Goal: Task Accomplishment & Management: Complete application form

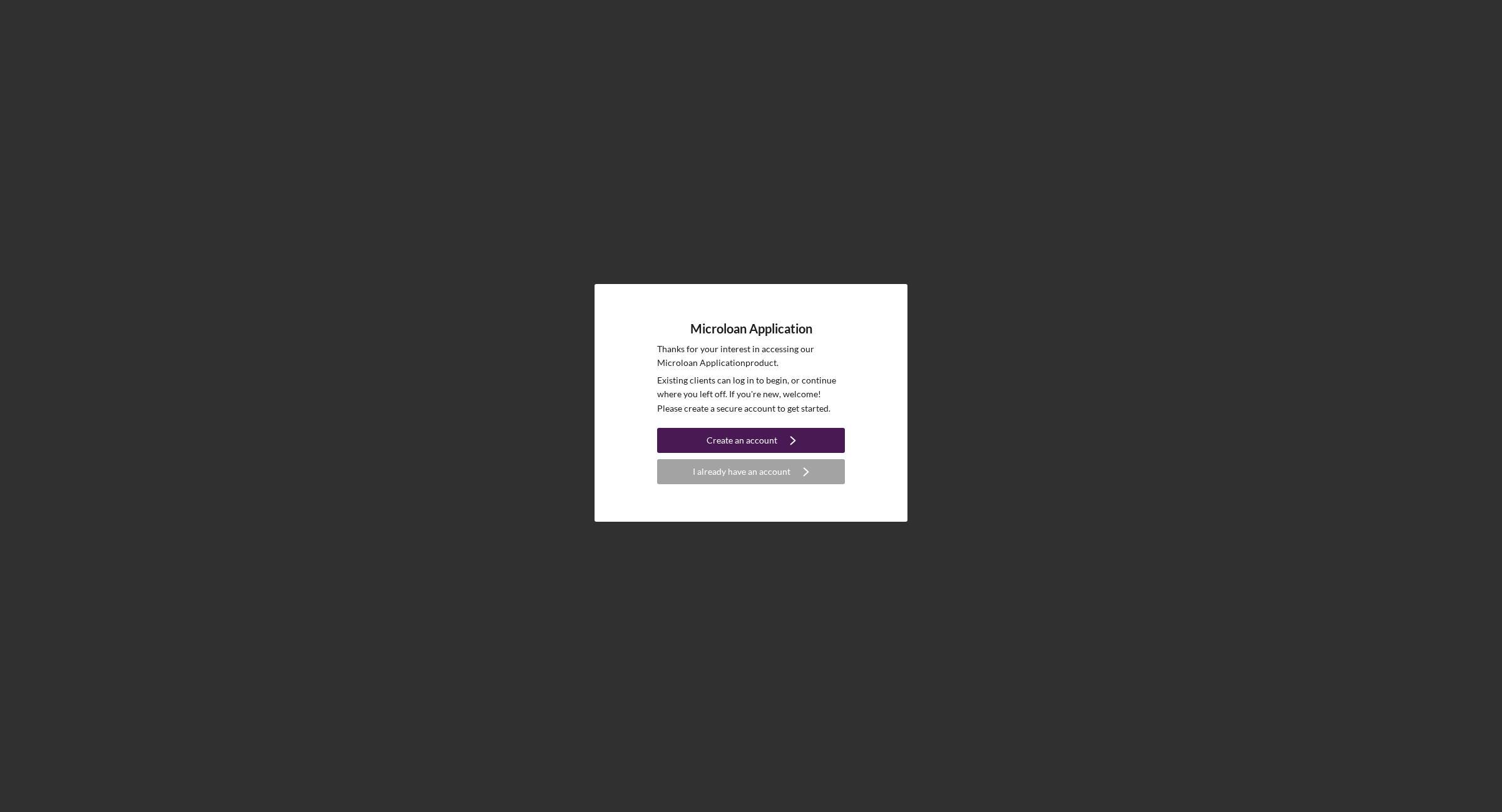
click at [742, 438] on div "Create an account" at bounding box center [742, 440] width 71 height 25
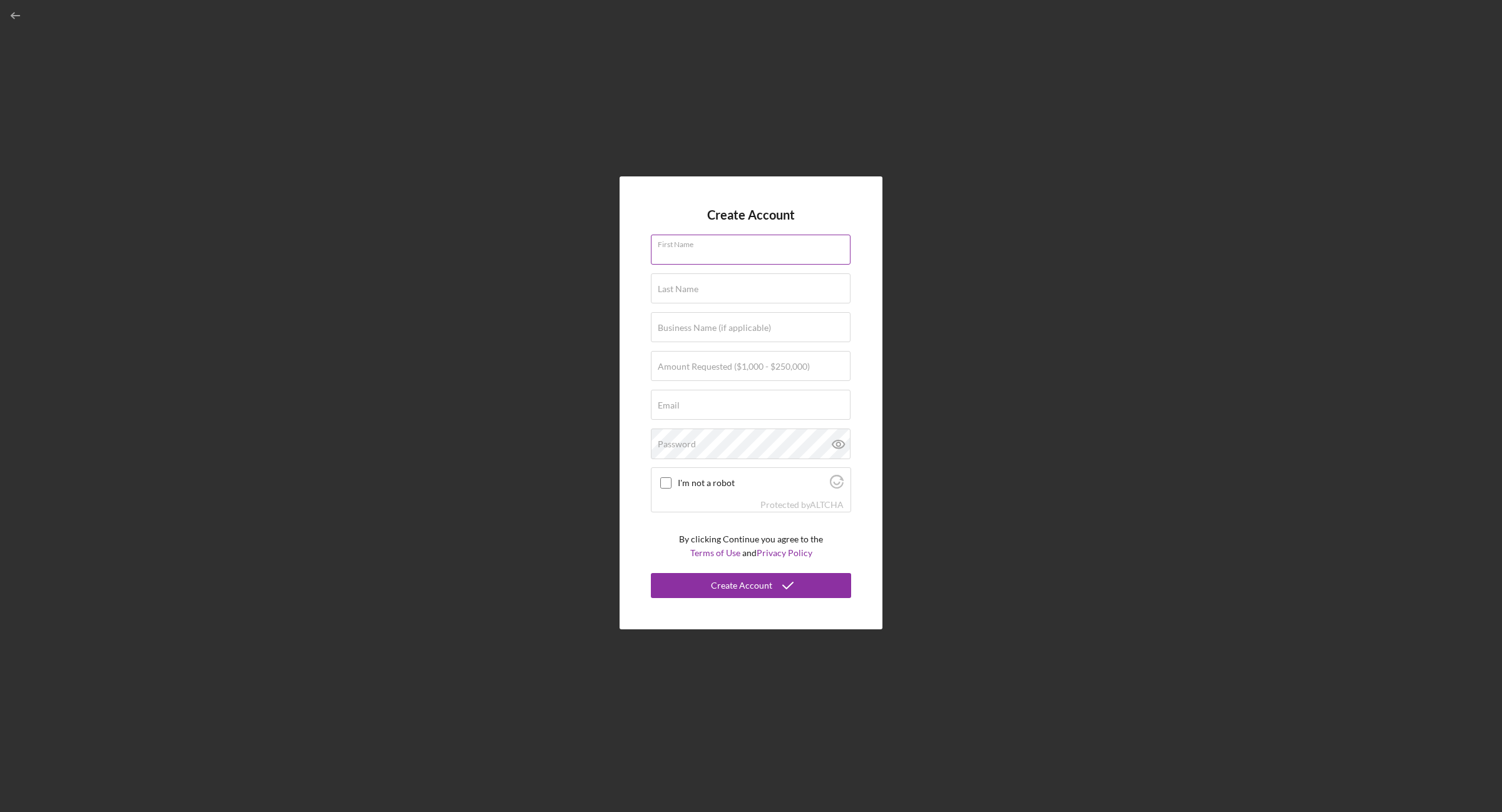
click at [712, 241] on div "First Name" at bounding box center [751, 250] width 200 height 31
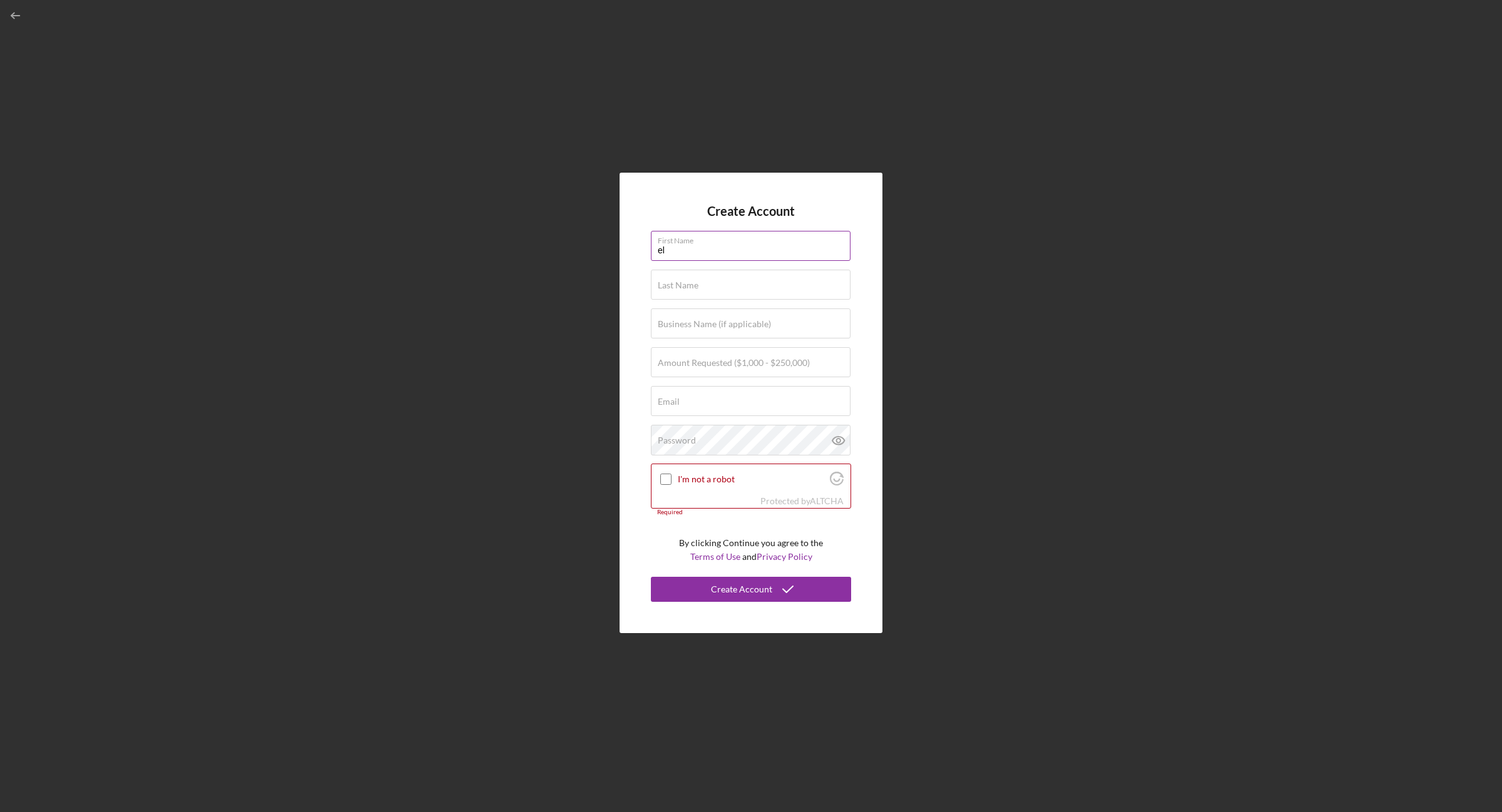
type input "e"
type input "ELAN"
type input "ROHDE"
type input "CAMPOLONGO COOKIE COMPANY"
type input "$19,000"
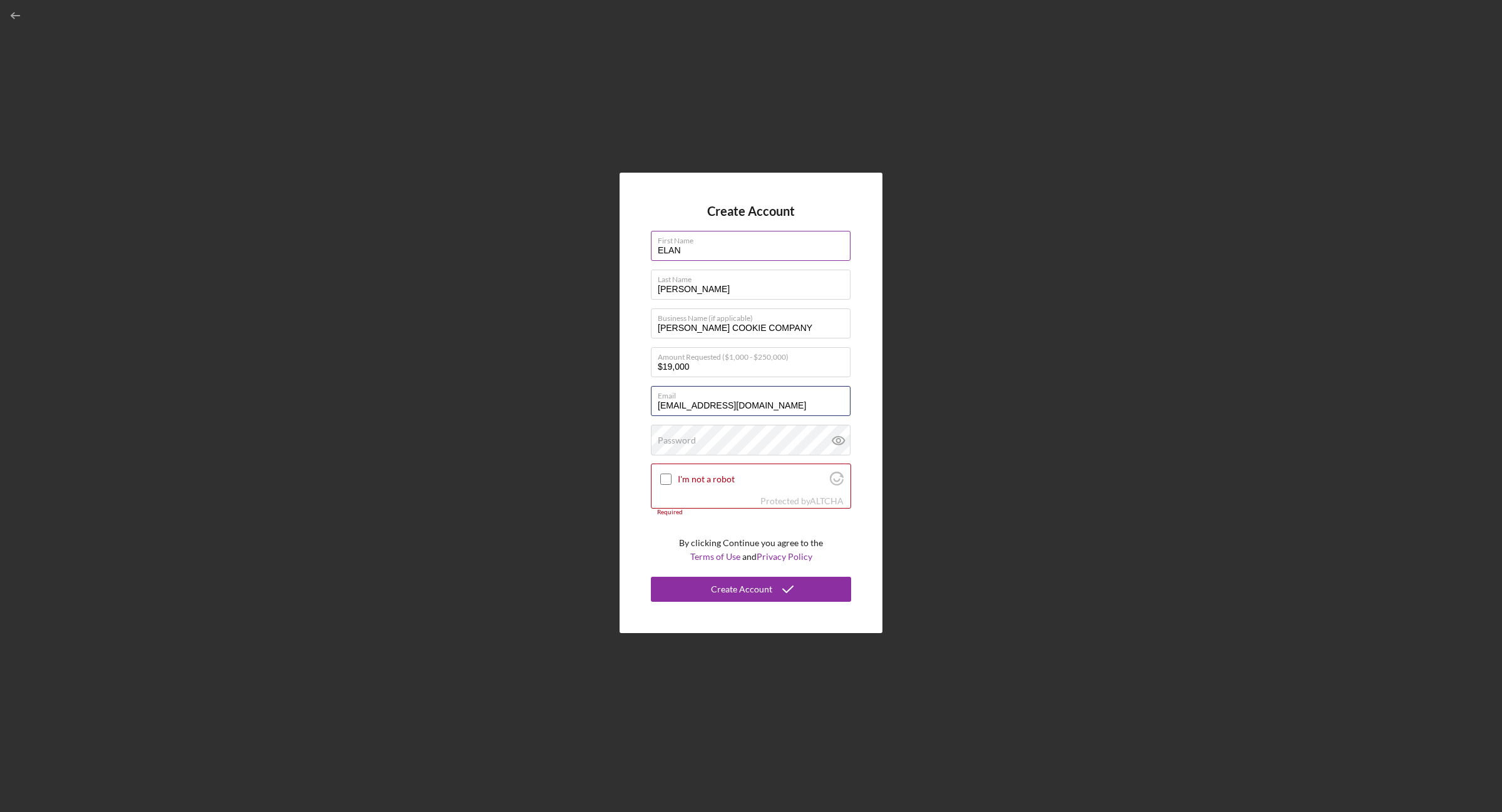
scroll to position [0, 7]
type input "[EMAIL_ADDRESS][DOMAIN_NAME]"
click at [665, 474] on input "I'm not a robot" at bounding box center [665, 479] width 11 height 11
checkbox input "true"
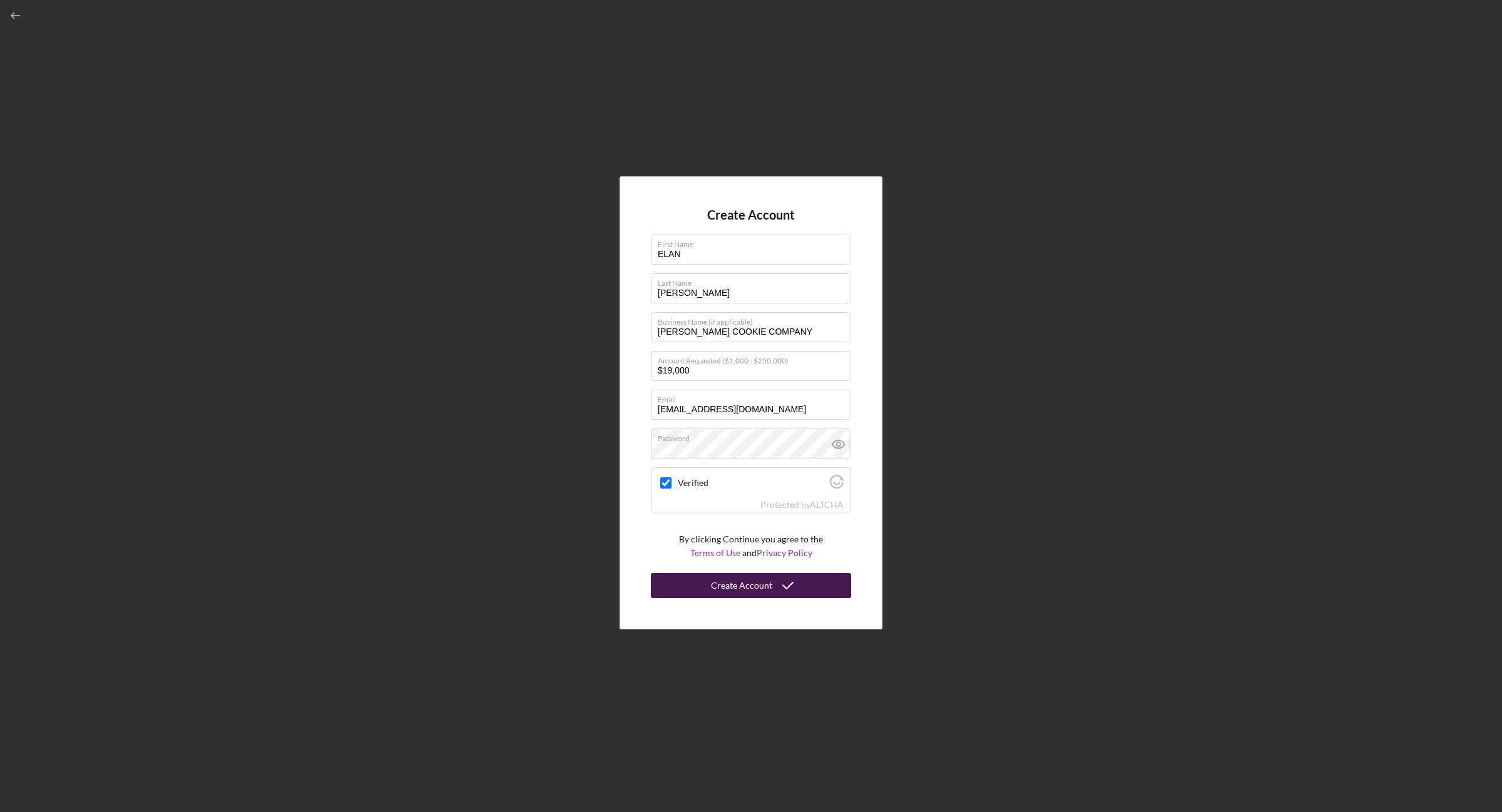
click at [781, 589] on icon "submit" at bounding box center [787, 585] width 31 height 31
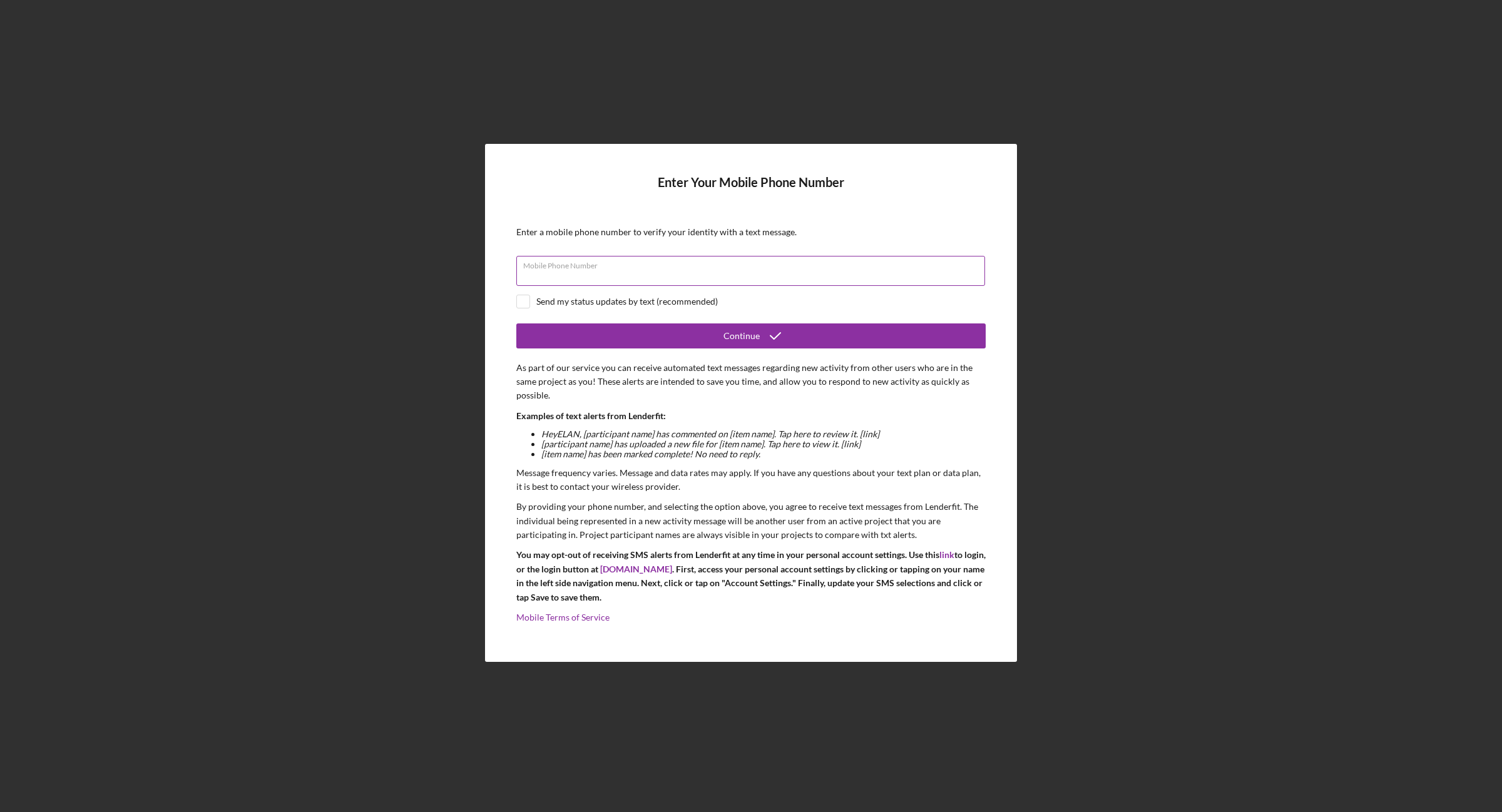
click at [625, 277] on input "Mobile Phone Number" at bounding box center [750, 271] width 468 height 30
type input "[PHONE_NUMBER]"
click at [526, 303] on input "checkbox" at bounding box center [523, 302] width 12 height 12
checkbox input "true"
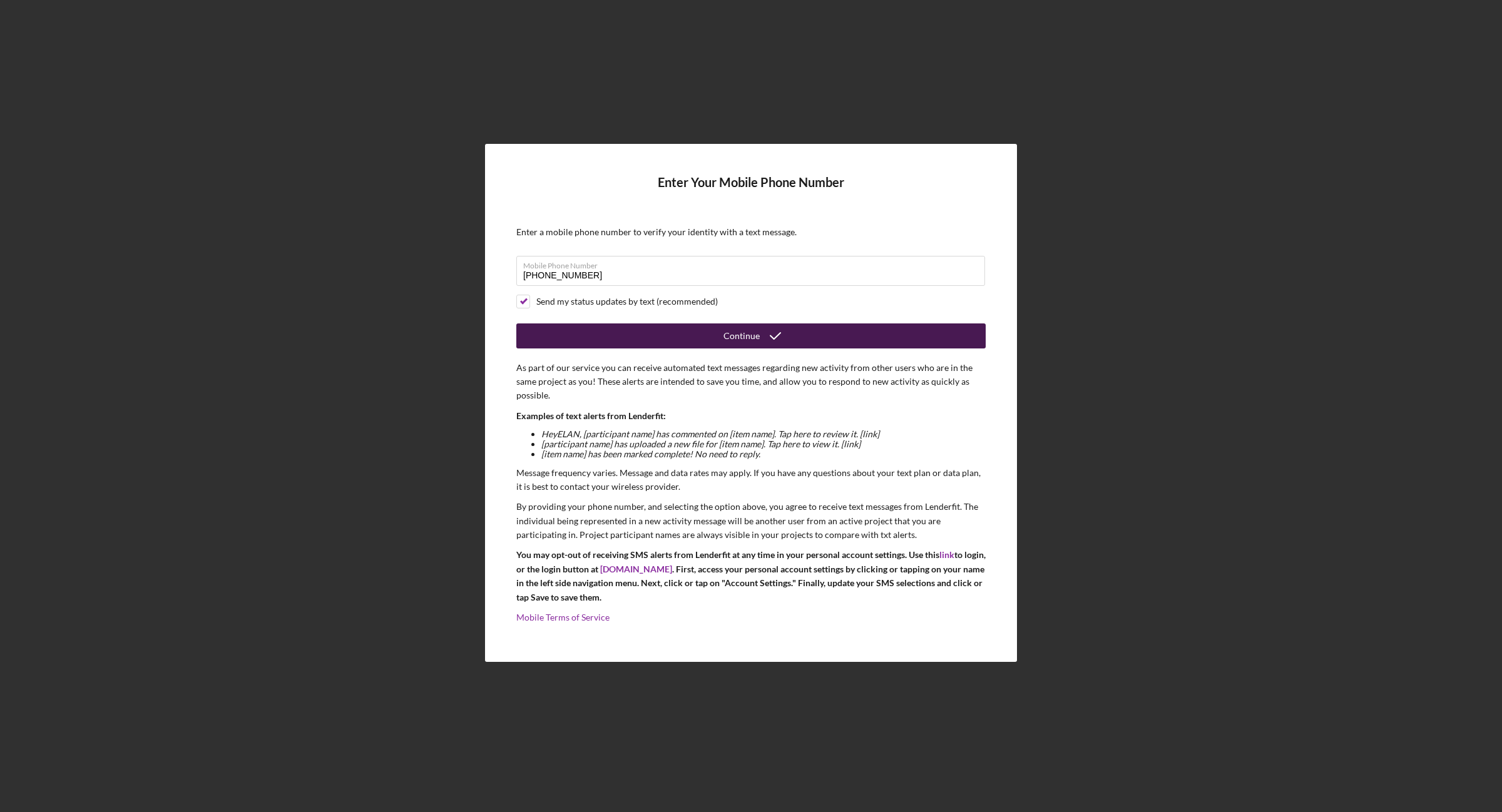
click at [761, 338] on icon "submit" at bounding box center [774, 335] width 31 height 31
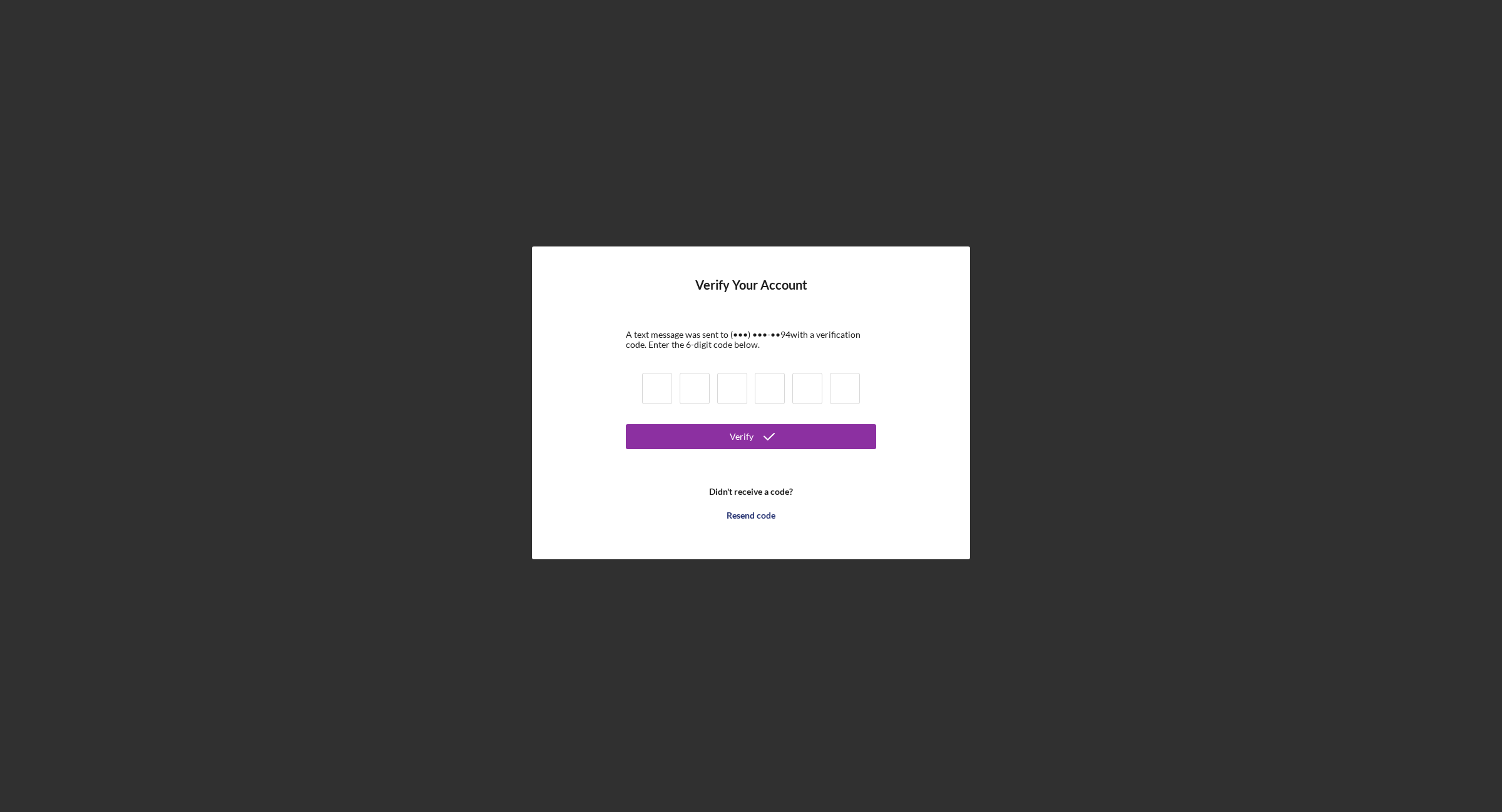
click at [647, 391] on input at bounding box center [657, 388] width 30 height 31
type input "7"
type input "4"
type input "0"
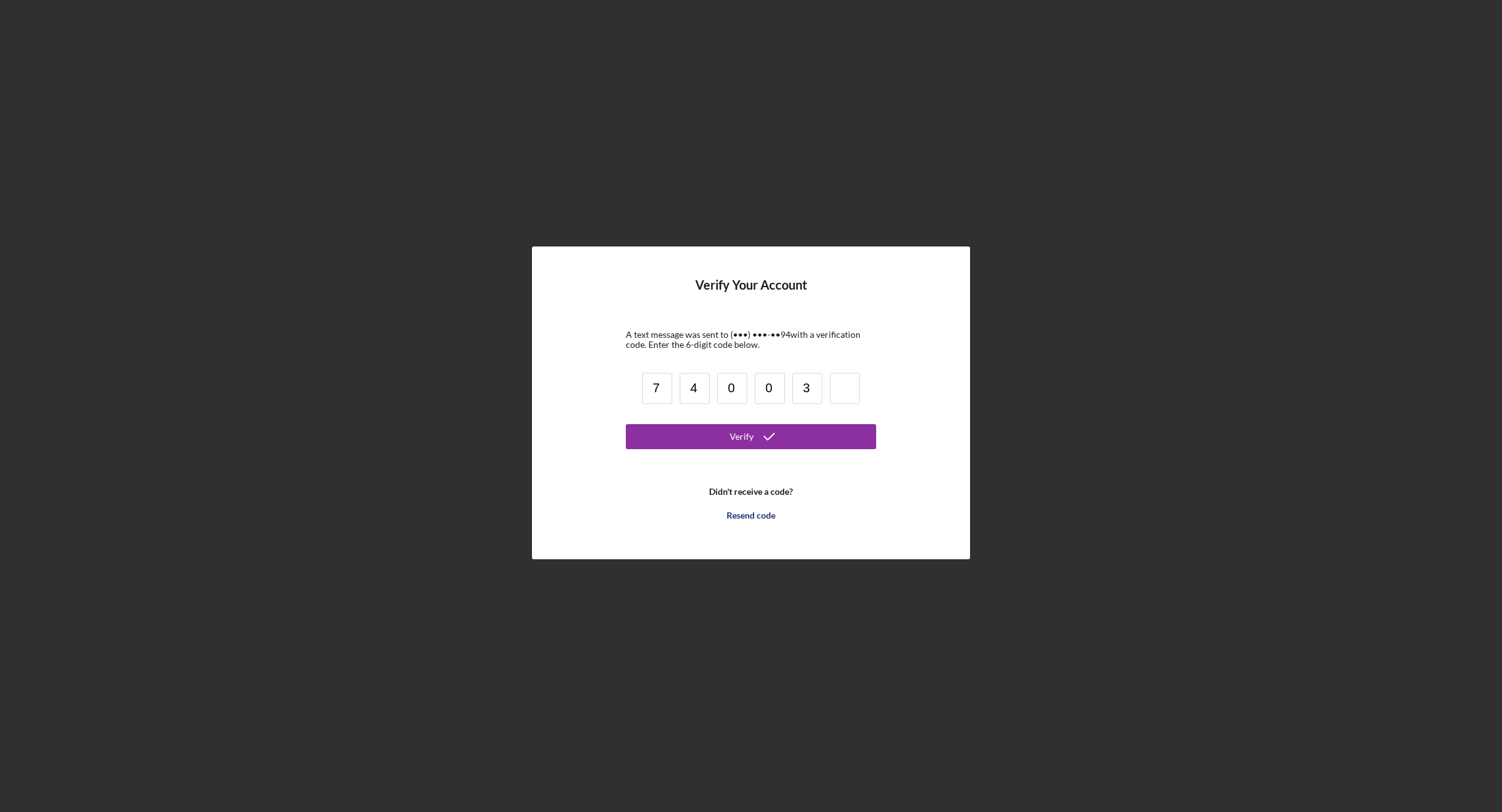
type input "3"
click at [744, 433] on div "Verify" at bounding box center [741, 436] width 24 height 25
click at [742, 436] on div "Verify" at bounding box center [741, 436] width 24 height 25
click at [1476, 19] on icon "close" at bounding box center [1480, 22] width 9 height 10
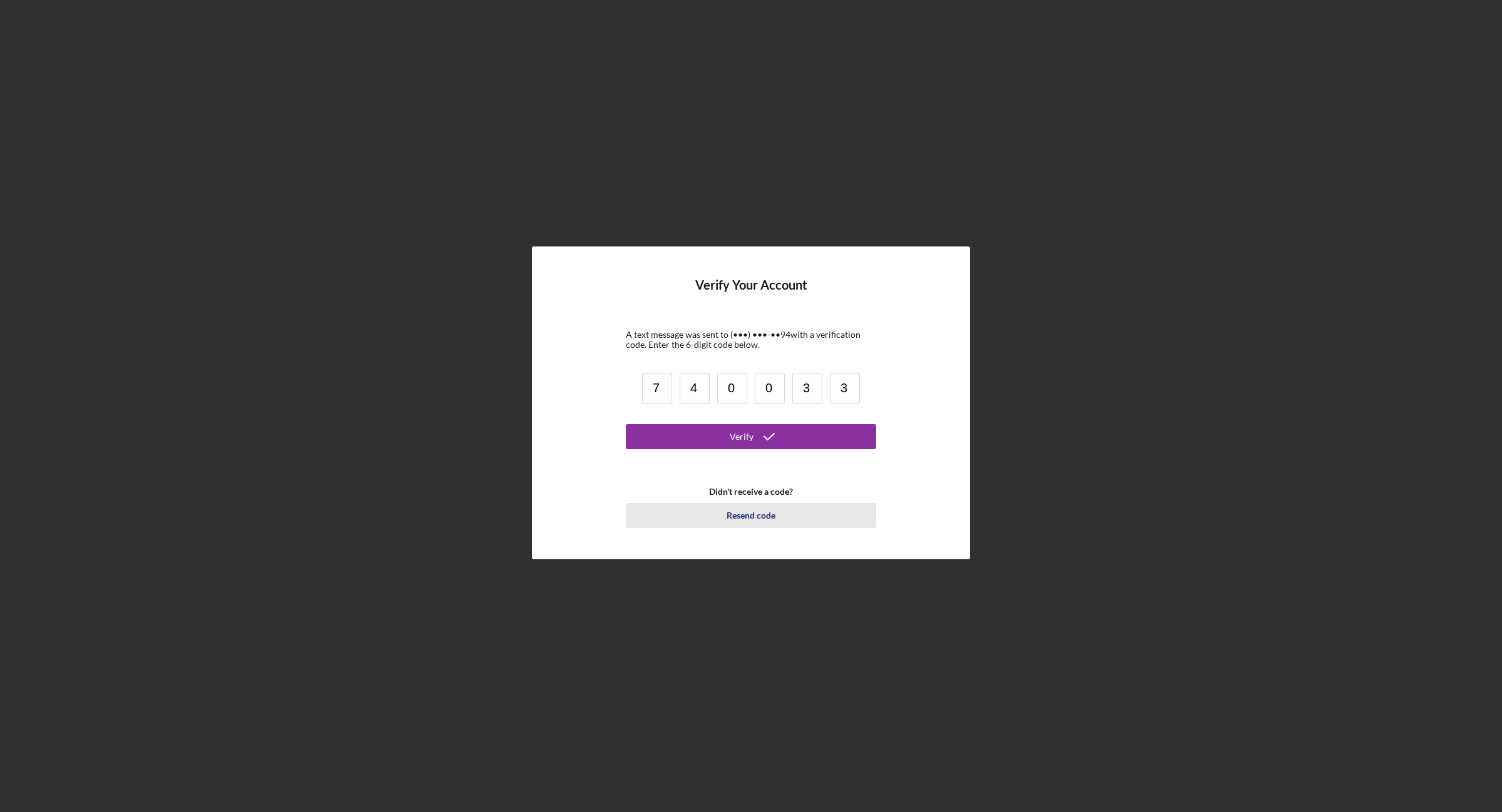
click at [750, 510] on div "Resend code" at bounding box center [751, 515] width 49 height 25
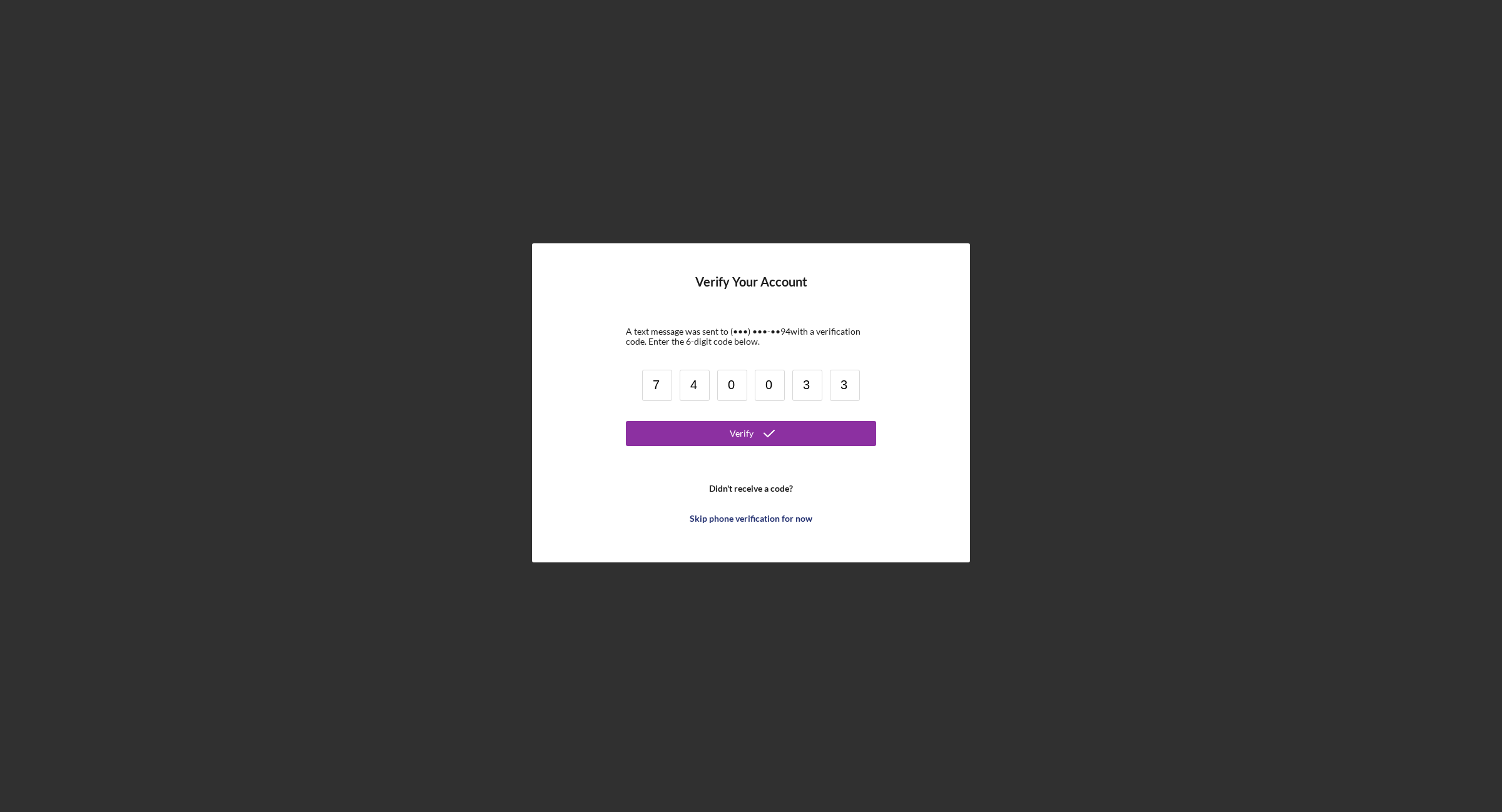
click at [649, 380] on input "7" at bounding box center [657, 384] width 30 height 31
drag, startPoint x: 669, startPoint y: 382, endPoint x: 646, endPoint y: 389, distance: 24.0
click at [646, 389] on input "7" at bounding box center [657, 384] width 30 height 31
type input "2"
type input "4"
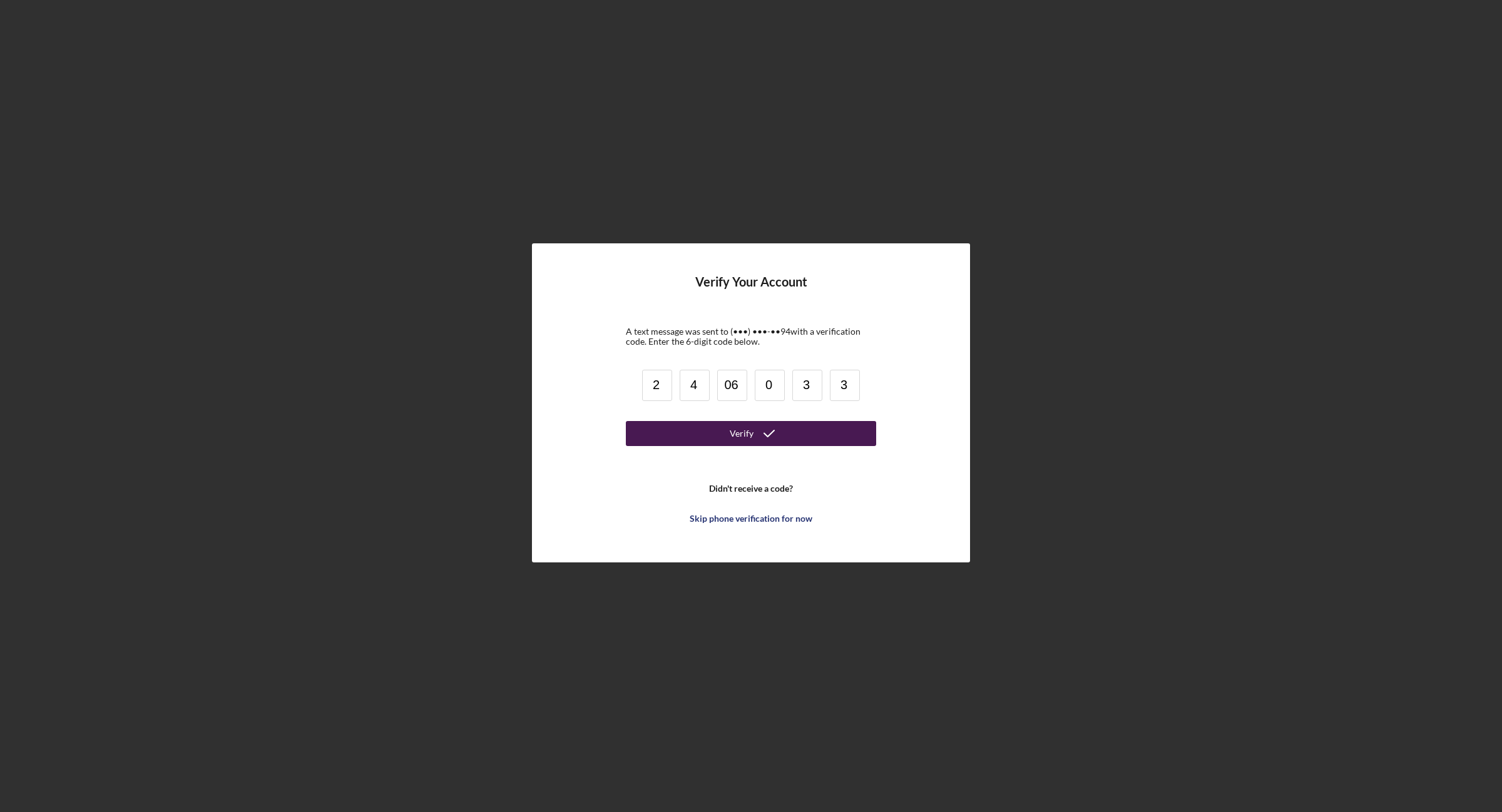
type input "6"
type input "7"
type input "3"
click at [765, 426] on icon "submit" at bounding box center [768, 433] width 31 height 31
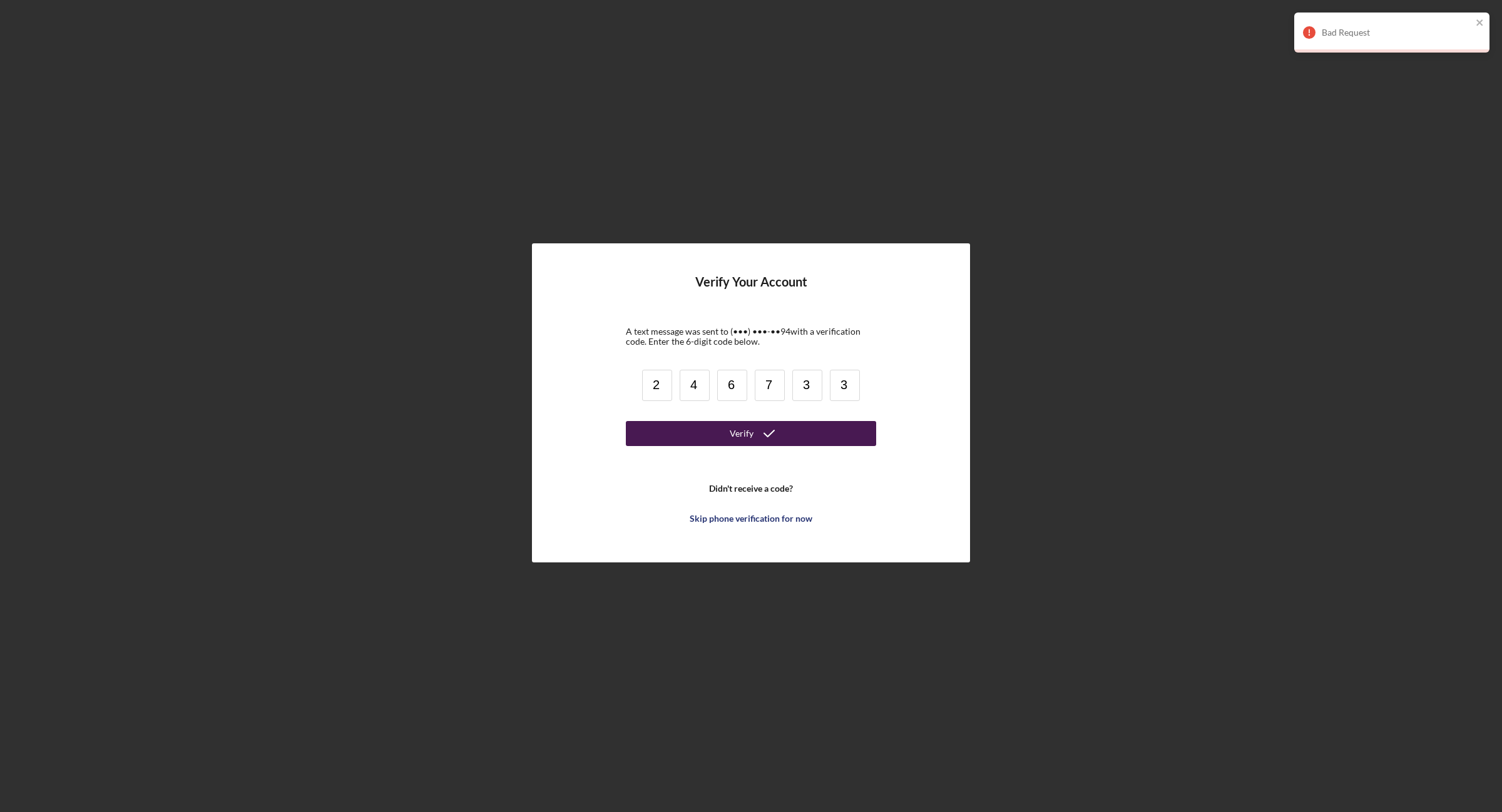
click at [1474, 25] on div "Bad Request" at bounding box center [1387, 33] width 176 height 20
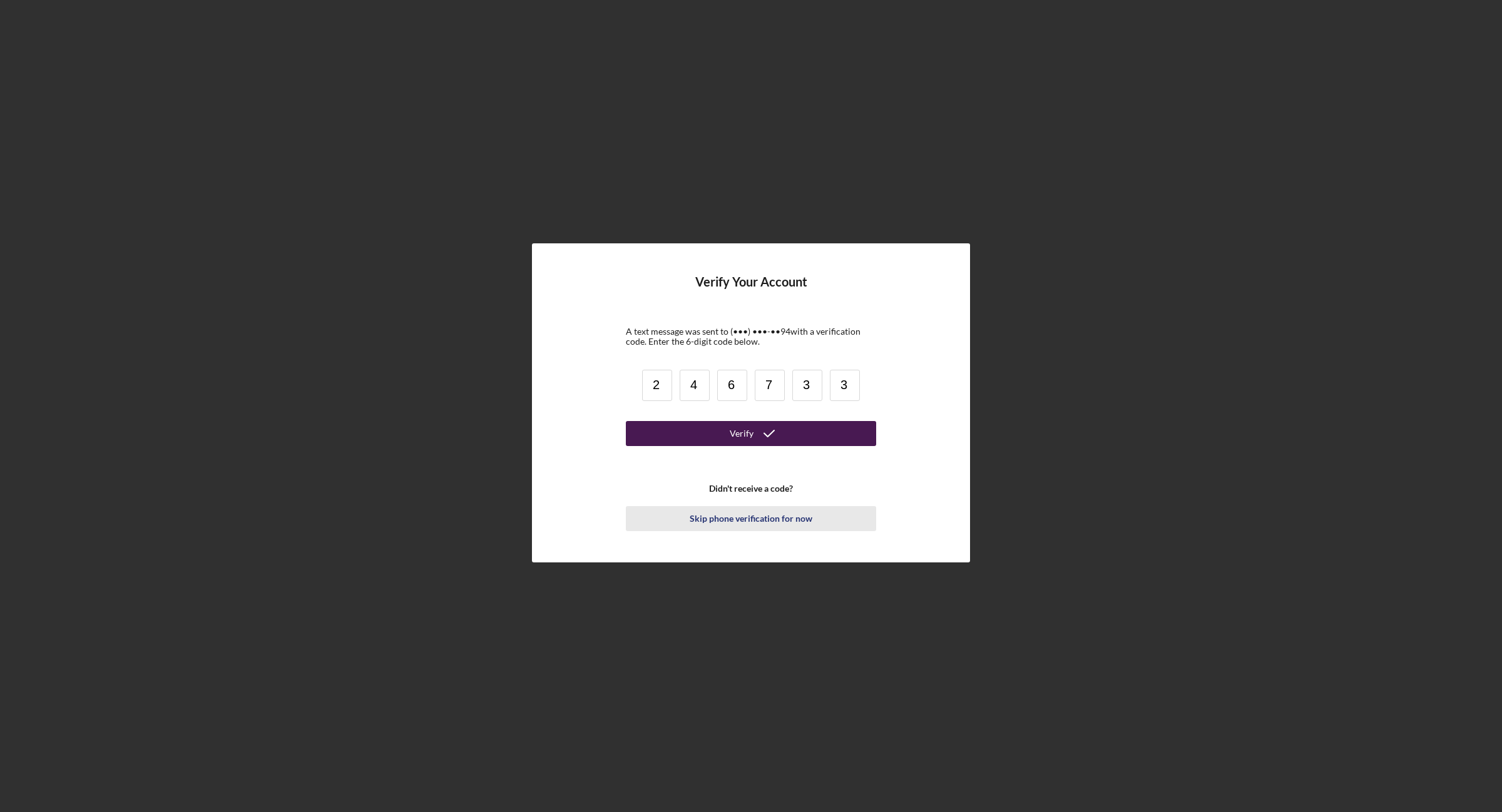
click at [778, 516] on div "Skip phone verification for now" at bounding box center [751, 518] width 123 height 25
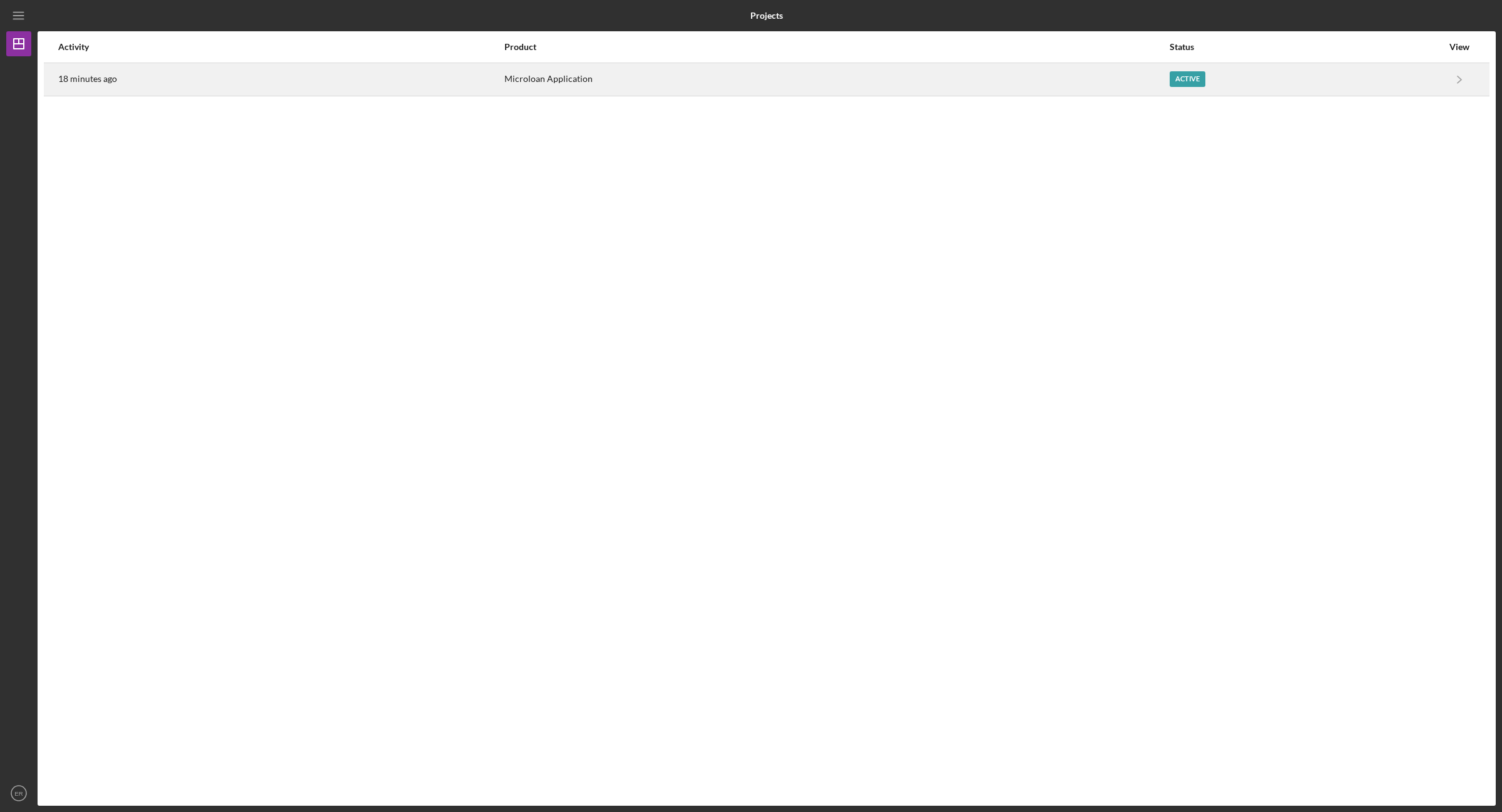
click at [1184, 77] on div "Active" at bounding box center [1187, 79] width 35 height 16
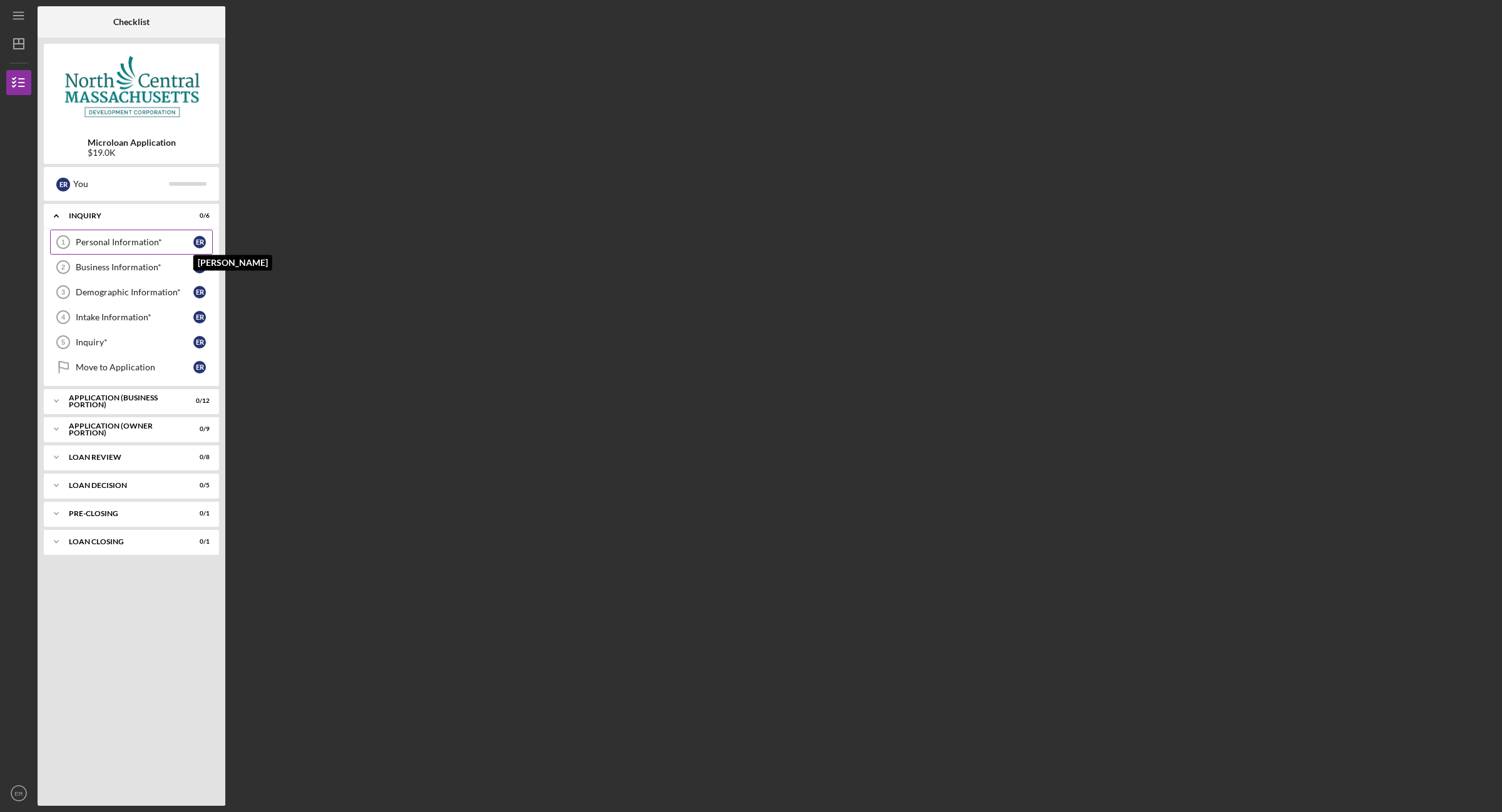
click at [197, 239] on div "E R" at bounding box center [199, 242] width 12 height 12
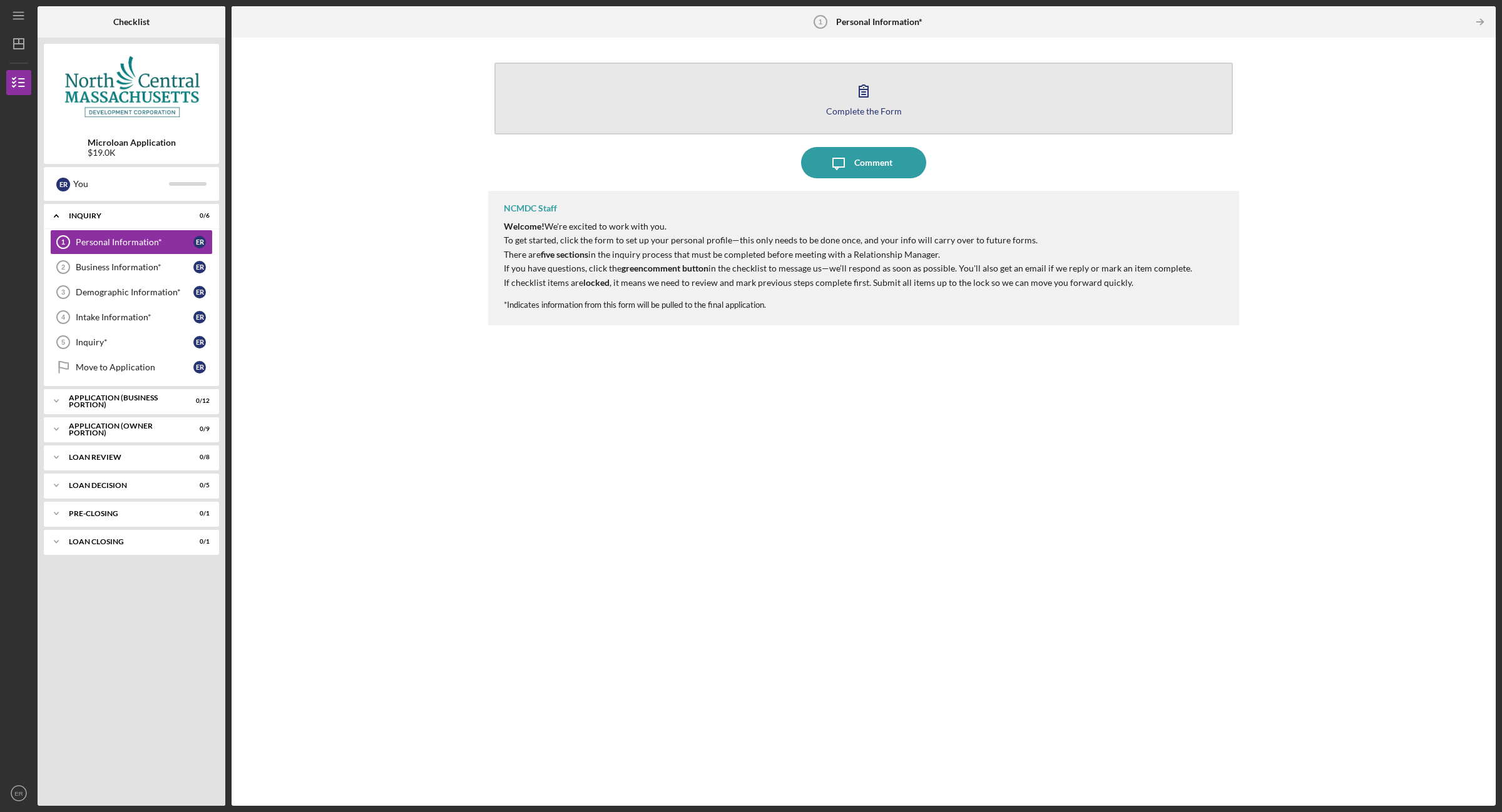
click at [859, 96] on icon "button" at bounding box center [863, 90] width 9 height 11
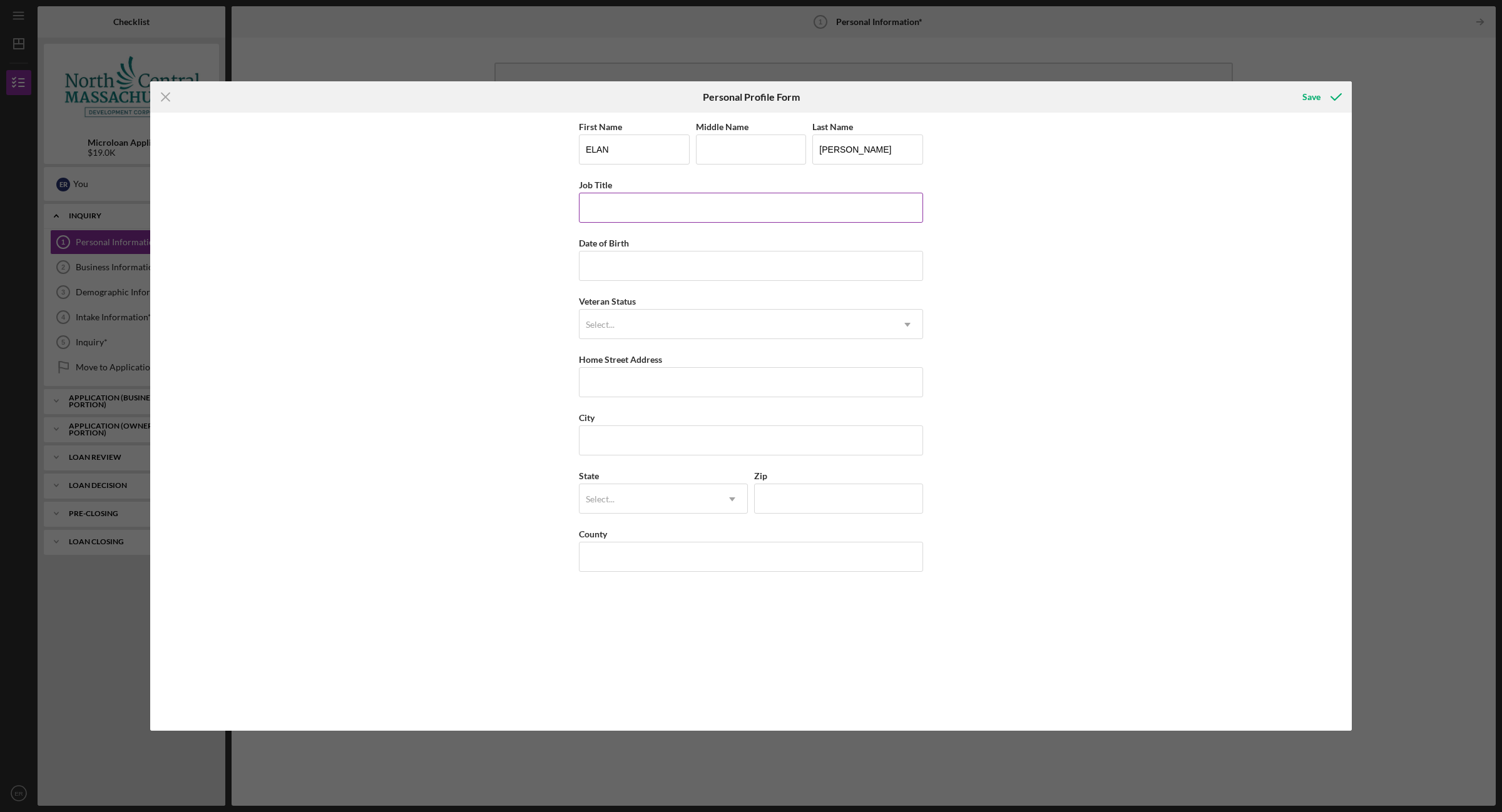
drag, startPoint x: 675, startPoint y: 197, endPoint x: 676, endPoint y: 207, distance: 10.0
click at [676, 207] on input "Job Title" at bounding box center [751, 208] width 344 height 30
click at [684, 204] on input "Job Title" at bounding box center [751, 208] width 344 height 30
type input "FOUNDER"
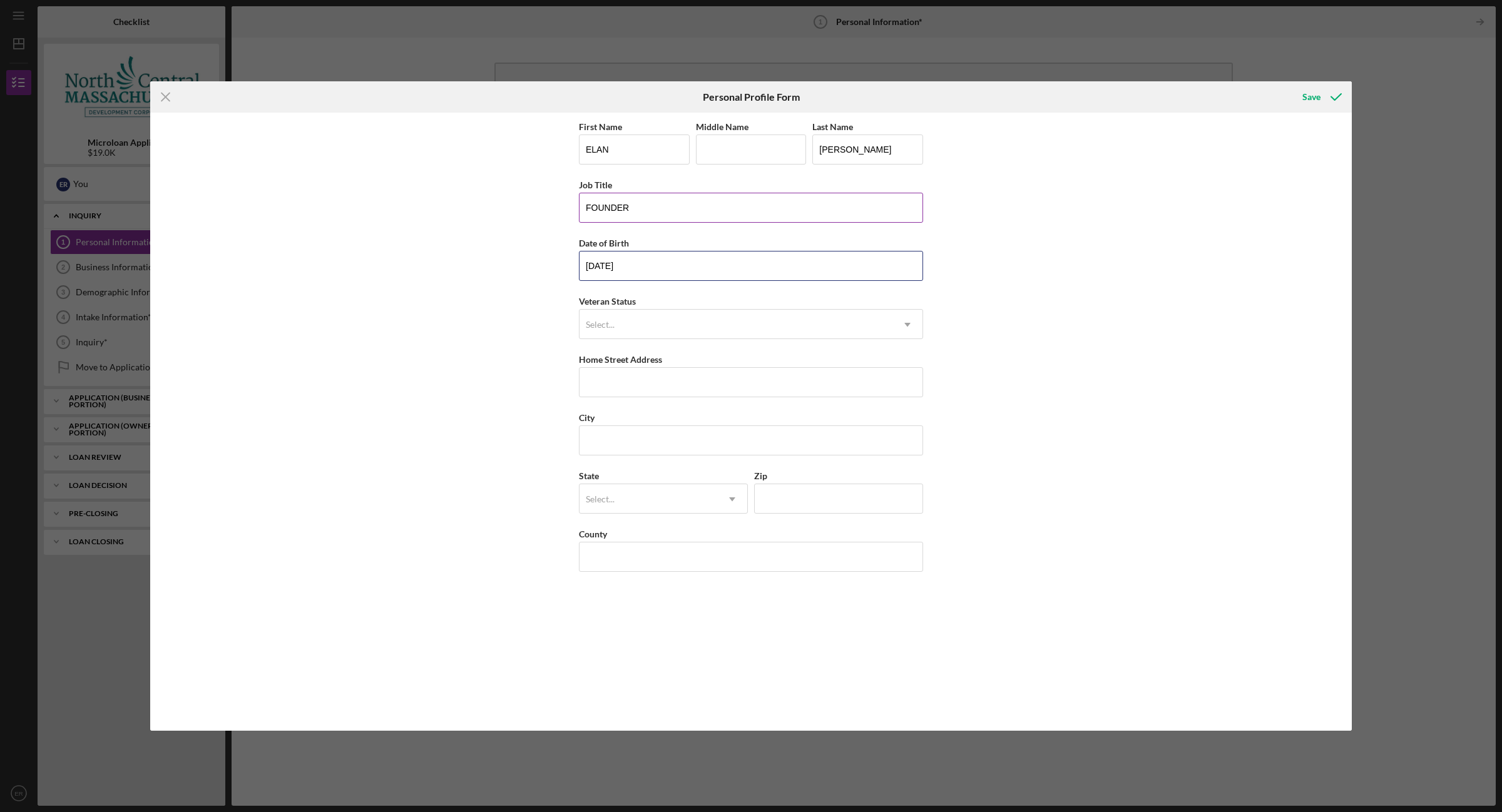
type input "03/06/1972"
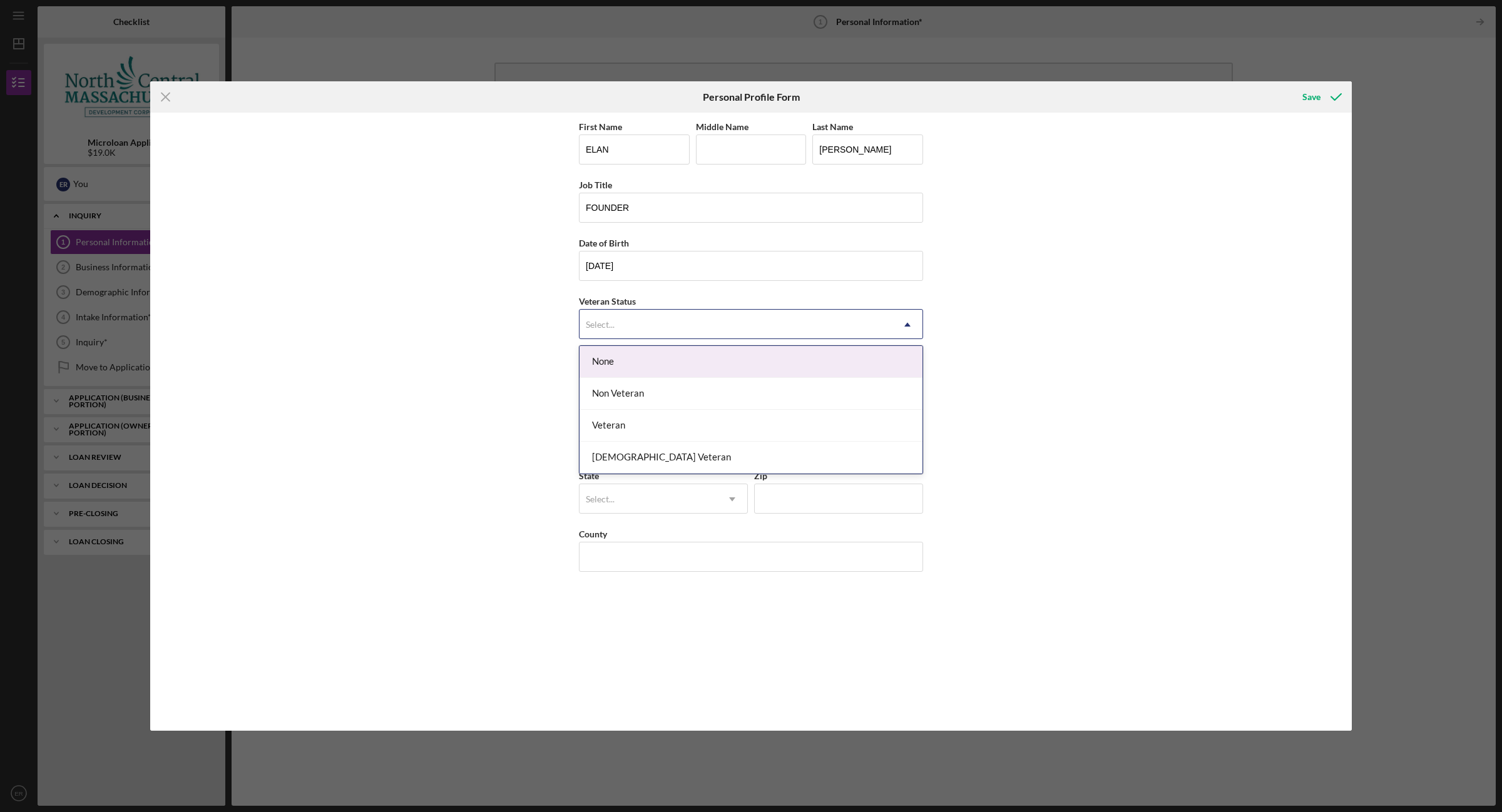
click at [796, 323] on div "Select..." at bounding box center [736, 324] width 313 height 29
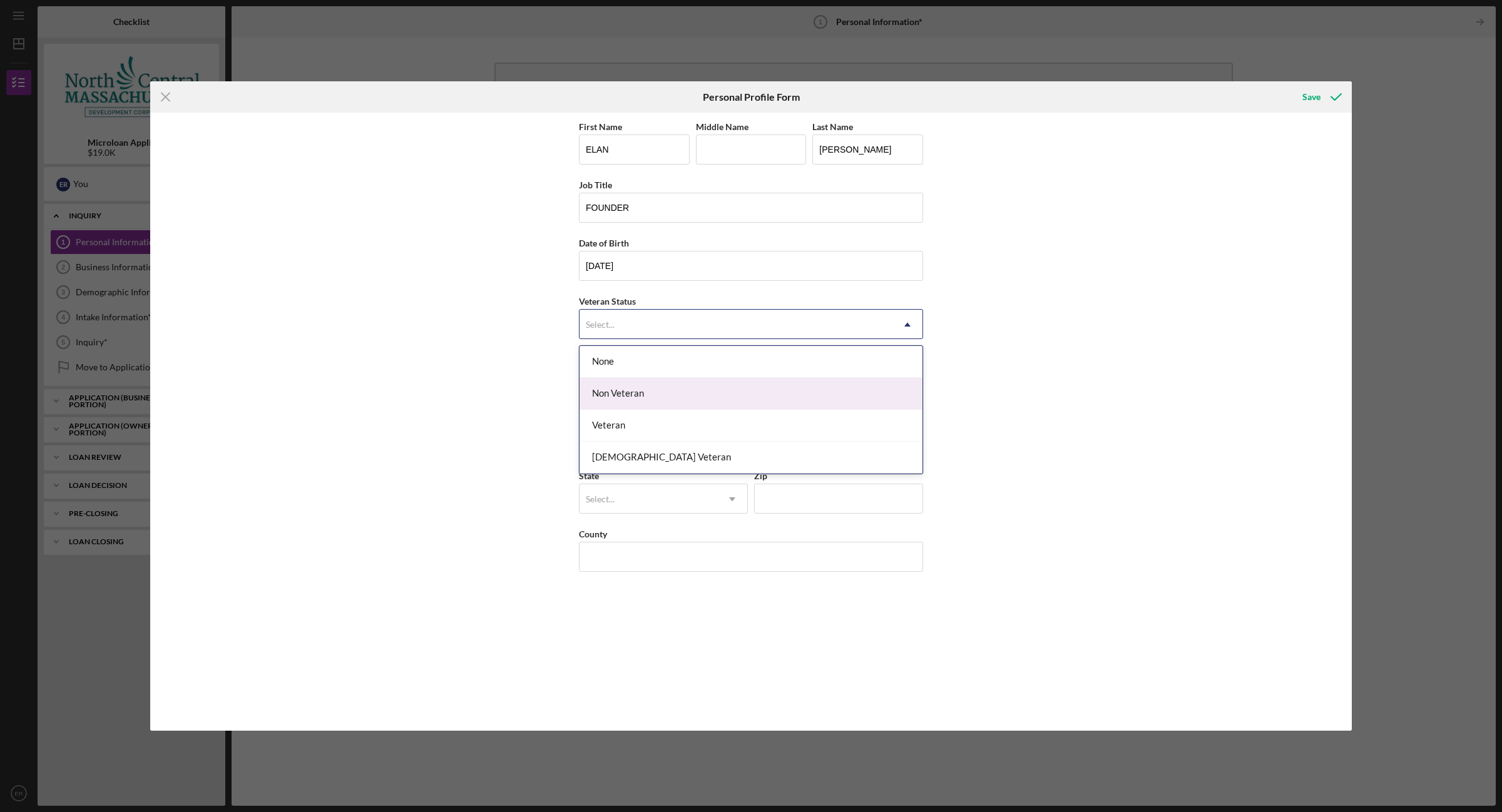
click at [657, 399] on div "Non Veteran" at bounding box center [751, 393] width 343 height 32
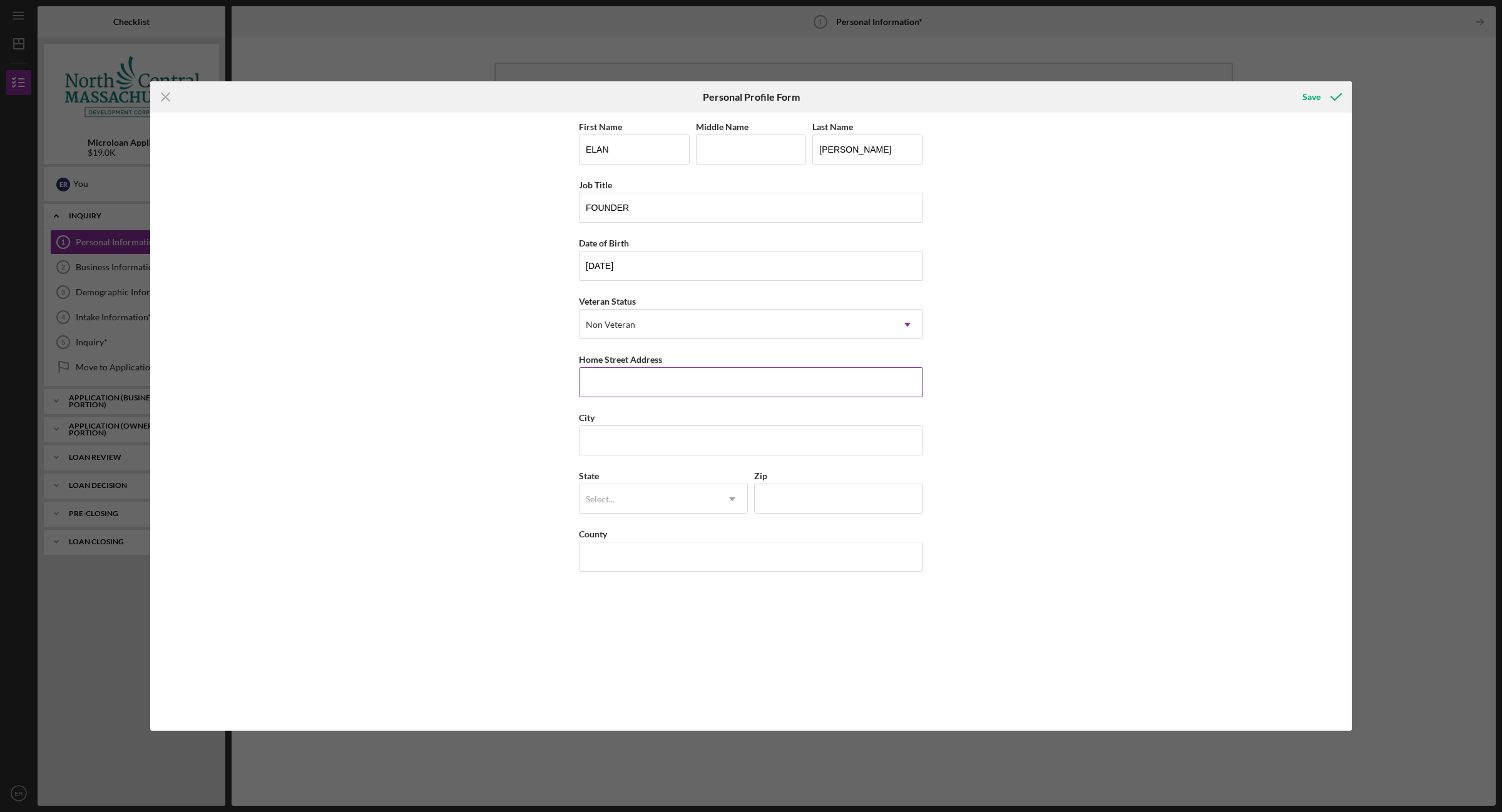
click at [653, 384] on input "Home Street Address" at bounding box center [751, 382] width 344 height 30
type input "43 PARTRIDGE STREET"
type input "WATERTOWN"
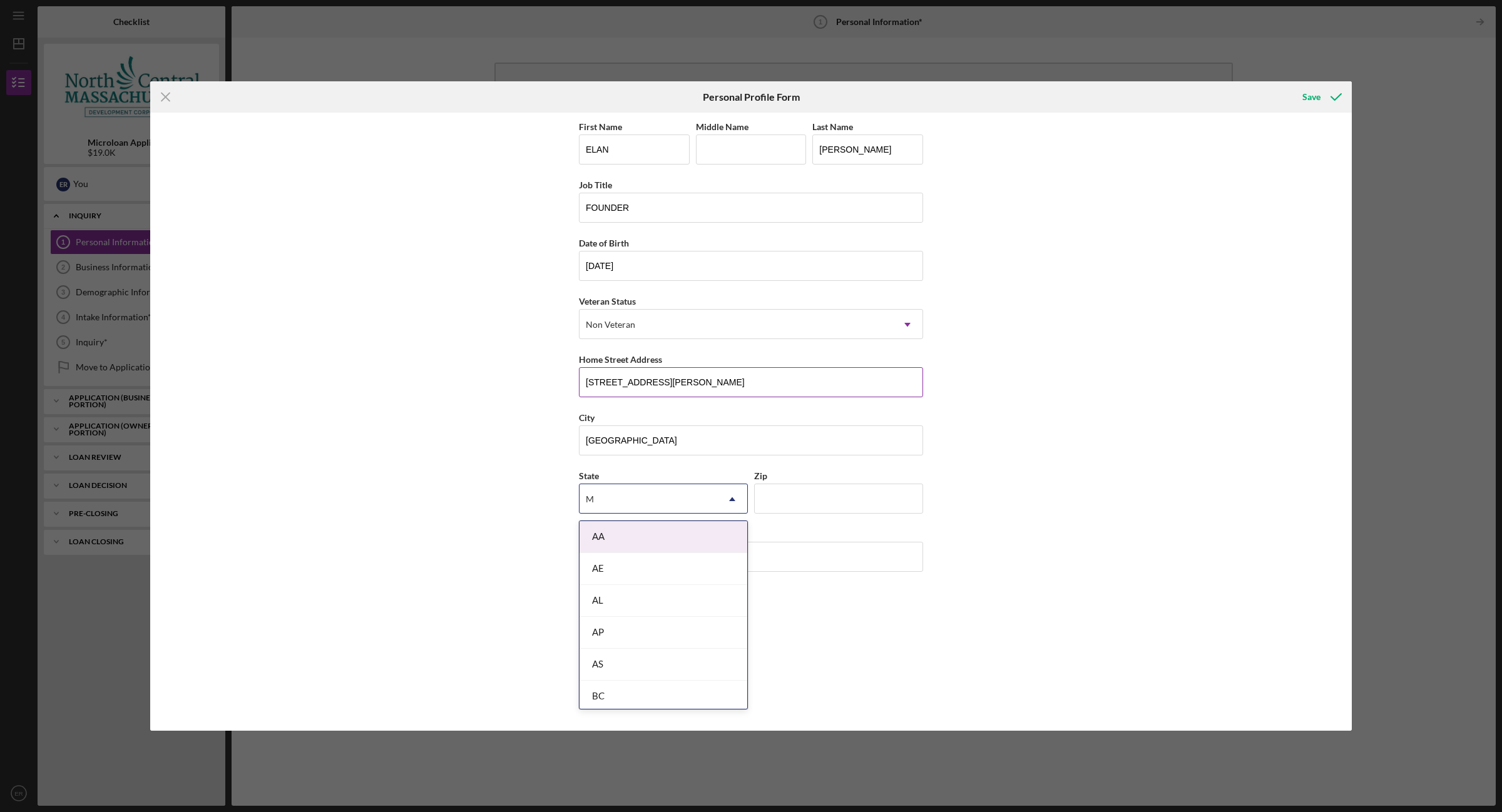
type input "MA"
click at [651, 562] on div "MA" at bounding box center [663, 569] width 168 height 32
click at [787, 494] on input "Zip" at bounding box center [839, 498] width 169 height 30
type input "02472"
type input "USA"
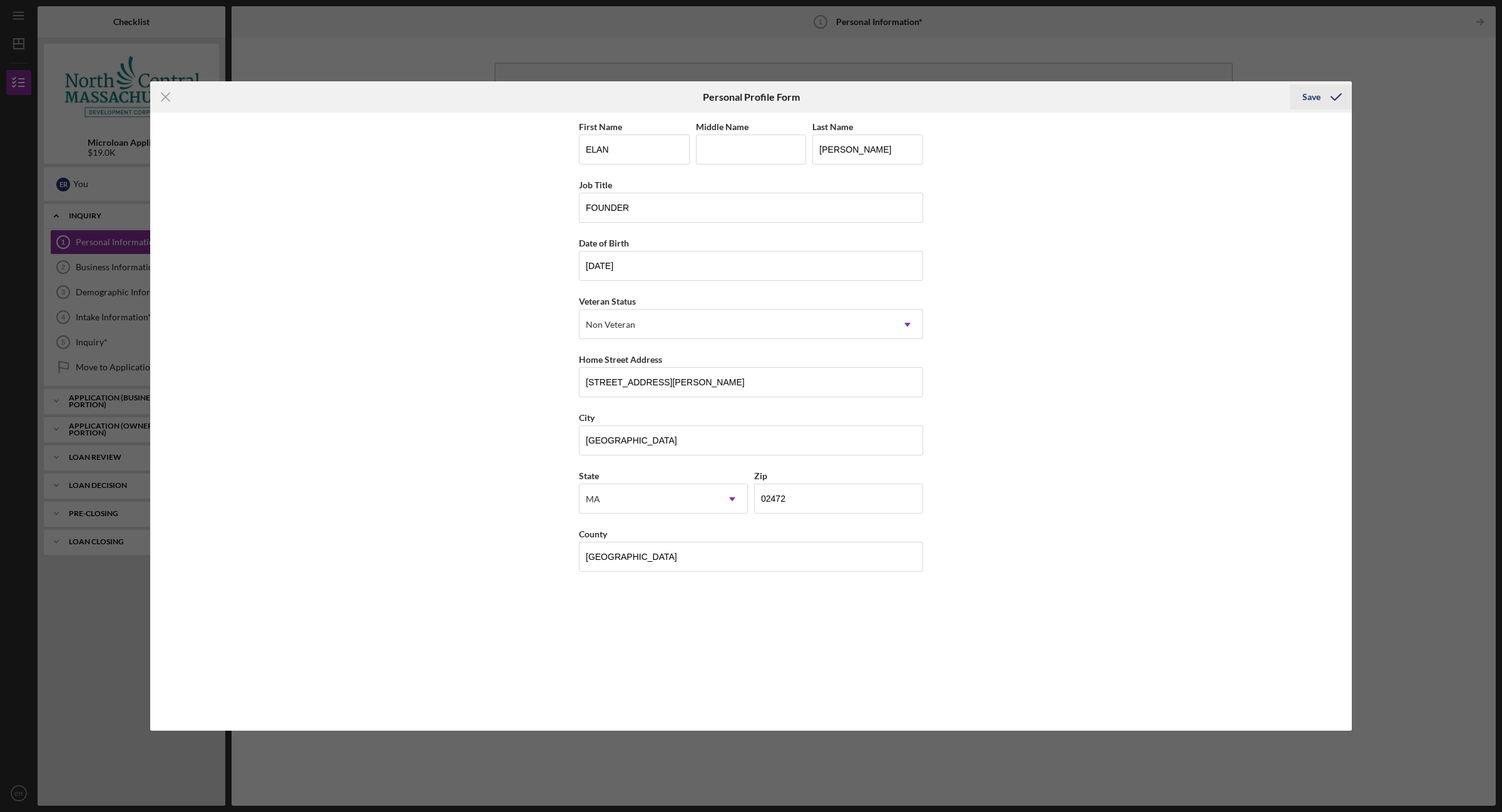
click at [1302, 93] on button "Save" at bounding box center [1320, 97] width 62 height 25
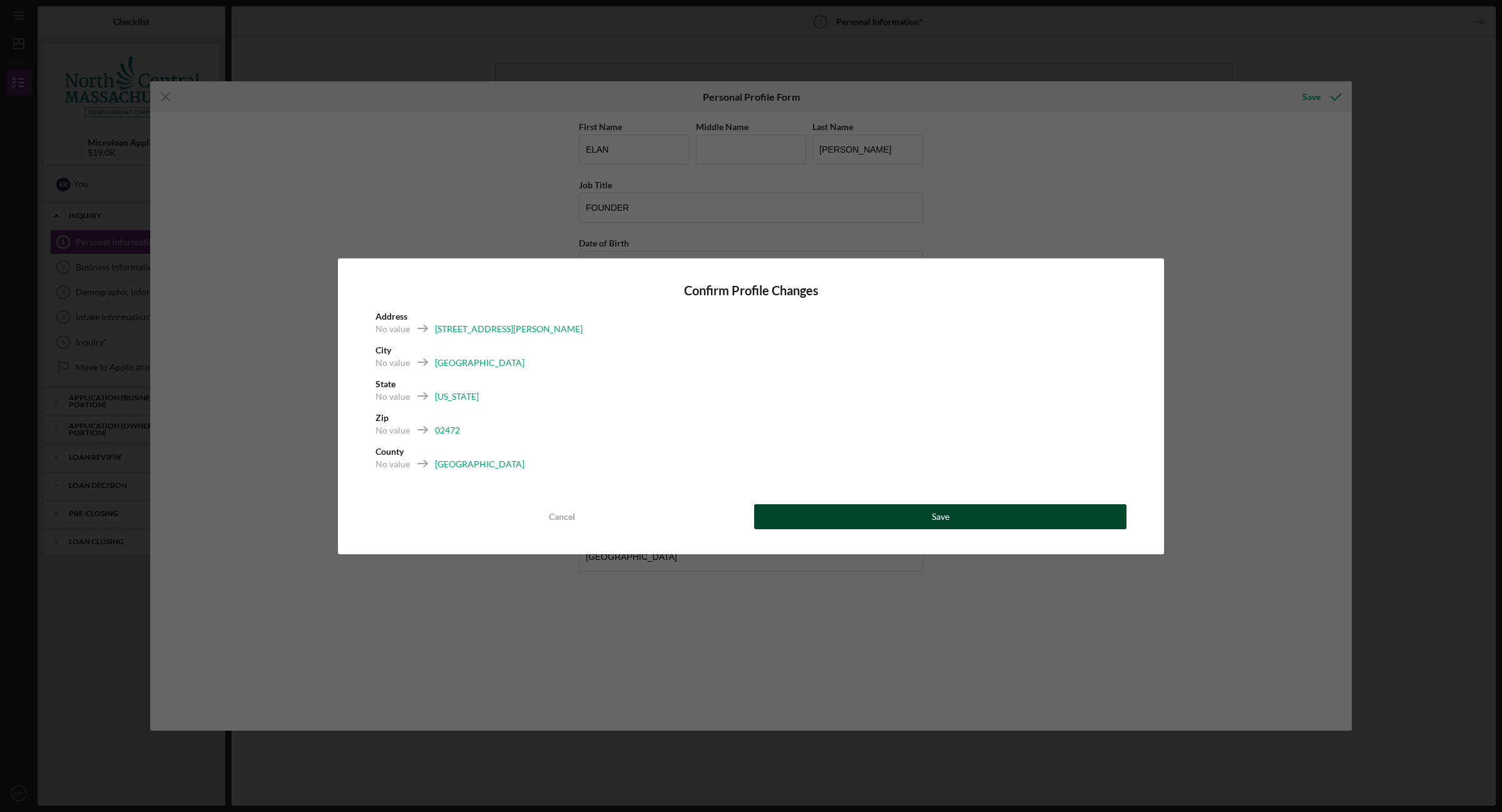
click at [933, 516] on div "Save" at bounding box center [940, 517] width 18 height 25
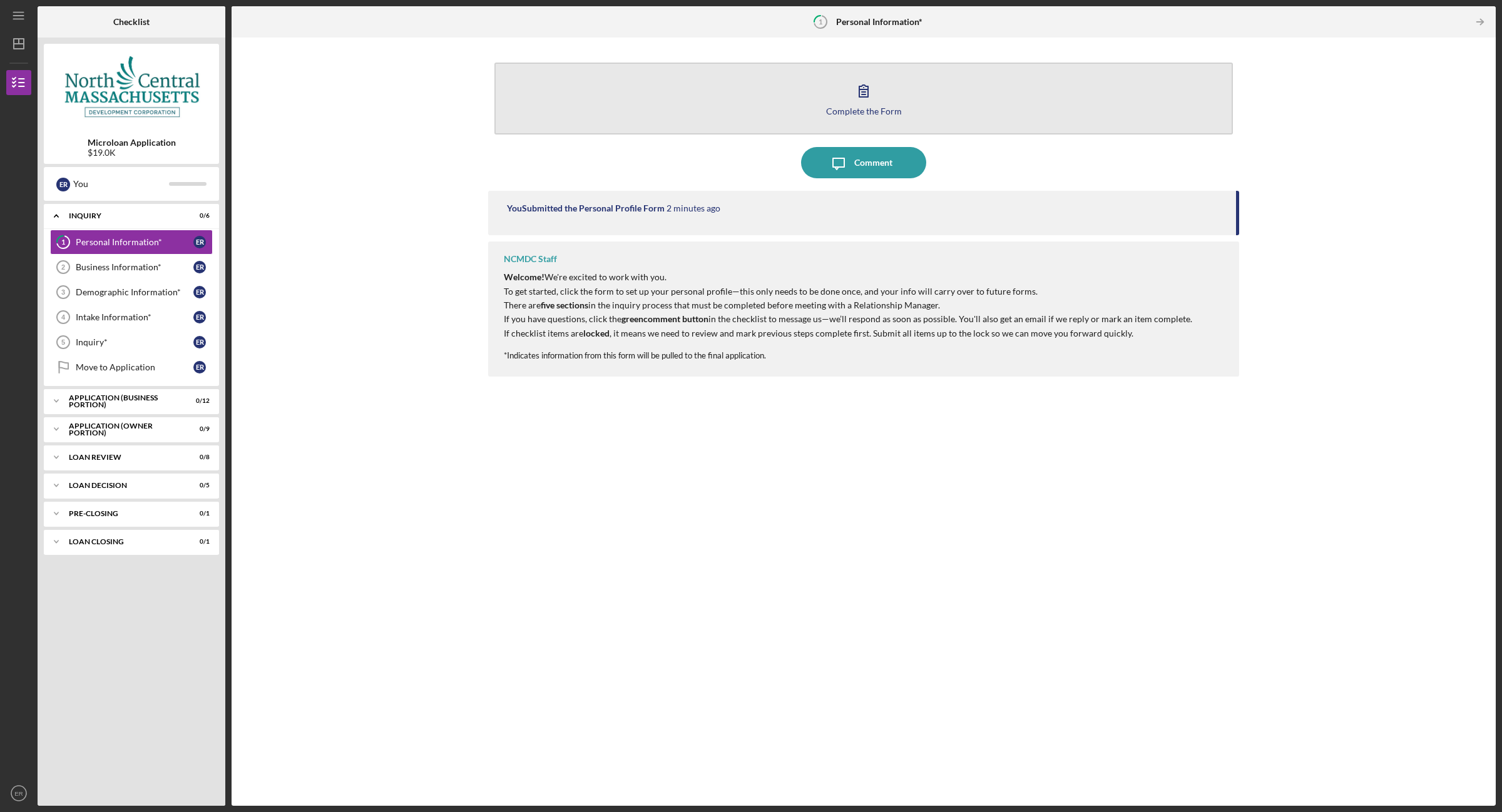
click at [867, 109] on div "Complete the Form" at bounding box center [863, 111] width 76 height 10
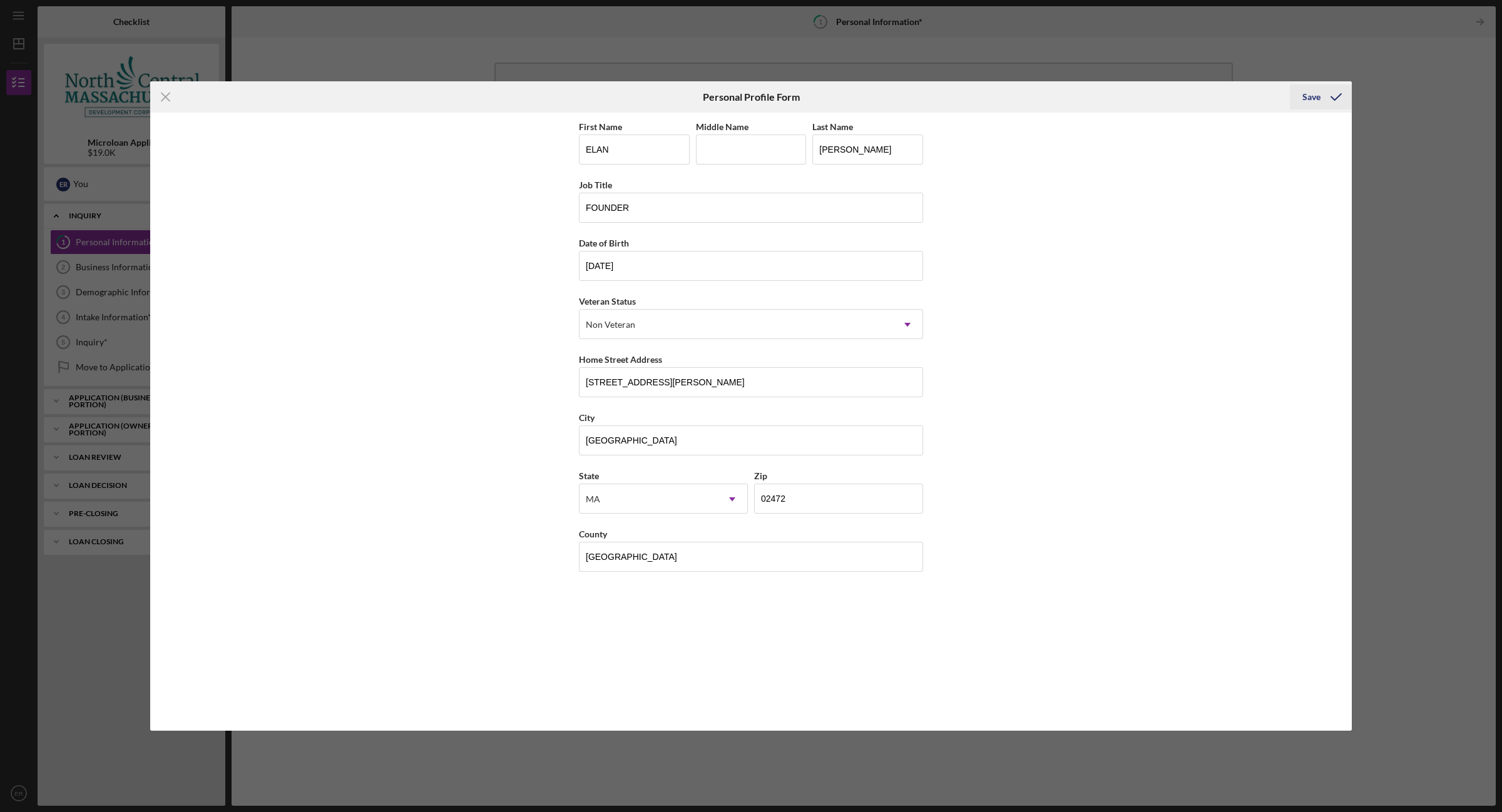
click at [1311, 93] on div "Save" at bounding box center [1311, 97] width 19 height 25
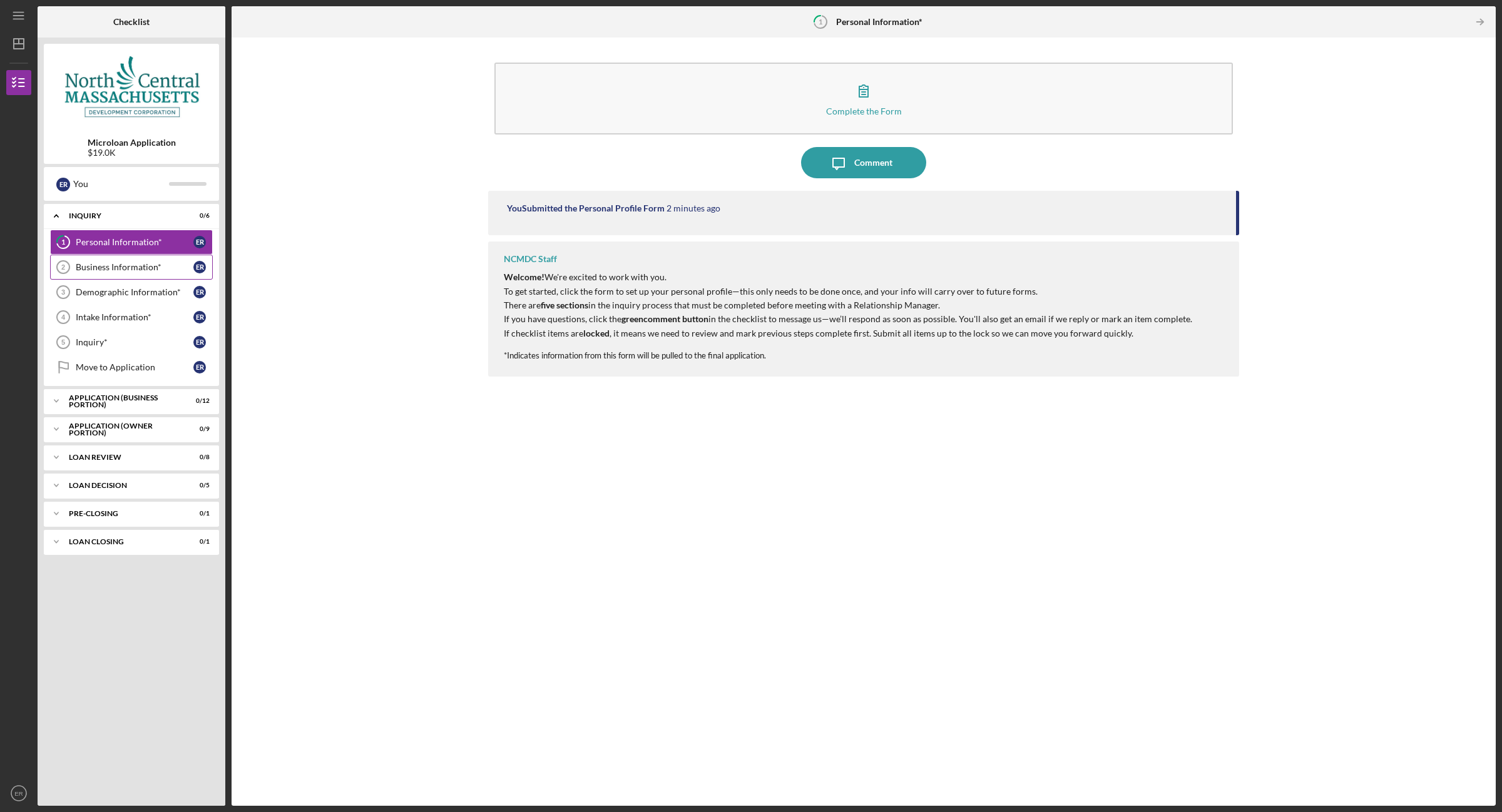
click at [107, 270] on div "Business Information*" at bounding box center [134, 266] width 117 height 10
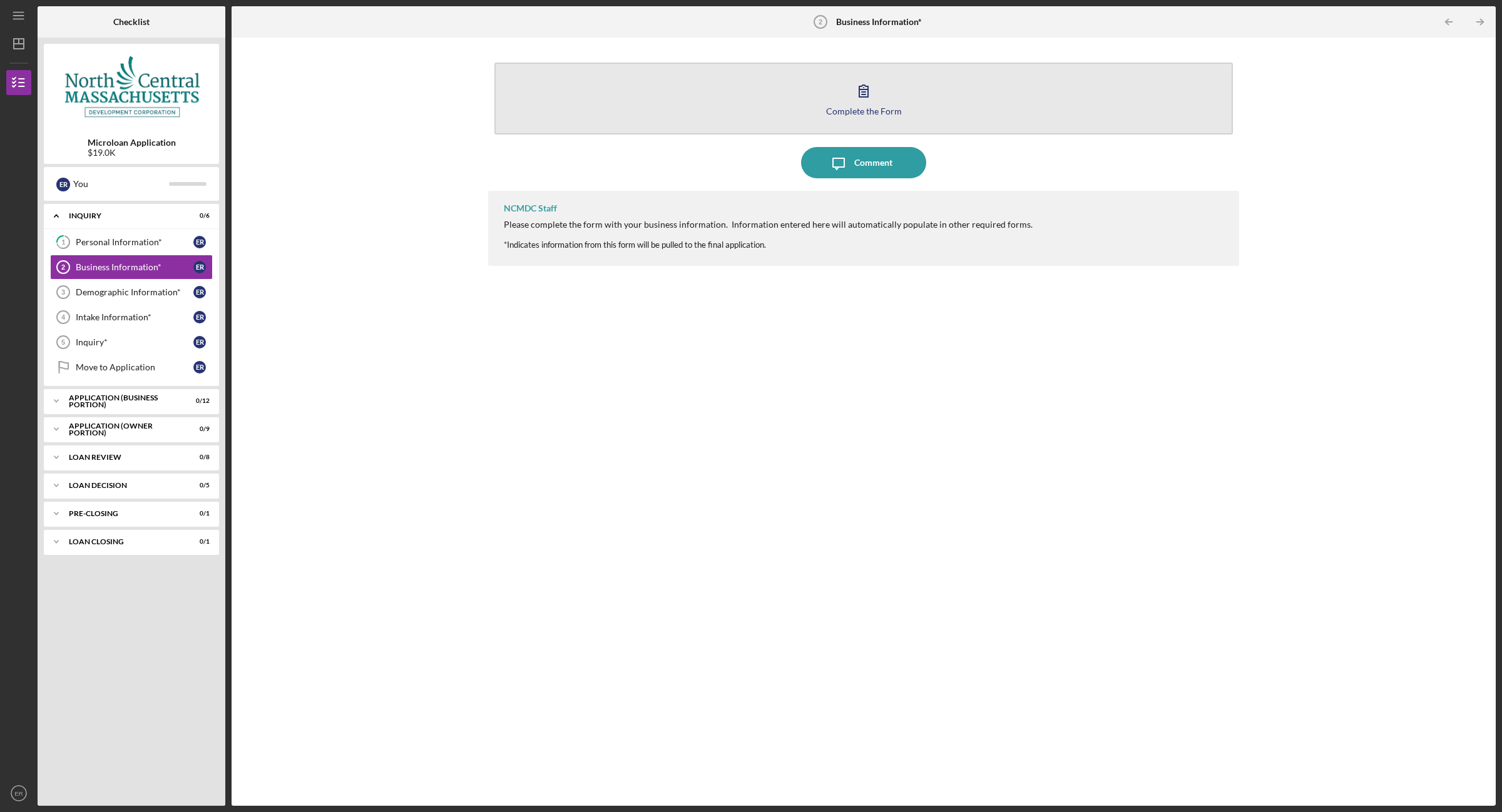
click at [877, 113] on div "Complete the Form" at bounding box center [863, 111] width 76 height 10
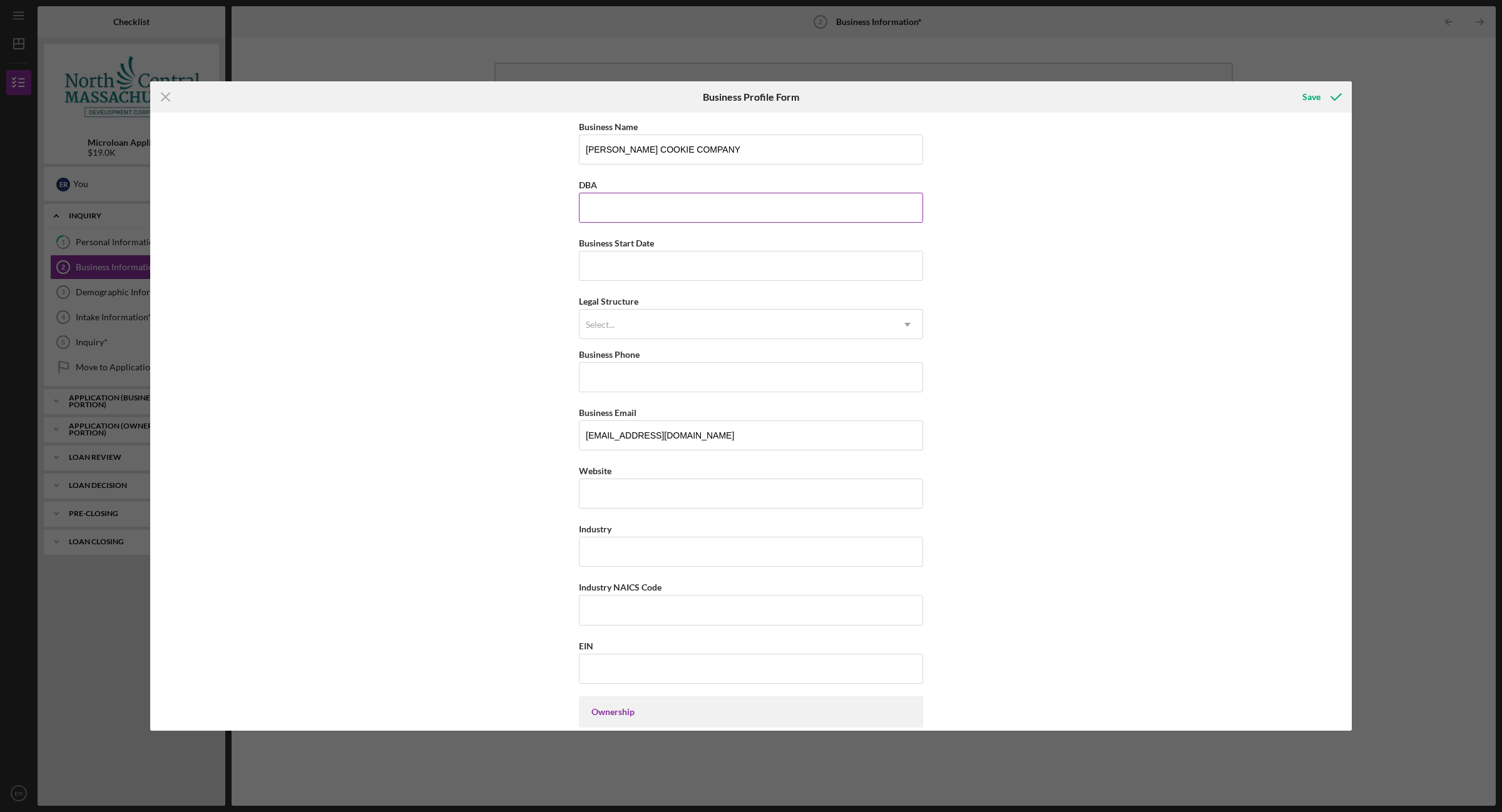
click at [652, 216] on input "DBA" at bounding box center [751, 208] width 344 height 30
type input "CAMPOLONGO COOKIE COMPANY"
type input "08/22/2017"
click at [643, 328] on div "Select..." at bounding box center [736, 324] width 313 height 29
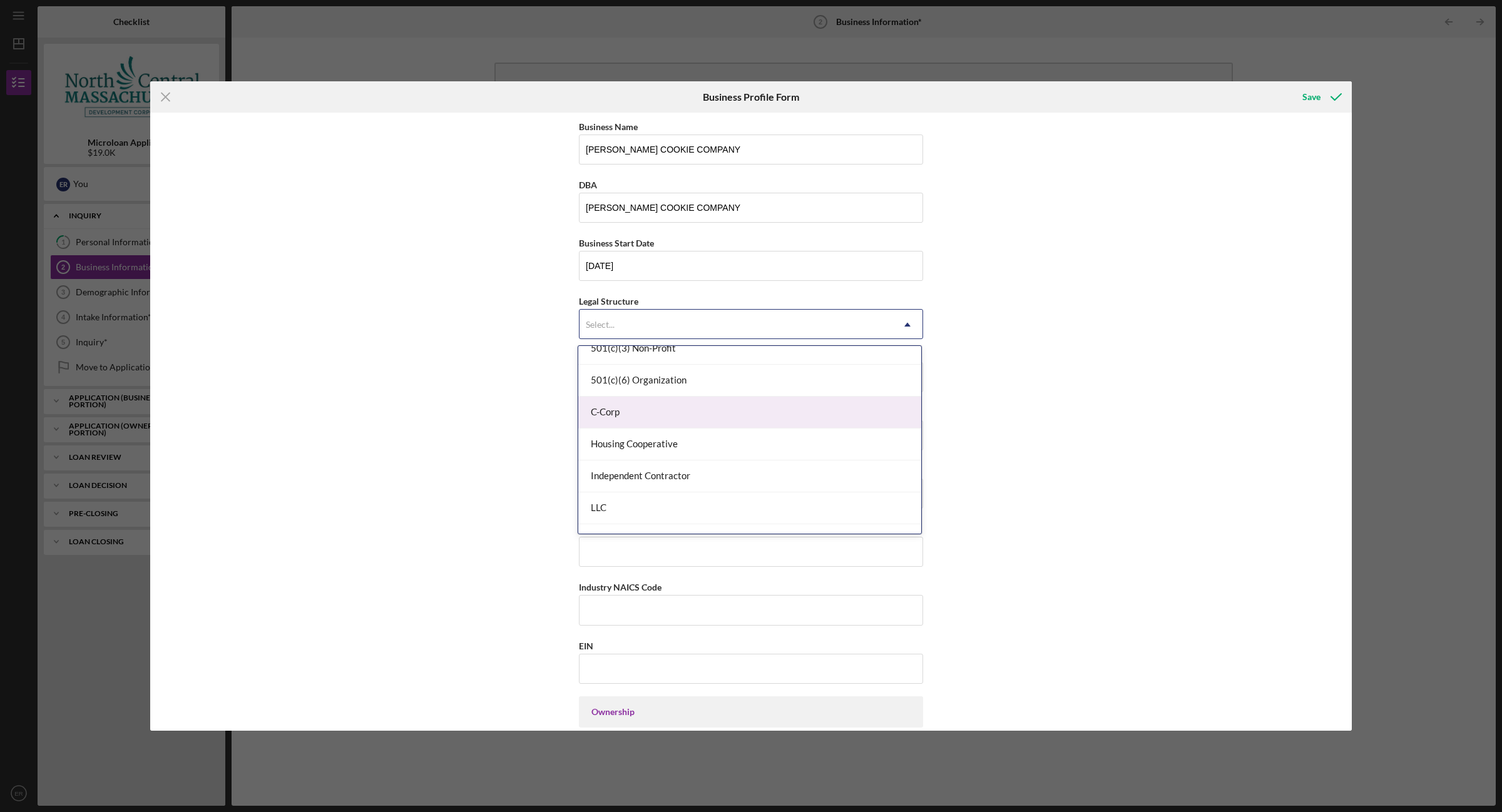
scroll to position [78, 0]
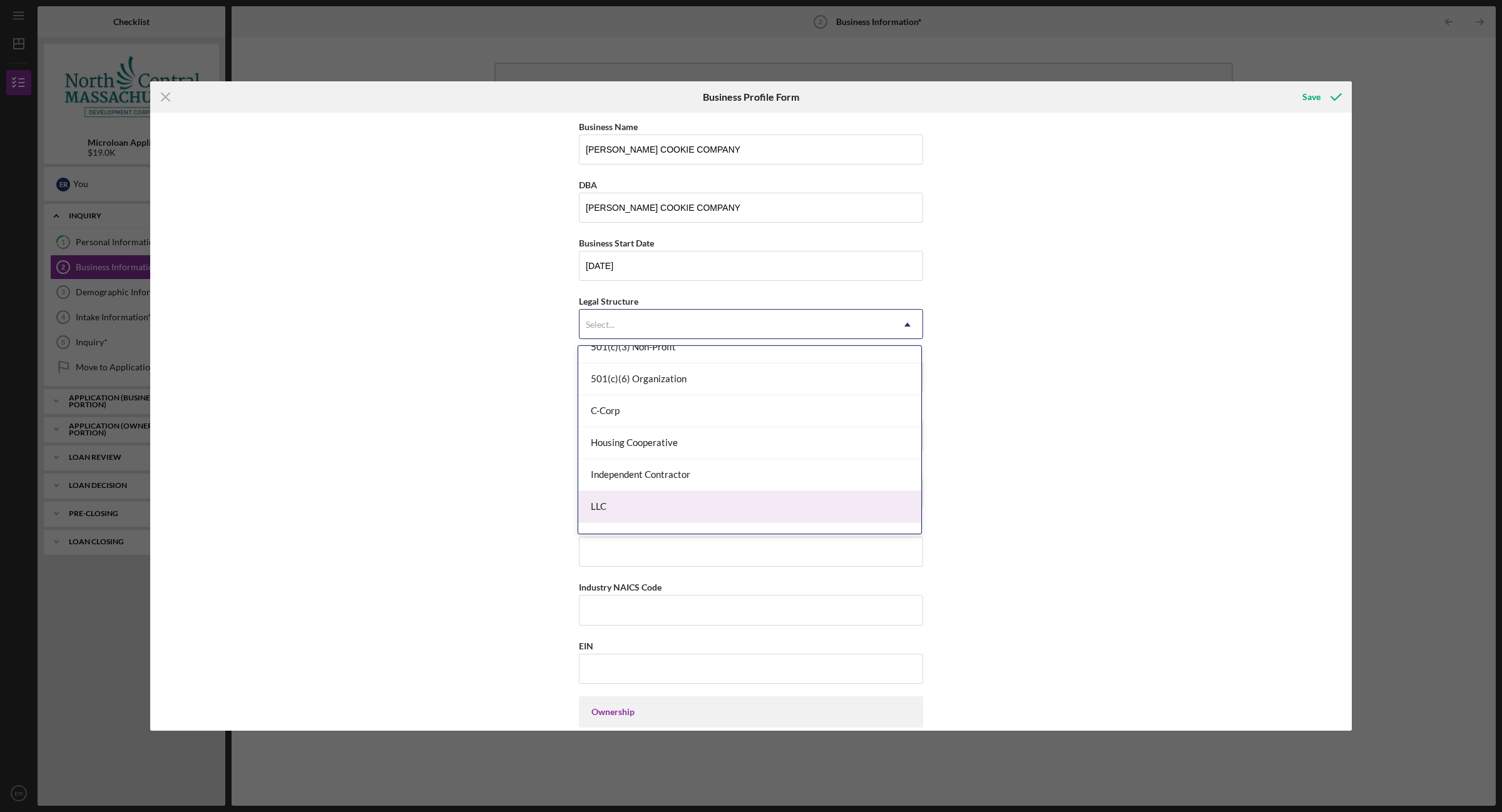
click at [633, 510] on div "LLC" at bounding box center [750, 507] width 343 height 32
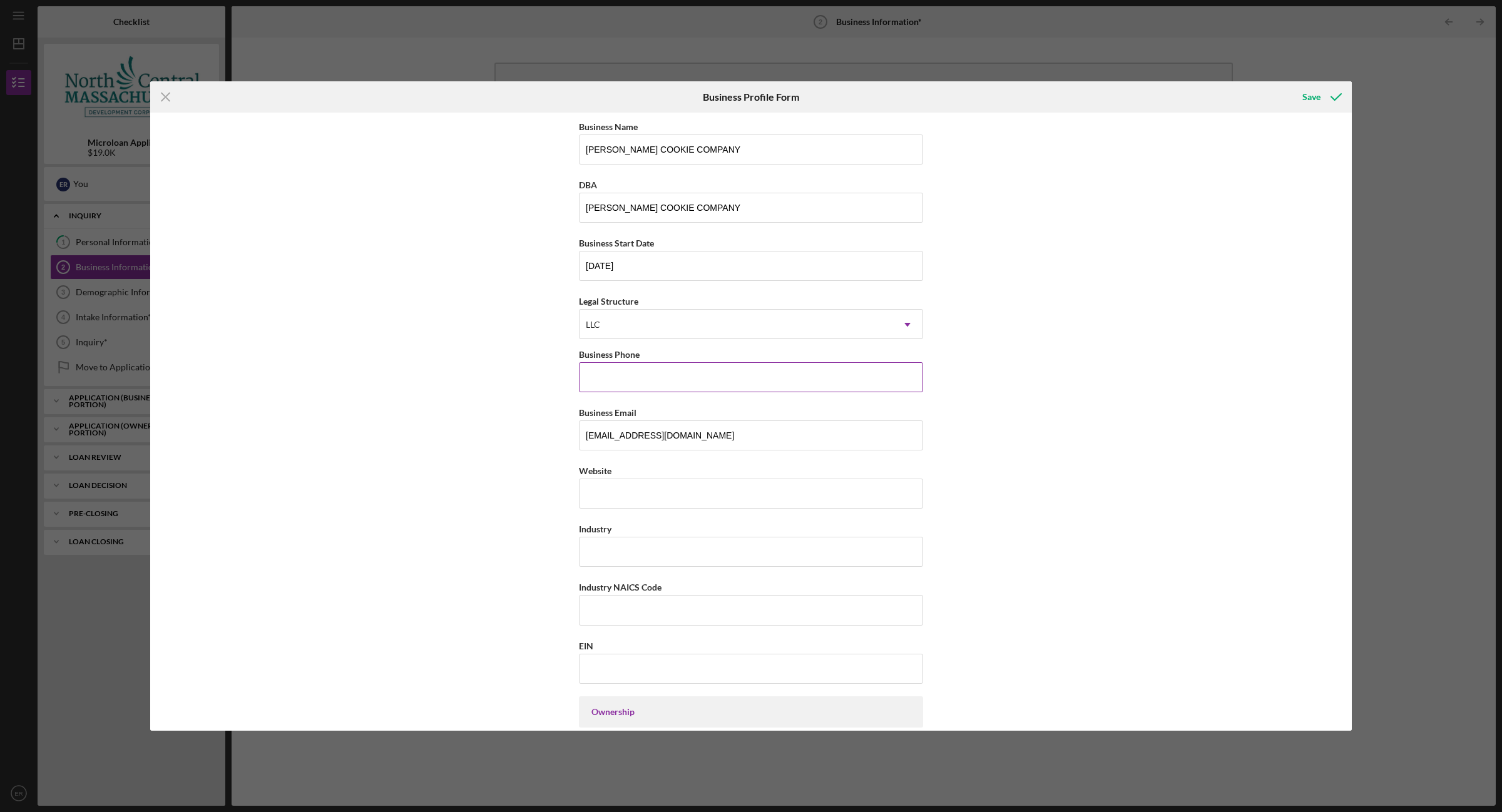
click at [636, 382] on input "Business Phone" at bounding box center [751, 377] width 344 height 30
type input "[PHONE_NUMBER]"
click at [632, 498] on input "Website" at bounding box center [751, 494] width 344 height 30
type input "W"
paste input "Currently, [PERSON_NAME] Cookie Company (Company) is successfully operating on …"
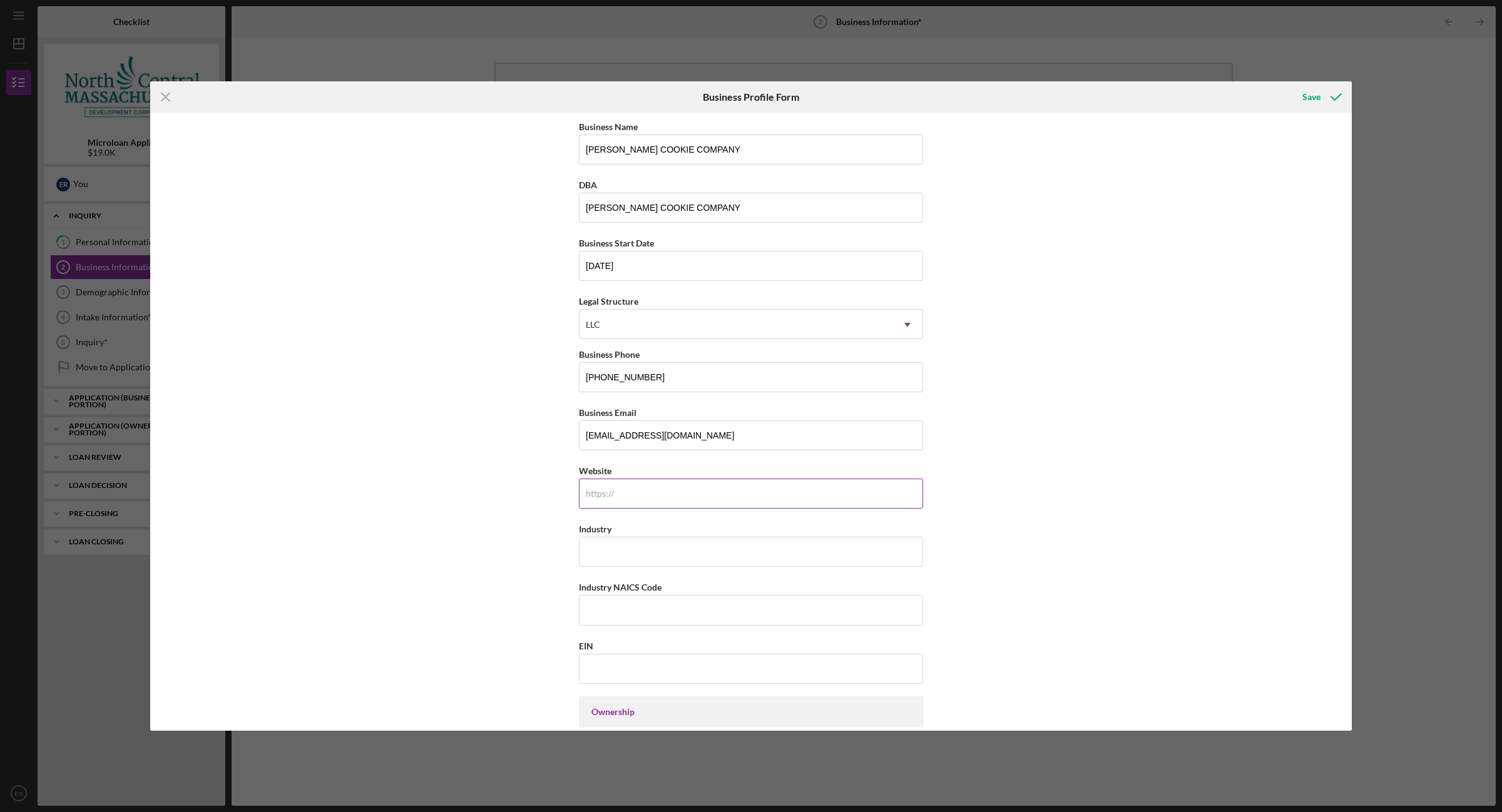
type input "Currently, [PERSON_NAME] Cookie Company (Company) is successfully operating on …"
click at [654, 489] on input "Website" at bounding box center [751, 494] width 344 height 30
paste input "www.campolongocookiecompany.com/"
type input "www.campolongocookiecompany.com/"
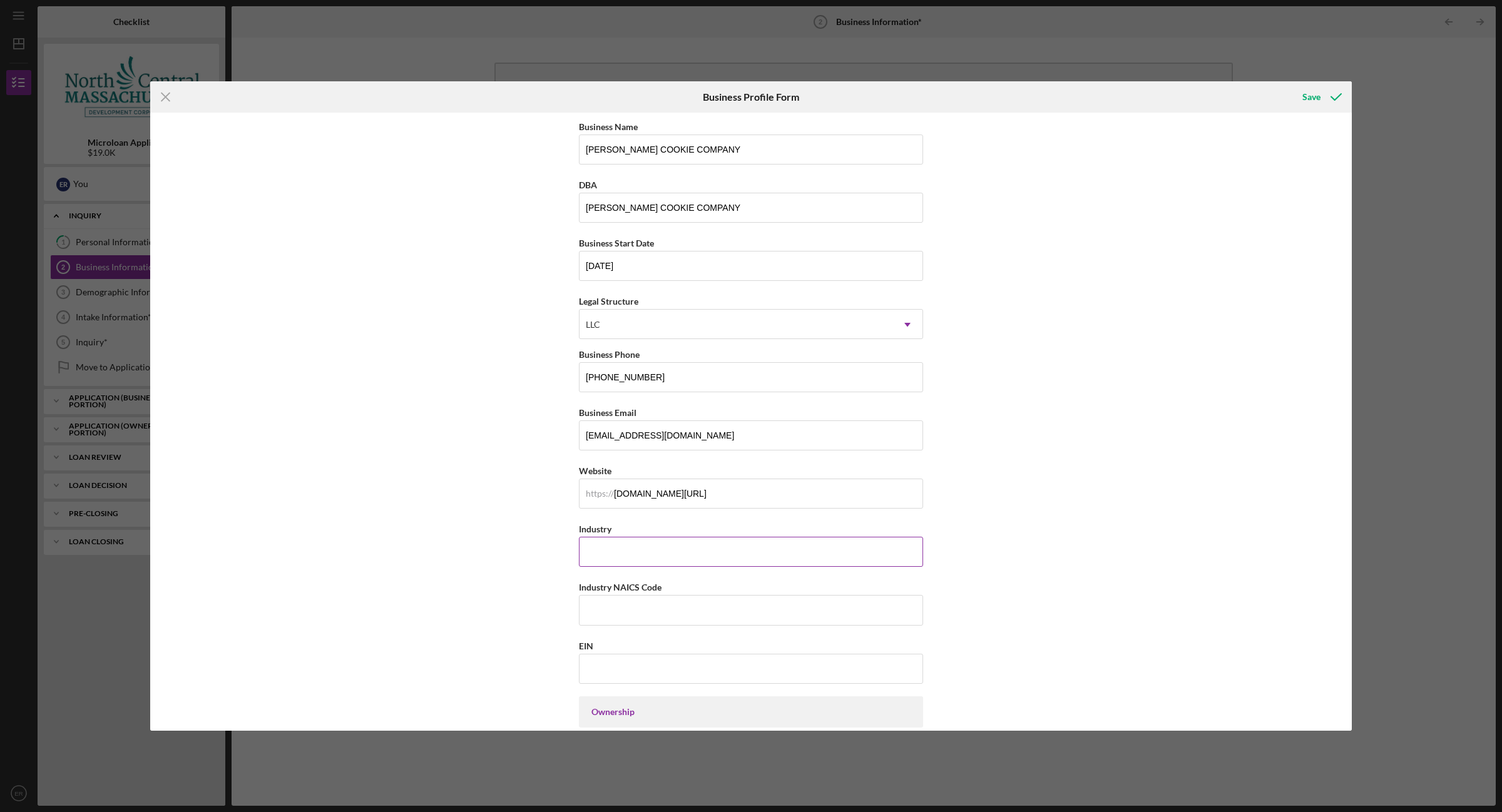
click at [789, 552] on input "Industry" at bounding box center [751, 552] width 344 height 30
type input "B"
click at [649, 610] on input "Industry NAICS Code" at bounding box center [751, 610] width 344 height 30
drag, startPoint x: 727, startPoint y: 560, endPoint x: 576, endPoint y: 566, distance: 151.1
click at [576, 566] on div "Business Name CAMPOLONGO COOKIE COMPANY DBA CAMPOLONGO COOKIE COMPANY Business …" at bounding box center [751, 421] width 1201 height 618
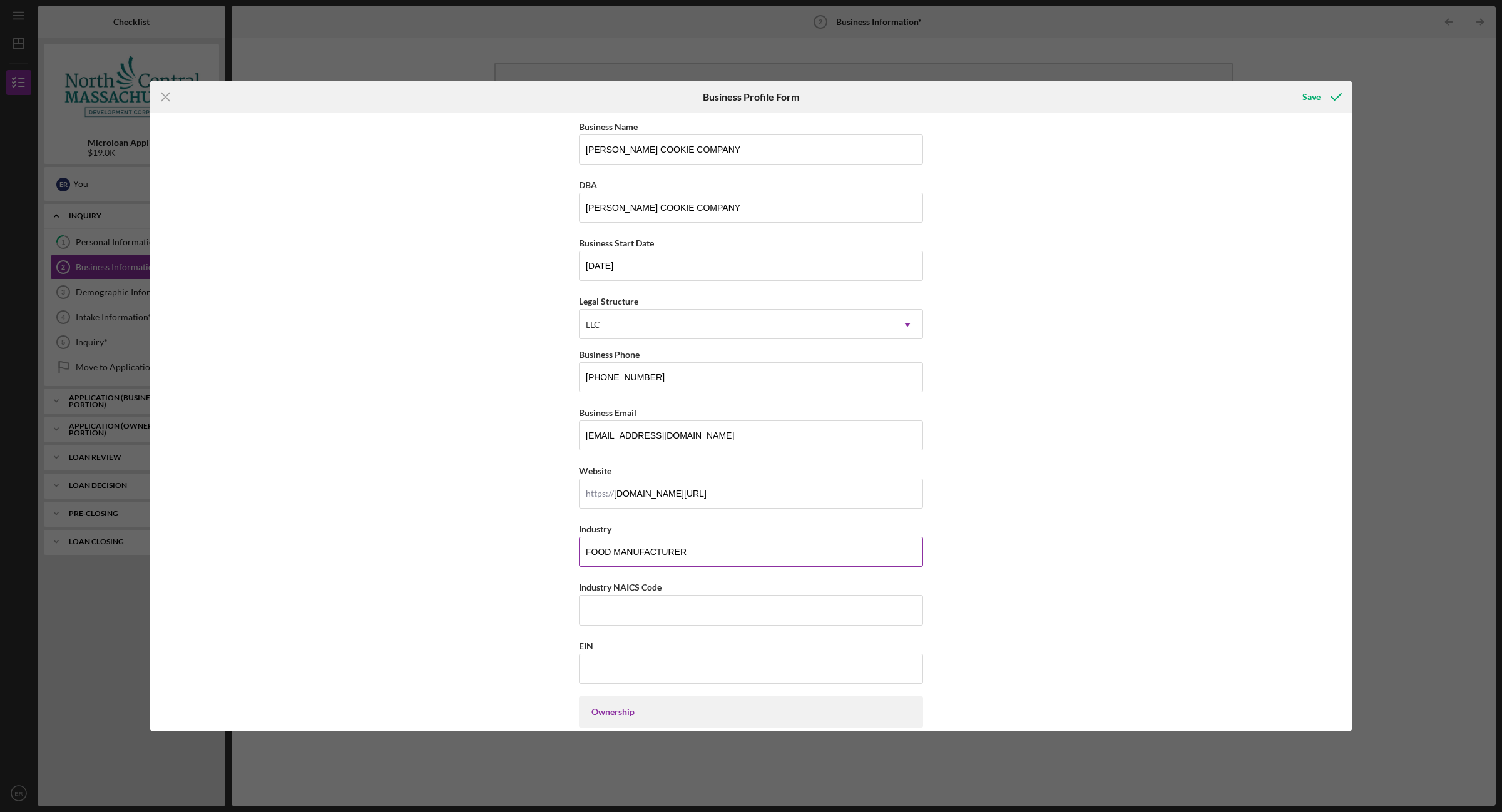
paste input "Other Specialty Food Stores"
type input "Other Specialty Food Stores"
click at [699, 615] on input "Industry NAICS Code" at bounding box center [751, 610] width 344 height 30
click at [649, 611] on input "Industry NAICS Code" at bounding box center [751, 610] width 344 height 30
paste input "445290"
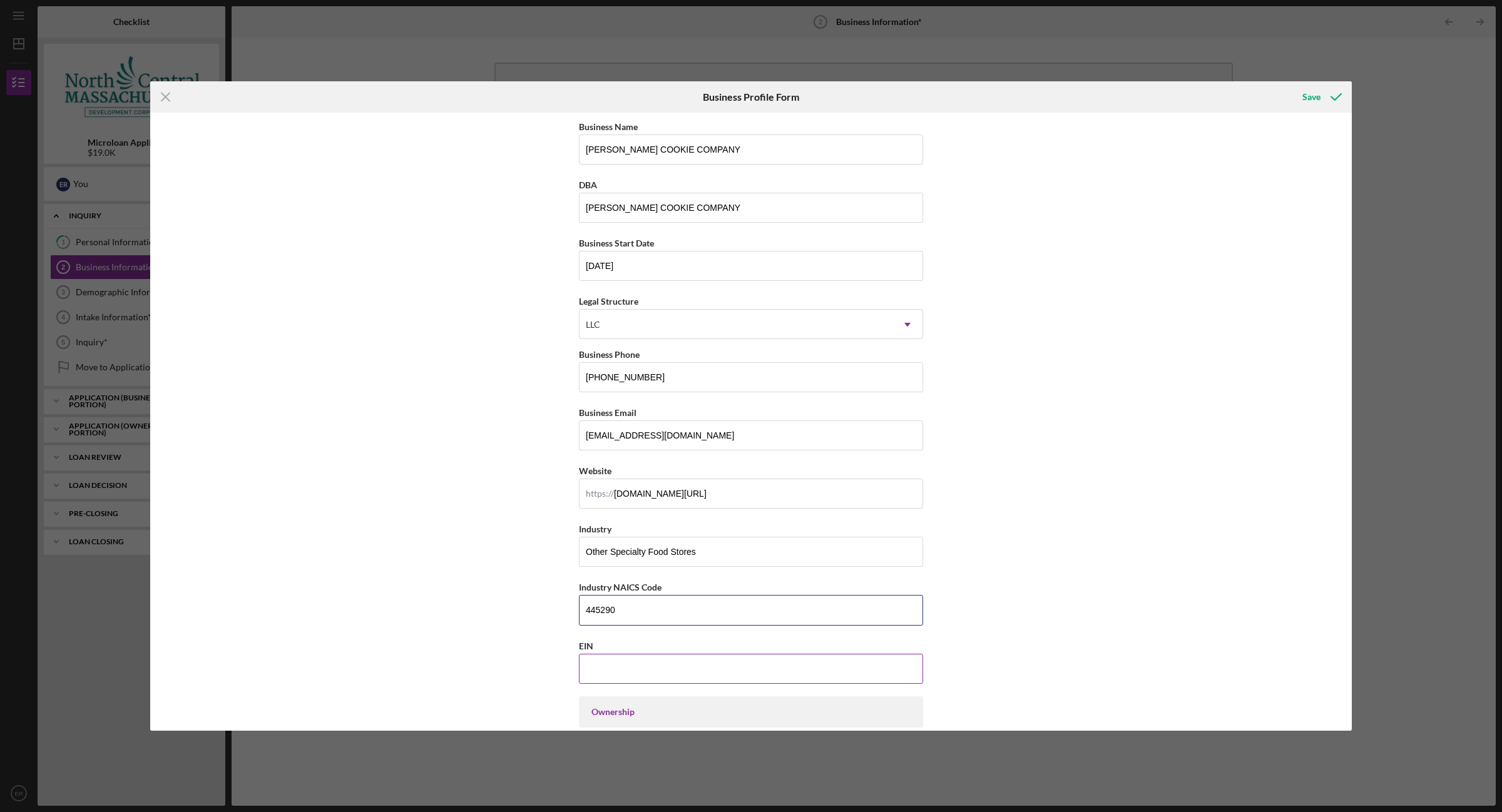
type input "445290"
click at [597, 674] on input "EIN" at bounding box center [751, 668] width 344 height 30
click at [601, 674] on input "EIN" at bounding box center [751, 668] width 344 height 30
paste input "82-2553441"
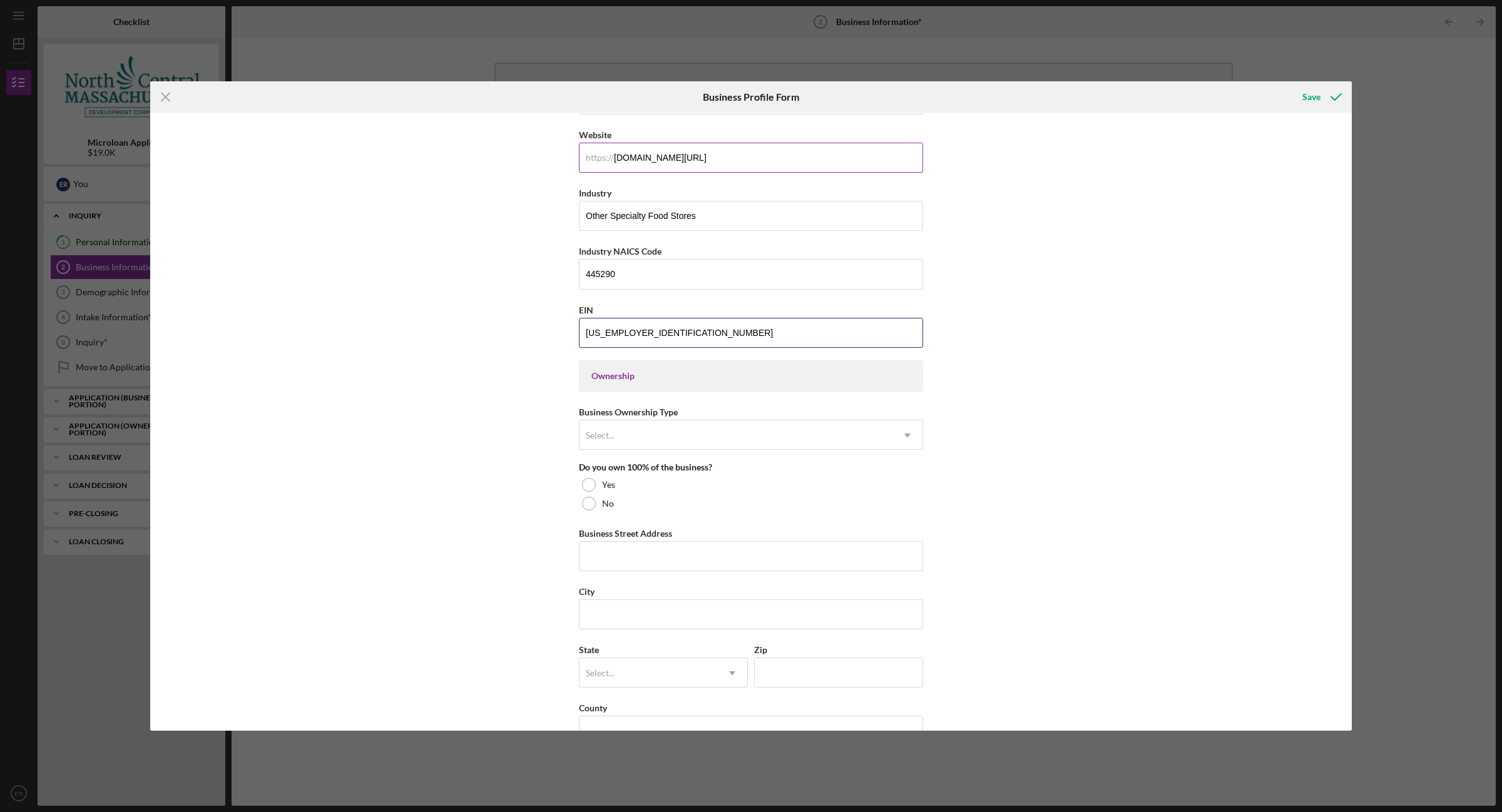
scroll to position [391, 0]
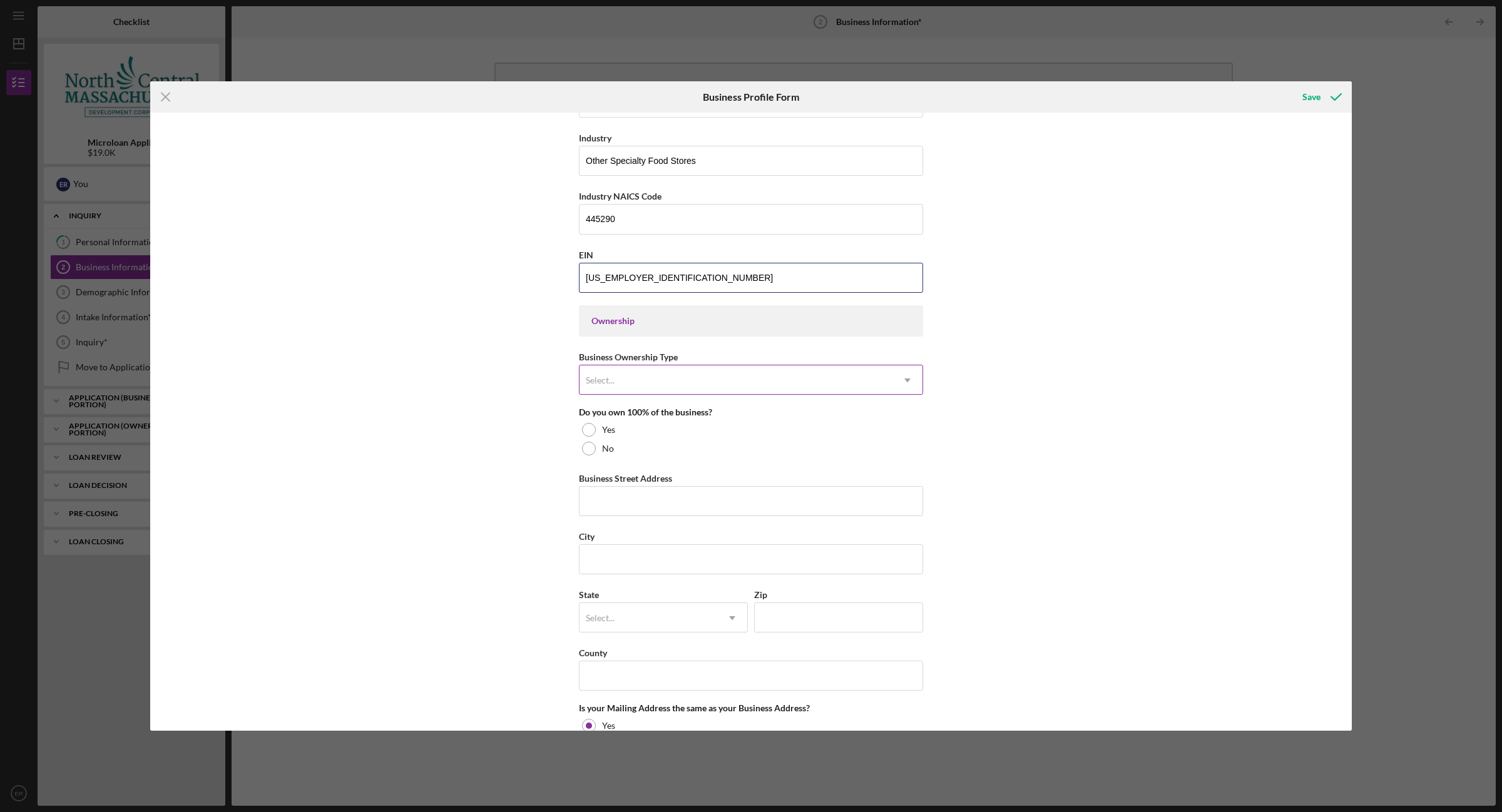
type input "82-2553441"
click at [645, 386] on div "Select..." at bounding box center [736, 380] width 313 height 29
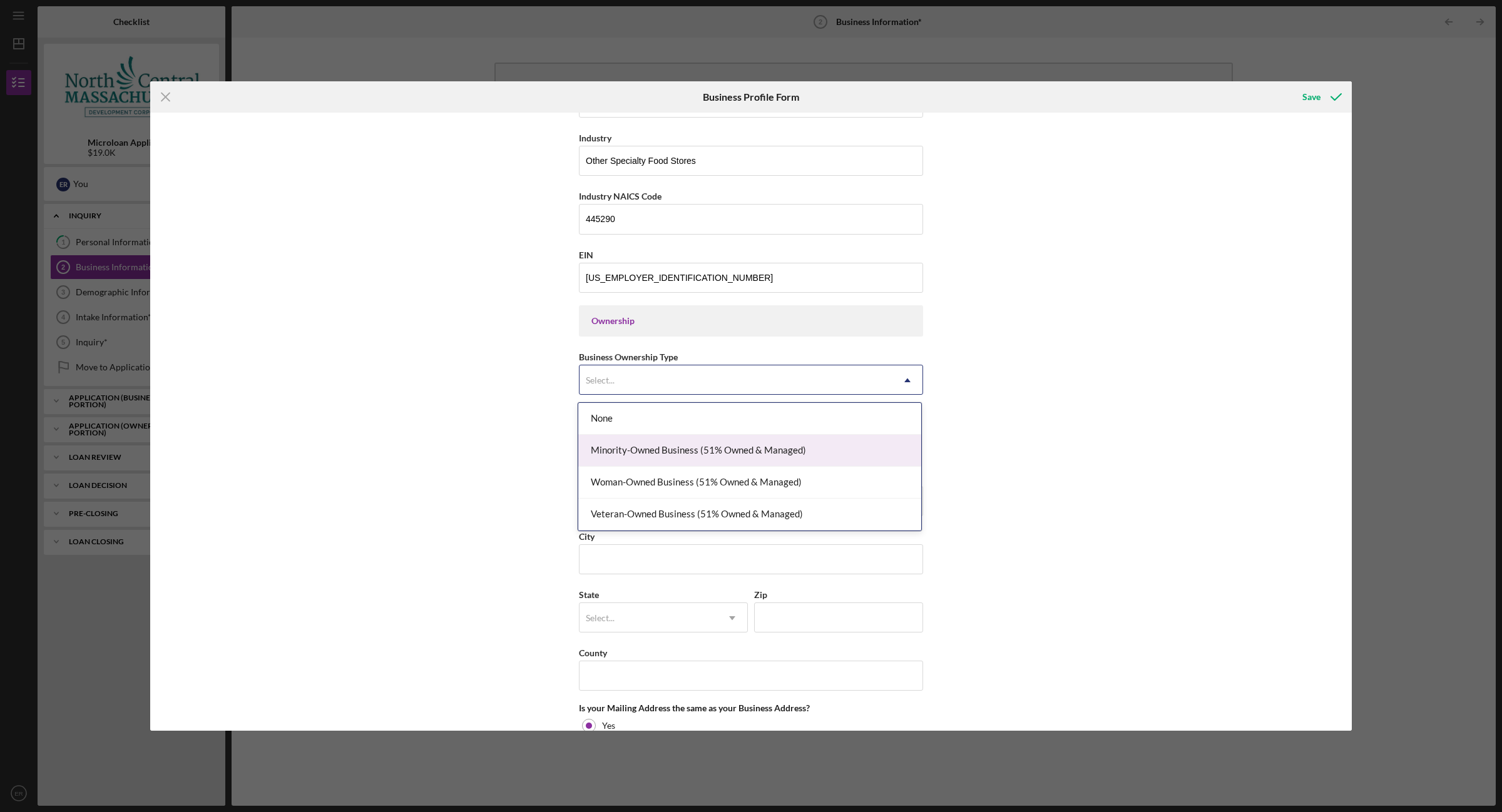
click at [643, 447] on div "Minority-Owned Business (51% Owned & Managed)" at bounding box center [750, 451] width 343 height 32
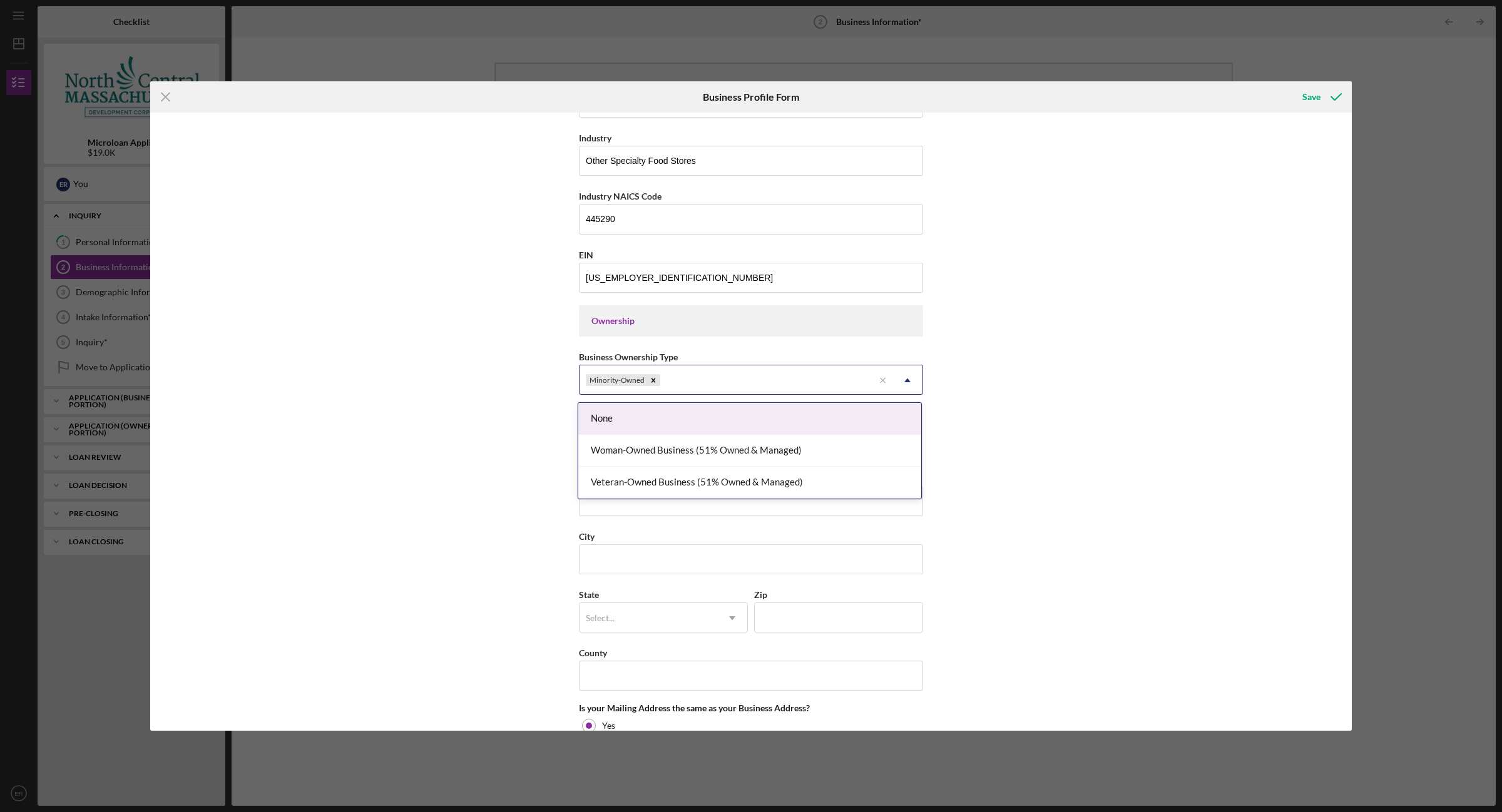
click at [903, 384] on icon "Icon/Dropdown Arrow" at bounding box center [908, 380] width 30 height 30
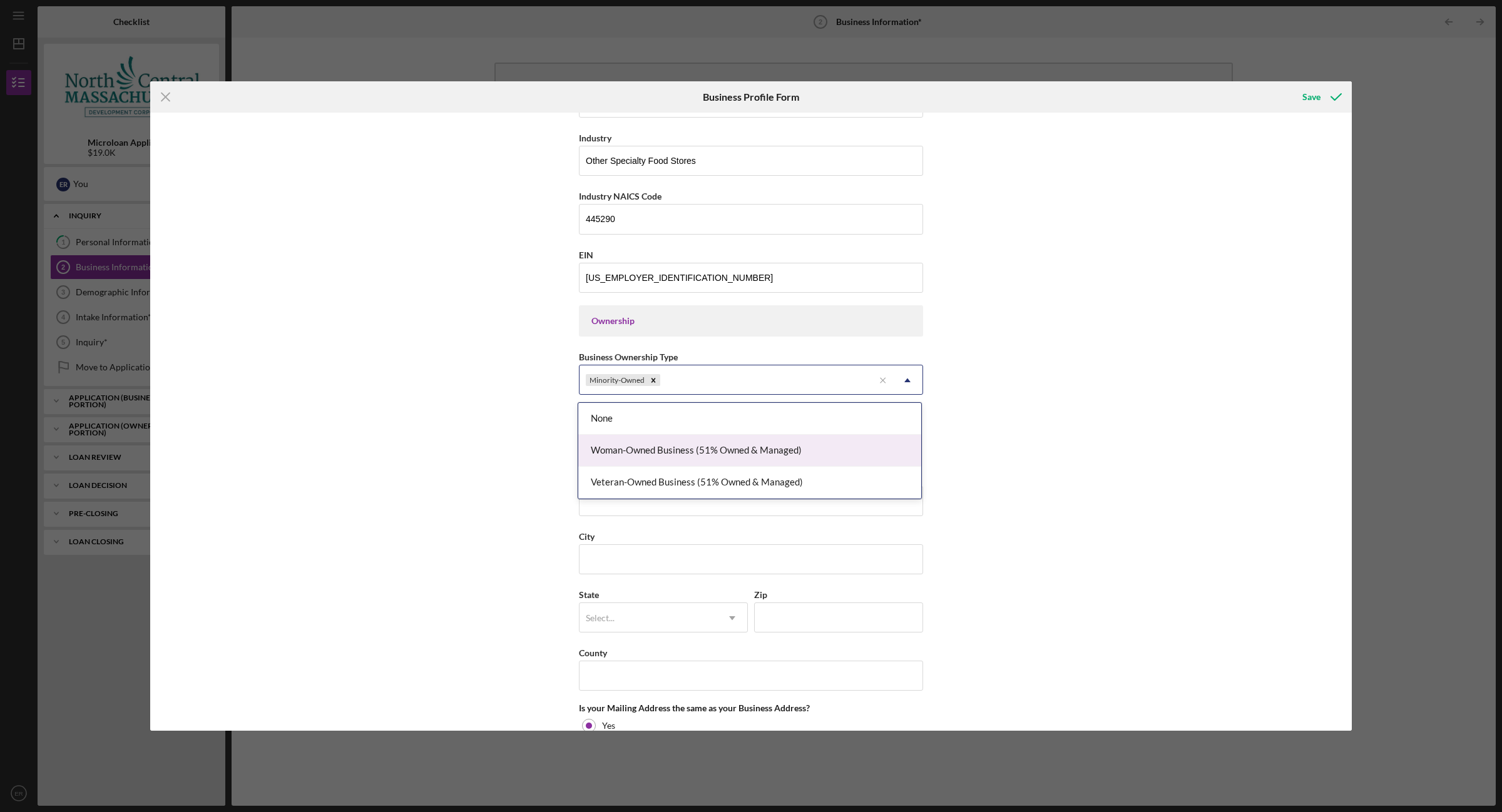
click at [626, 455] on div "Woman-Owned Business (51% Owned & Managed)" at bounding box center [750, 451] width 343 height 32
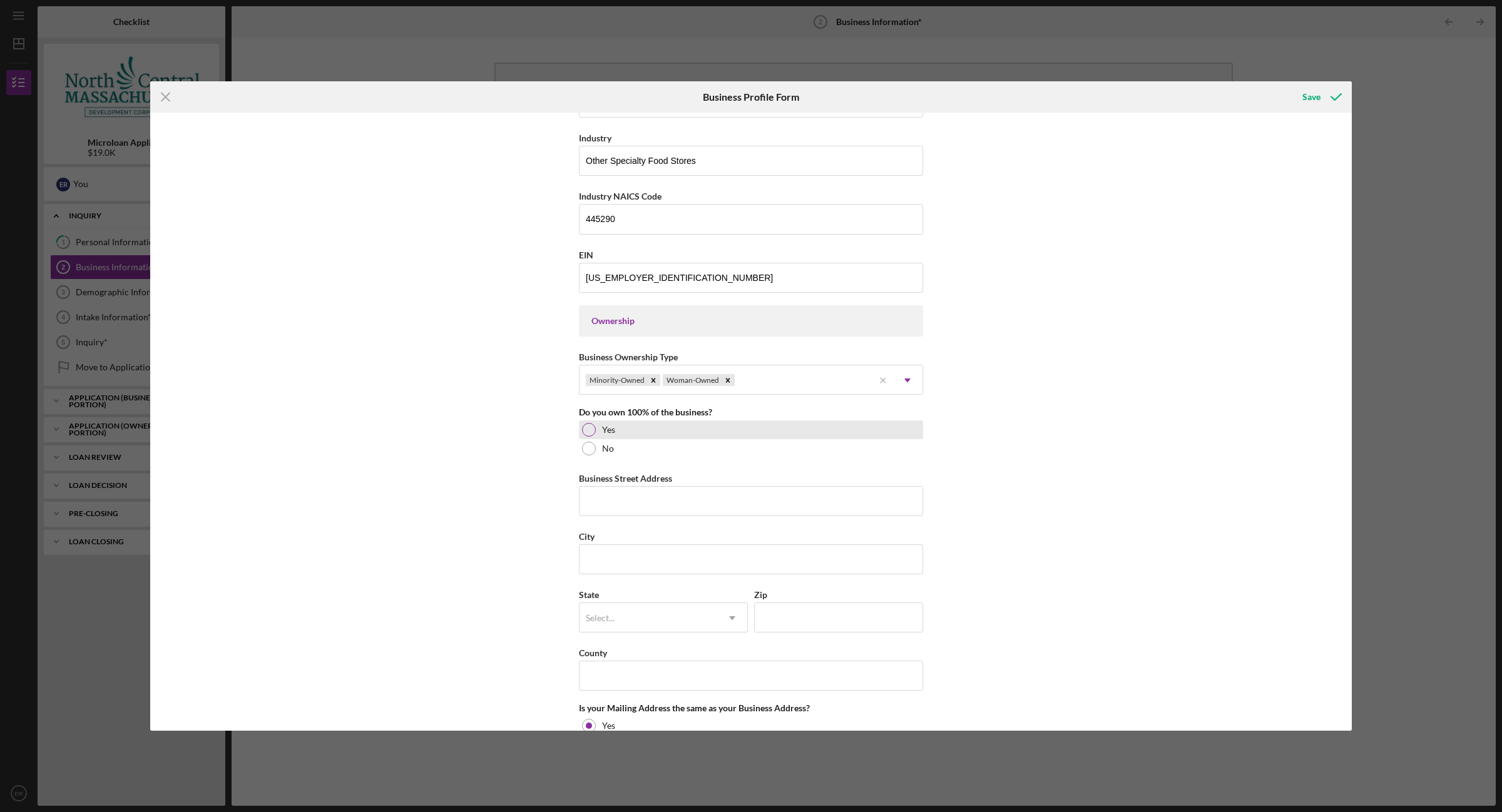
click at [591, 429] on div at bounding box center [589, 430] width 14 height 14
click at [612, 508] on input "Business Street Address" at bounding box center [751, 501] width 344 height 30
type input "43 PARTRIDGE STREET"
type input "WATETOWN"
type input "MA"
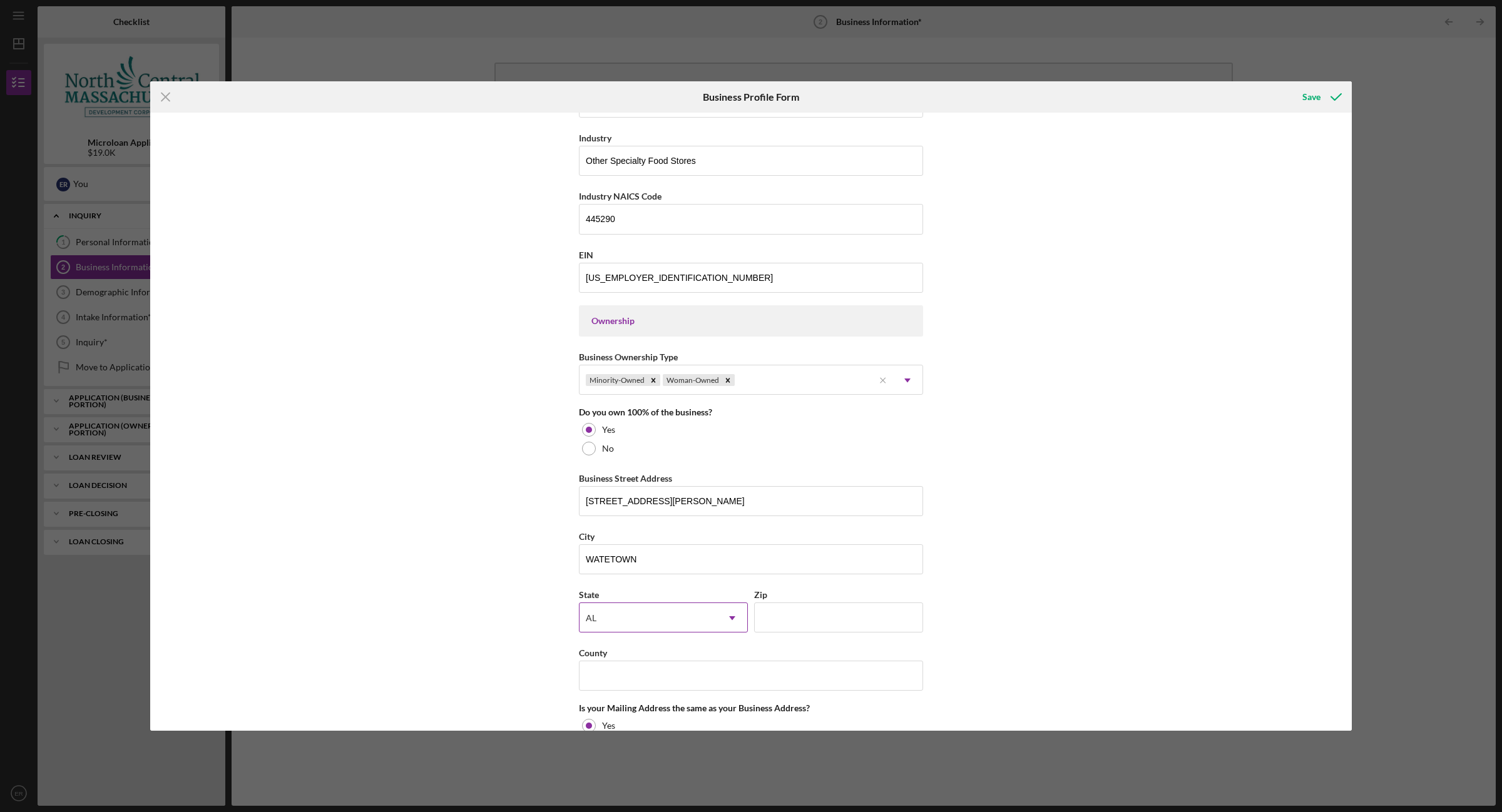
click at [624, 614] on div "AL" at bounding box center [648, 618] width 138 height 29
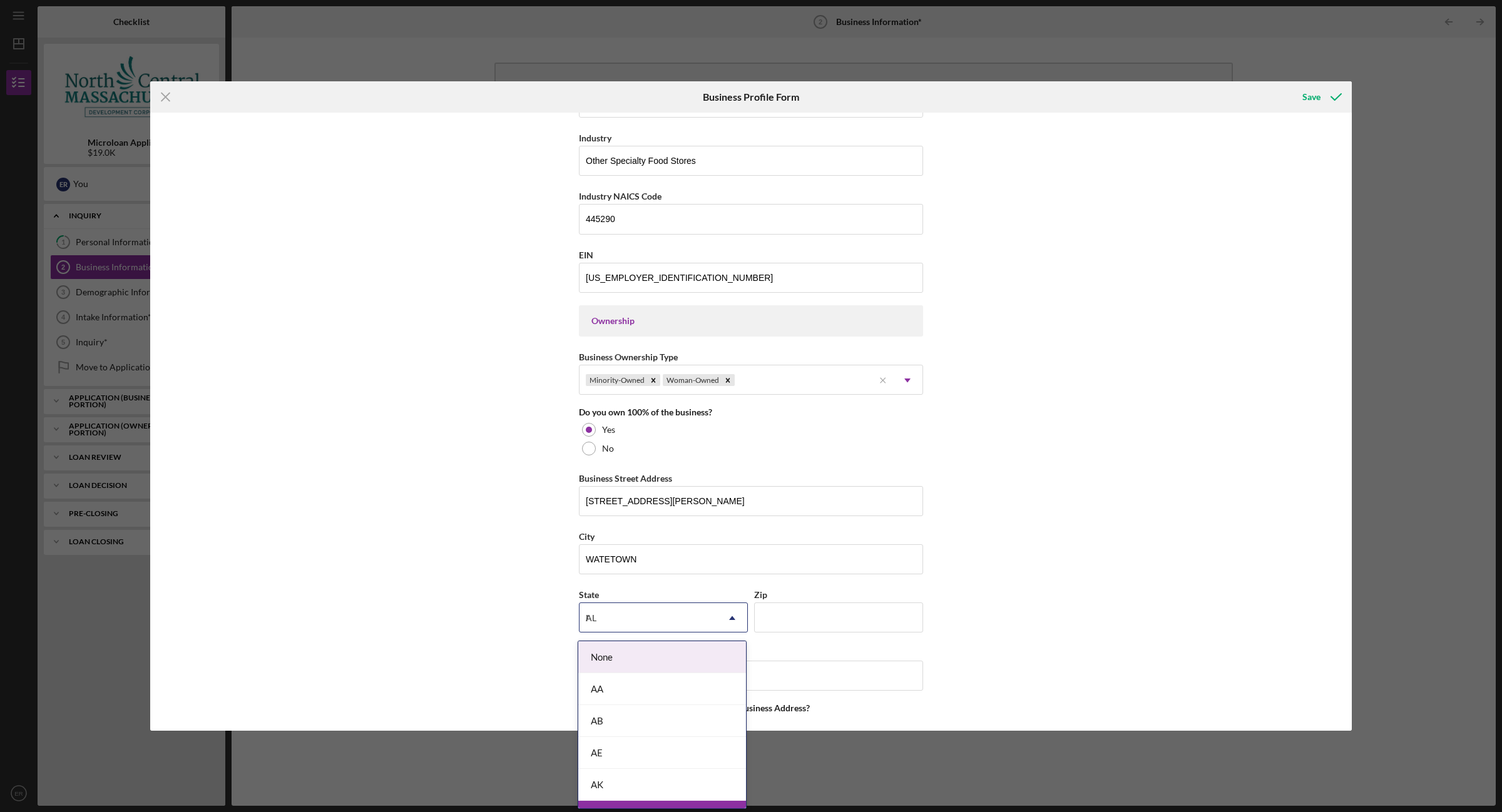
type input "MA"
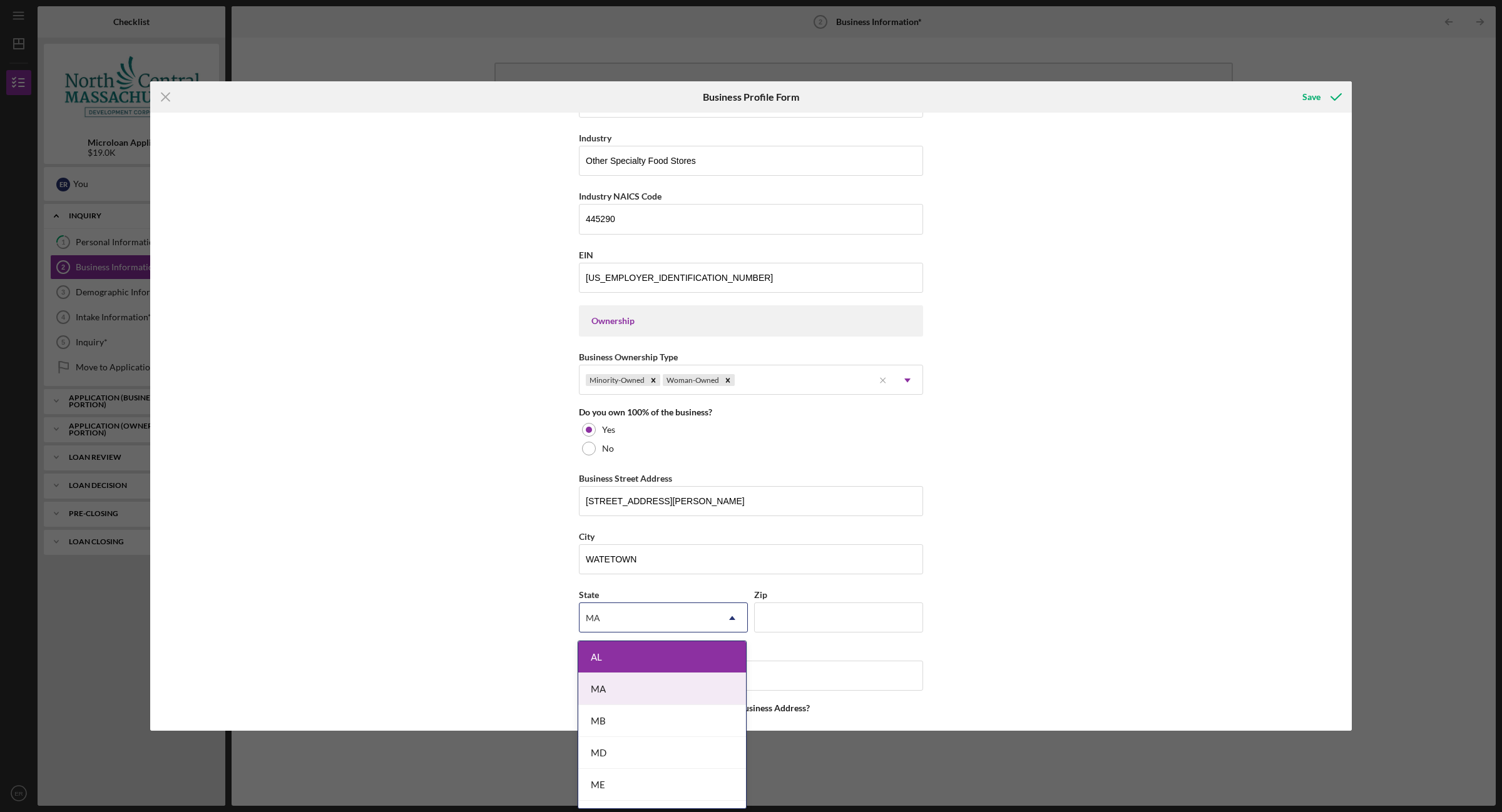
click at [624, 683] on div "MA" at bounding box center [662, 689] width 168 height 32
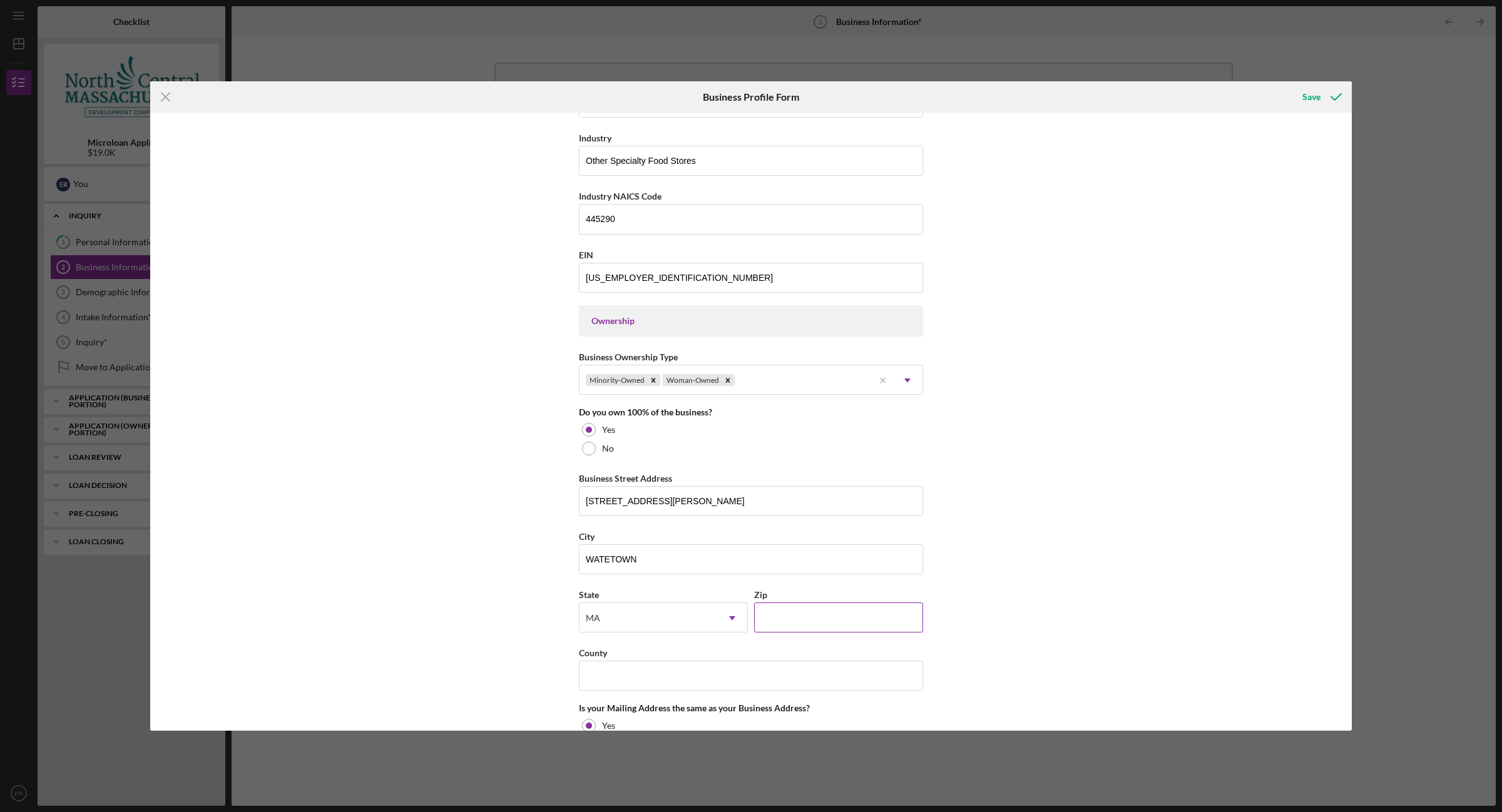
click at [839, 620] on input "Zip" at bounding box center [839, 617] width 169 height 30
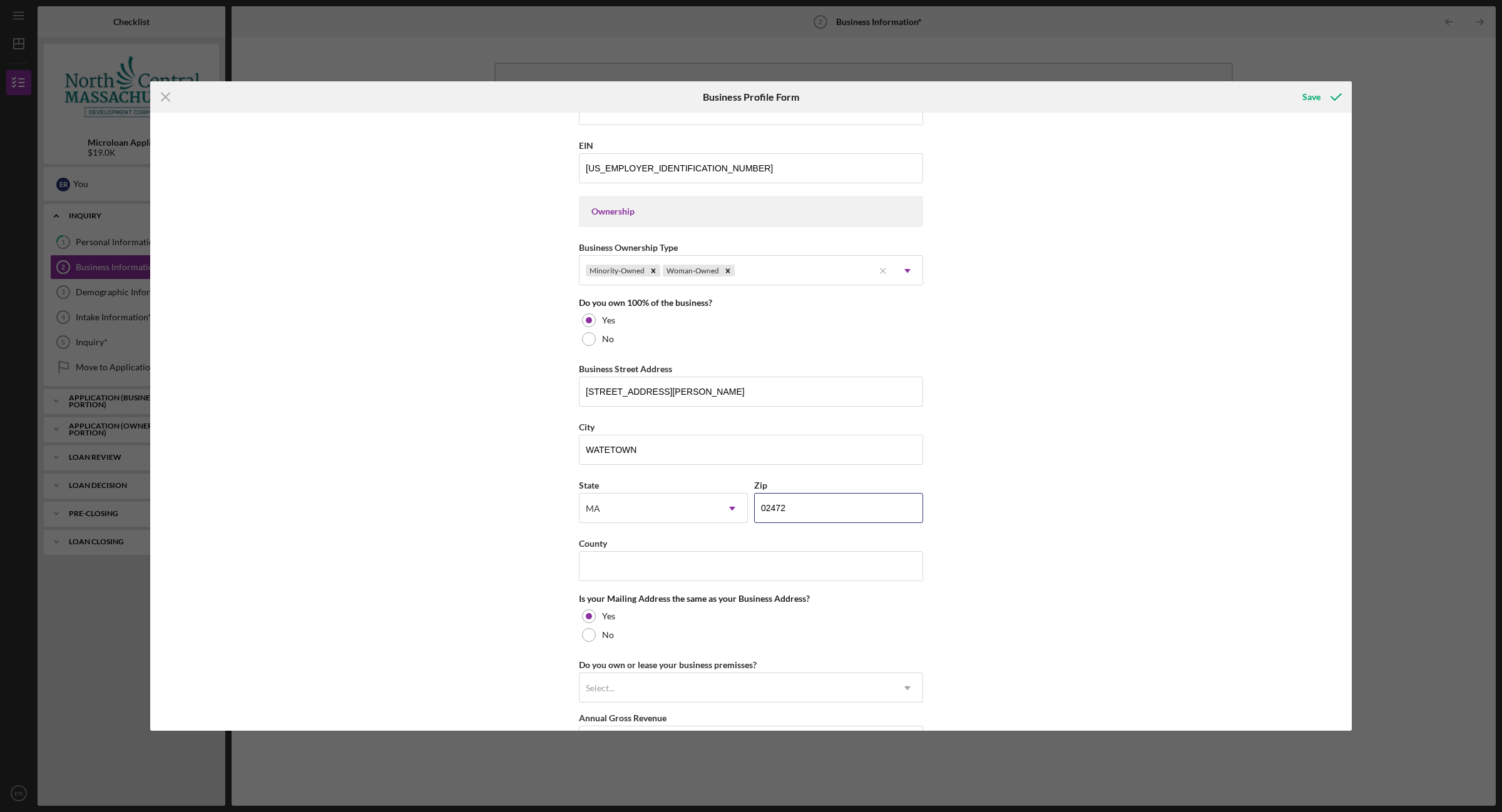
scroll to position [665, 0]
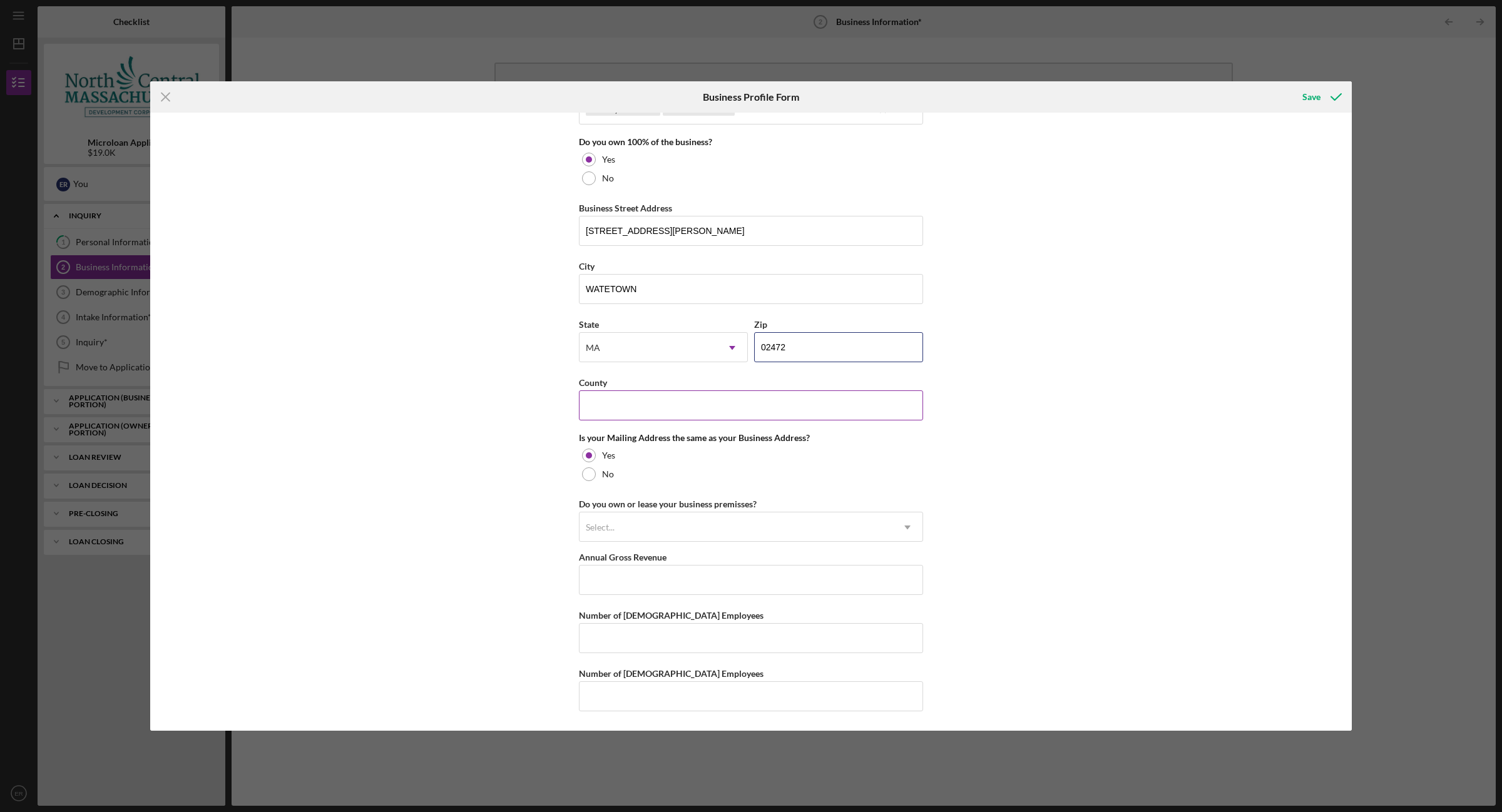
type input "02472"
click at [605, 398] on input "County" at bounding box center [751, 406] width 344 height 30
type input "MIDDLESEX"
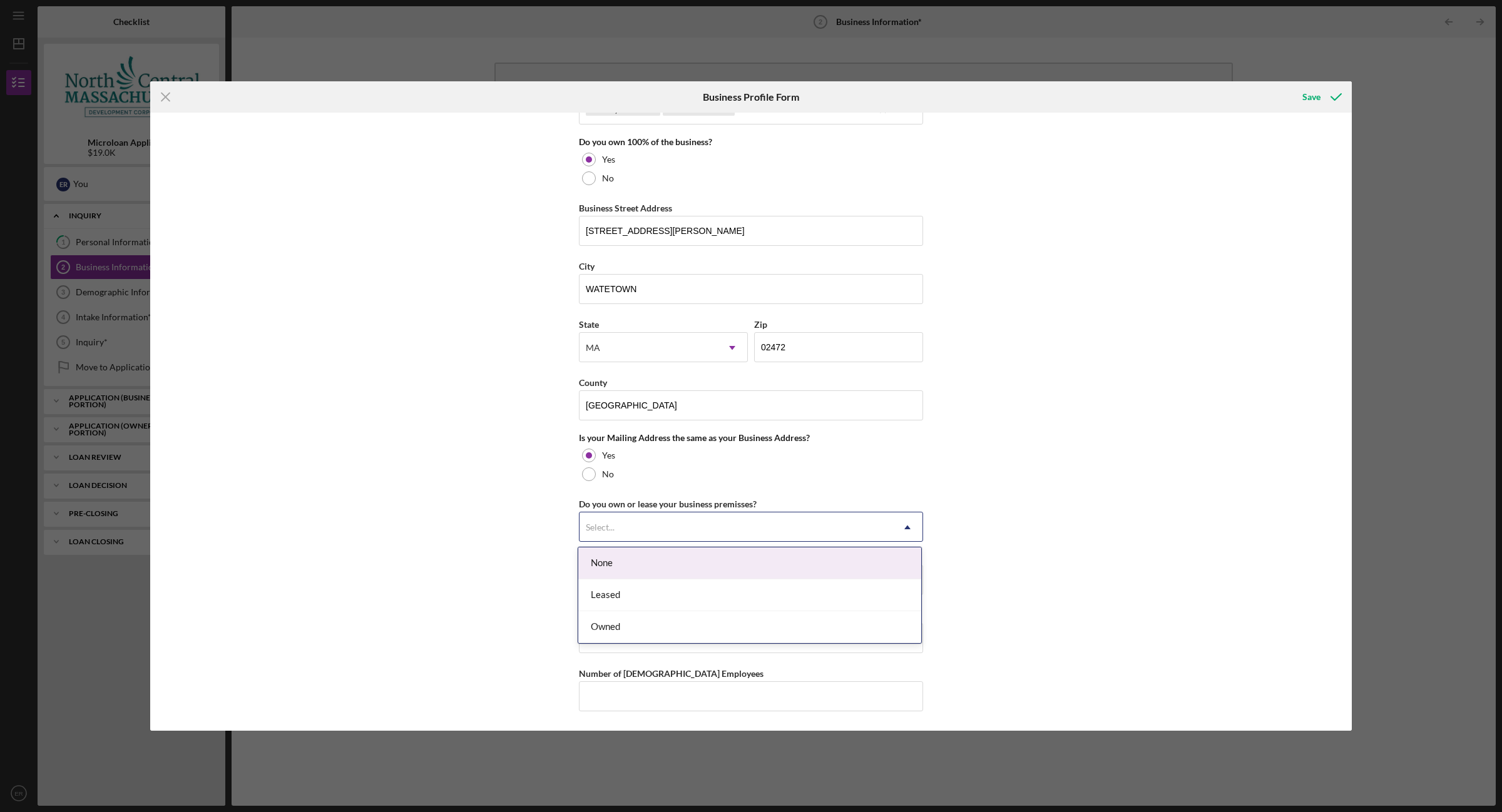
click at [591, 525] on div "Select..." at bounding box center [600, 526] width 29 height 10
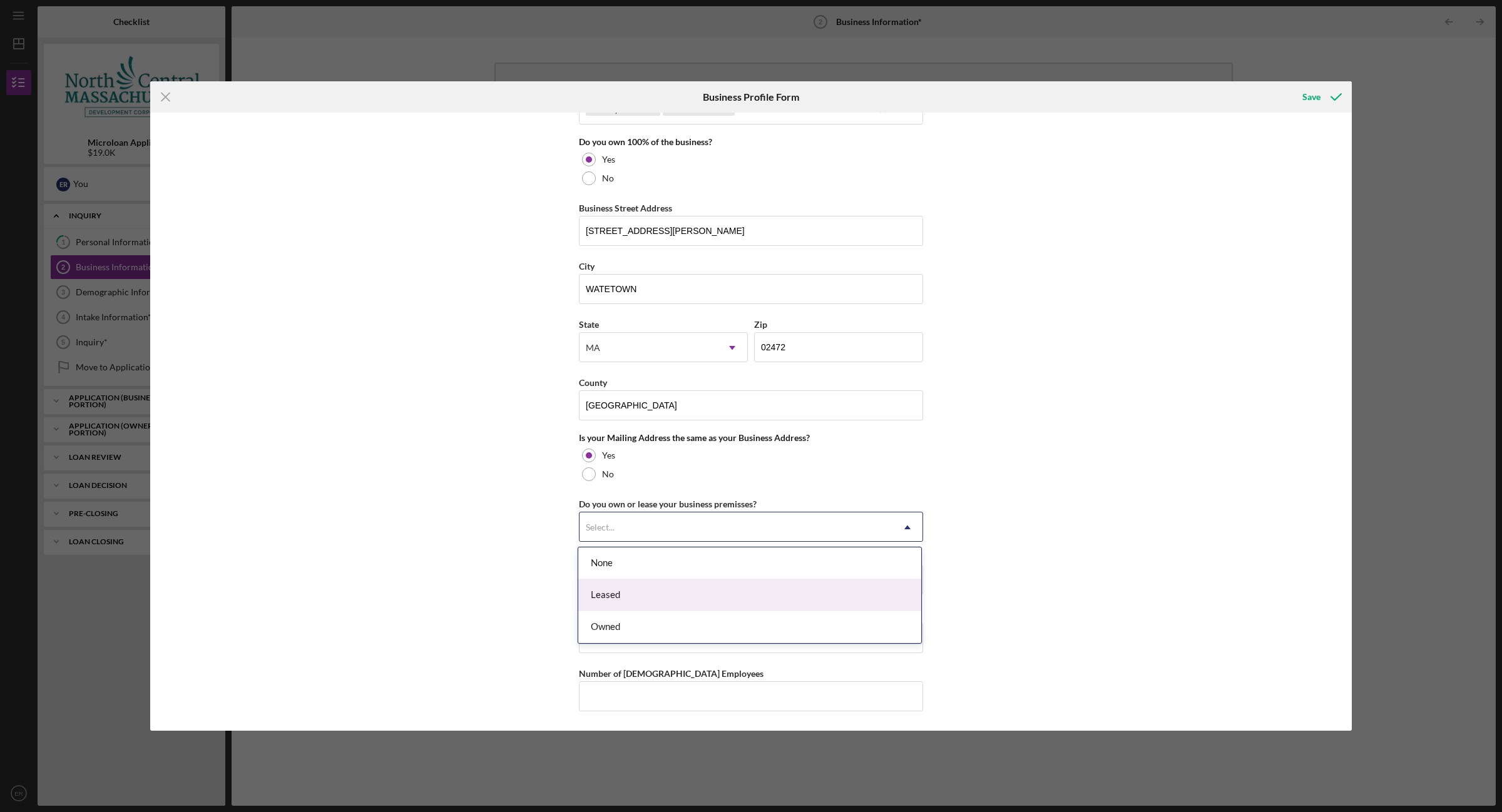
click at [597, 596] on div "Leased" at bounding box center [750, 595] width 343 height 32
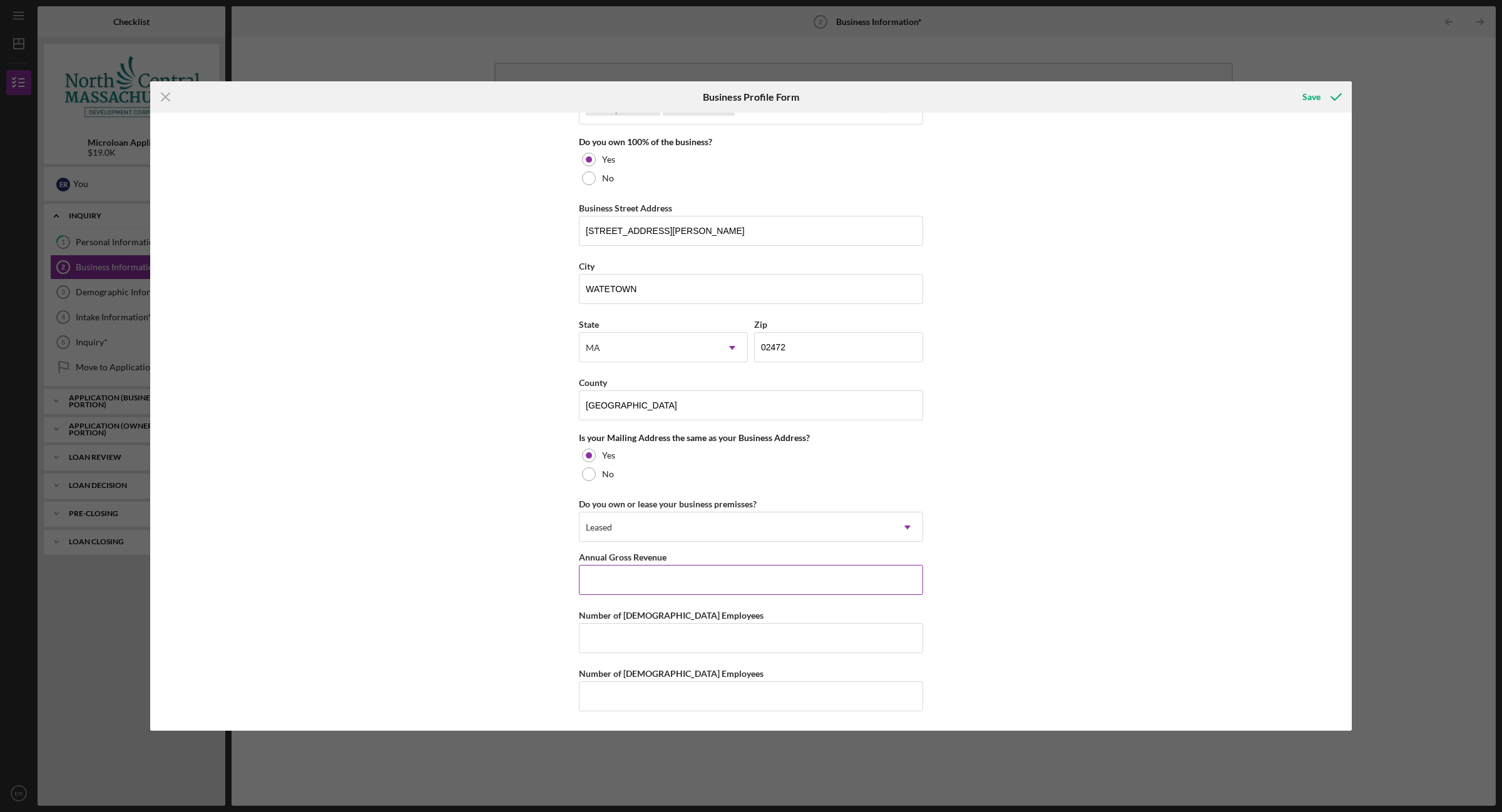
click at [614, 570] on input "Annual Gross Revenue" at bounding box center [751, 580] width 344 height 30
type input "$15,000"
type input "0"
drag, startPoint x: 612, startPoint y: 636, endPoint x: 537, endPoint y: 636, distance: 75.0
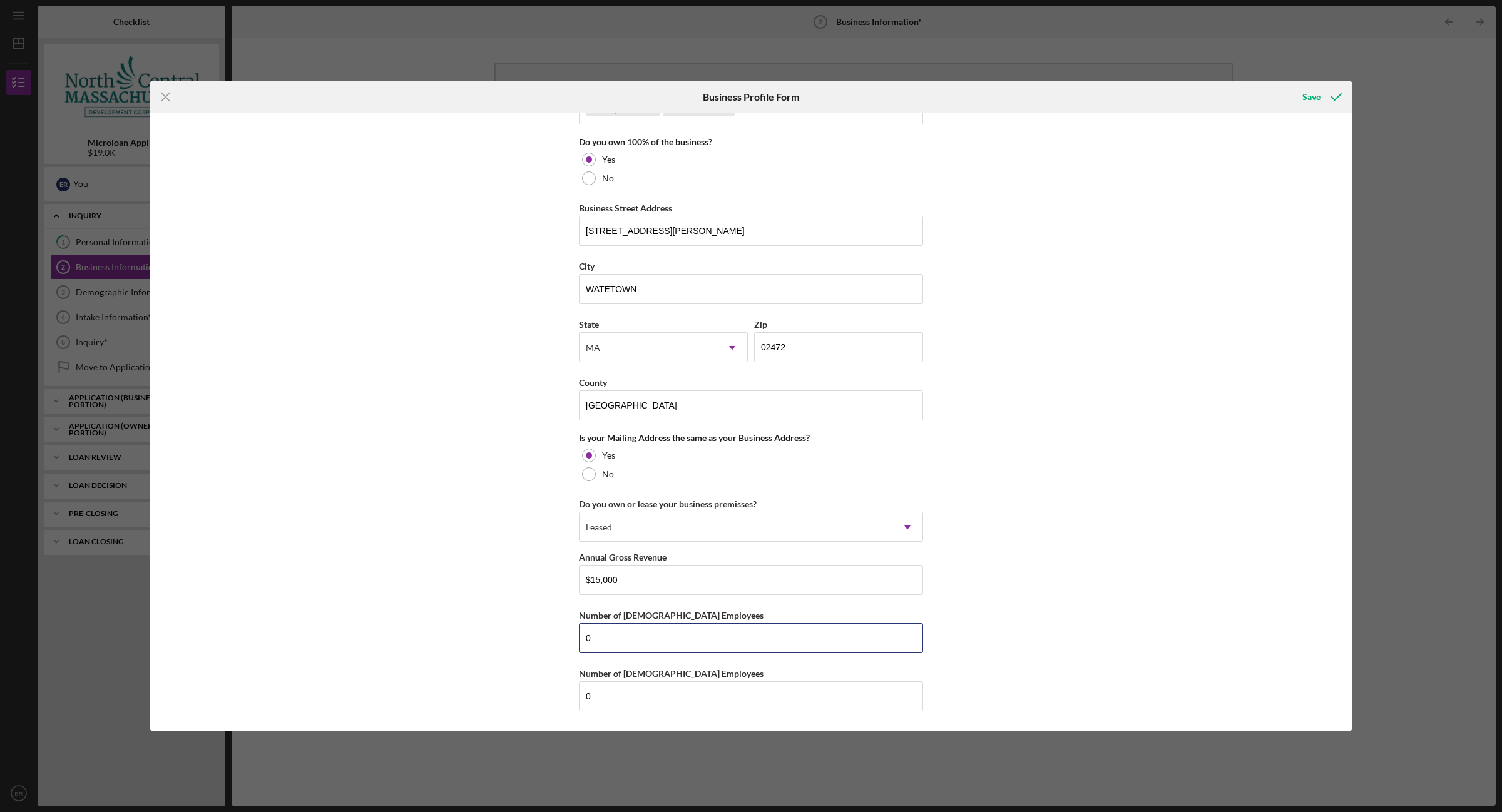
click at [537, 636] on div "Business Name CAMPOLONGO COOKIE COMPANY DBA CAMPOLONGO COOKIE COMPANY Business …" at bounding box center [751, 421] width 1201 height 618
type input "1"
click at [1318, 92] on div "Save" at bounding box center [1311, 97] width 19 height 25
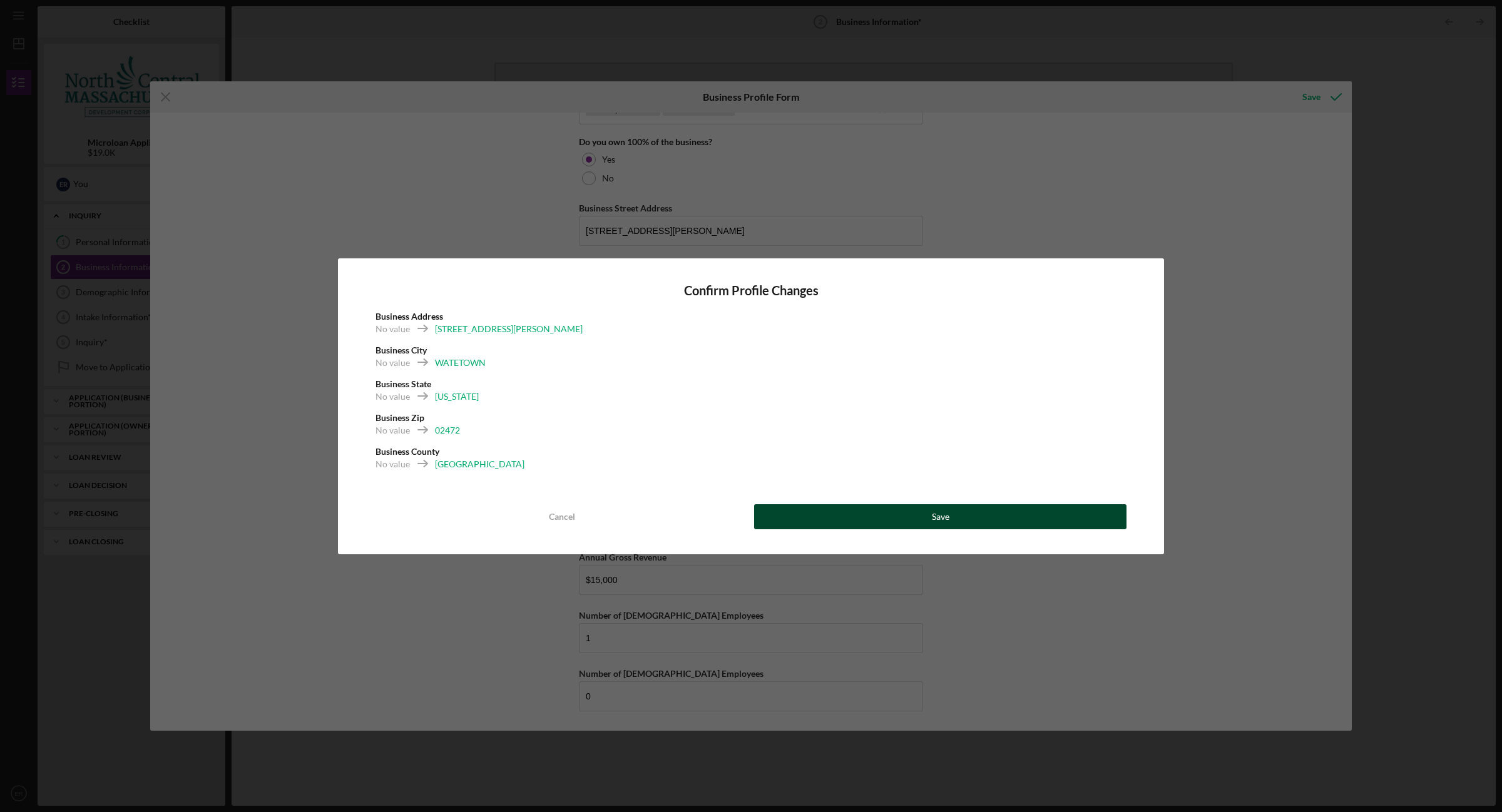
click at [999, 518] on button "Save" at bounding box center [940, 517] width 372 height 25
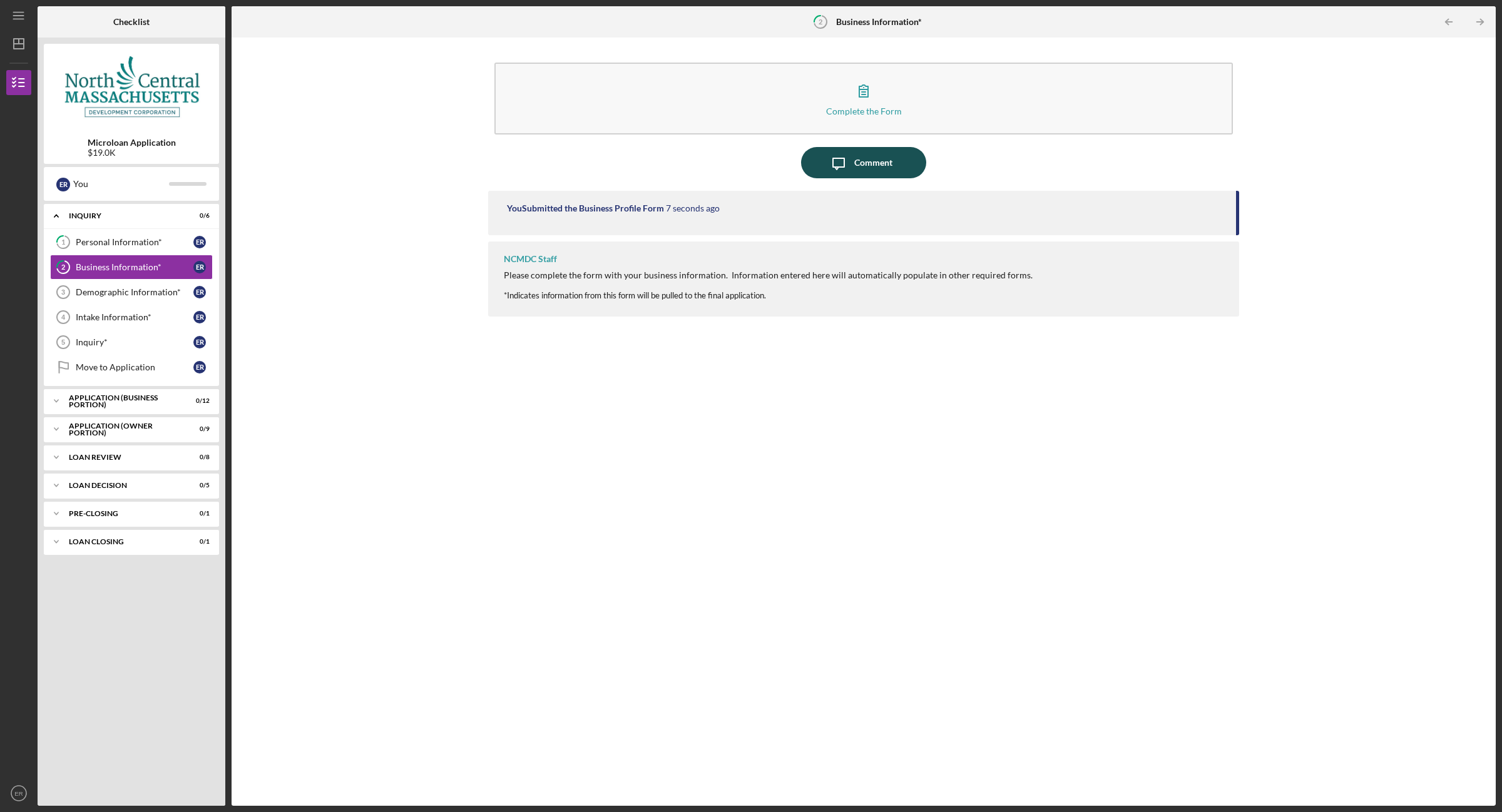
click at [857, 165] on div "Comment" at bounding box center [872, 162] width 38 height 31
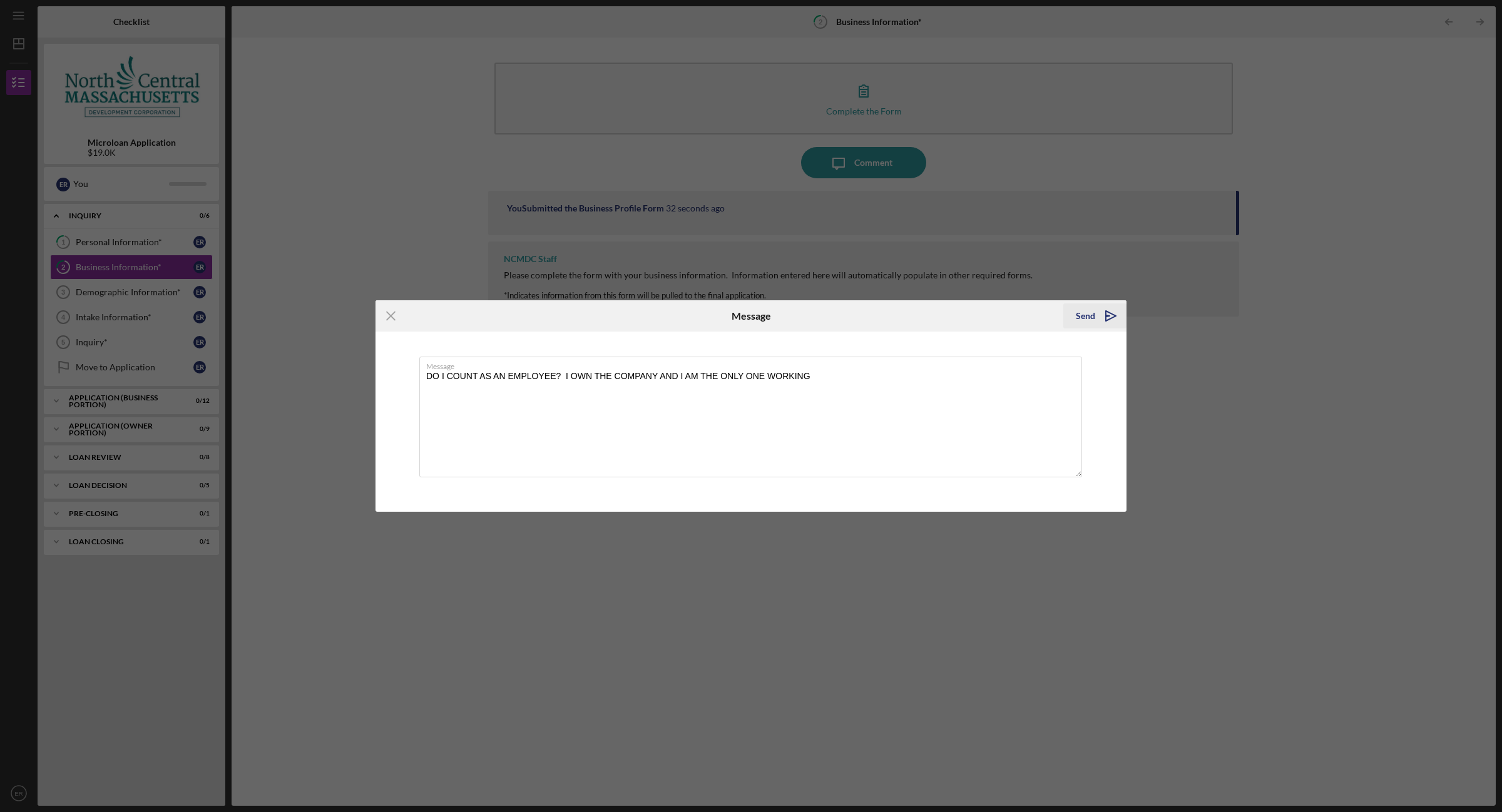
type textarea "DO I COUNT AS AN EMPLOYEE? I OWN THE COMPANY AND I AM THE ONLY ONE WORKING"
click at [1106, 316] on polygon "submit" at bounding box center [1108, 316] width 4 height 1
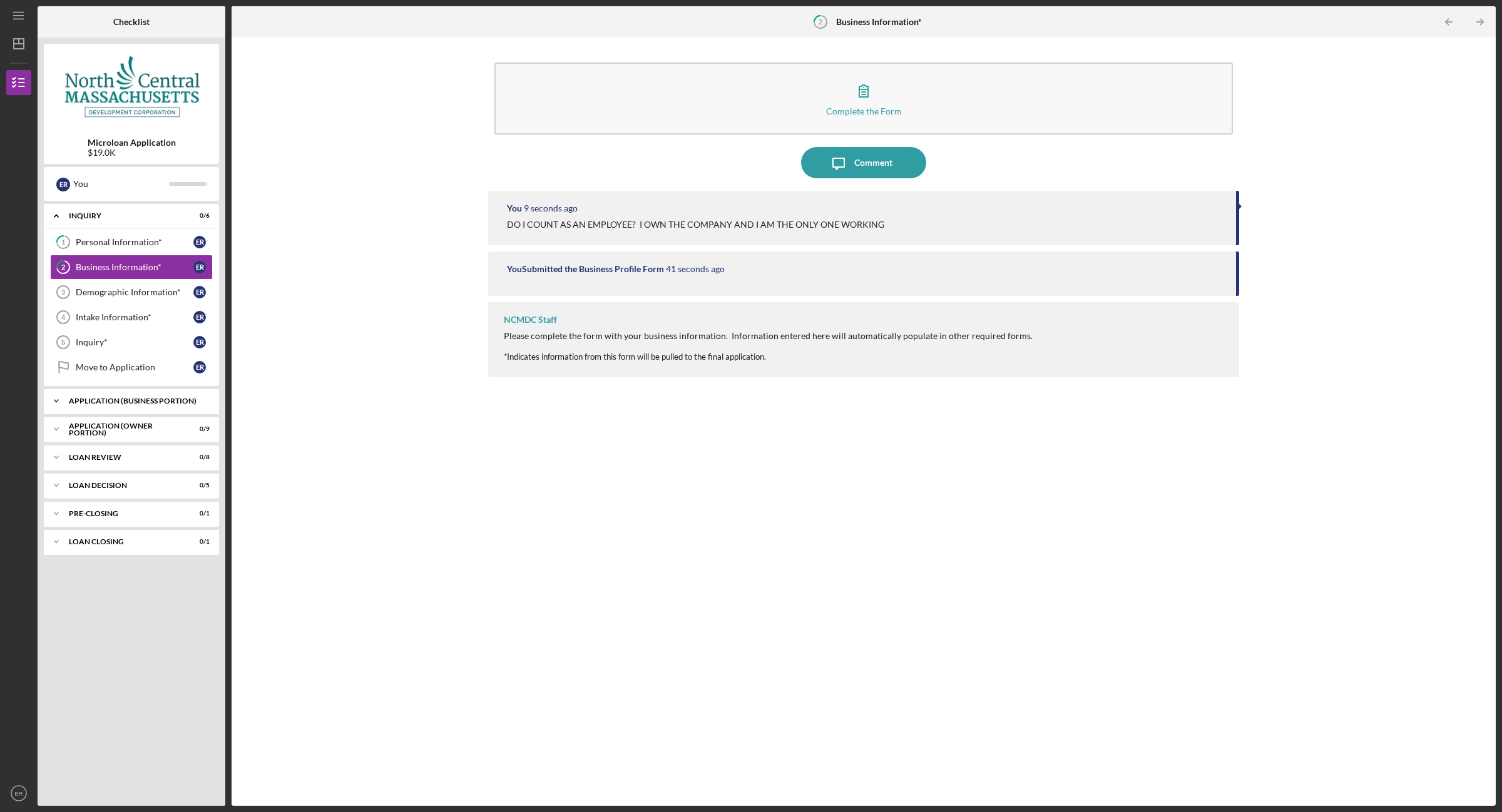
click at [60, 404] on icon "Icon/Expander" at bounding box center [56, 401] width 25 height 25
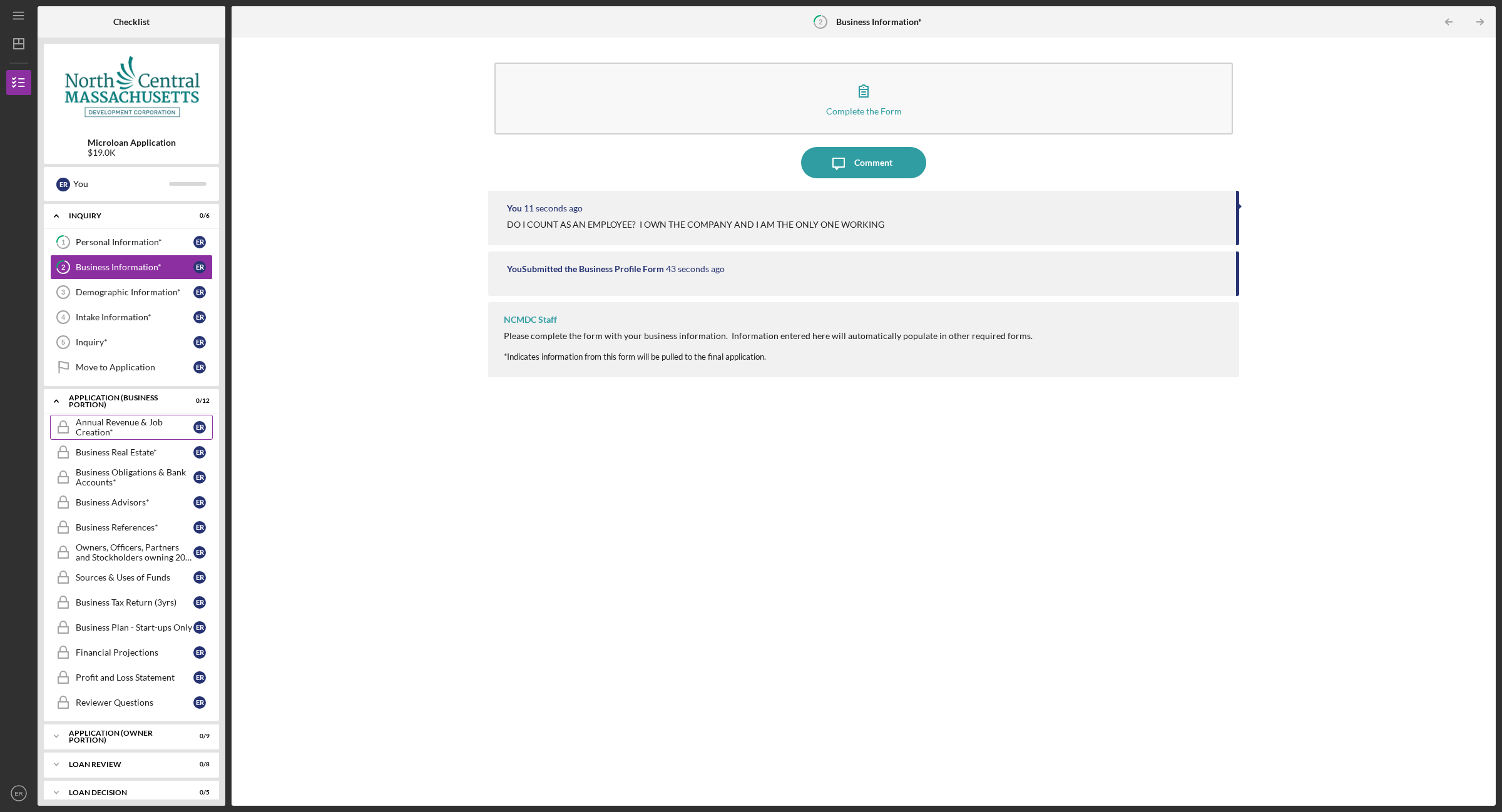
click at [101, 425] on div "Annual Revenue & Job Creation*" at bounding box center [134, 427] width 117 height 20
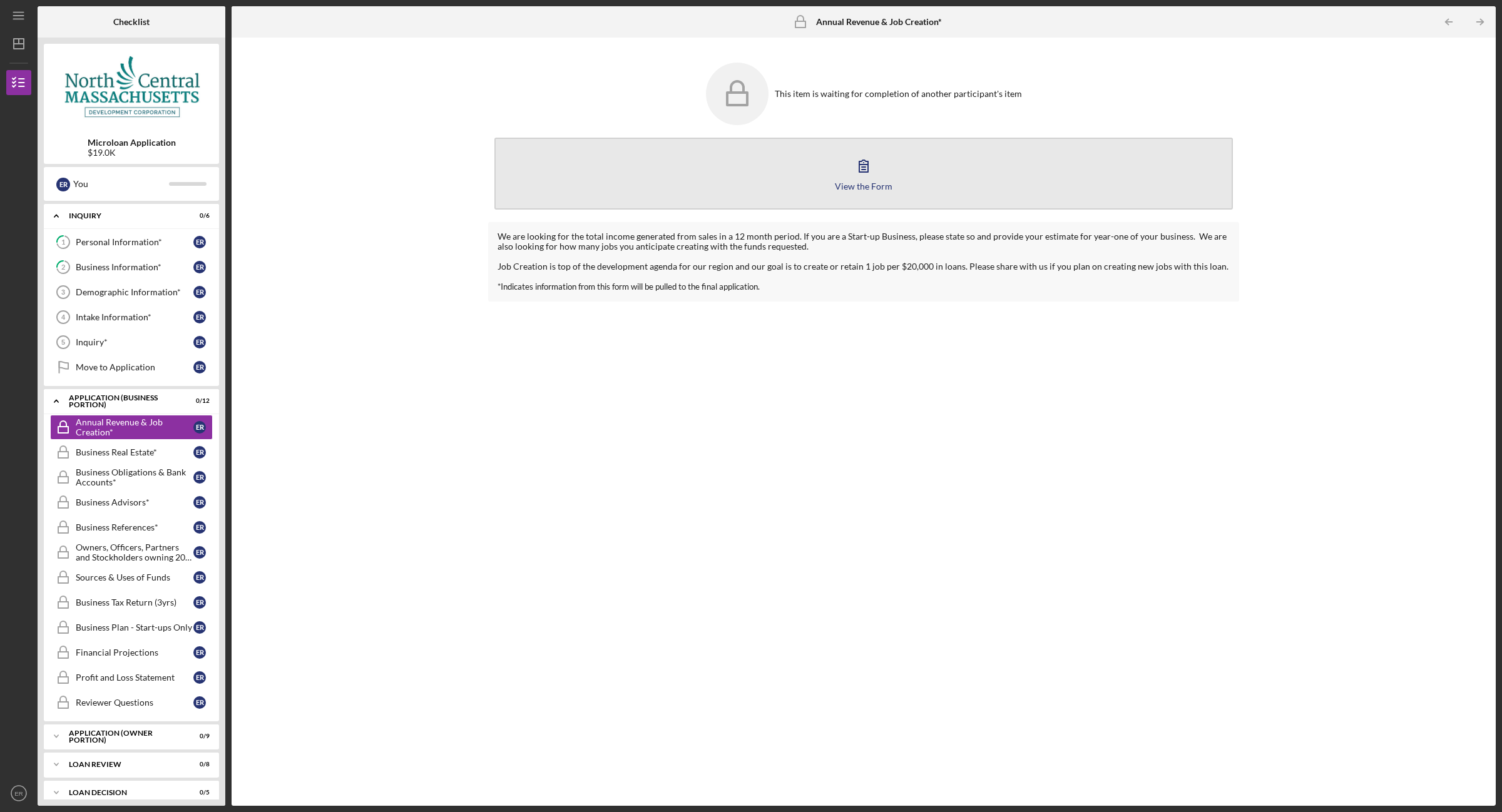
click at [867, 186] on div "View the Form" at bounding box center [863, 186] width 57 height 10
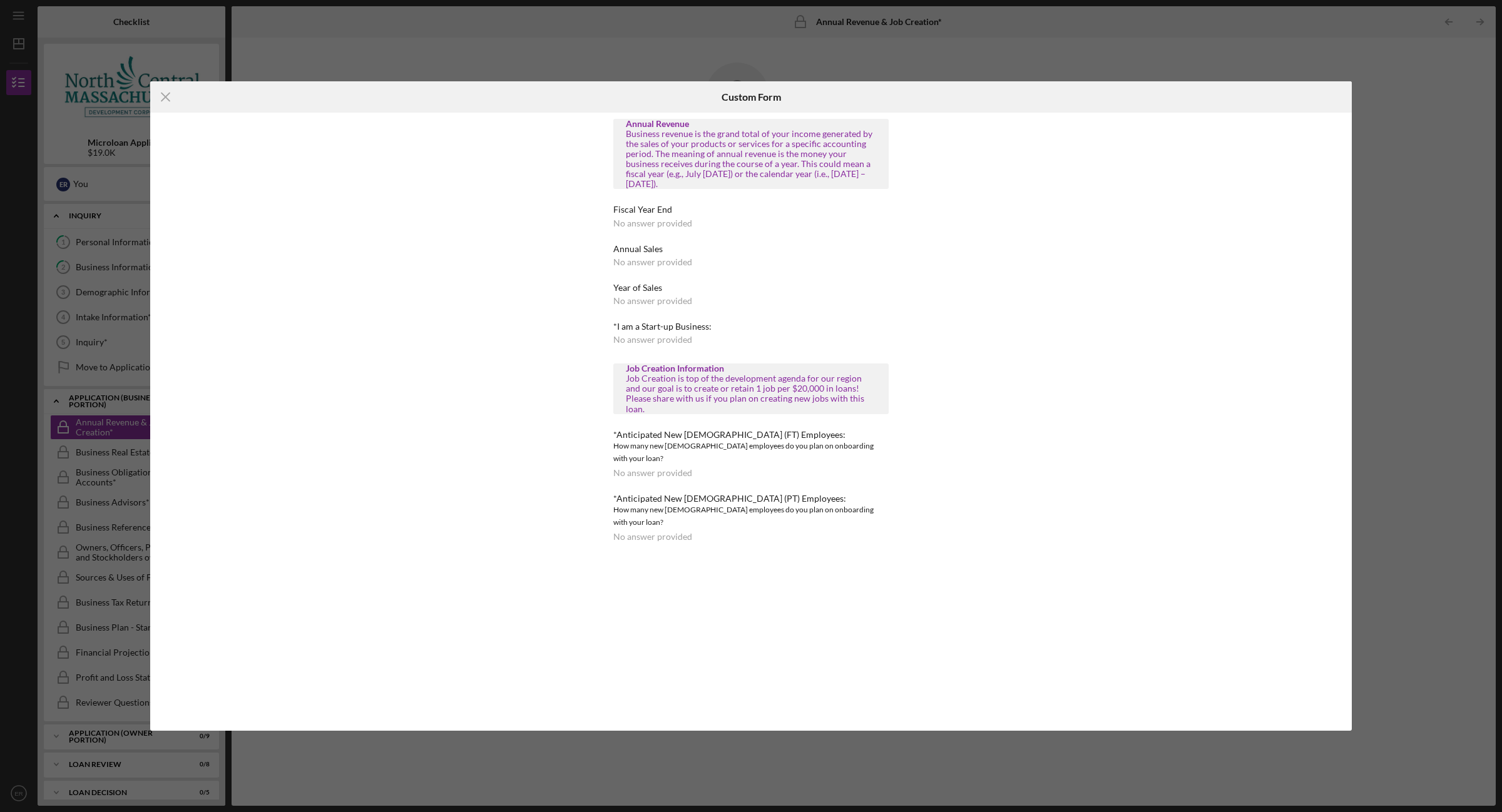
click at [660, 223] on div "No answer provided" at bounding box center [652, 223] width 78 height 10
click at [662, 158] on div "Business revenue is the grand total of your income generated by the sales of yo…" at bounding box center [751, 159] width 250 height 61
click at [707, 178] on div "Business revenue is the grand total of your income generated by the sales of yo…" at bounding box center [751, 159] width 250 height 61
click at [668, 227] on div "No answer provided" at bounding box center [652, 223] width 78 height 10
click at [668, 220] on div "No answer provided" at bounding box center [652, 223] width 78 height 10
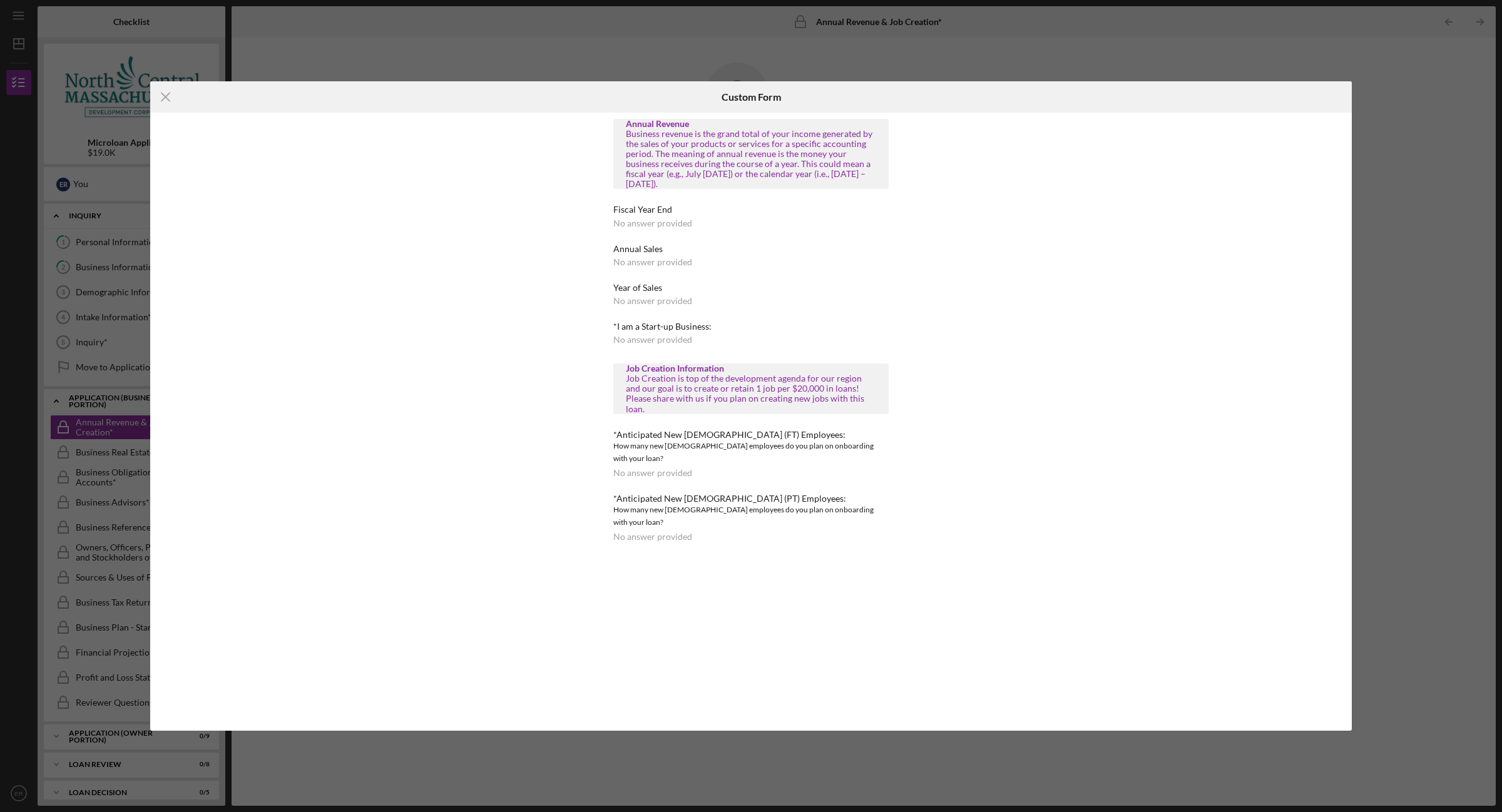
click at [789, 242] on div "Annual Revenue Business revenue is the grand total of your income generated by …" at bounding box center [751, 331] width 275 height 423
click at [718, 262] on div "Annual Sales No answer provided" at bounding box center [751, 256] width 275 height 23
click at [671, 141] on div "Business revenue is the grand total of your income generated by the sales of yo…" at bounding box center [751, 159] width 250 height 61
click at [654, 369] on div "Job Creation Information" at bounding box center [751, 368] width 250 height 10
click at [631, 222] on div "No answer provided" at bounding box center [652, 223] width 78 height 10
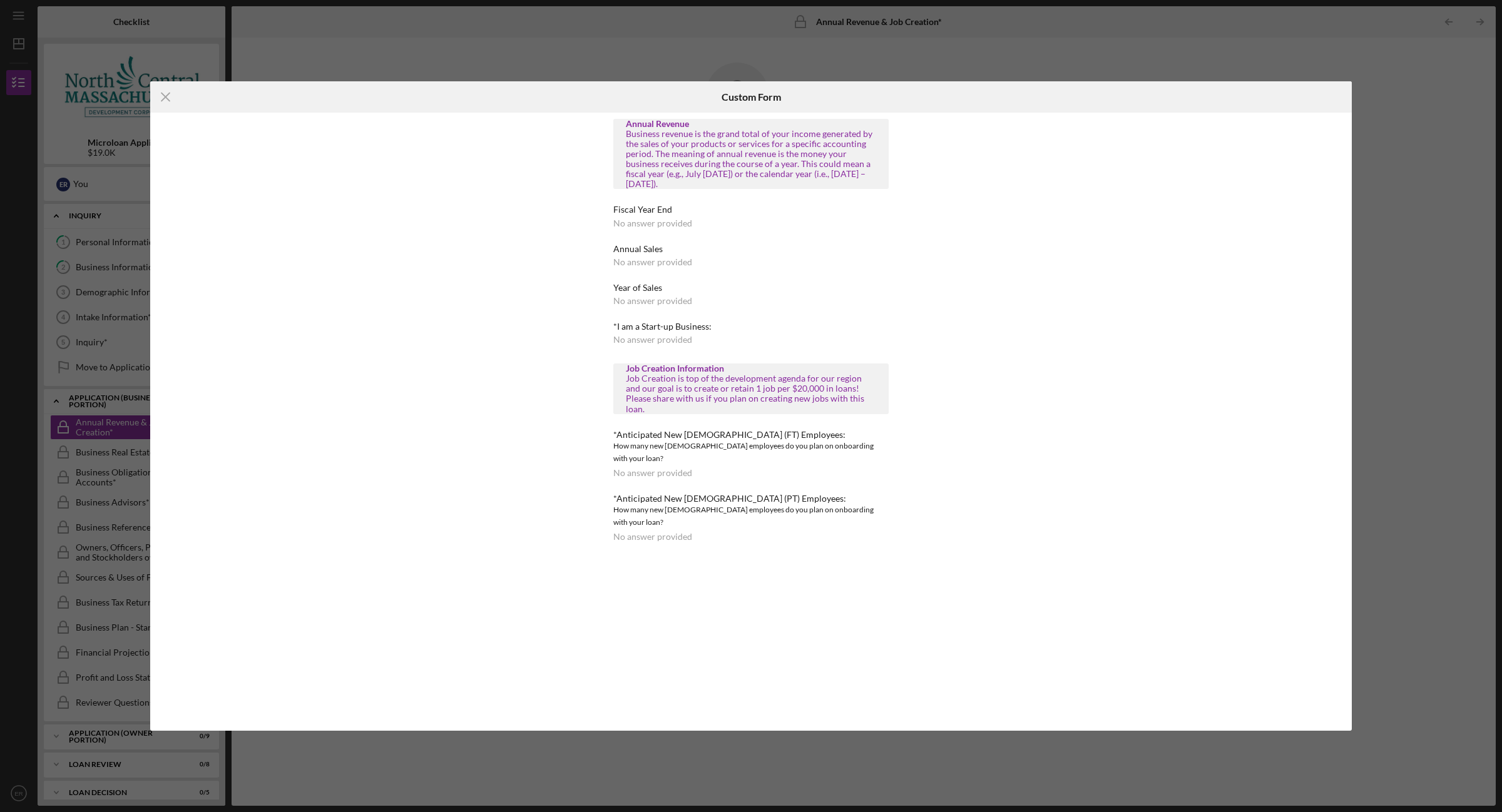
click at [657, 130] on div "Business revenue is the grand total of your income generated by the sales of yo…" at bounding box center [751, 159] width 250 height 61
click at [161, 101] on line at bounding box center [165, 96] width 8 height 8
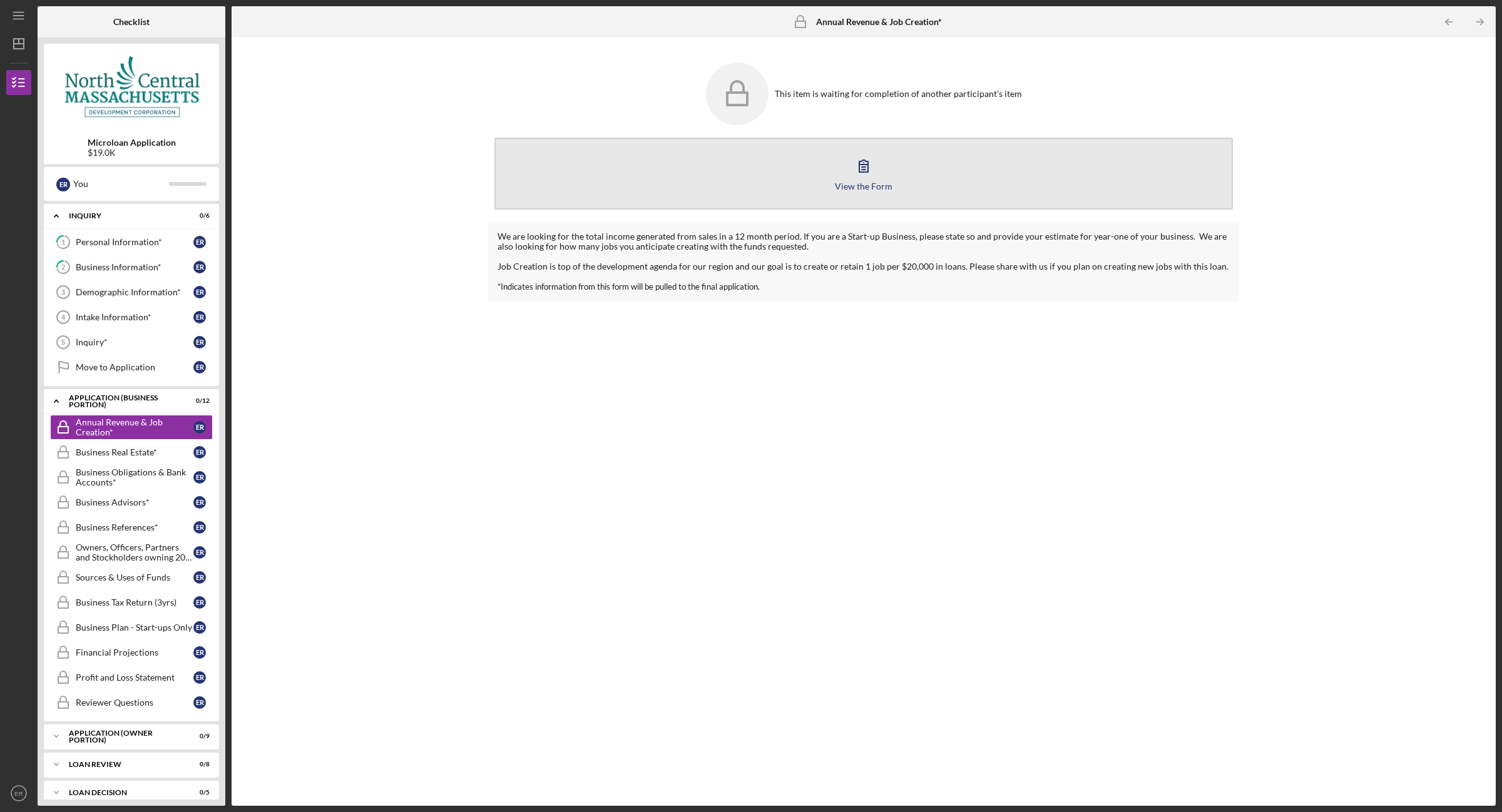
click at [852, 179] on icon "button" at bounding box center [863, 165] width 31 height 31
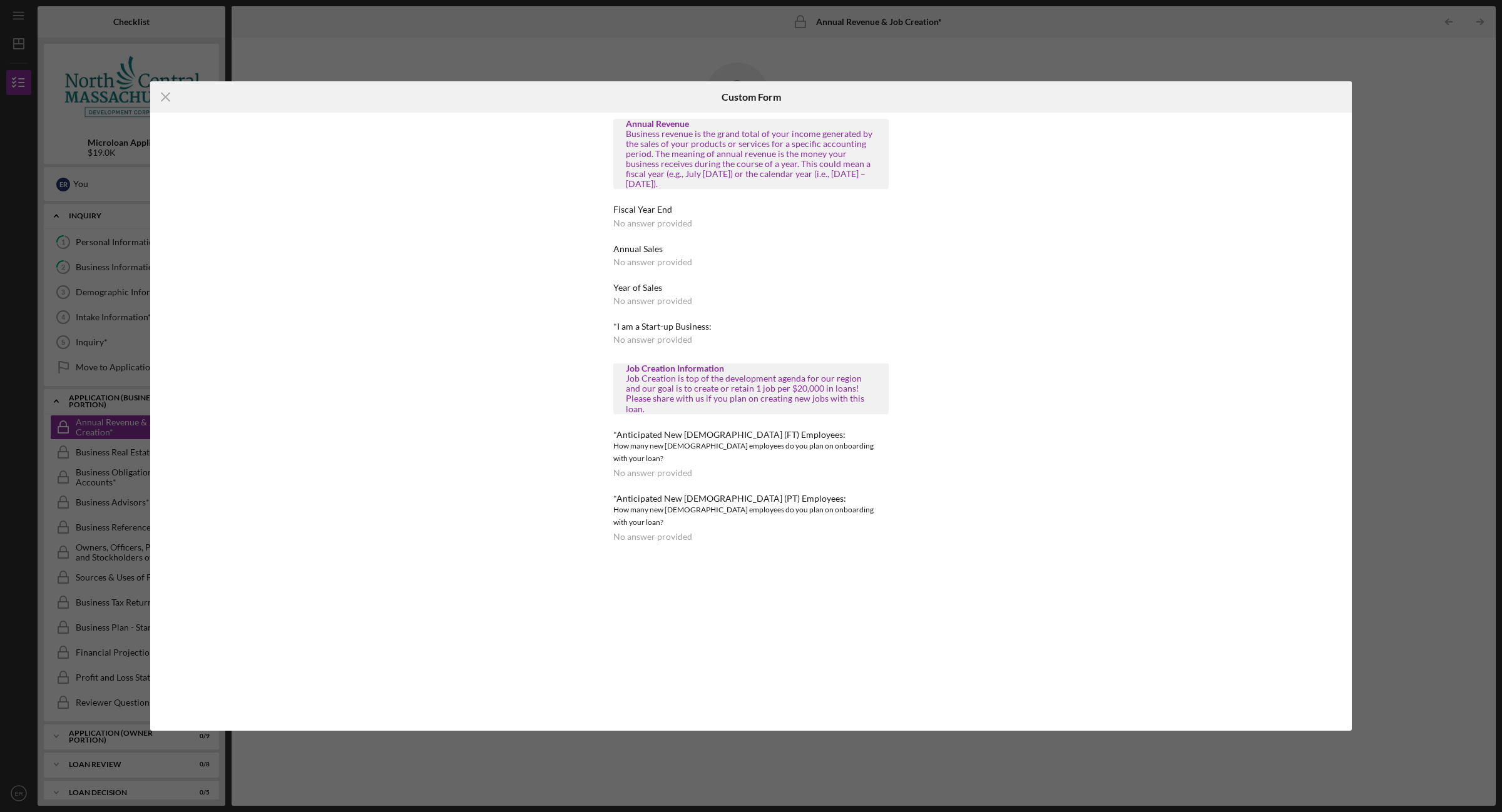
click at [635, 532] on div "No answer provided" at bounding box center [652, 536] width 78 height 10
click at [647, 336] on div "No answer provided" at bounding box center [652, 339] width 78 height 10
click at [632, 223] on div "No answer provided" at bounding box center [652, 223] width 78 height 10
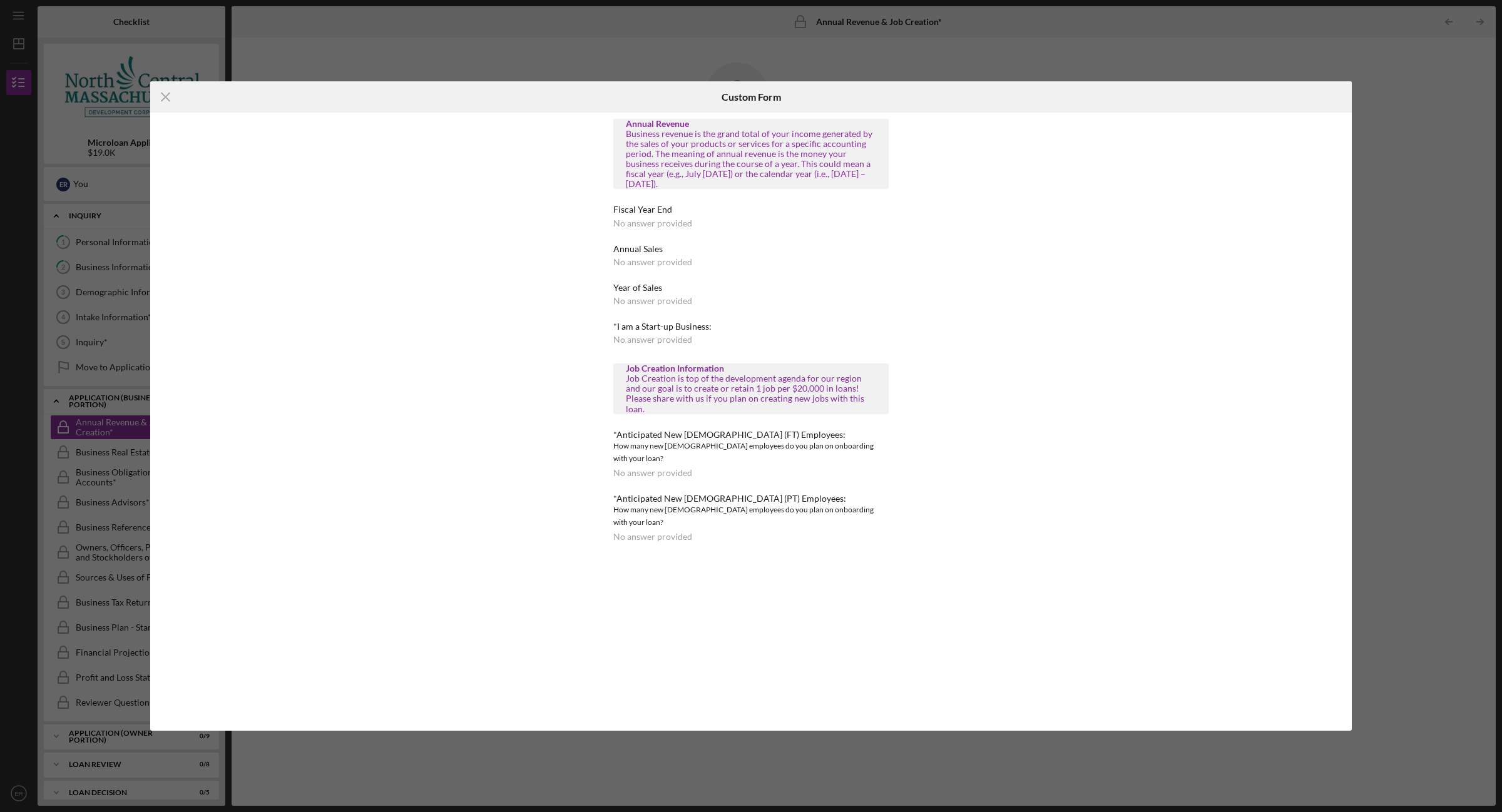
click at [654, 263] on div "No answer provided" at bounding box center [652, 262] width 78 height 10
click at [164, 97] on icon "Icon/Menu Close" at bounding box center [165, 96] width 31 height 31
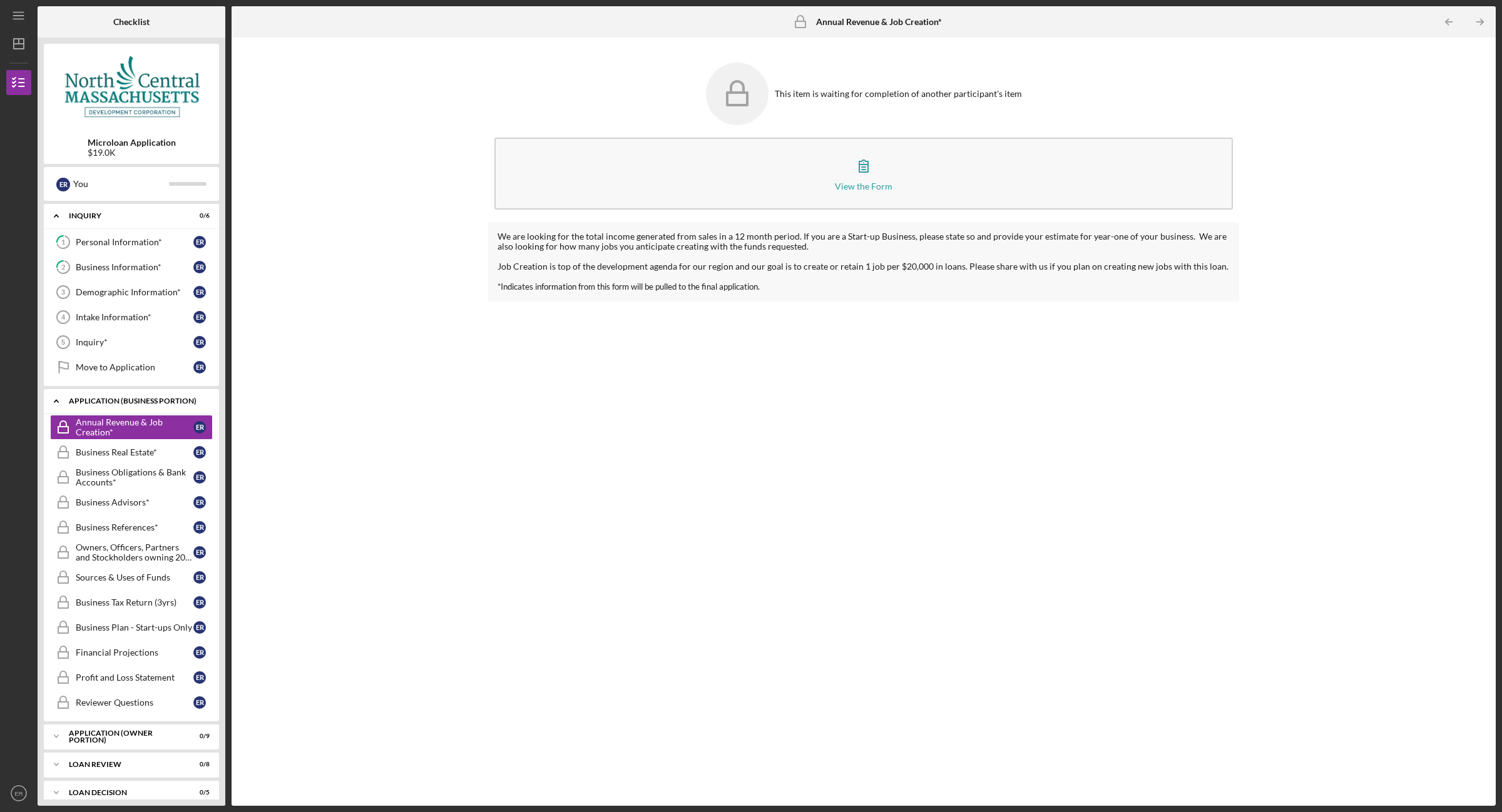
click at [93, 408] on div "Icon/Expander APPLICATION (BUSINESS PORTION) 0 / 12" at bounding box center [131, 401] width 176 height 26
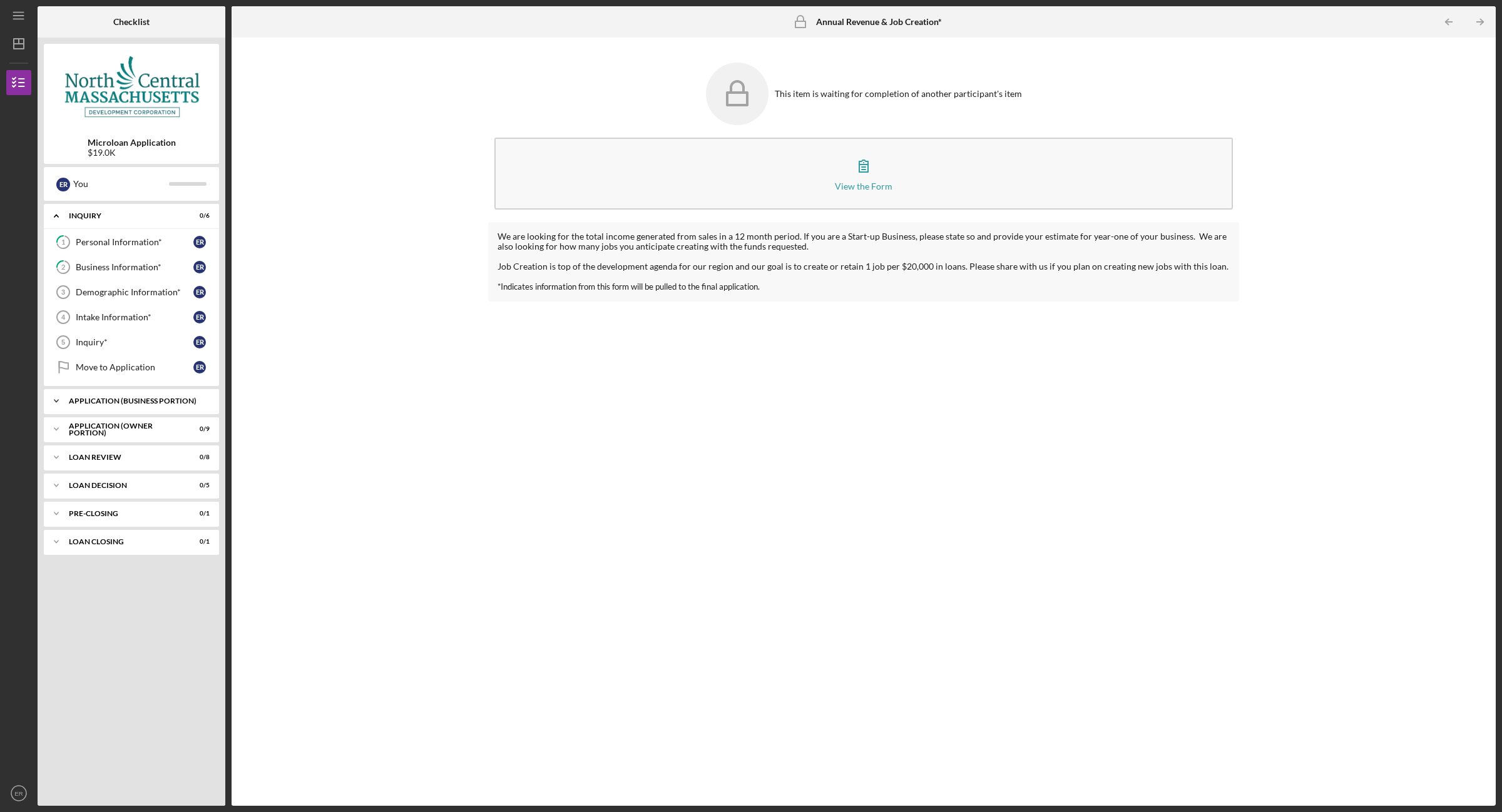
click at [93, 408] on div "Icon/Expander APPLICATION (BUSINESS PORTION) 0 / 12" at bounding box center [131, 401] width 176 height 25
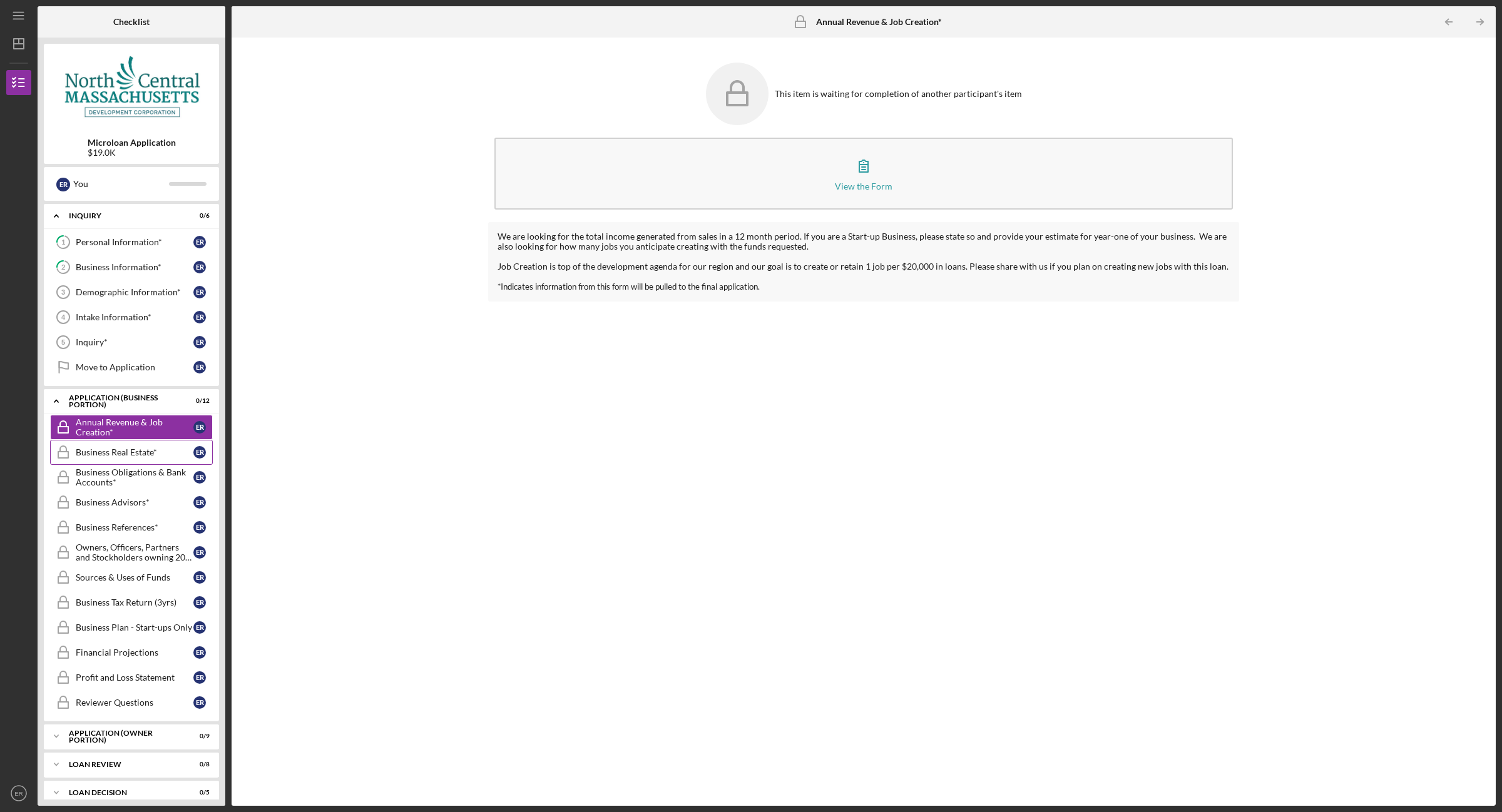
click at [93, 448] on link "Business Real Estate* Business Real Estate* E R" at bounding box center [131, 452] width 162 height 25
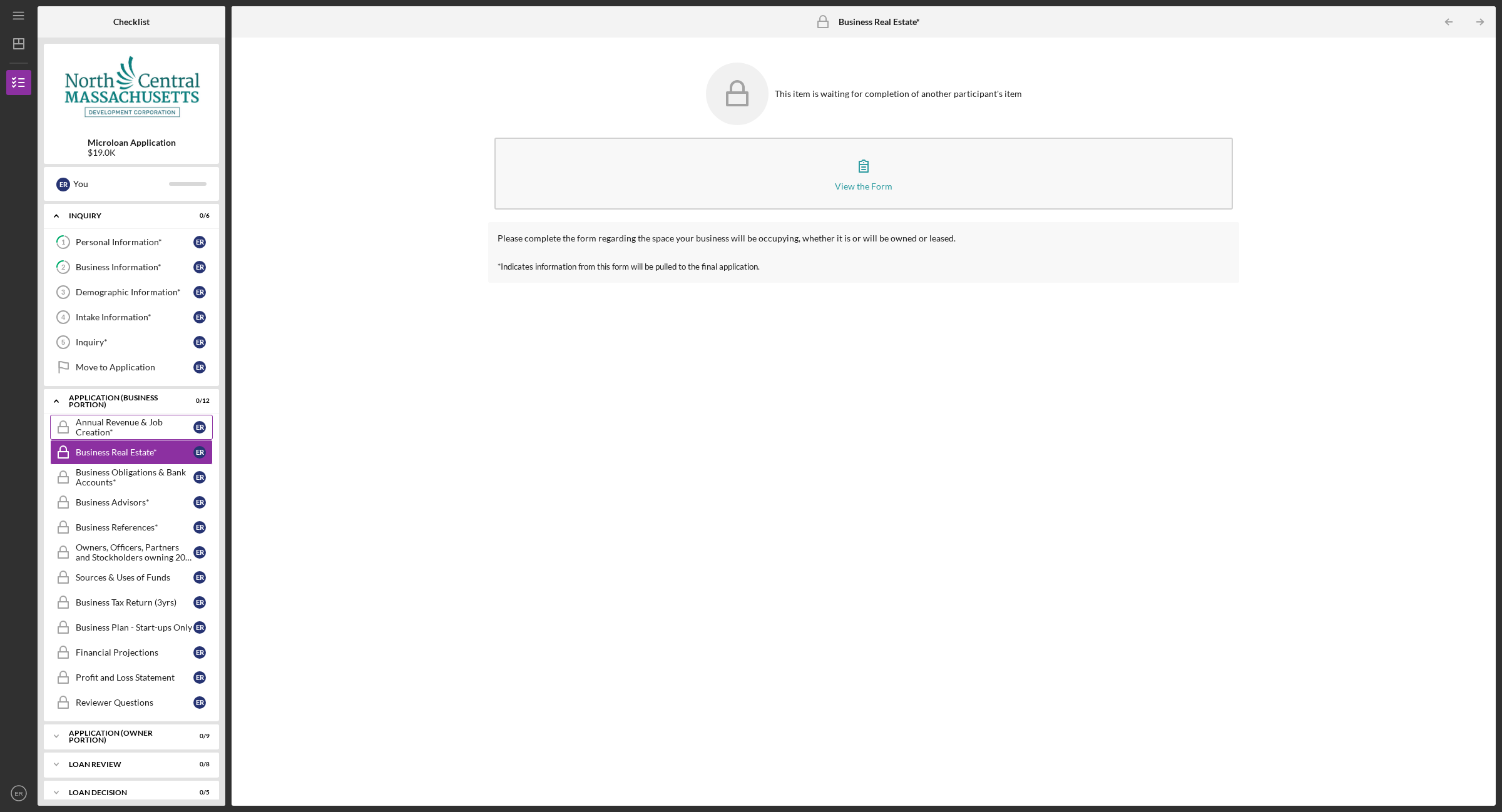
click at [85, 421] on div "Annual Revenue & Job Creation*" at bounding box center [134, 427] width 117 height 20
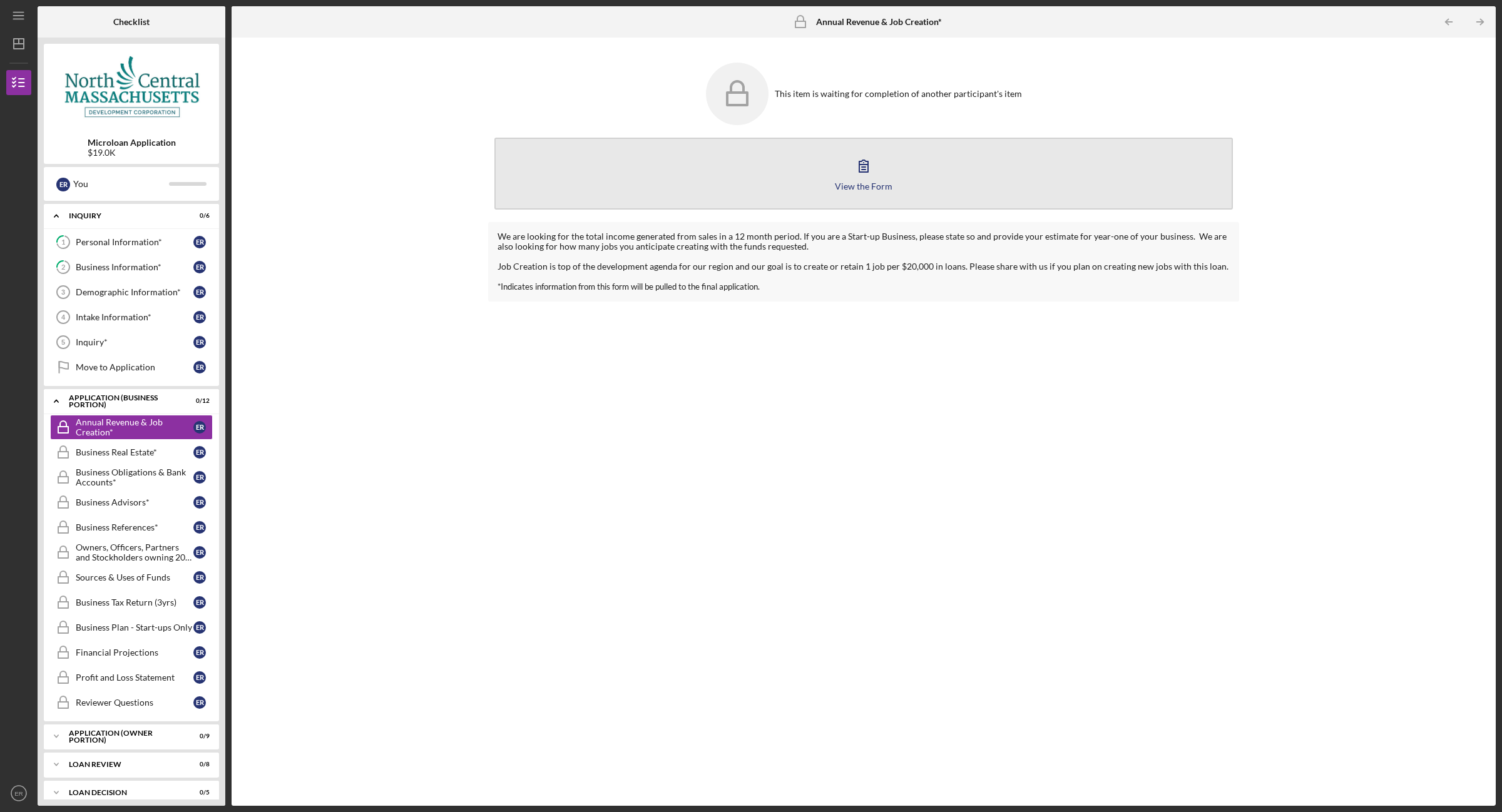
click at [877, 183] on div "View the Form" at bounding box center [863, 186] width 57 height 10
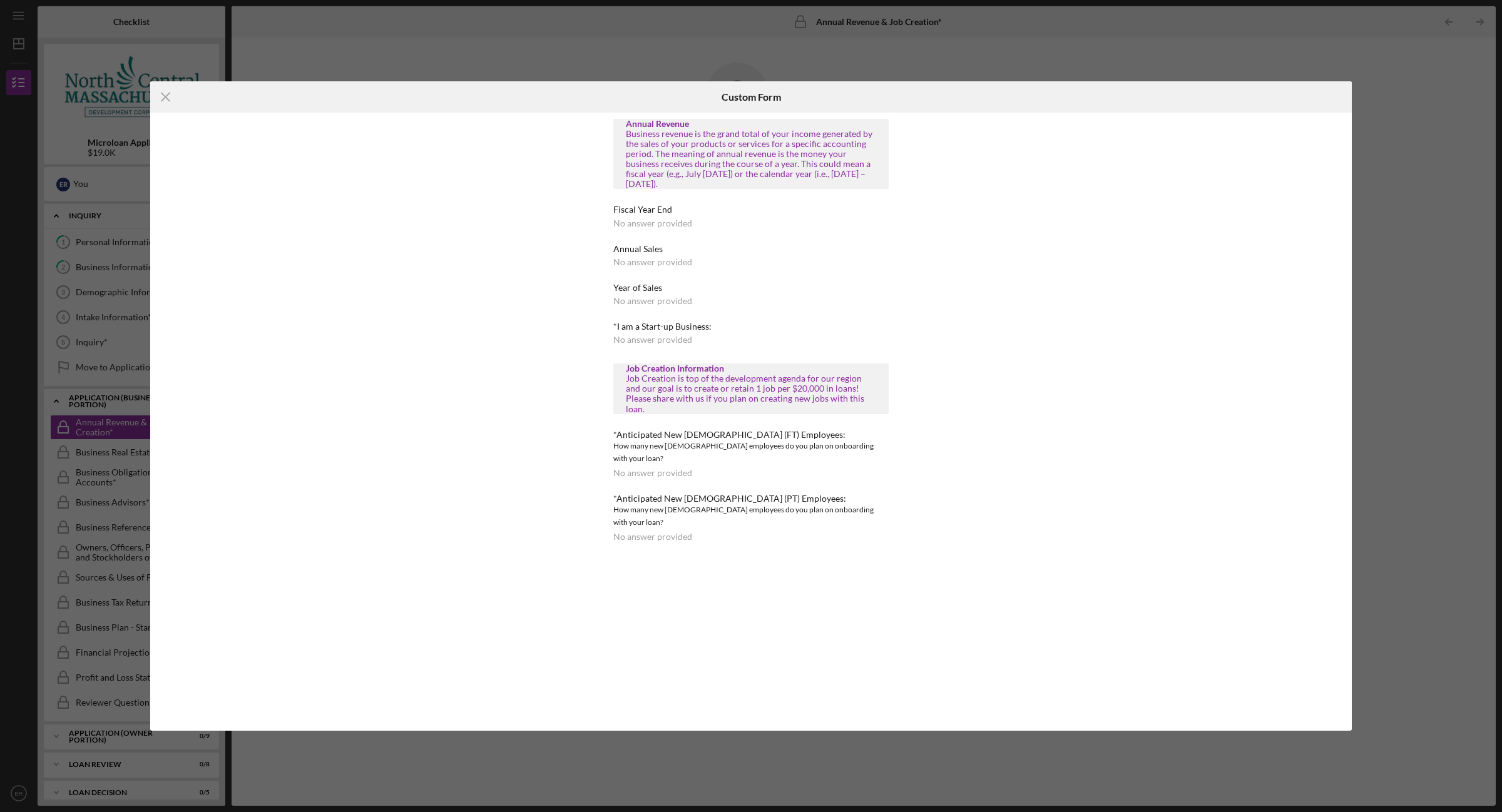
click at [654, 503] on div "How many new [DEMOGRAPHIC_DATA] employees do you plan on onboarding with your l…" at bounding box center [751, 516] width 275 height 25
click at [654, 532] on div "No answer provided" at bounding box center [652, 536] width 78 height 10
click at [623, 223] on div "No answer provided" at bounding box center [652, 223] width 78 height 10
click at [161, 103] on icon "Icon/Menu Close" at bounding box center [165, 96] width 31 height 31
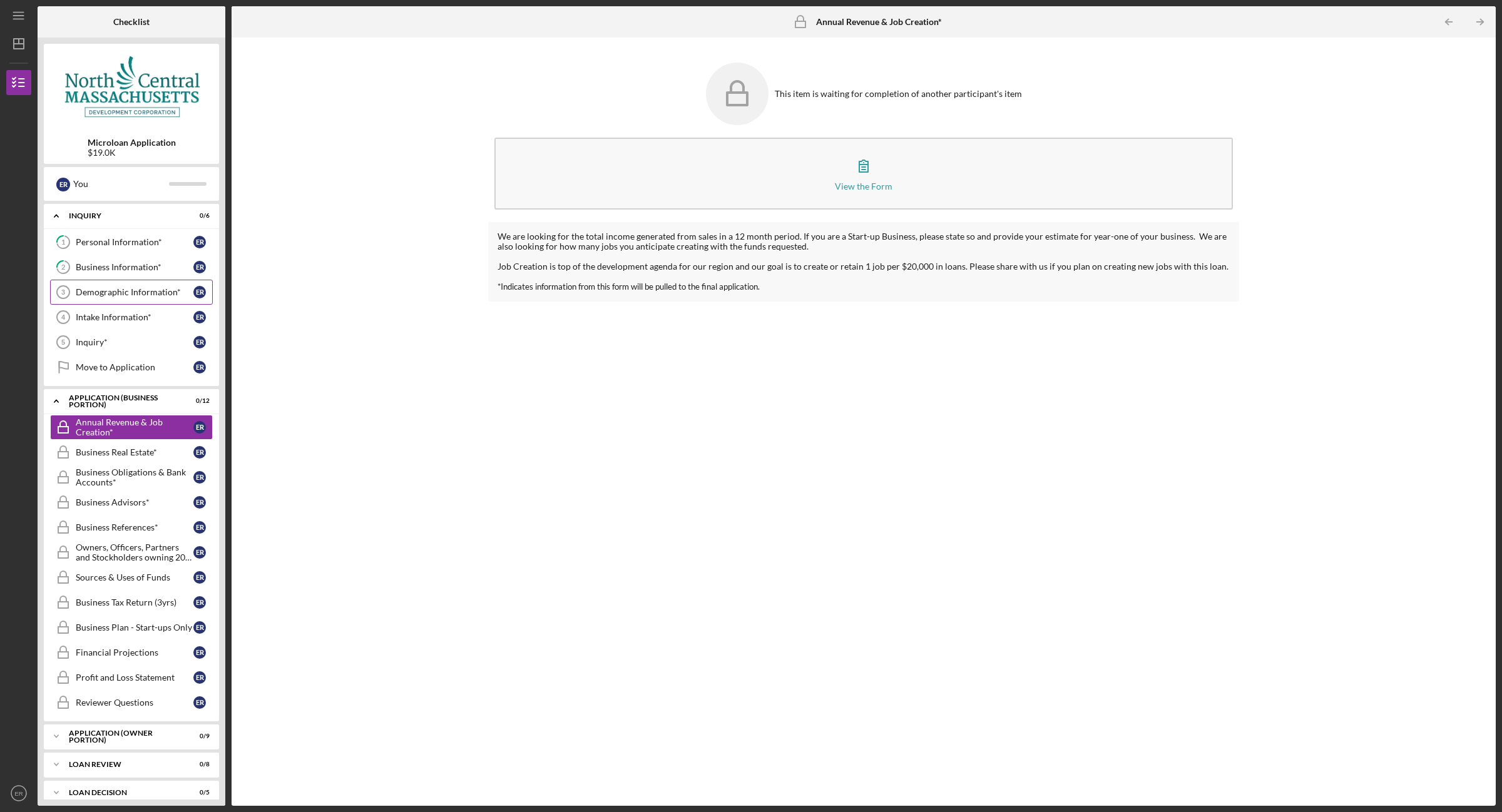
click at [115, 299] on link "Demographic Information* 3 Demographic Information* E R" at bounding box center [131, 292] width 162 height 25
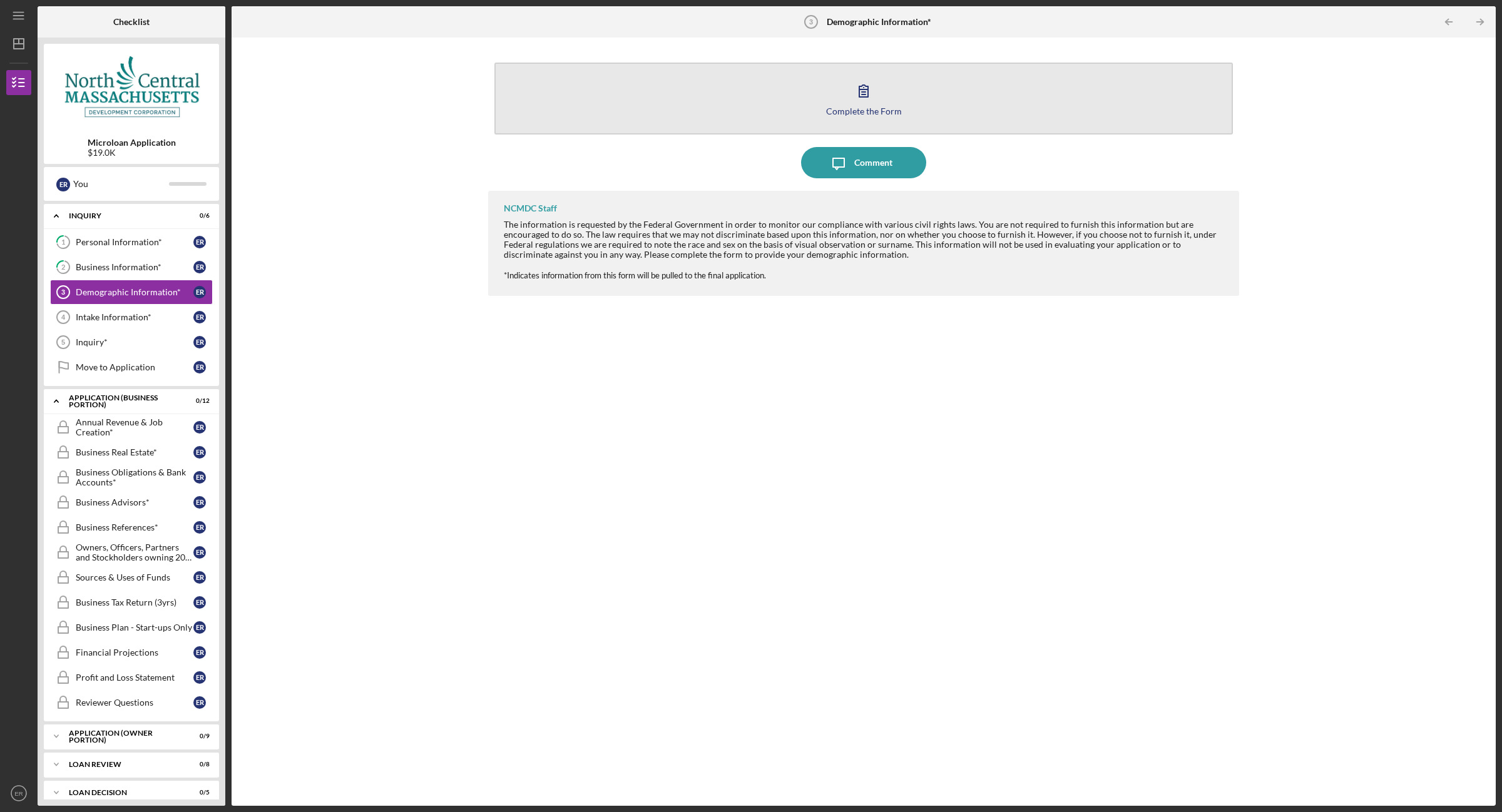
click at [859, 111] on div "Complete the Form" at bounding box center [863, 111] width 76 height 10
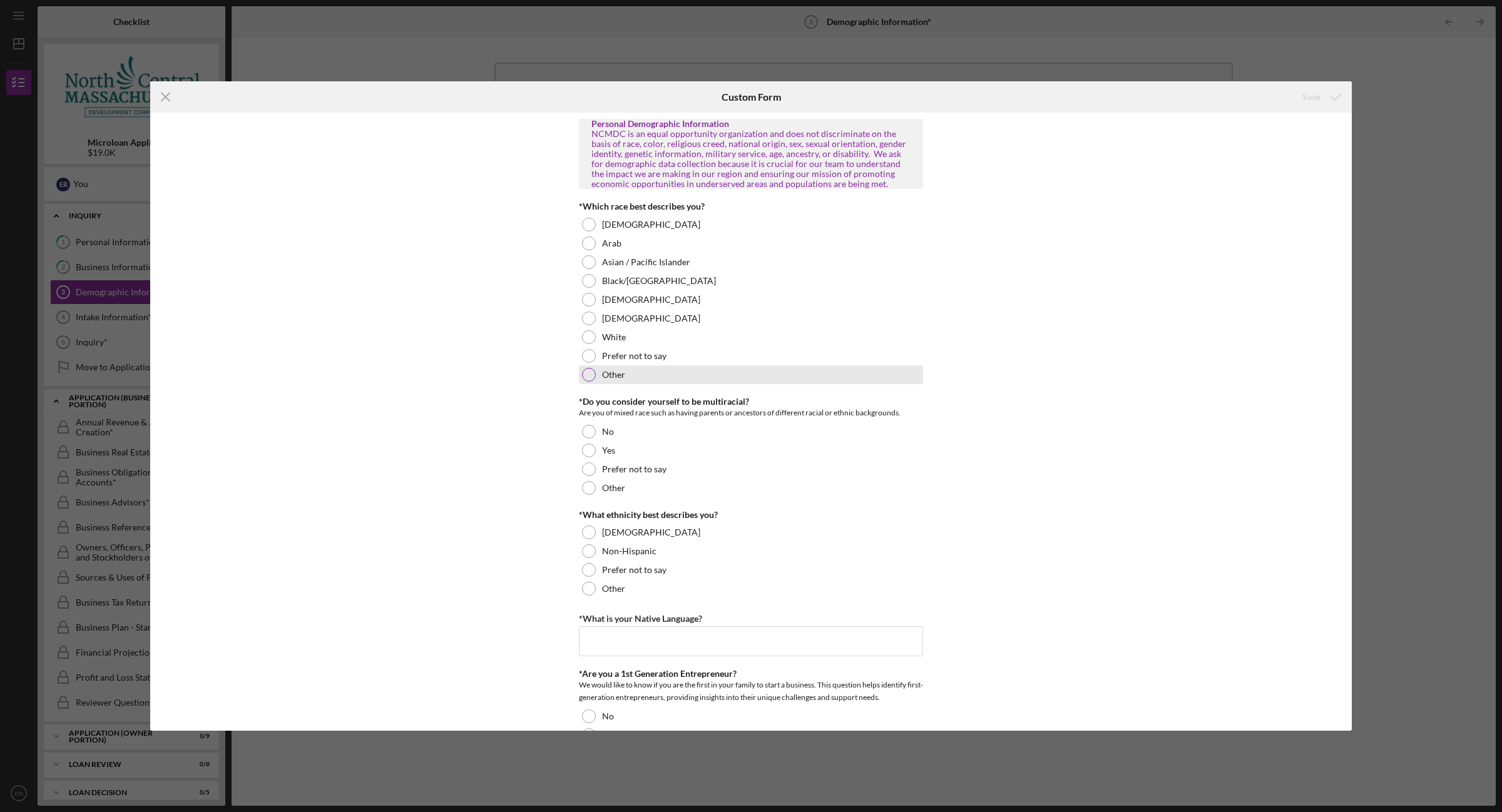
click at [589, 376] on div at bounding box center [589, 375] width 14 height 14
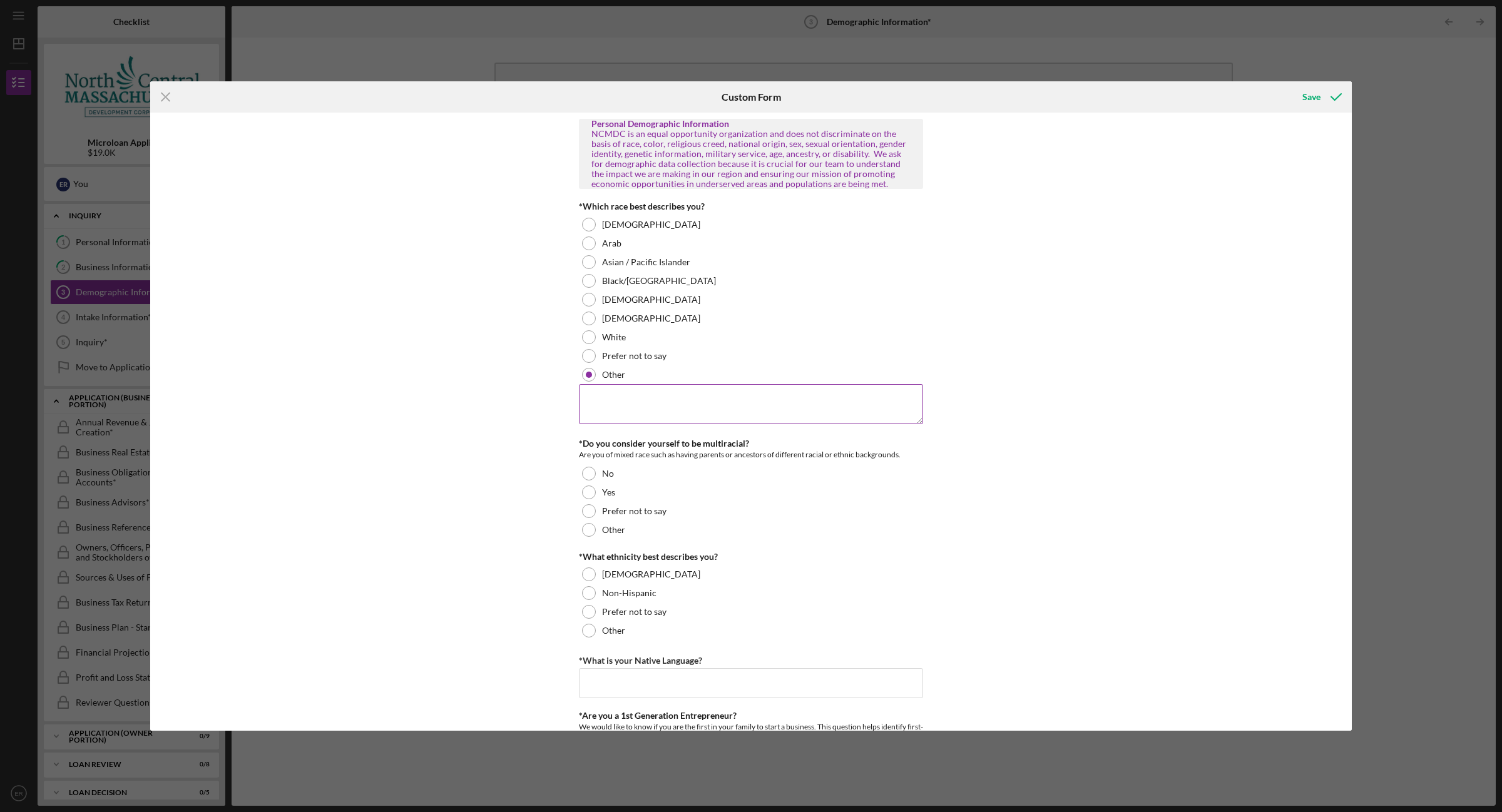
click at [742, 418] on textarea at bounding box center [751, 404] width 344 height 40
drag, startPoint x: 763, startPoint y: 402, endPoint x: 750, endPoint y: 389, distance: 18.4
click at [763, 402] on textarea "MIXED RACE: [DEMOGRAPHIC_DATA], [DEMOGRAPHIC_DATA]( BLACKFEET)" at bounding box center [751, 404] width 344 height 40
click at [841, 401] on textarea "MIXED RACE: [DEMOGRAPHIC_DATA], [DEMOGRAPHIC_DATA] (BLACKFEET)" at bounding box center [751, 404] width 344 height 40
type textarea "MIXED RACE: [DEMOGRAPHIC_DATA], [DEMOGRAPHIC_DATA] (BLACKFEET), AND [DEMOGRAPHI…"
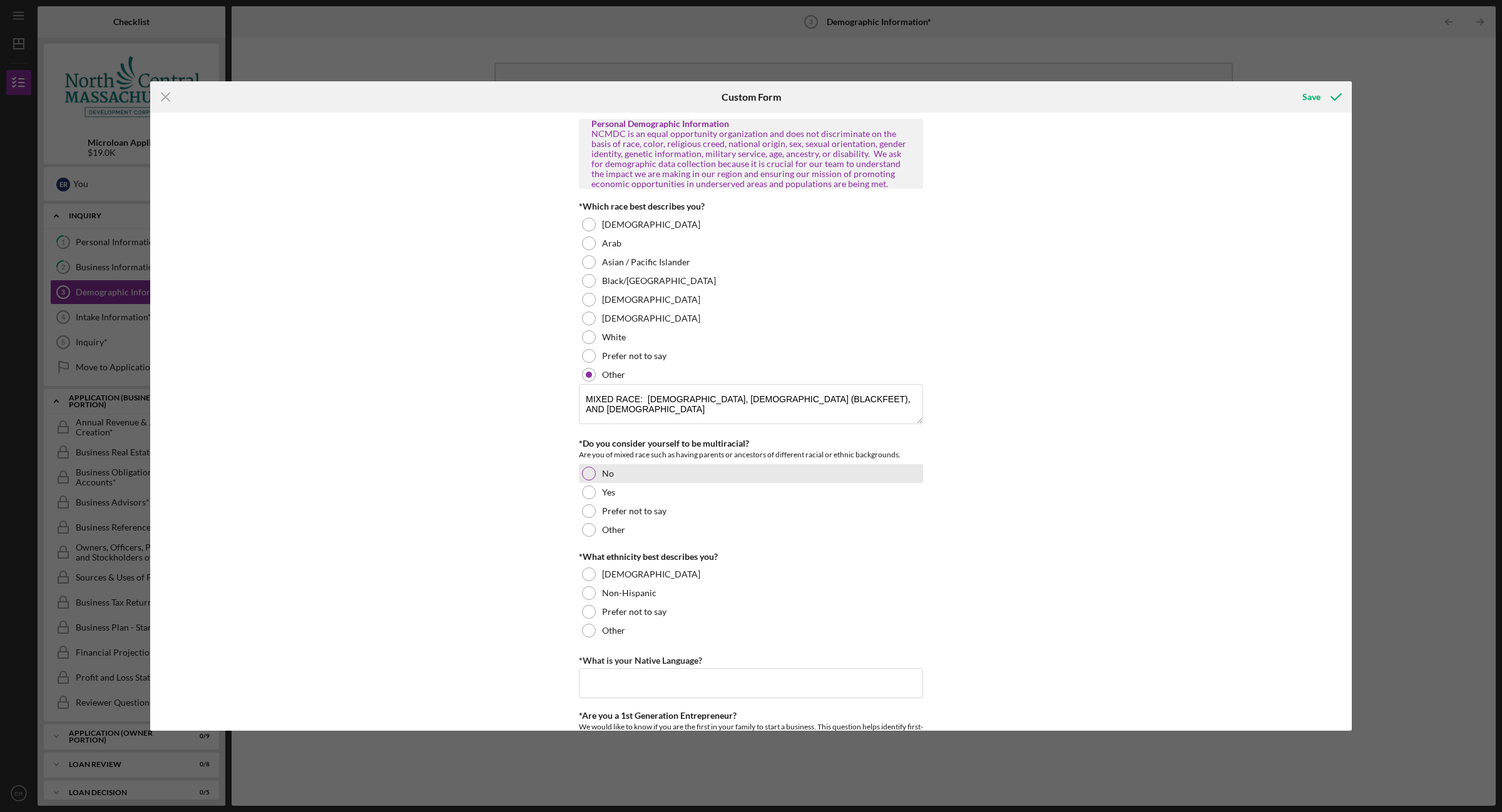
click at [587, 482] on div "No" at bounding box center [751, 473] width 344 height 19
click at [586, 489] on div at bounding box center [589, 493] width 14 height 14
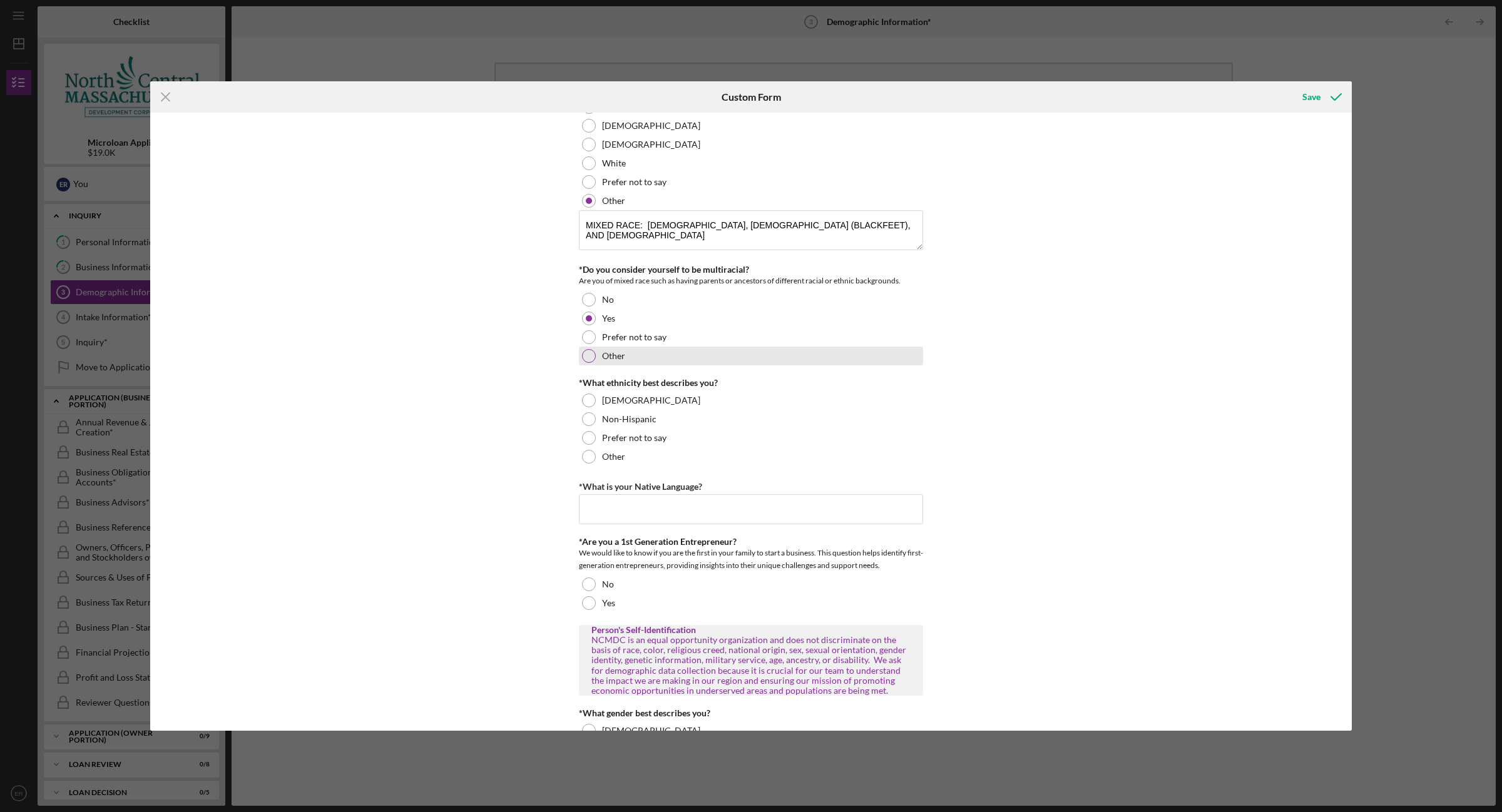
scroll to position [235, 0]
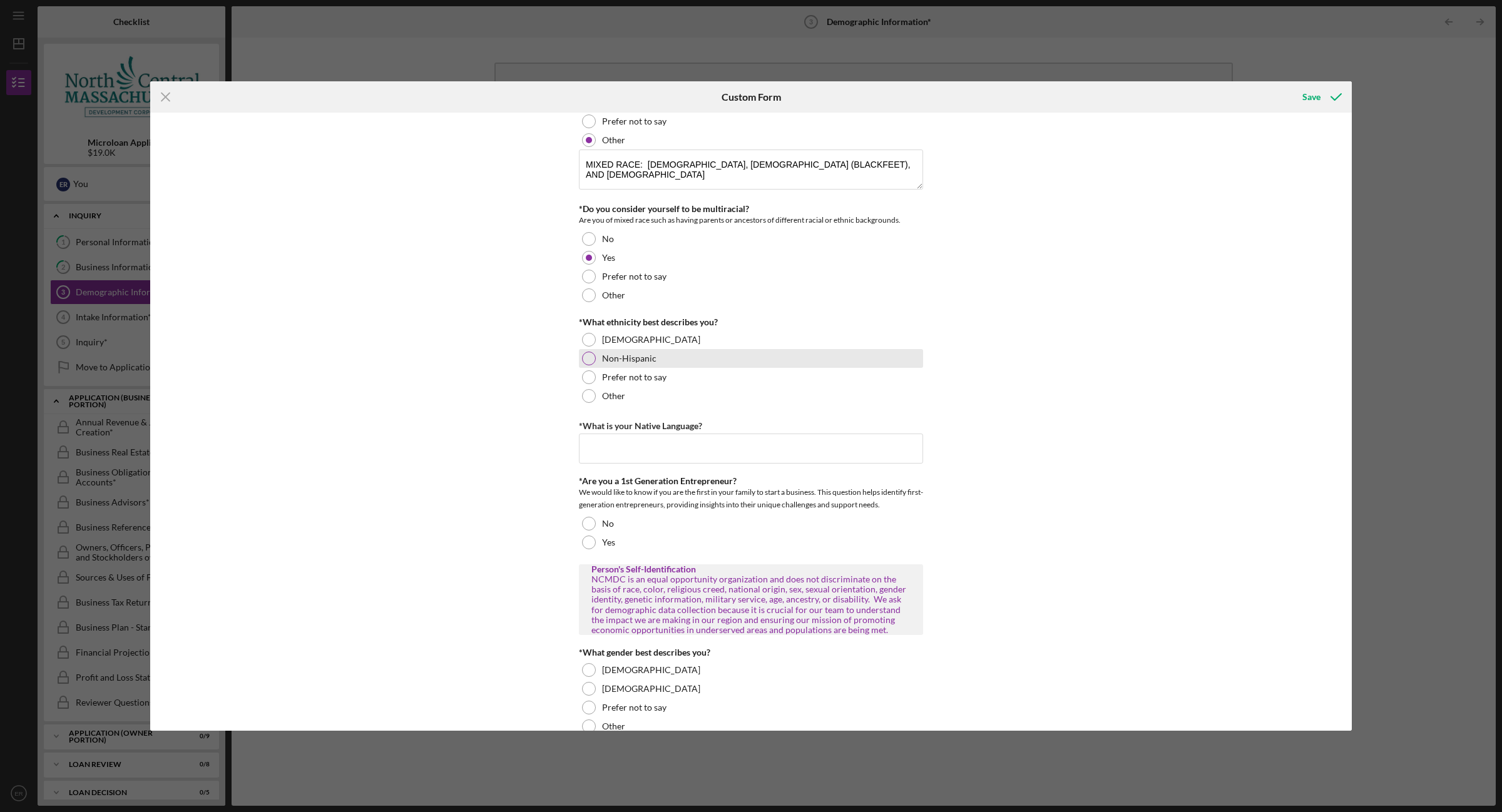
click at [588, 361] on div at bounding box center [589, 359] width 14 height 14
click at [604, 449] on input "*What is your Native Language?" at bounding box center [751, 449] width 344 height 30
type input "ENGLISH"
click at [582, 516] on div "No" at bounding box center [751, 523] width 344 height 19
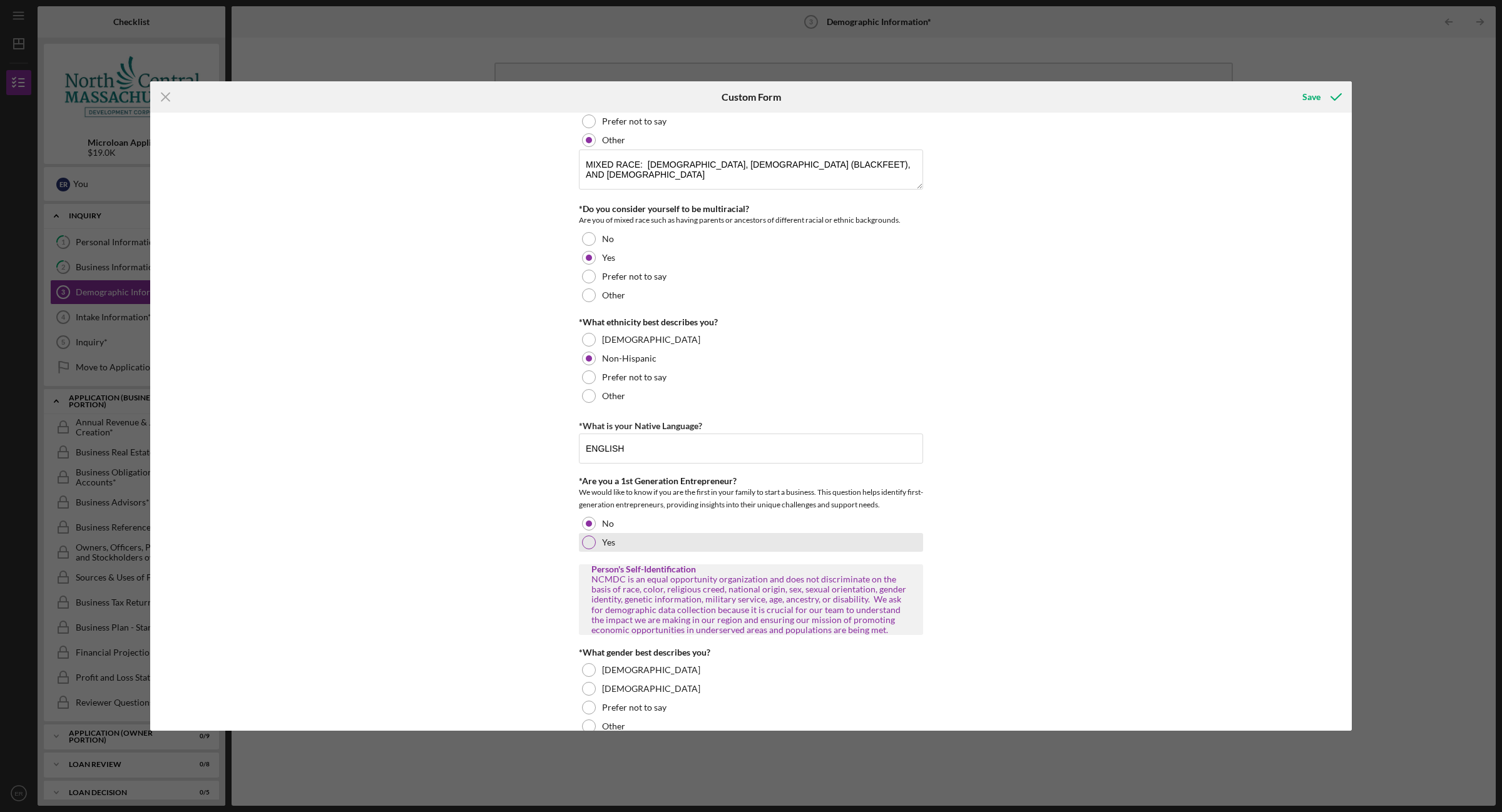
click at [592, 548] on div at bounding box center [589, 542] width 14 height 14
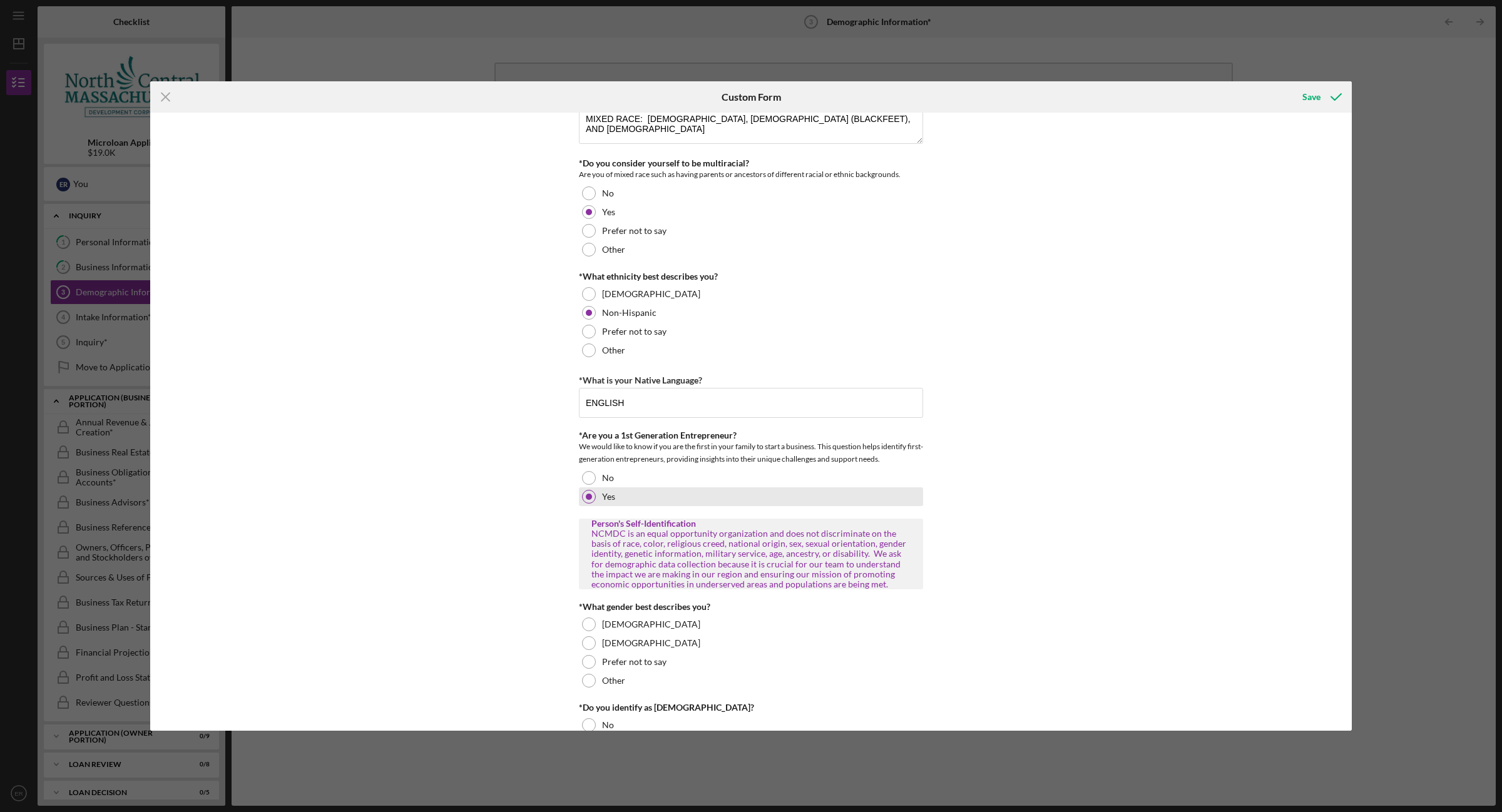
scroll to position [469, 0]
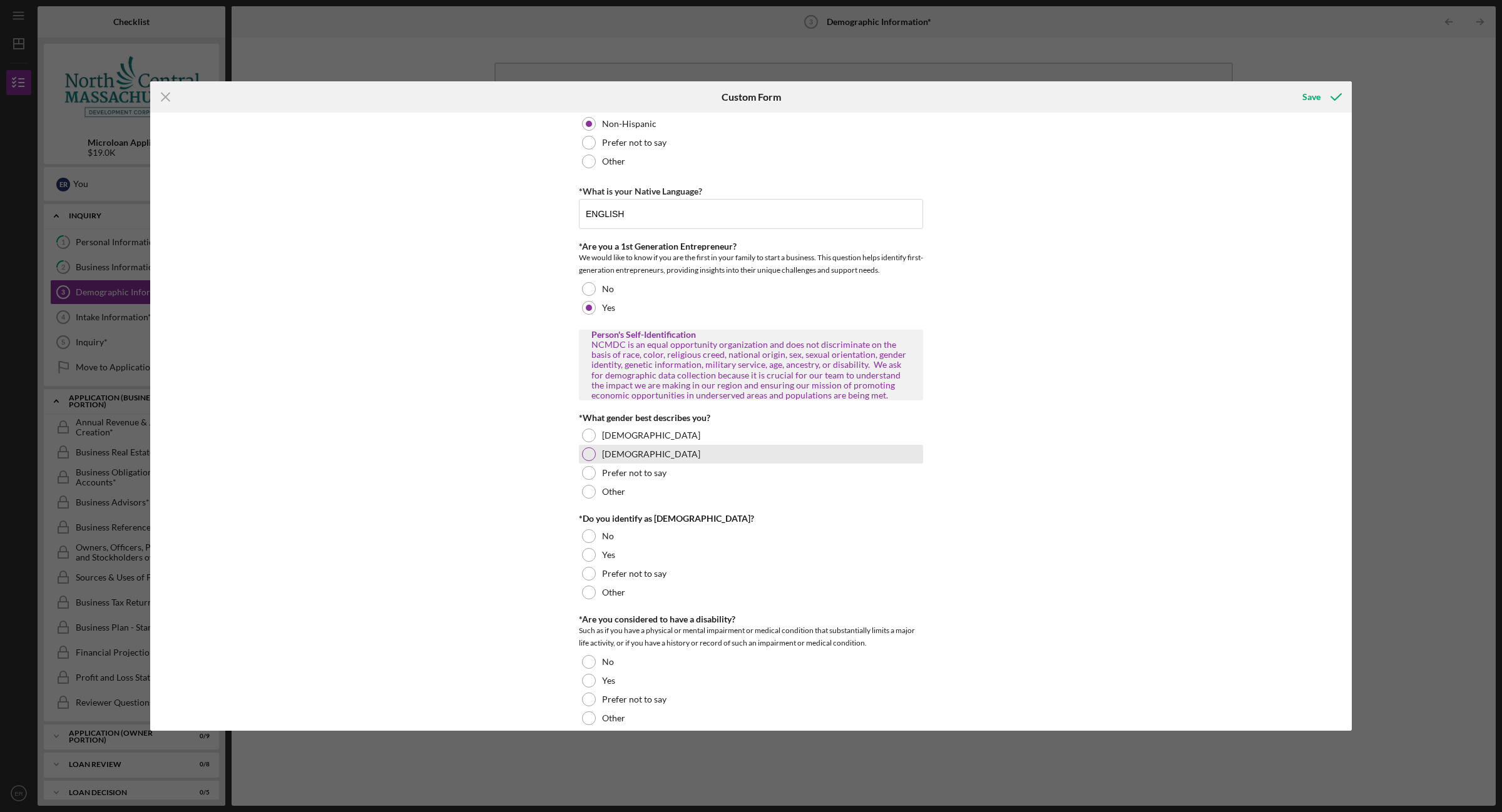
click at [587, 458] on div at bounding box center [589, 454] width 14 height 14
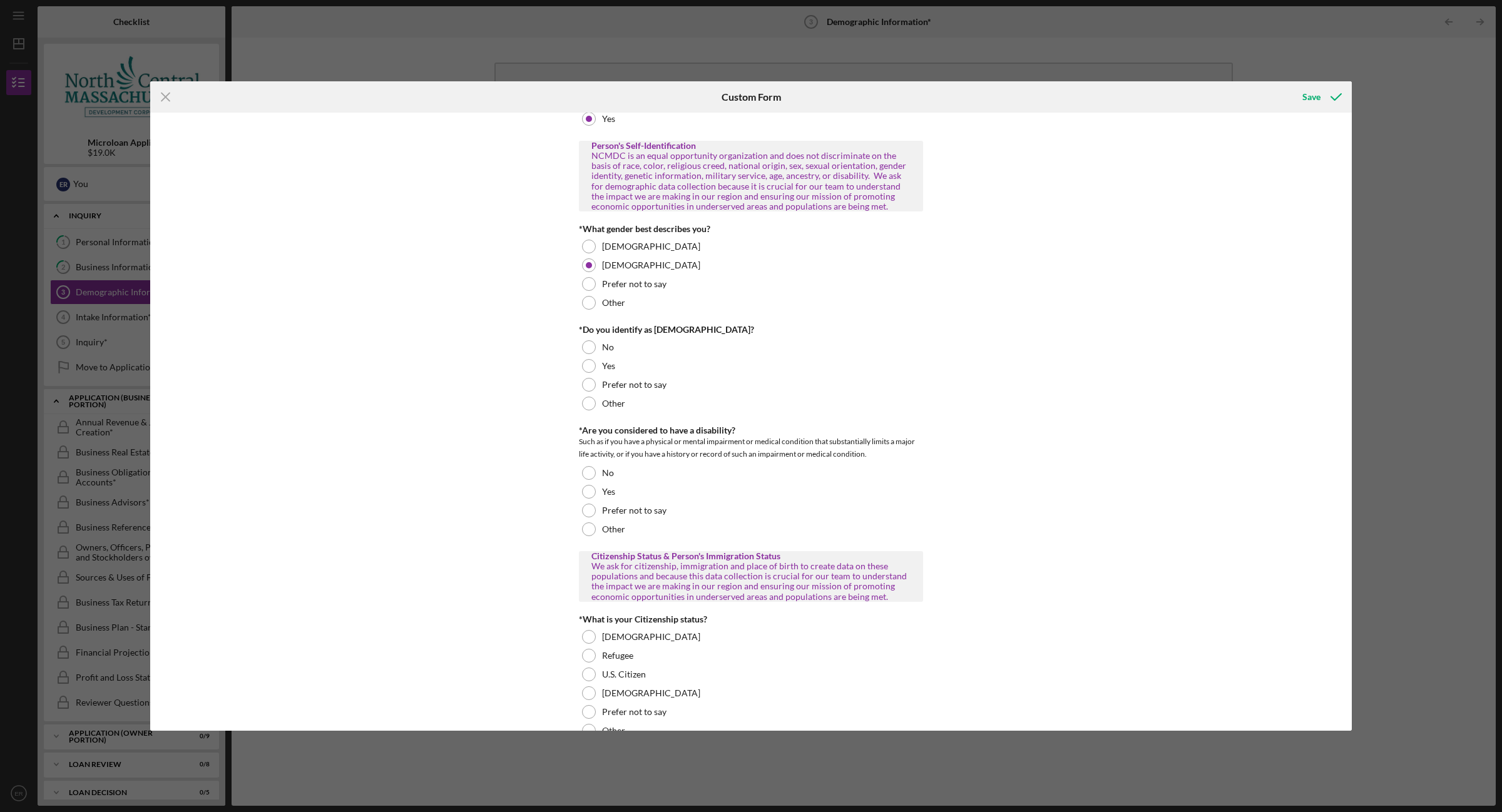
scroll to position [704, 0]
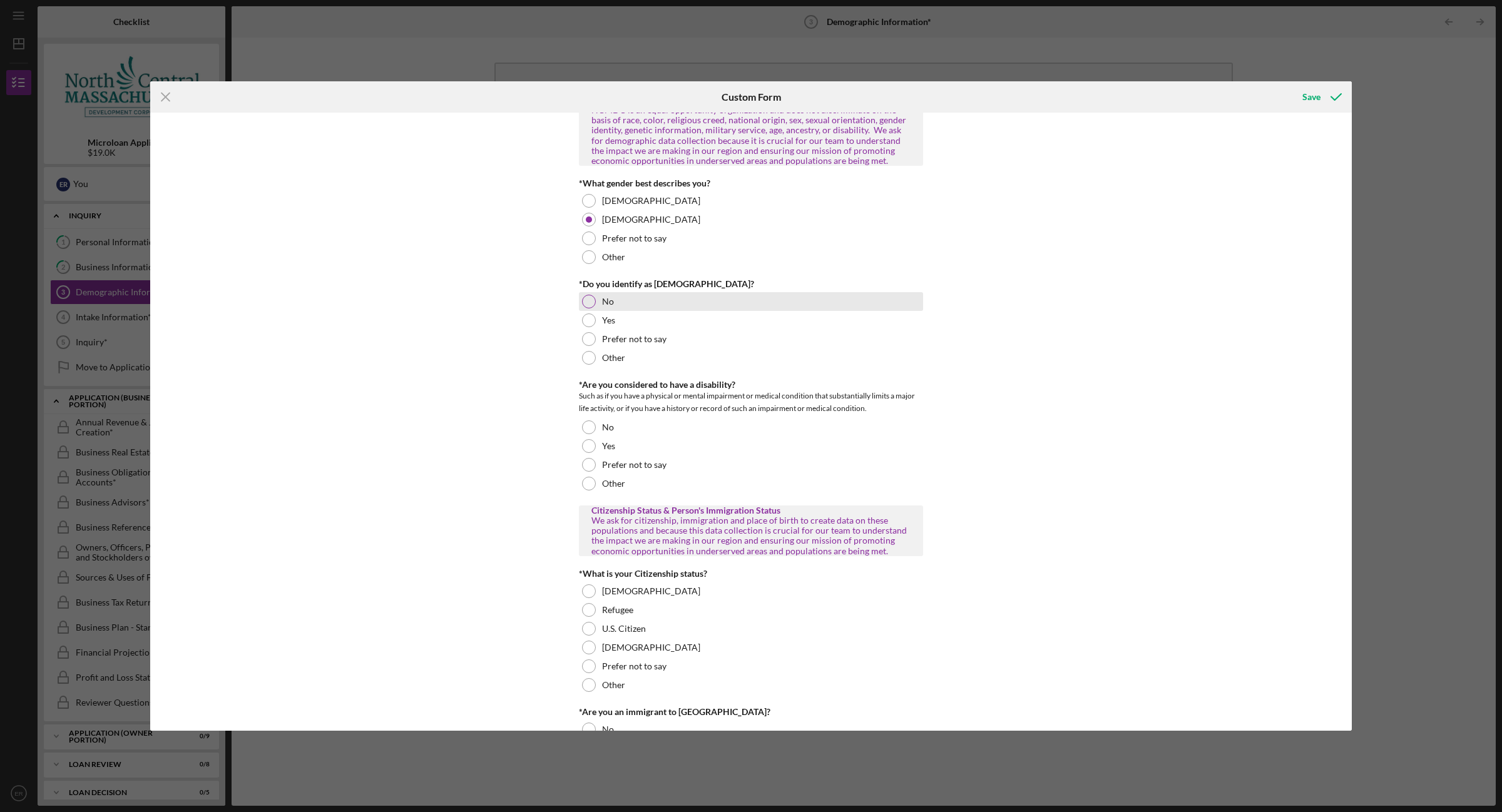
click at [582, 299] on div at bounding box center [589, 302] width 14 height 14
click at [588, 432] on div at bounding box center [589, 428] width 14 height 14
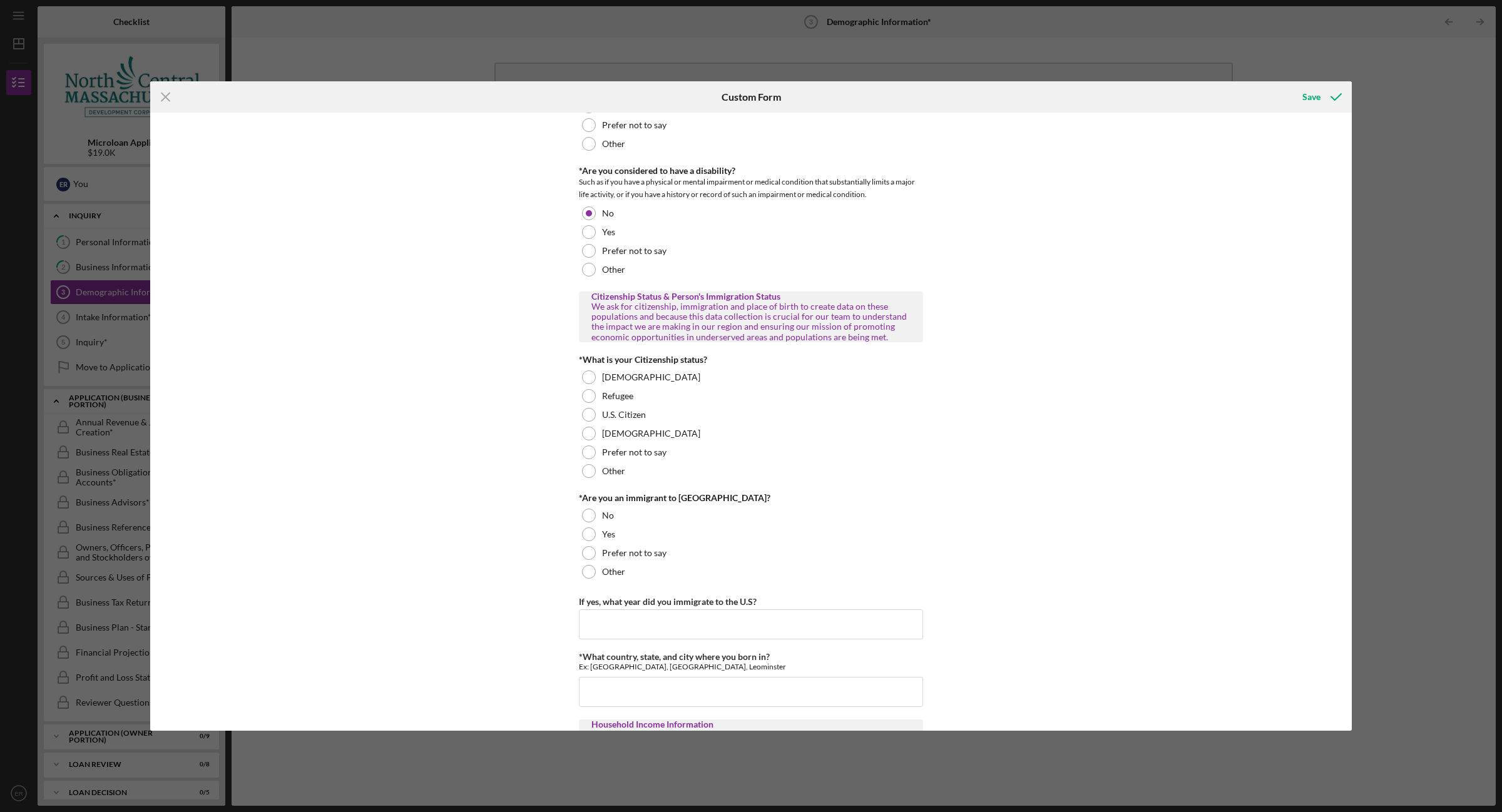
scroll to position [1017, 0]
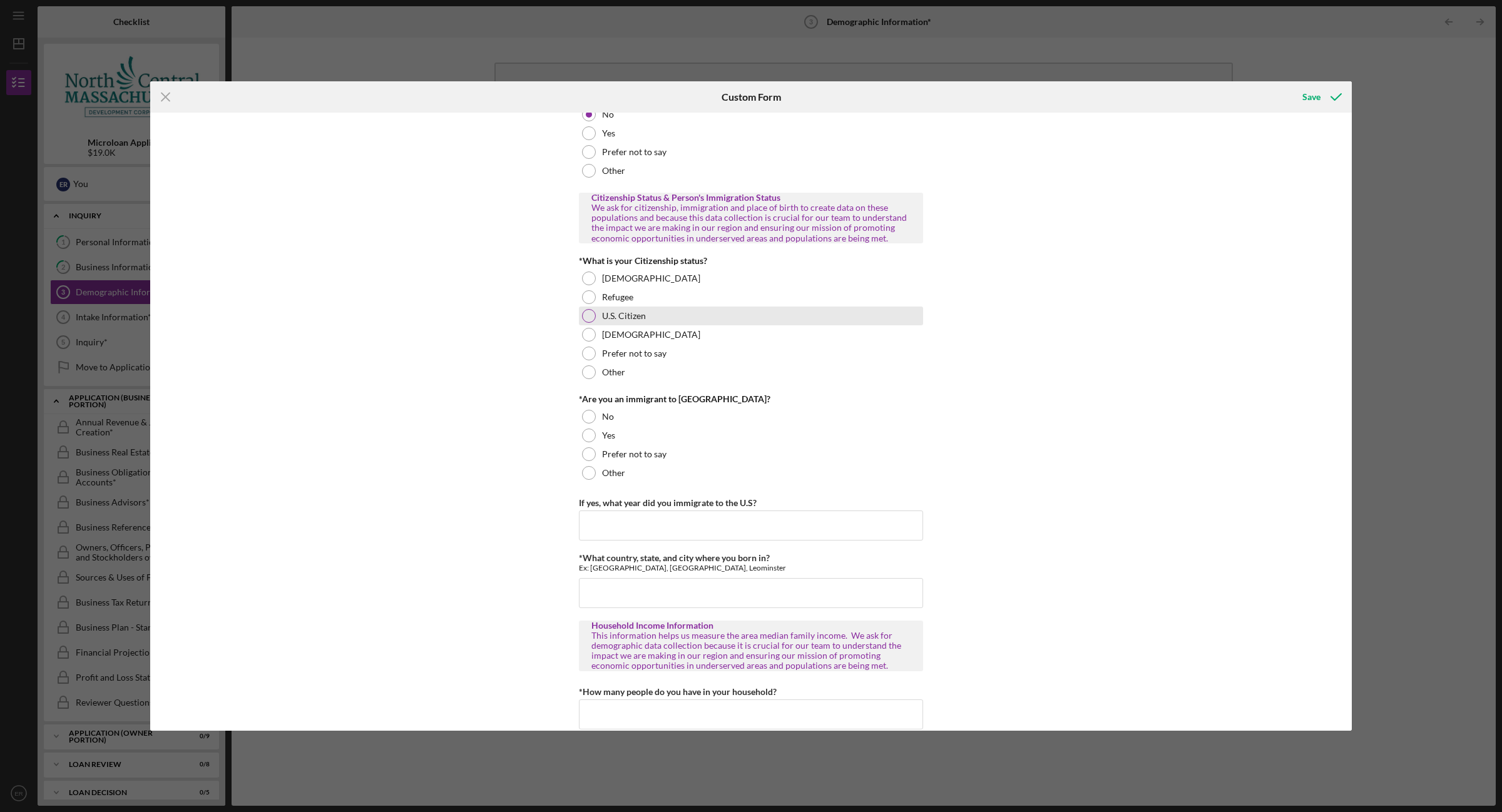
click at [587, 317] on div at bounding box center [589, 316] width 14 height 14
click at [593, 413] on div at bounding box center [589, 417] width 14 height 14
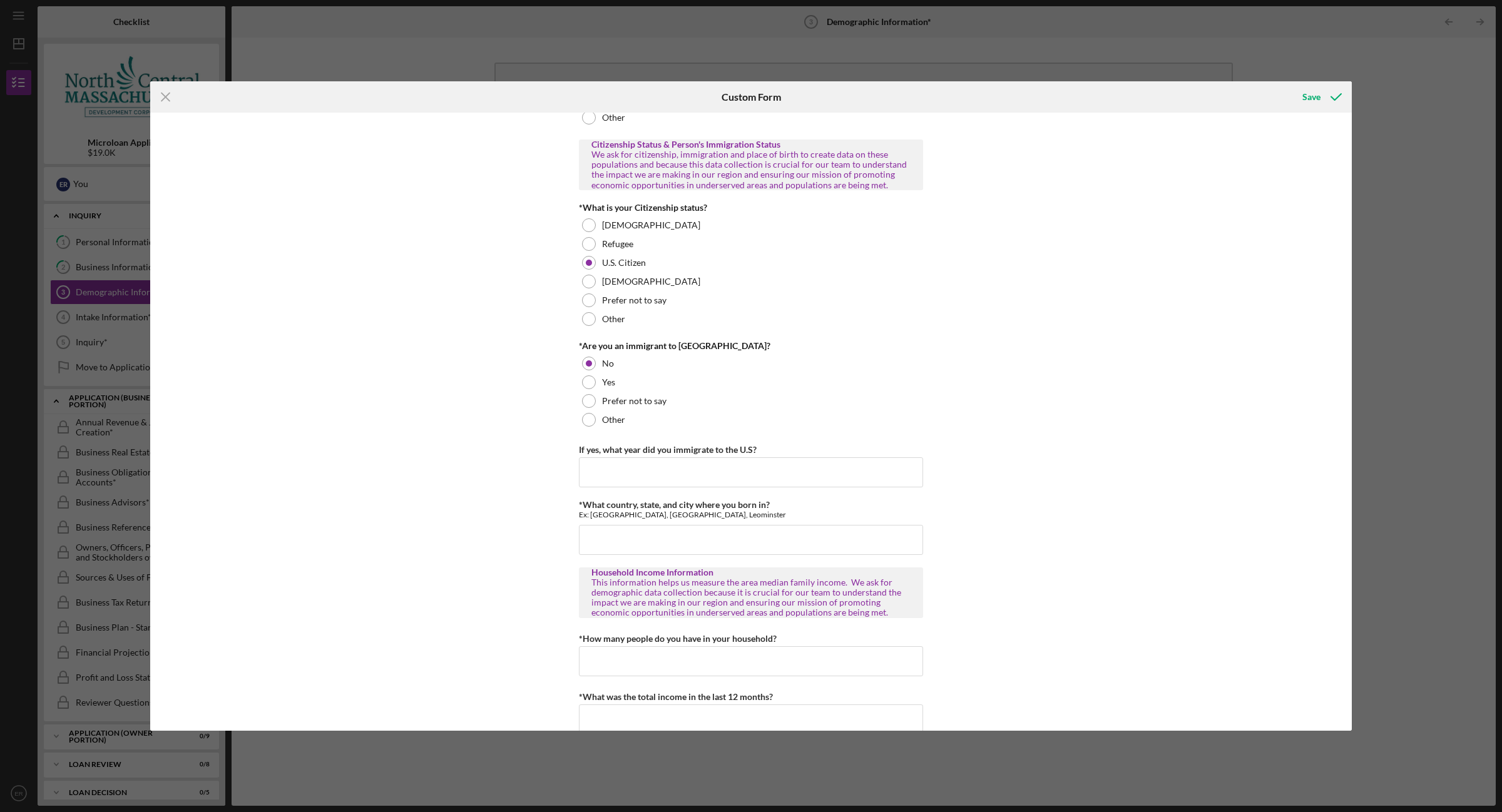
scroll to position [1093, 0]
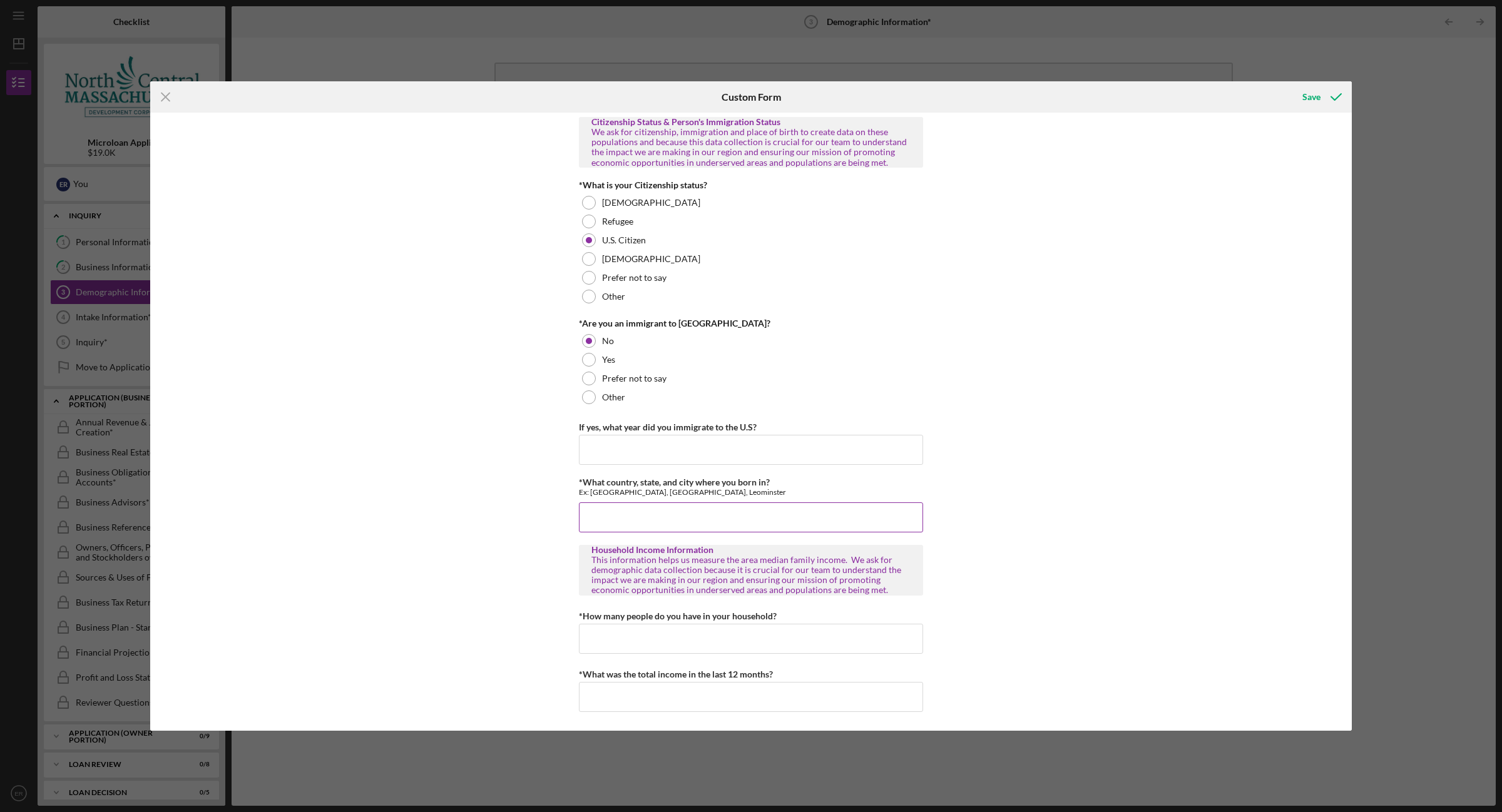
click at [616, 524] on input "*What country, state, and city where you born in?" at bounding box center [751, 518] width 344 height 30
type input "[GEOGRAPHIC_DATA], [GEOGRAPHIC_DATA]"
click at [824, 640] on input "*How many people do you have in your household?" at bounding box center [751, 638] width 344 height 30
type input "7"
click at [751, 697] on input "*What was the total income in the last 12 months?" at bounding box center [751, 697] width 344 height 30
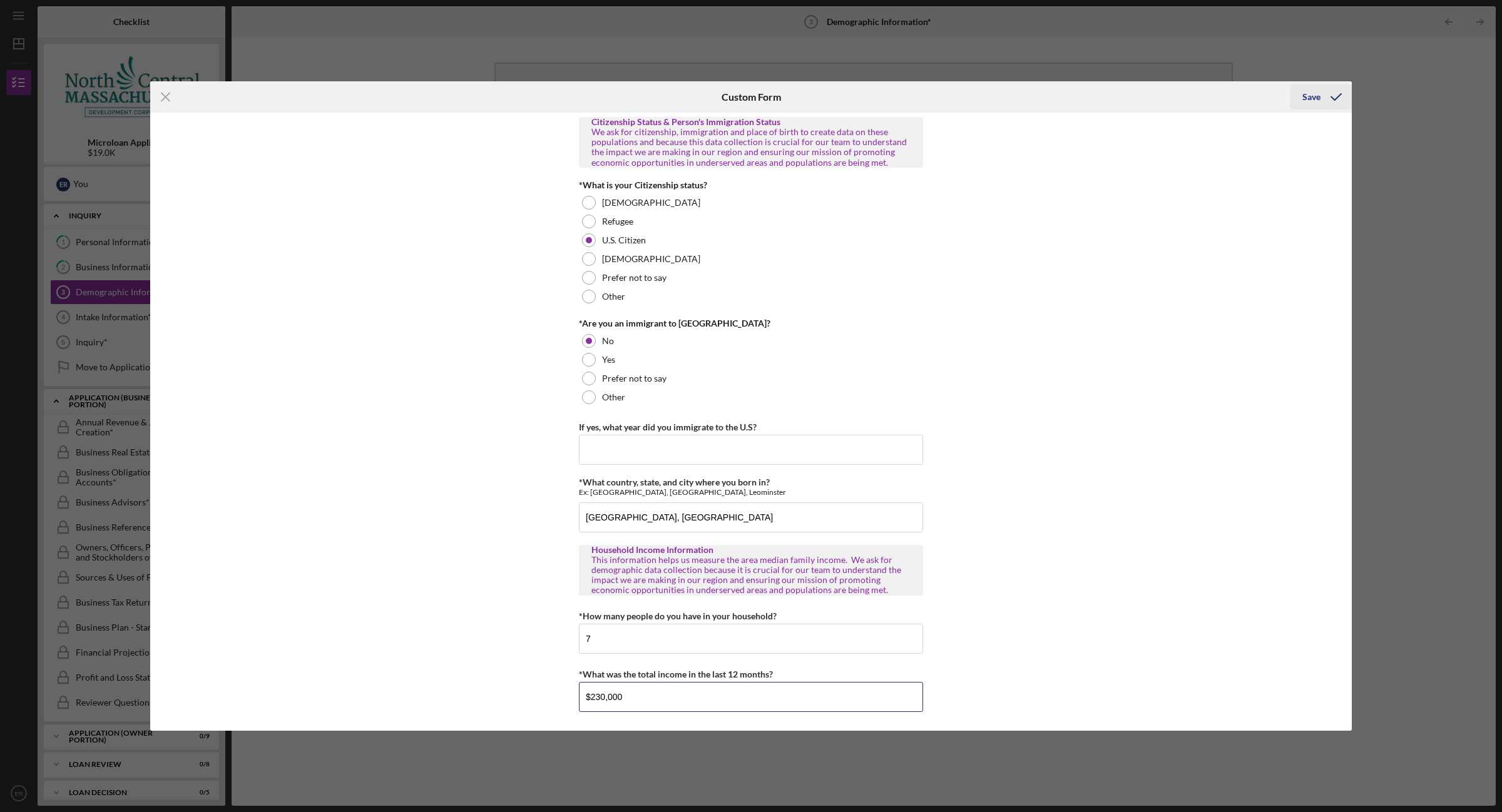
type input "$230,000"
click at [1303, 89] on div "Save" at bounding box center [1311, 97] width 19 height 25
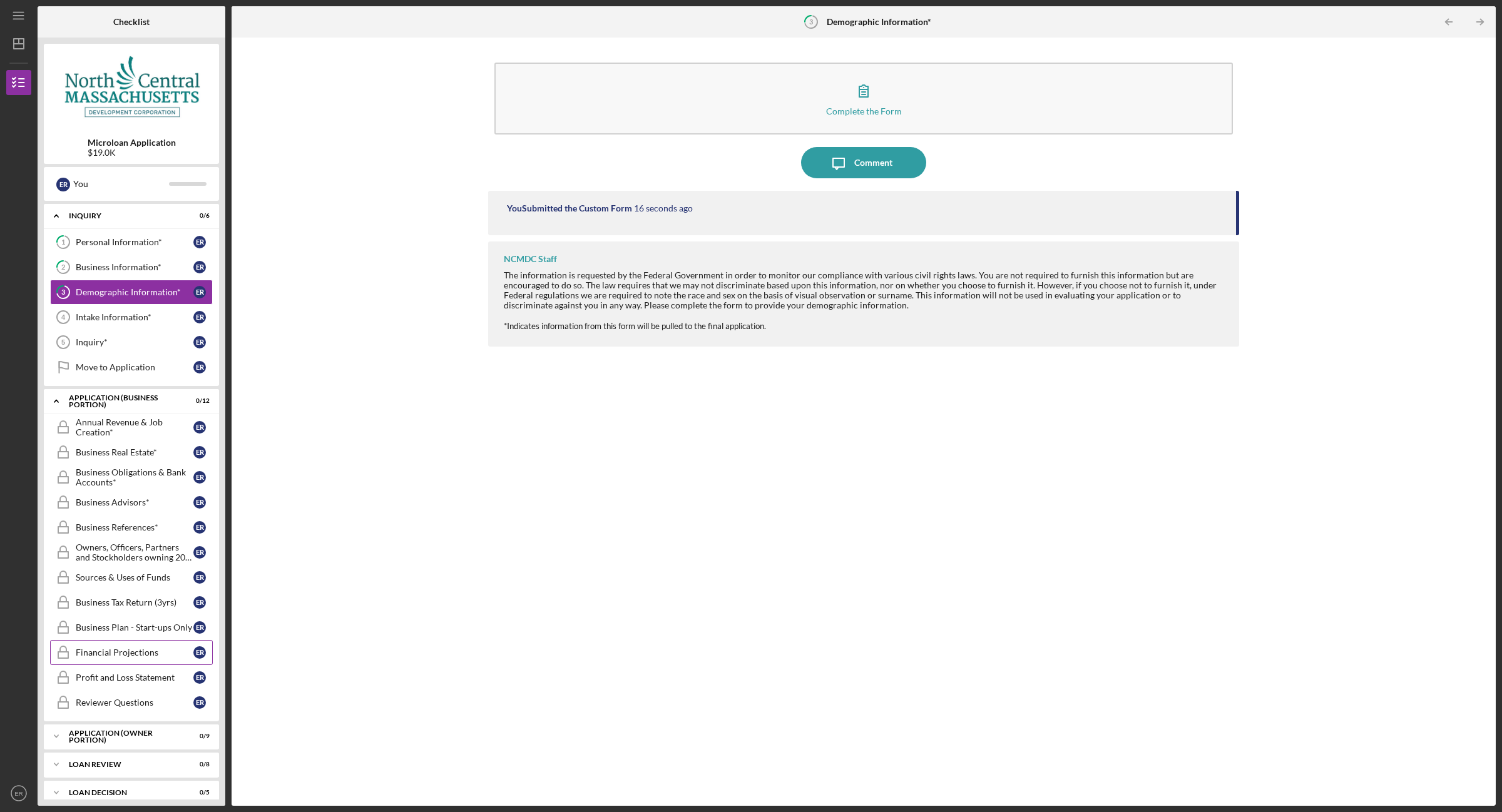
scroll to position [74, 0]
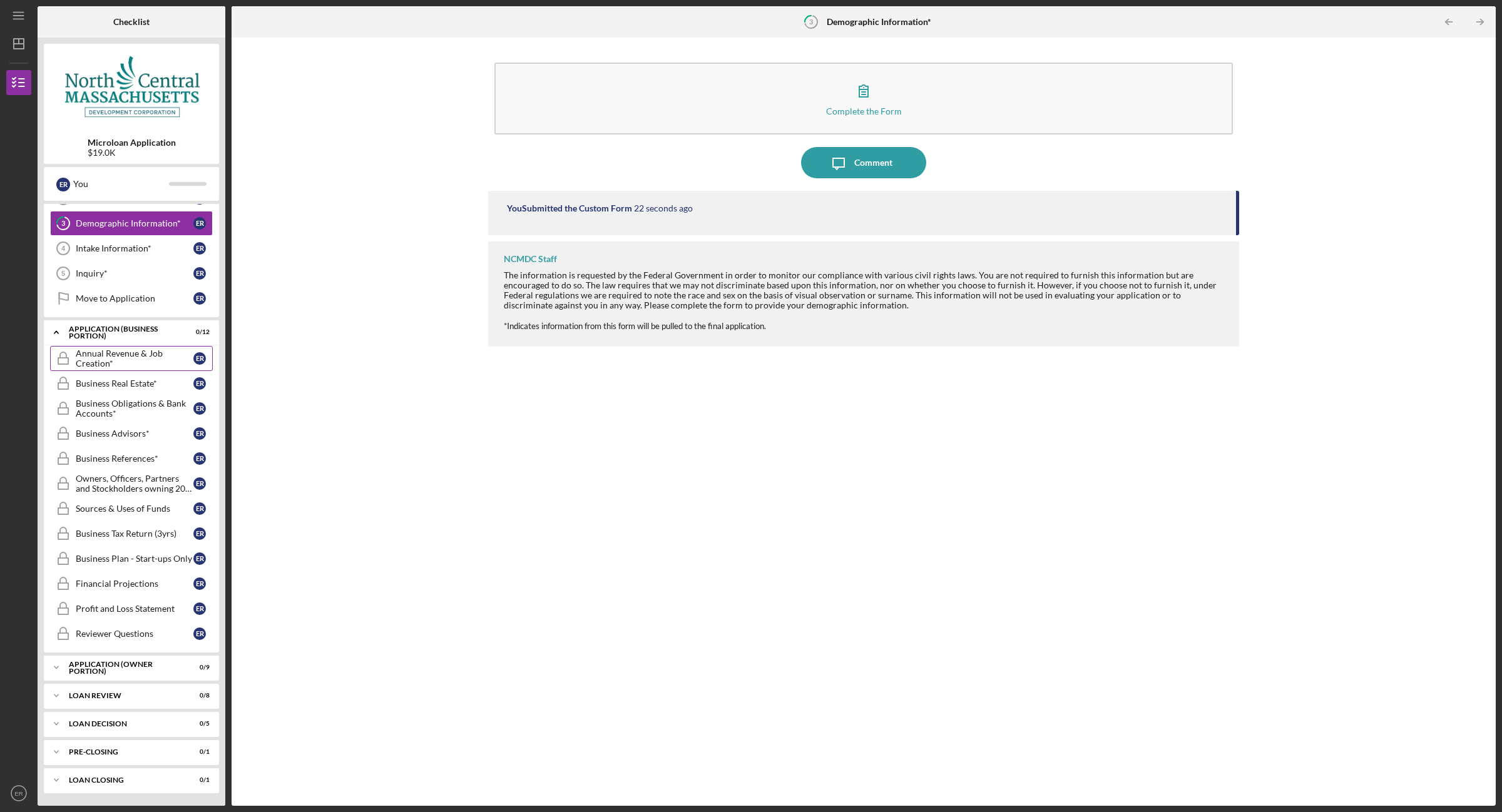
click at [101, 361] on div "Annual Revenue & Job Creation*" at bounding box center [134, 358] width 117 height 20
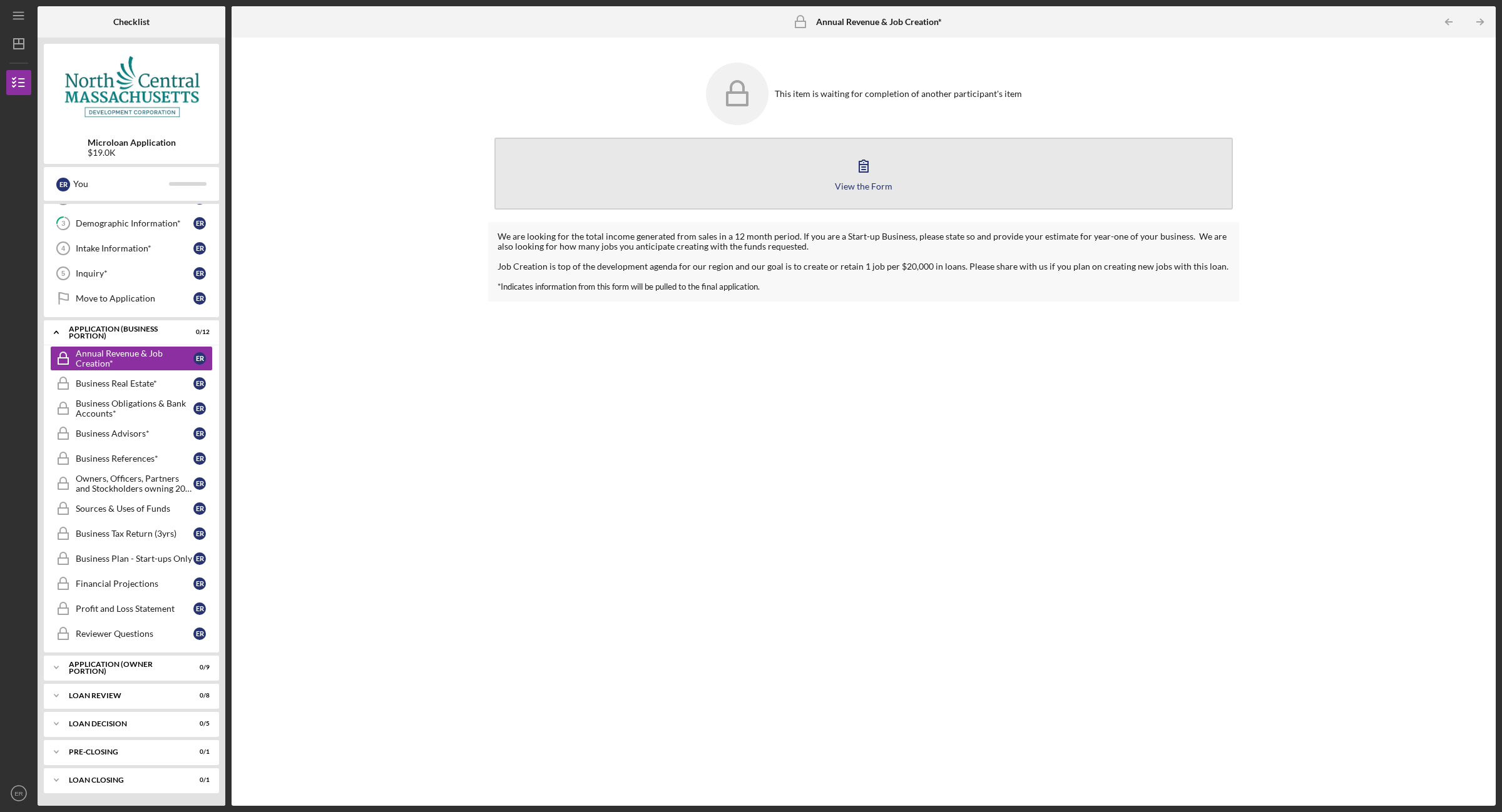
click at [841, 191] on button "View the Form Form" at bounding box center [863, 174] width 738 height 72
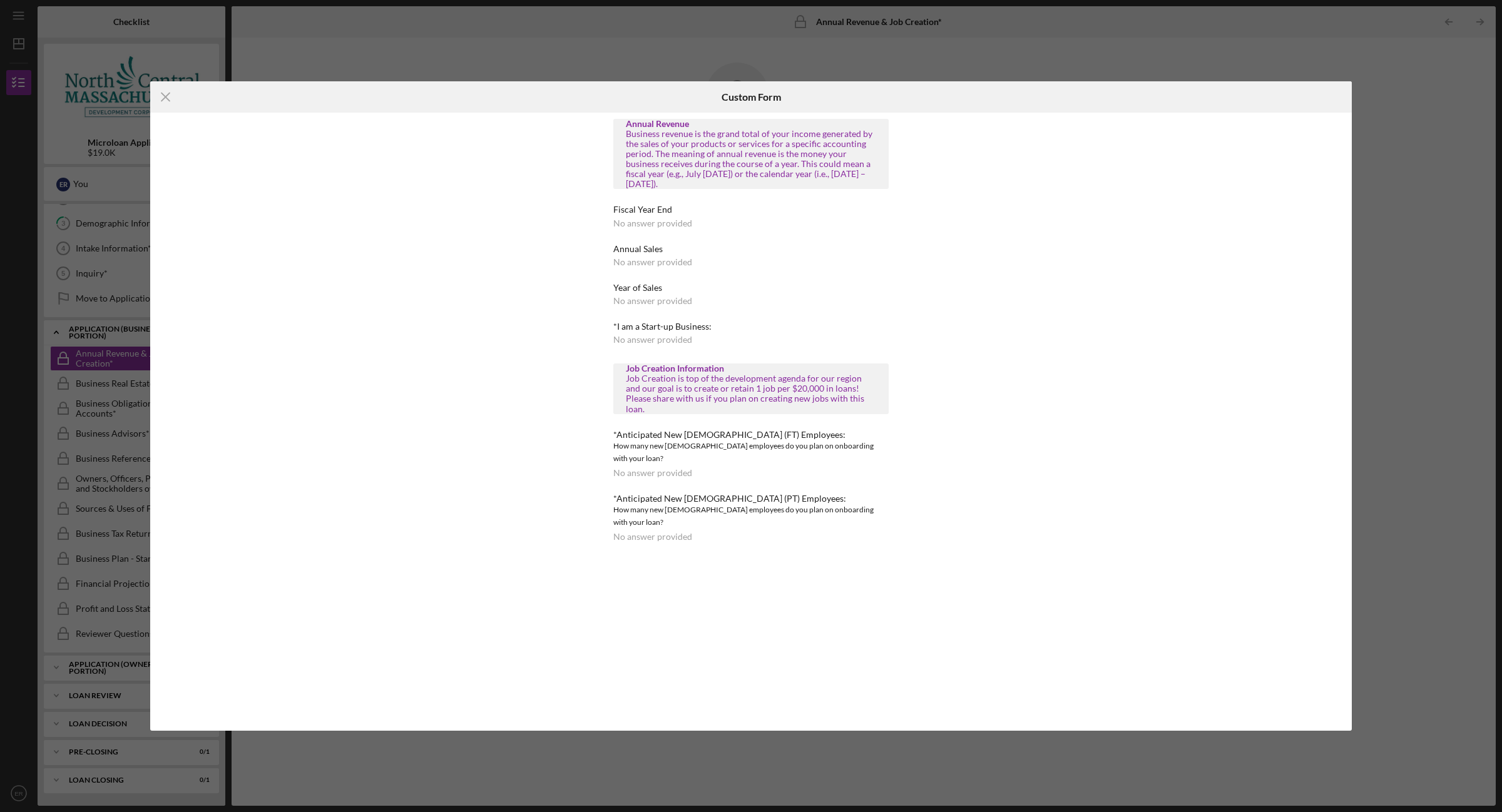
click at [649, 220] on div "No answer provided" at bounding box center [652, 223] width 78 height 10
click at [676, 532] on div "No answer provided" at bounding box center [652, 536] width 78 height 10
click at [676, 223] on div "No answer provided" at bounding box center [652, 223] width 78 height 10
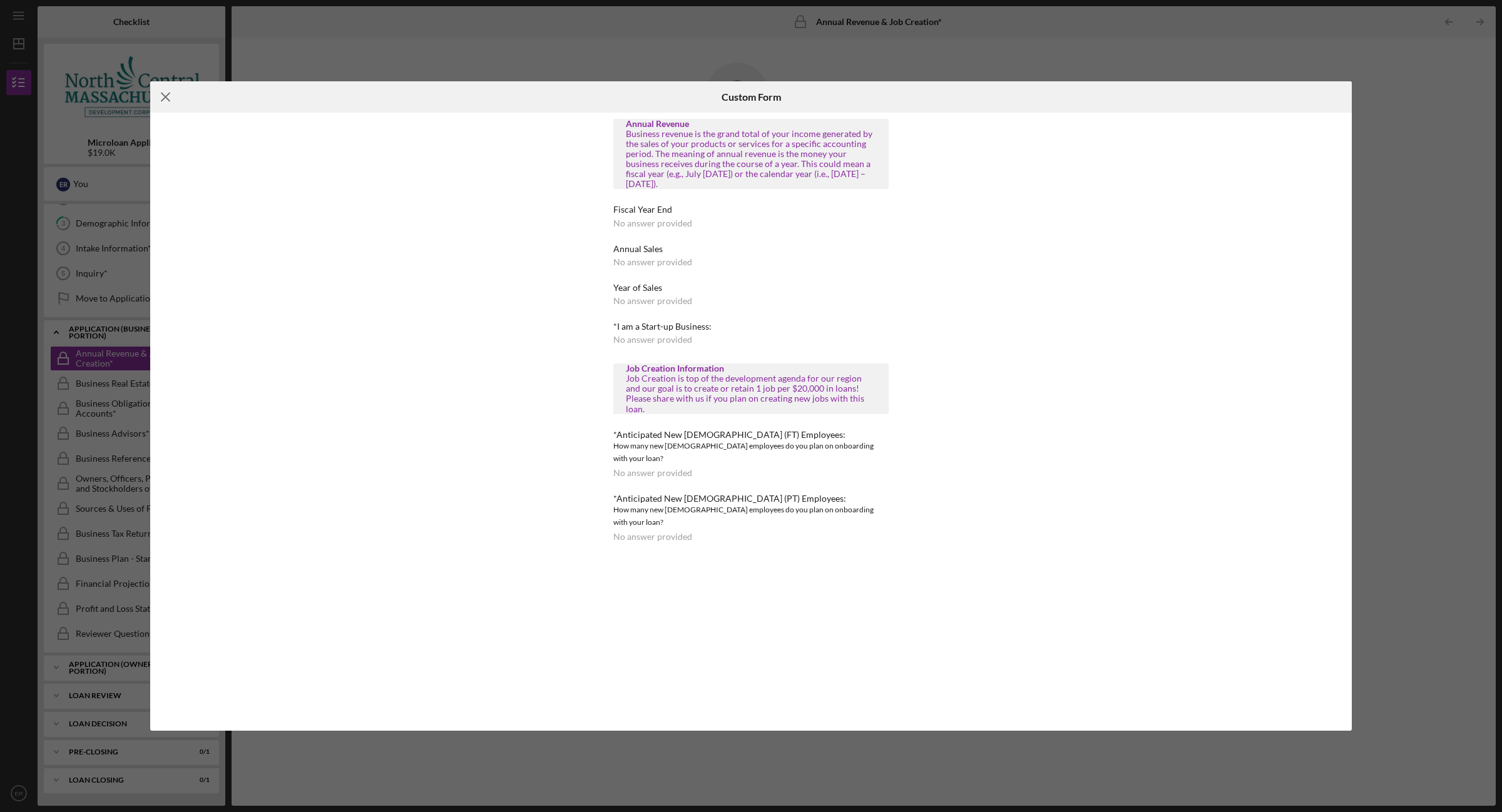
click at [173, 94] on icon "Icon/Menu Close" at bounding box center [165, 96] width 31 height 31
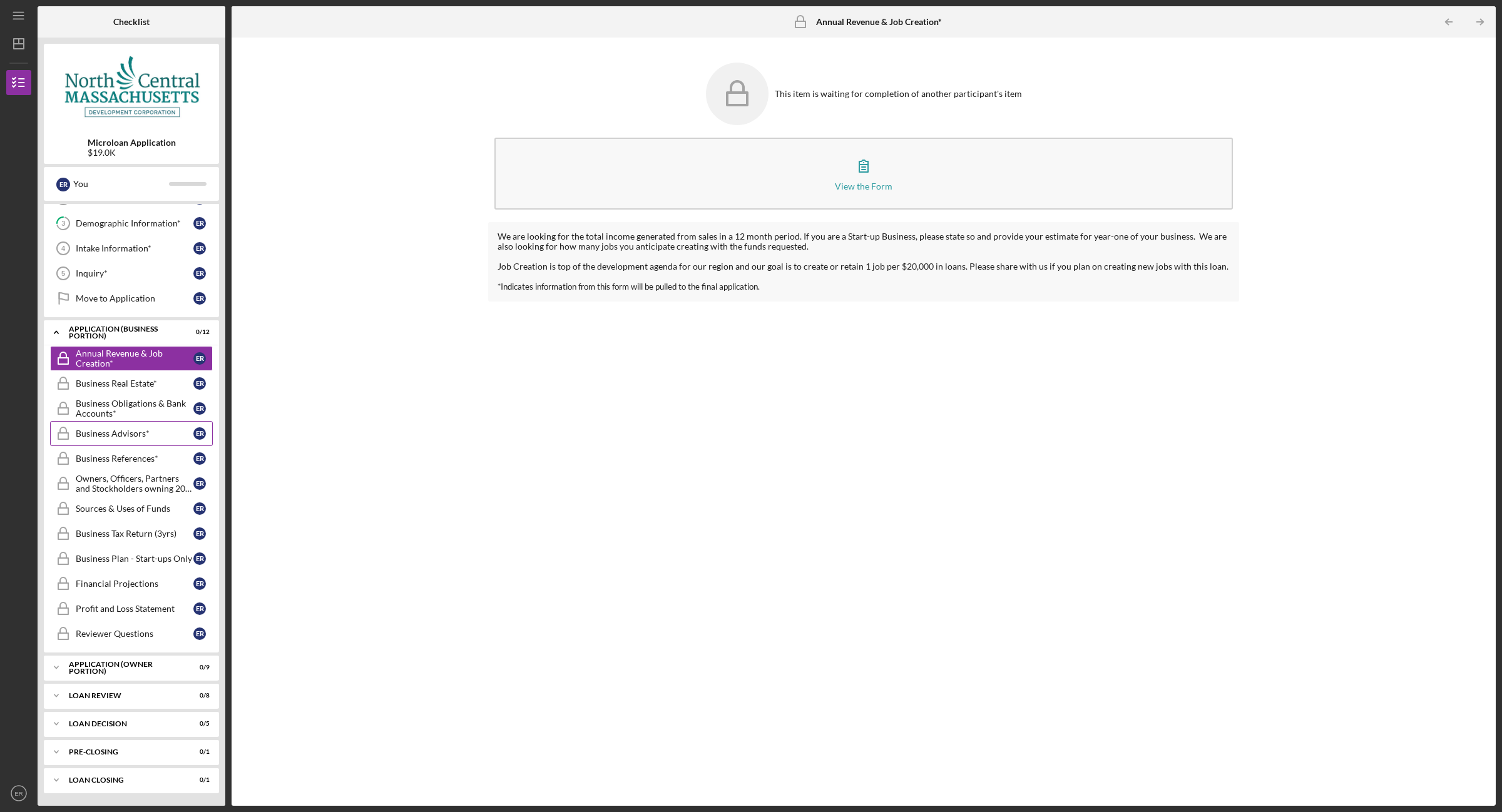
click at [107, 438] on link "Business Advisors* Business Advisors* E R" at bounding box center [131, 433] width 162 height 25
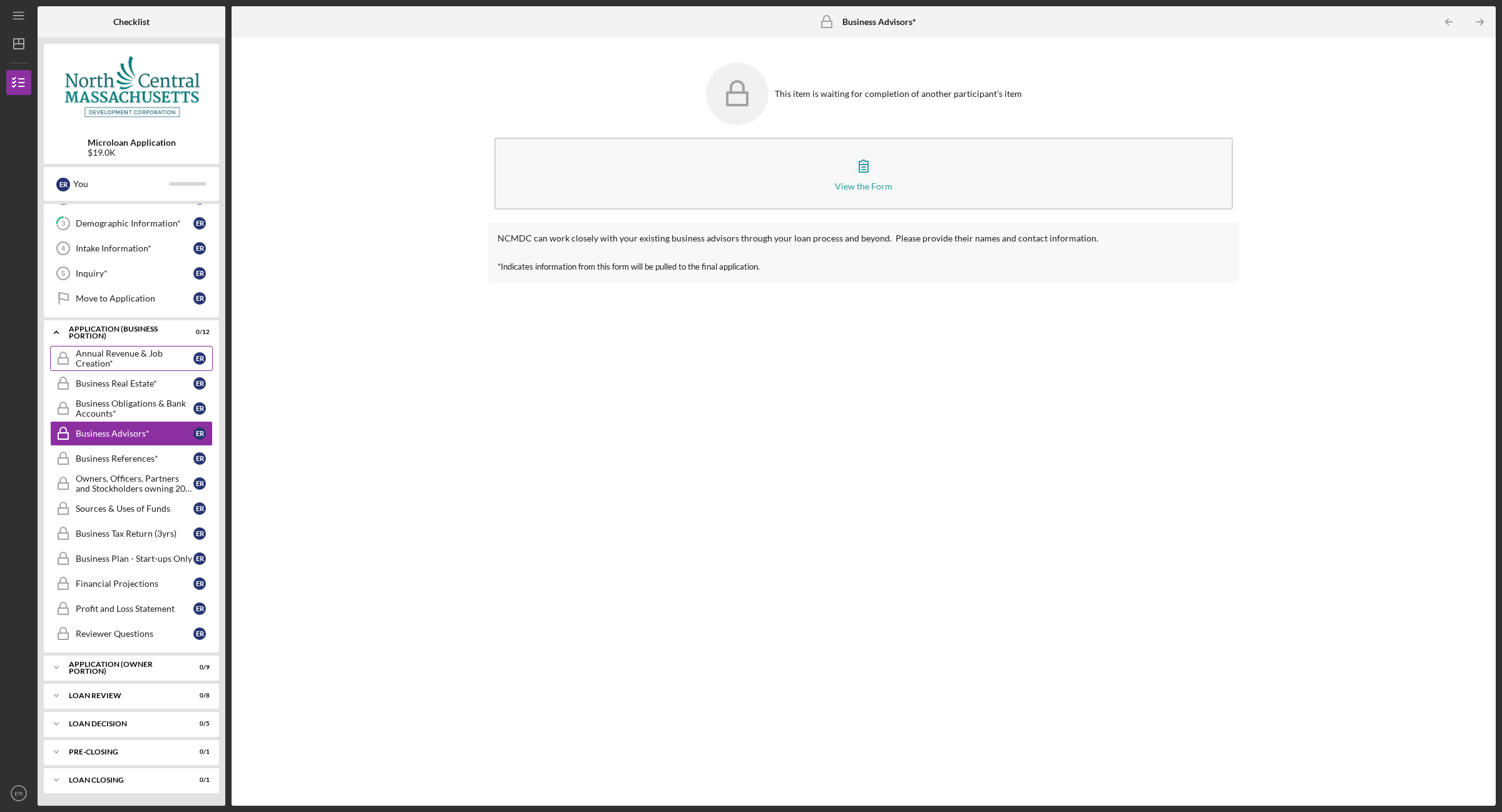
click at [85, 351] on div "Annual Revenue & Job Creation*" at bounding box center [134, 358] width 117 height 20
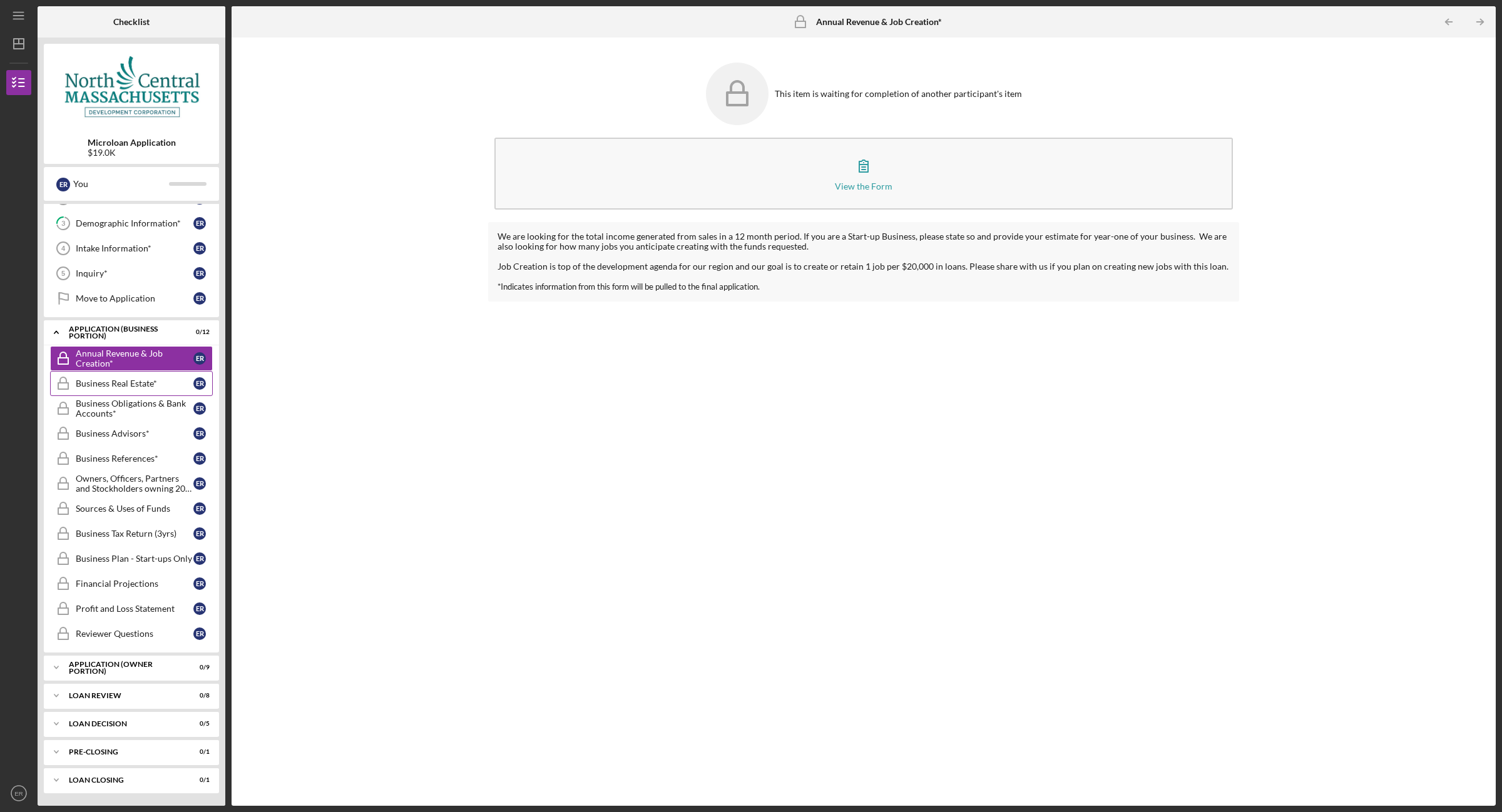
click at [105, 382] on div "Business Real Estate*" at bounding box center [134, 383] width 117 height 10
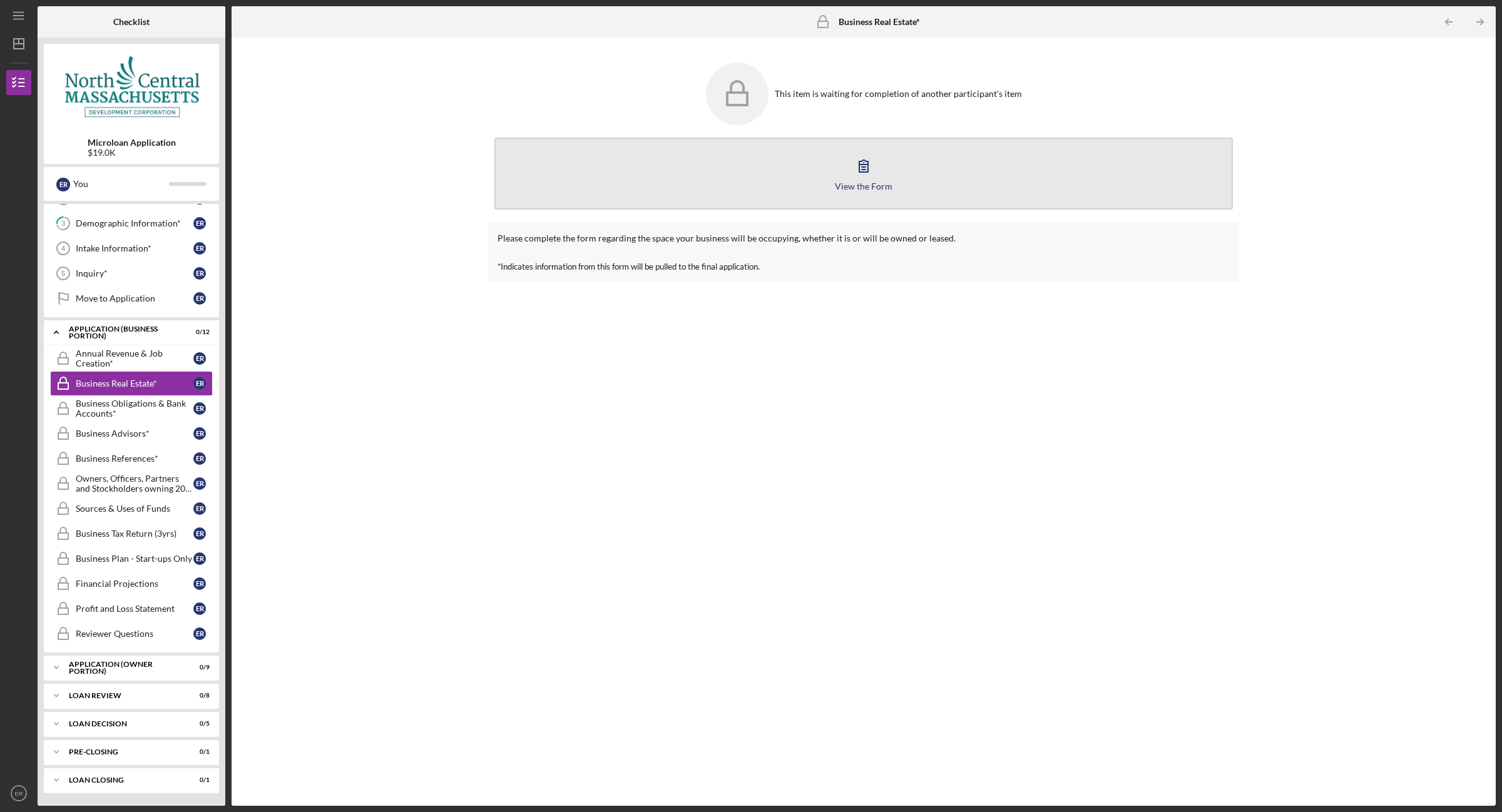
click at [856, 183] on div "View the Form" at bounding box center [863, 186] width 57 height 10
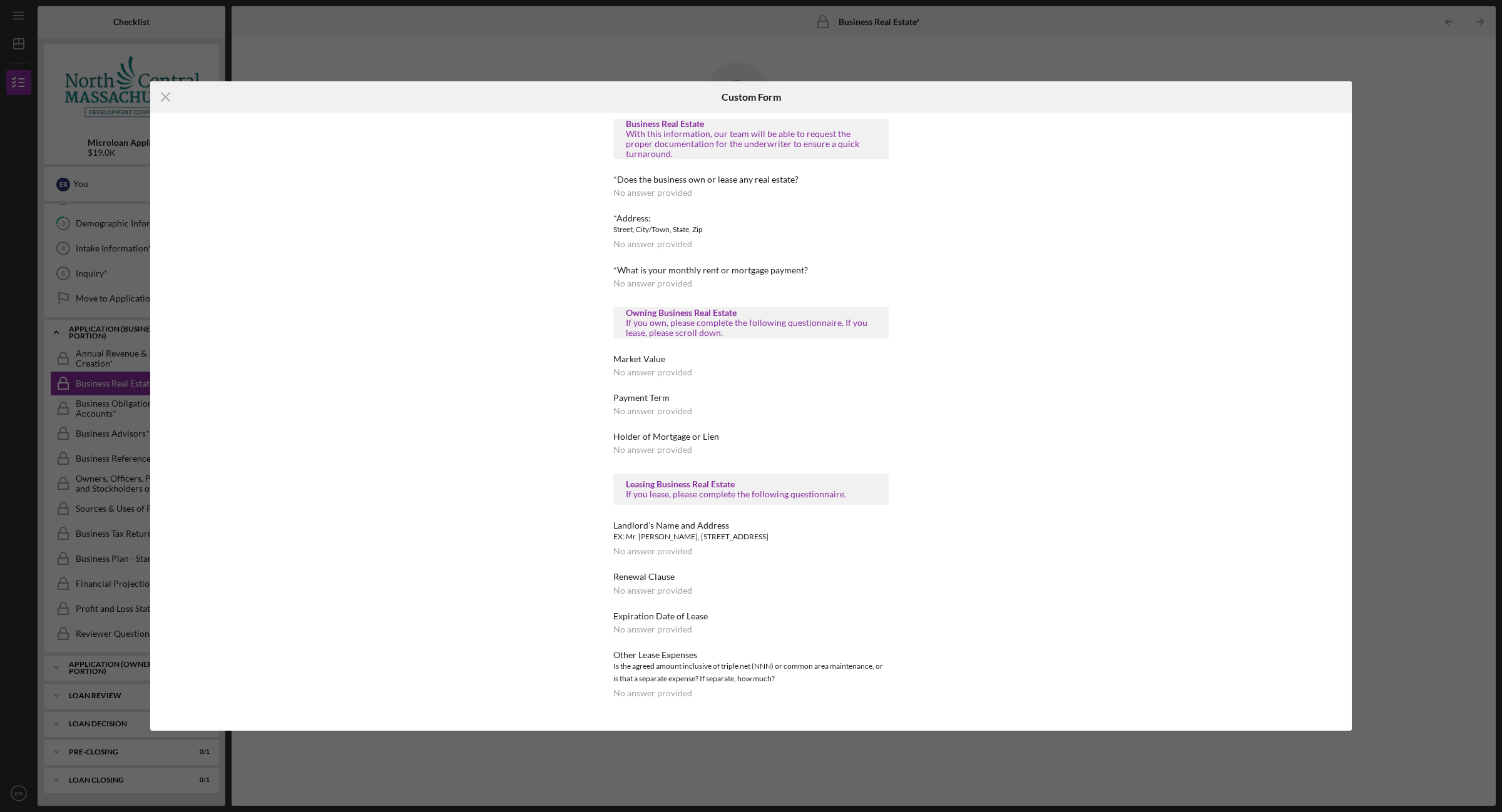
click at [664, 188] on div "No answer provided" at bounding box center [652, 192] width 78 height 10
click at [161, 97] on icon "Icon/Menu Close" at bounding box center [165, 96] width 31 height 31
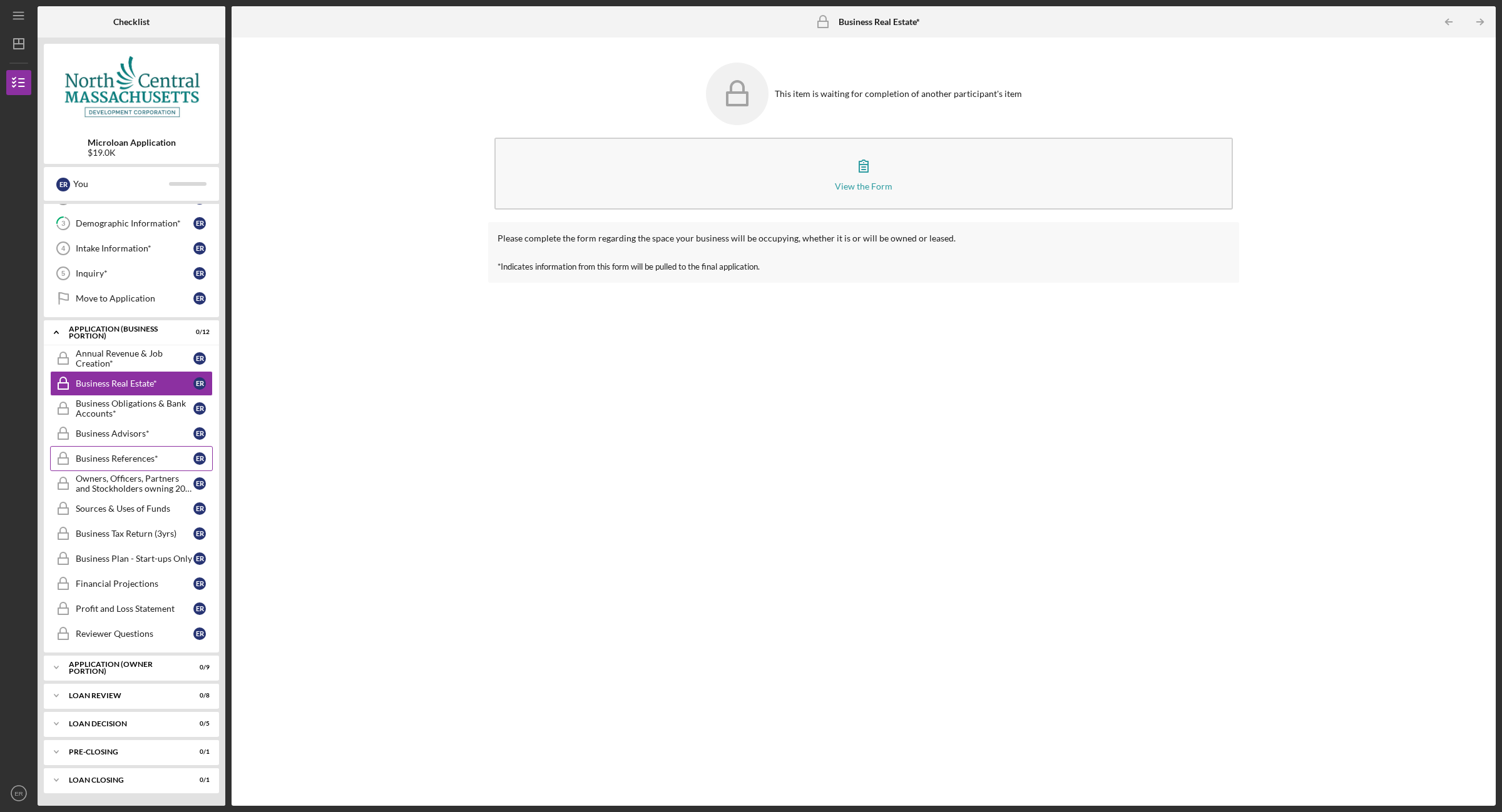
click at [108, 455] on div "Business References*" at bounding box center [134, 458] width 117 height 10
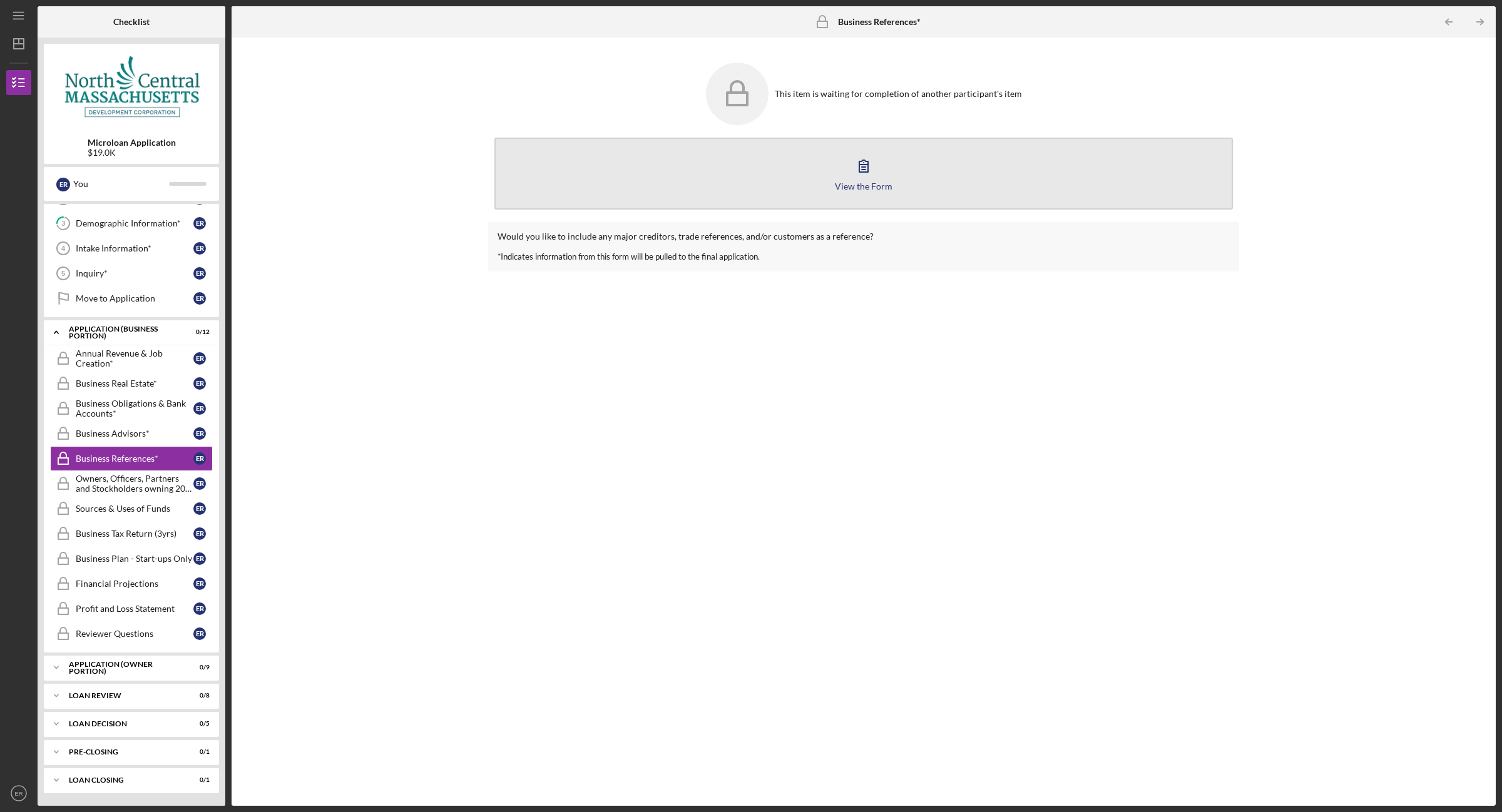
click at [871, 191] on button "View the Form Form" at bounding box center [863, 174] width 738 height 72
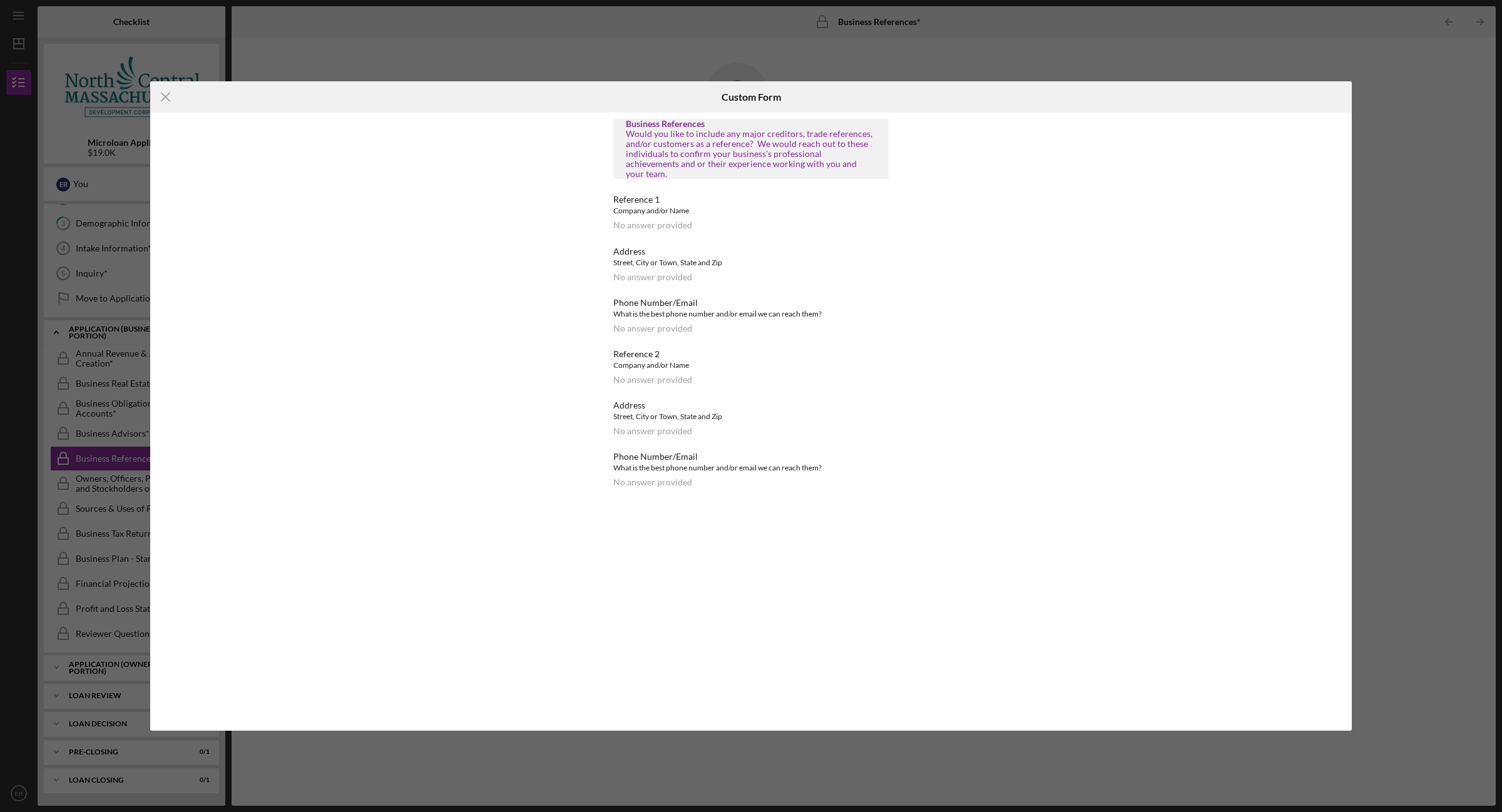
click at [686, 220] on div "No answer provided" at bounding box center [652, 225] width 78 height 10
click at [169, 101] on line at bounding box center [165, 96] width 8 height 8
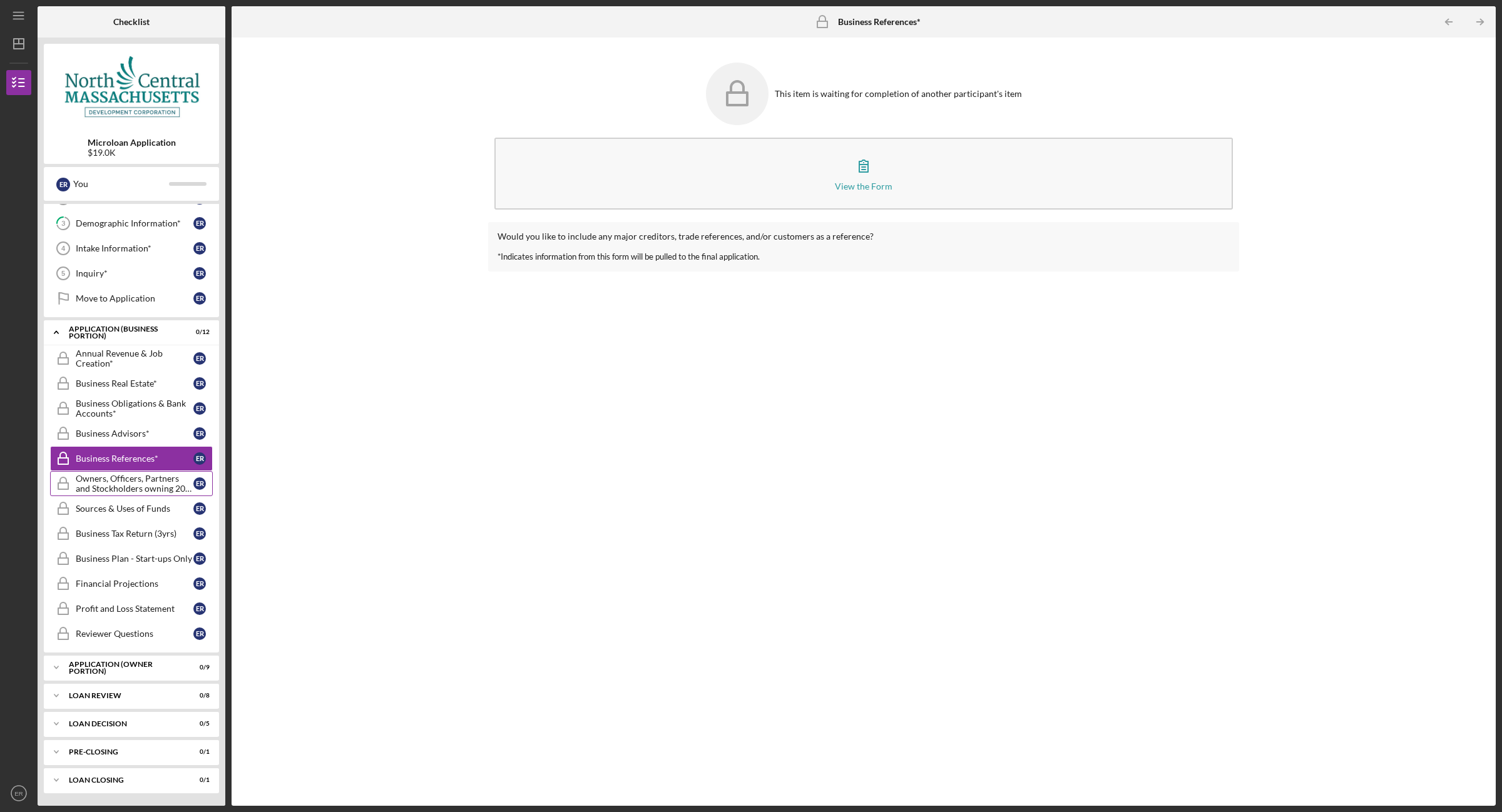
click at [101, 483] on div "Owners, Officers, Partners and Stockholders owning 20% or more*" at bounding box center [134, 483] width 117 height 20
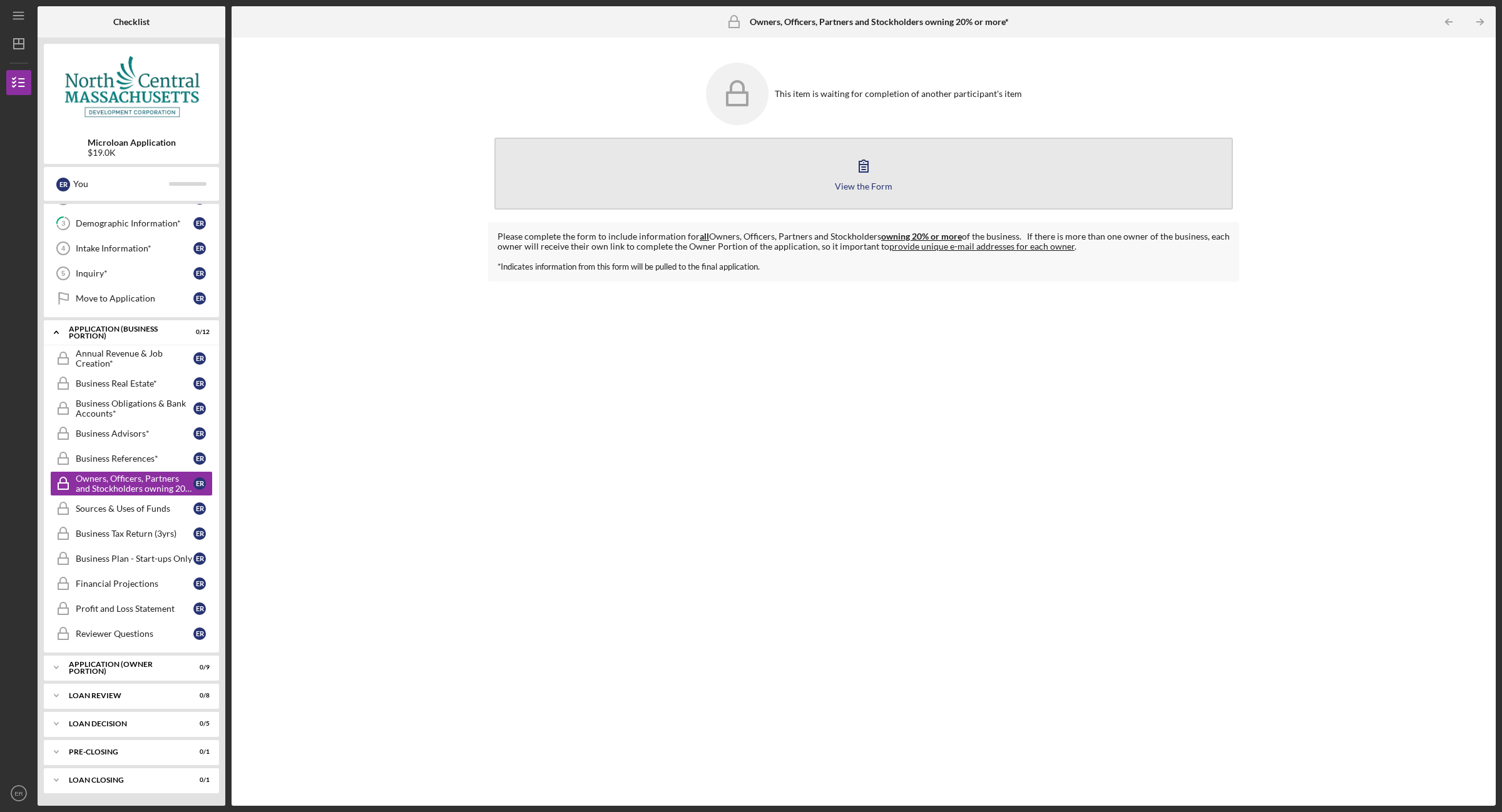
click at [871, 183] on div "View the Form" at bounding box center [863, 186] width 57 height 10
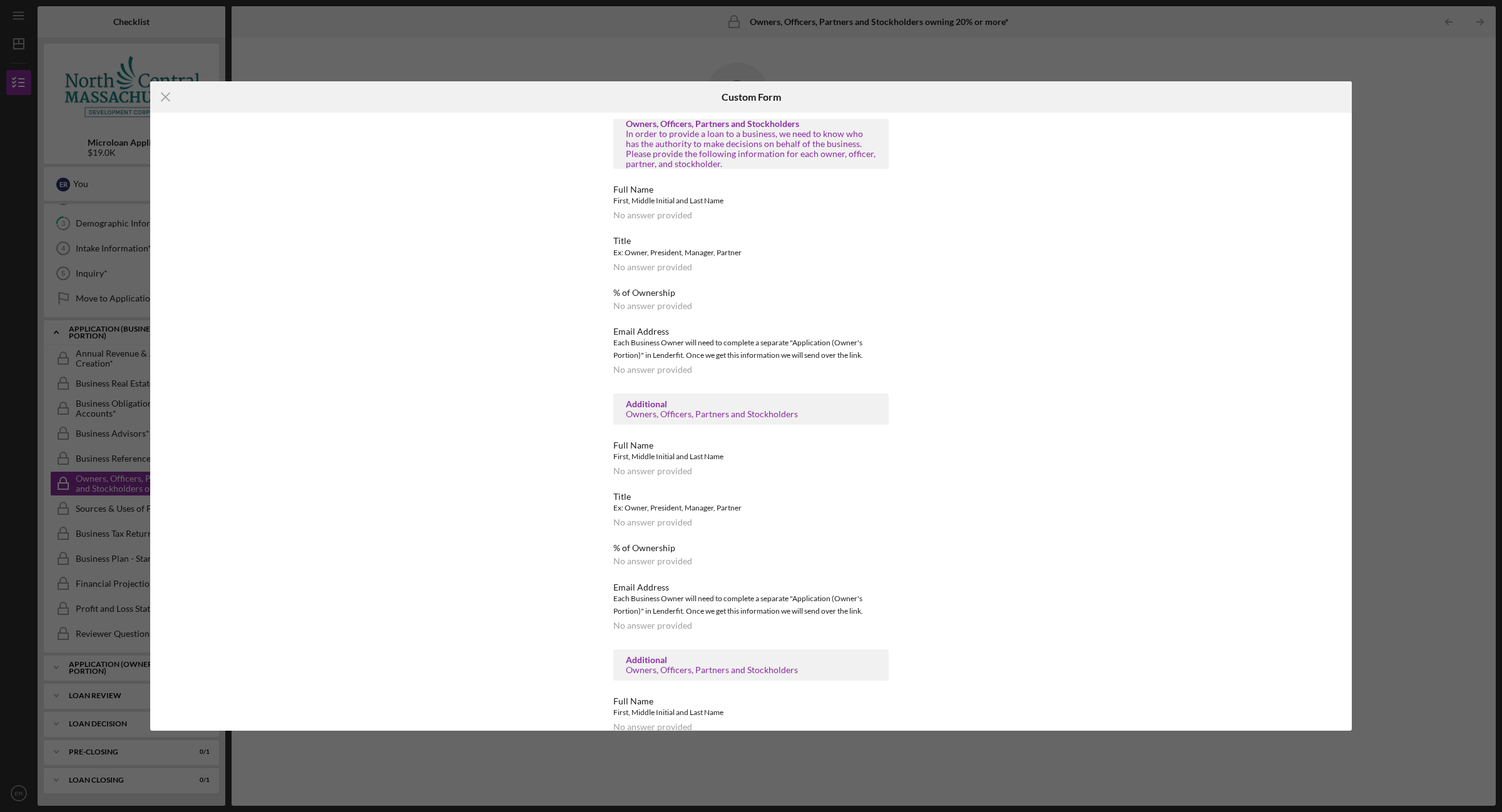
click at [669, 370] on div "No answer provided" at bounding box center [652, 369] width 78 height 10
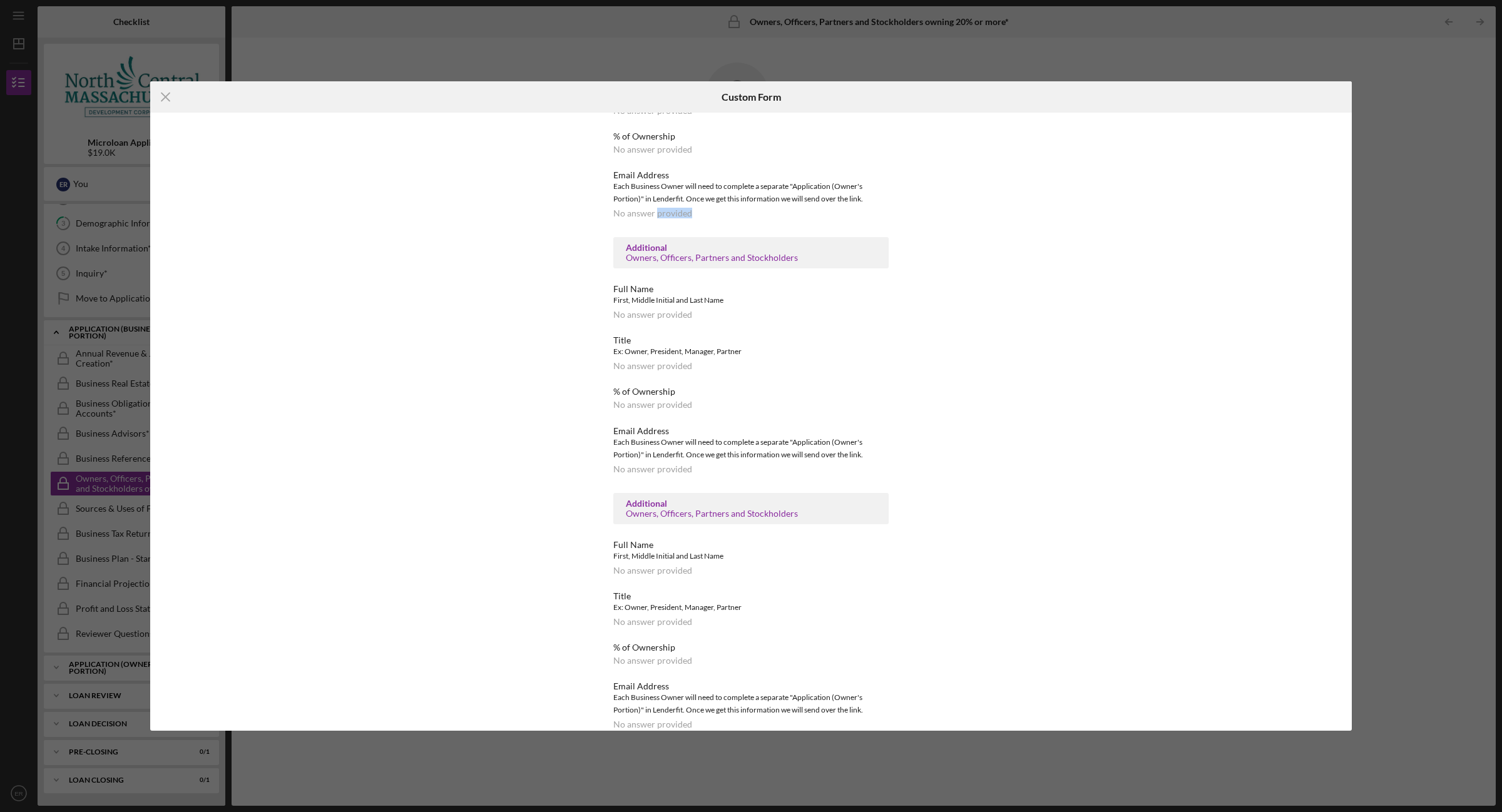
scroll to position [685, 0]
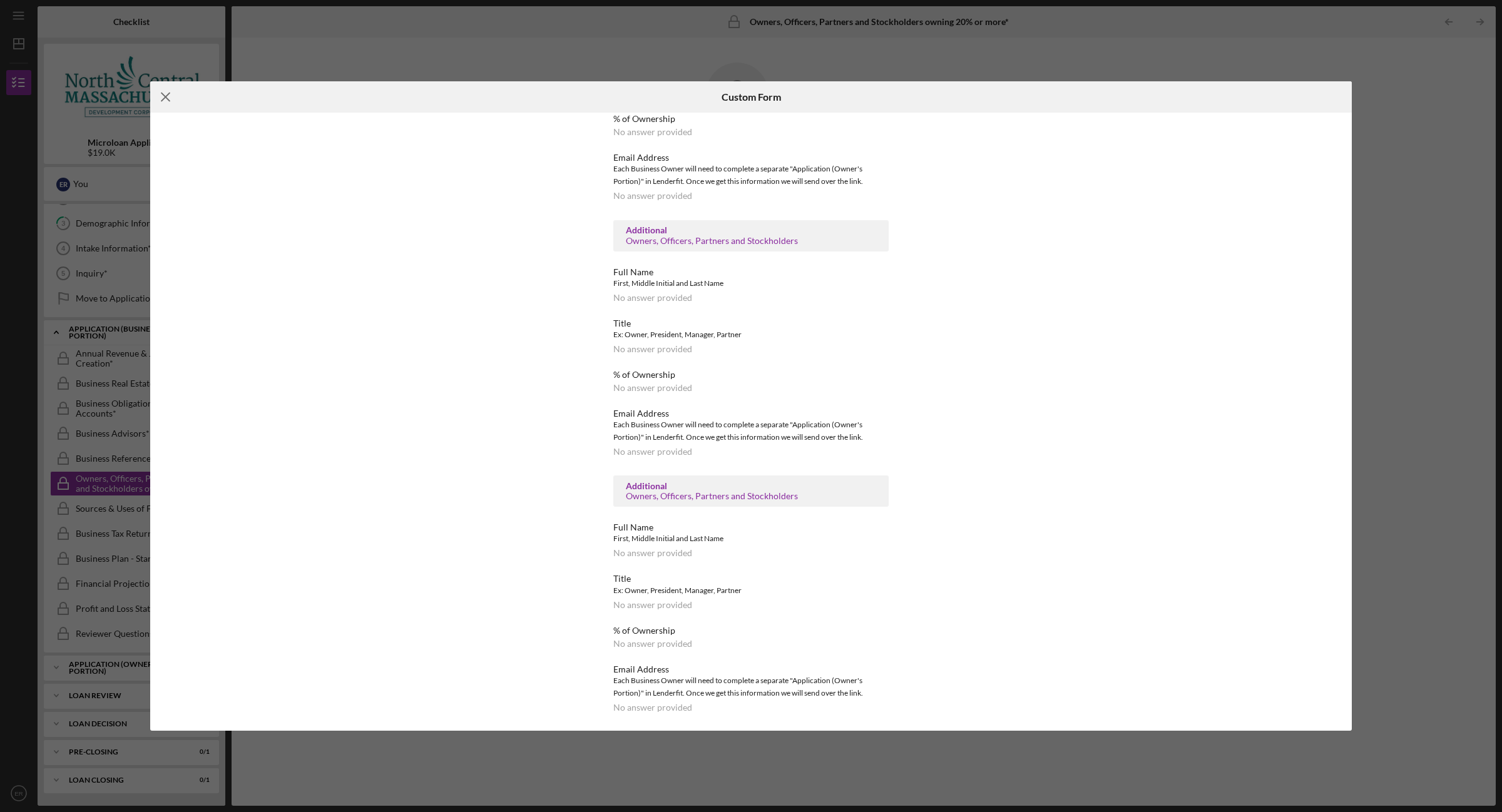
click at [161, 93] on line at bounding box center [165, 96] width 8 height 8
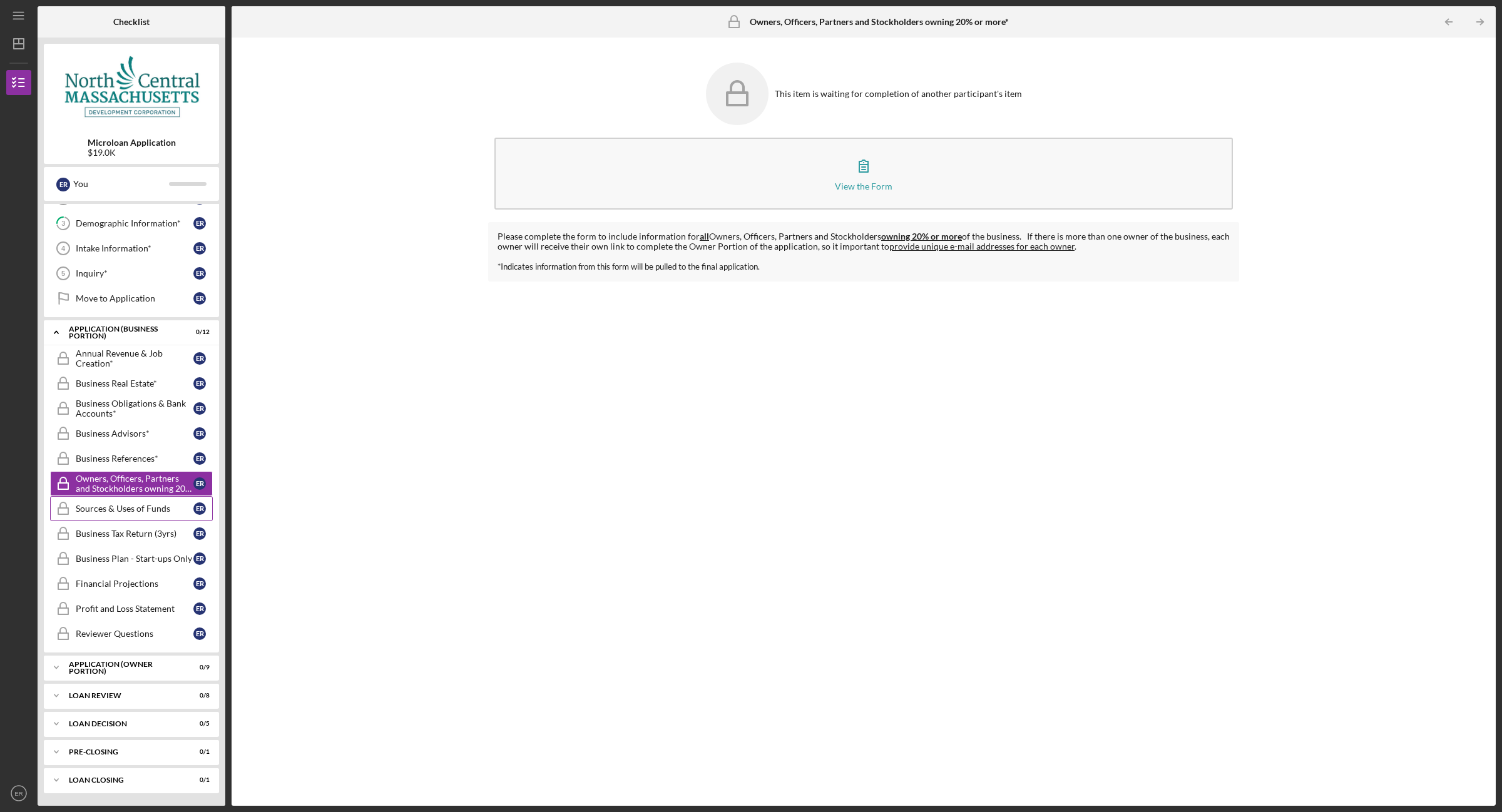
click at [92, 511] on div "Sources & Uses of Funds" at bounding box center [134, 508] width 117 height 10
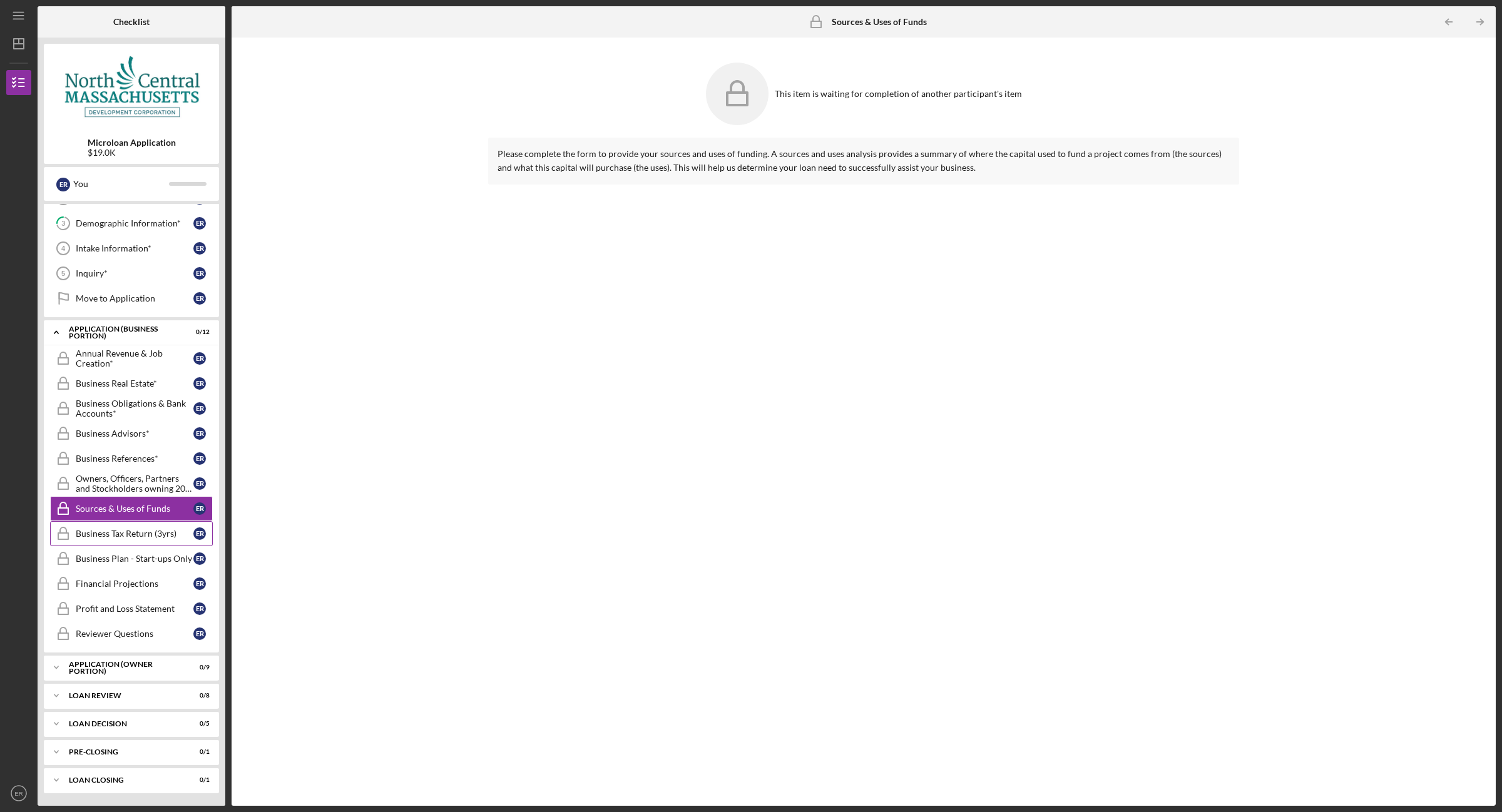
click at [92, 539] on link "Business Tax Return (3yrs) Business Tax Return (3yrs) E R" at bounding box center [131, 533] width 162 height 25
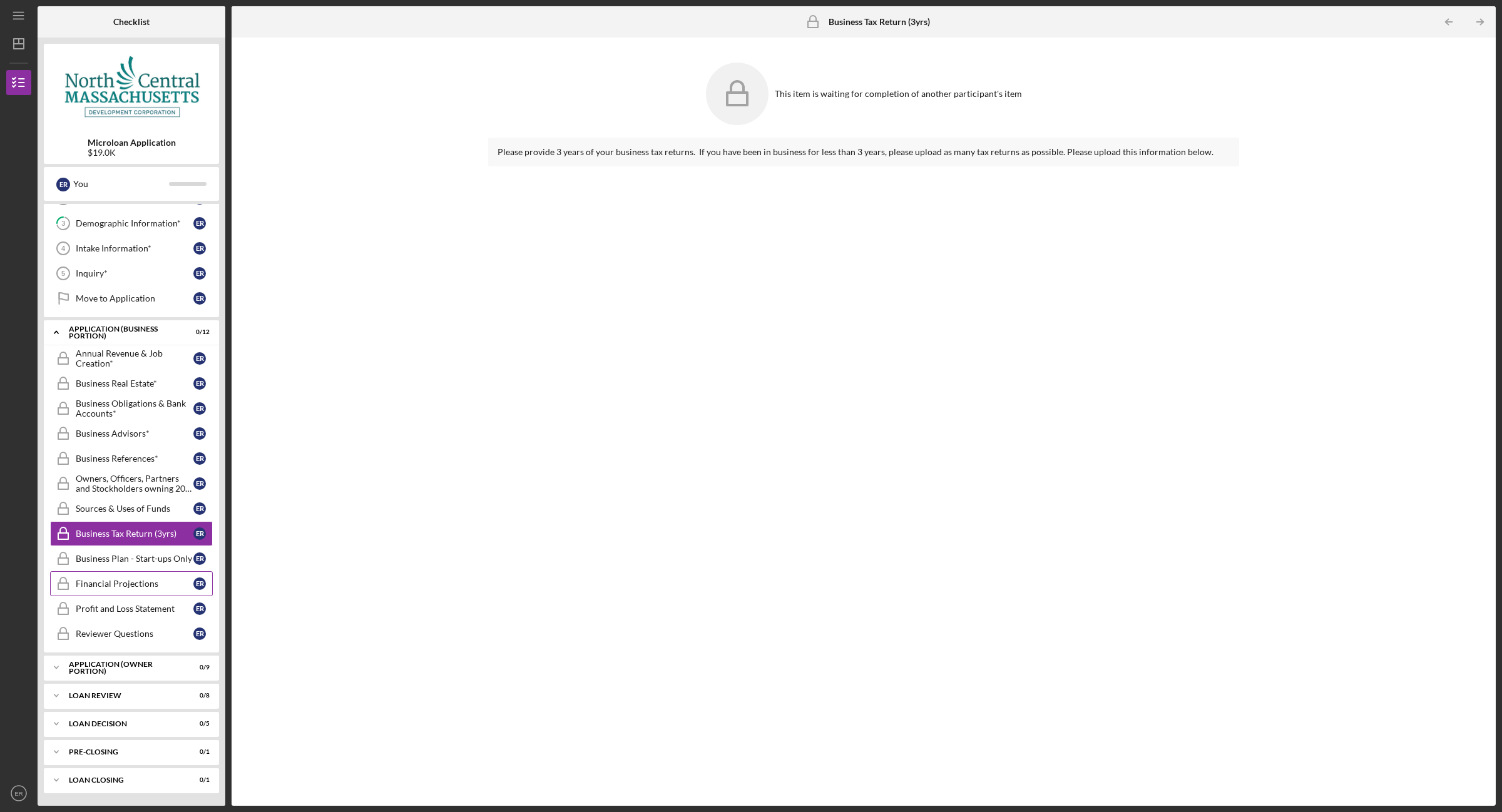
click at [101, 580] on div "Financial Projections" at bounding box center [134, 583] width 117 height 10
click at [93, 604] on div "Profit and Loss Statement" at bounding box center [134, 608] width 117 height 10
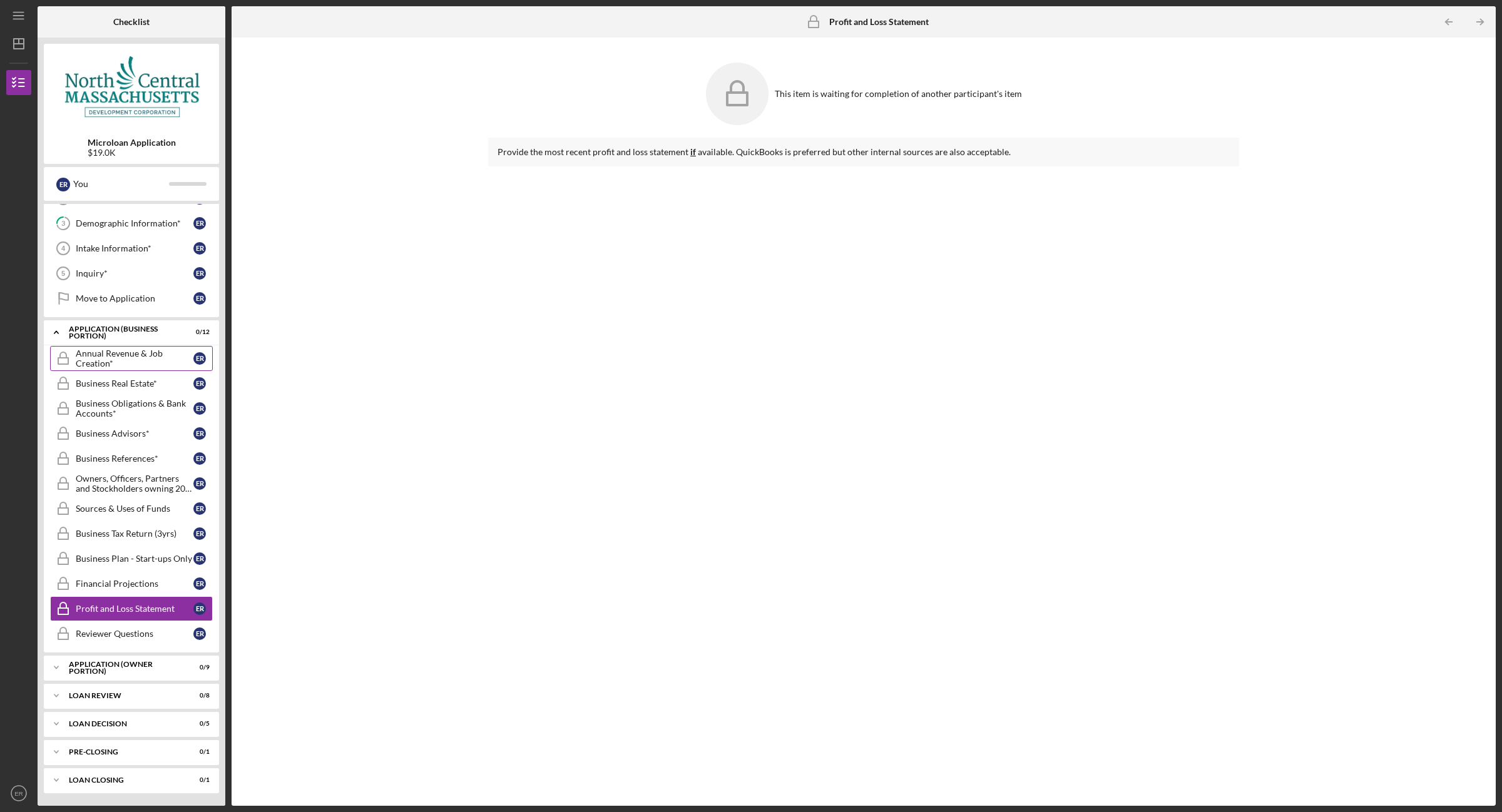
click at [103, 351] on div "Annual Revenue & Job Creation*" at bounding box center [134, 358] width 117 height 20
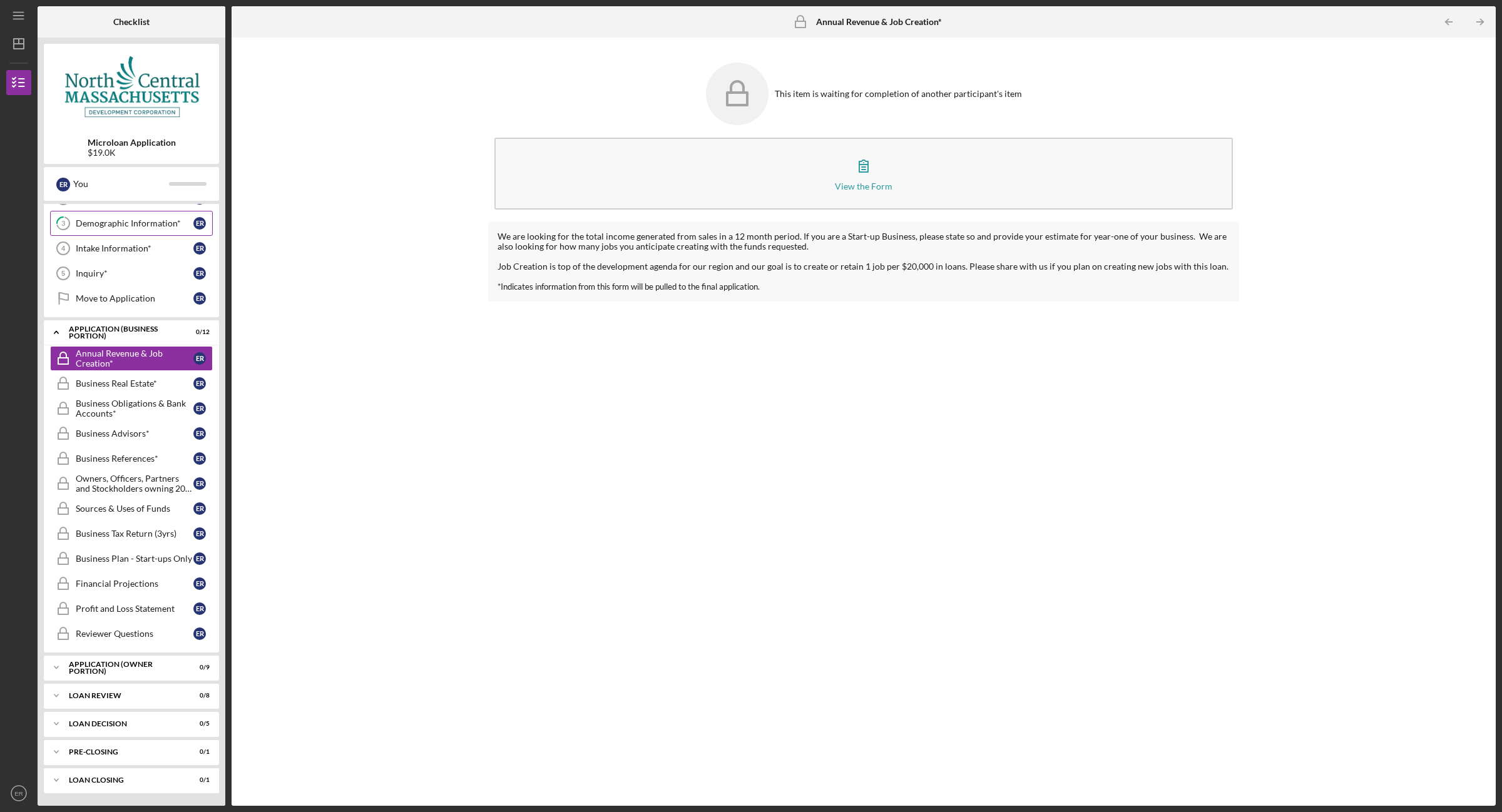
click at [136, 219] on div "Demographic Information*" at bounding box center [134, 223] width 117 height 10
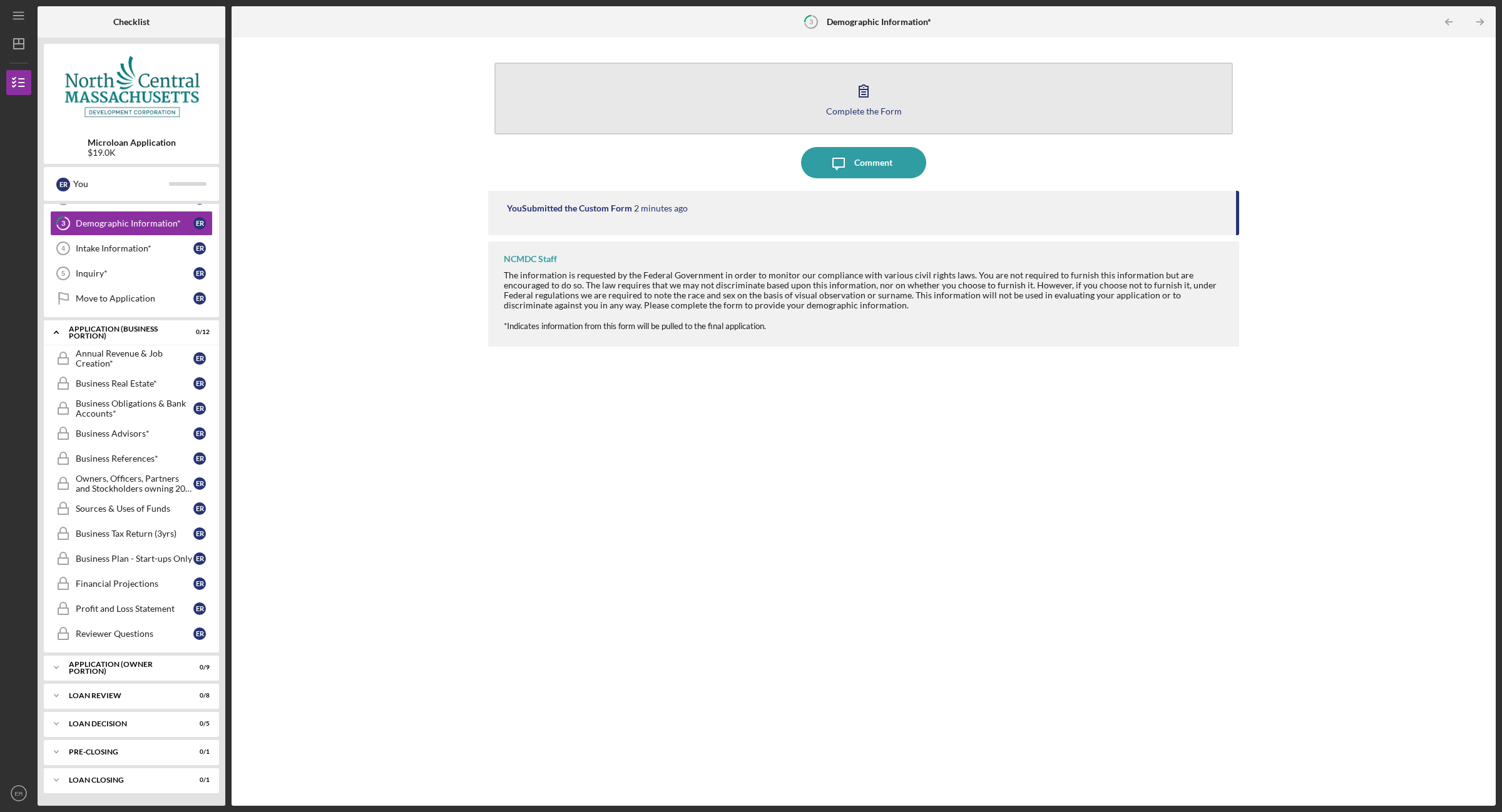
click at [858, 108] on div "Complete the Form" at bounding box center [863, 111] width 76 height 10
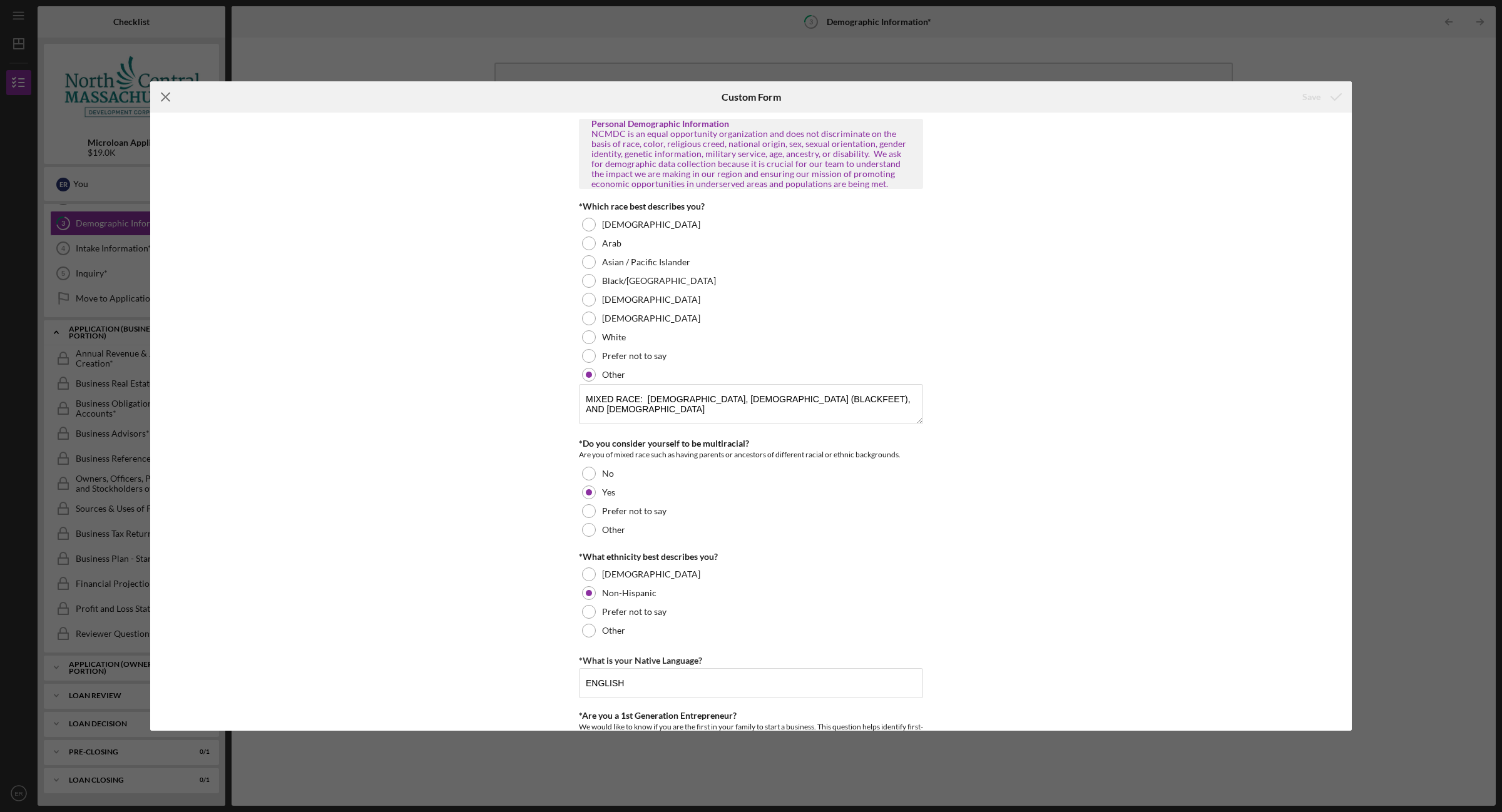
click at [169, 97] on icon "Icon/Menu Close" at bounding box center [165, 96] width 31 height 31
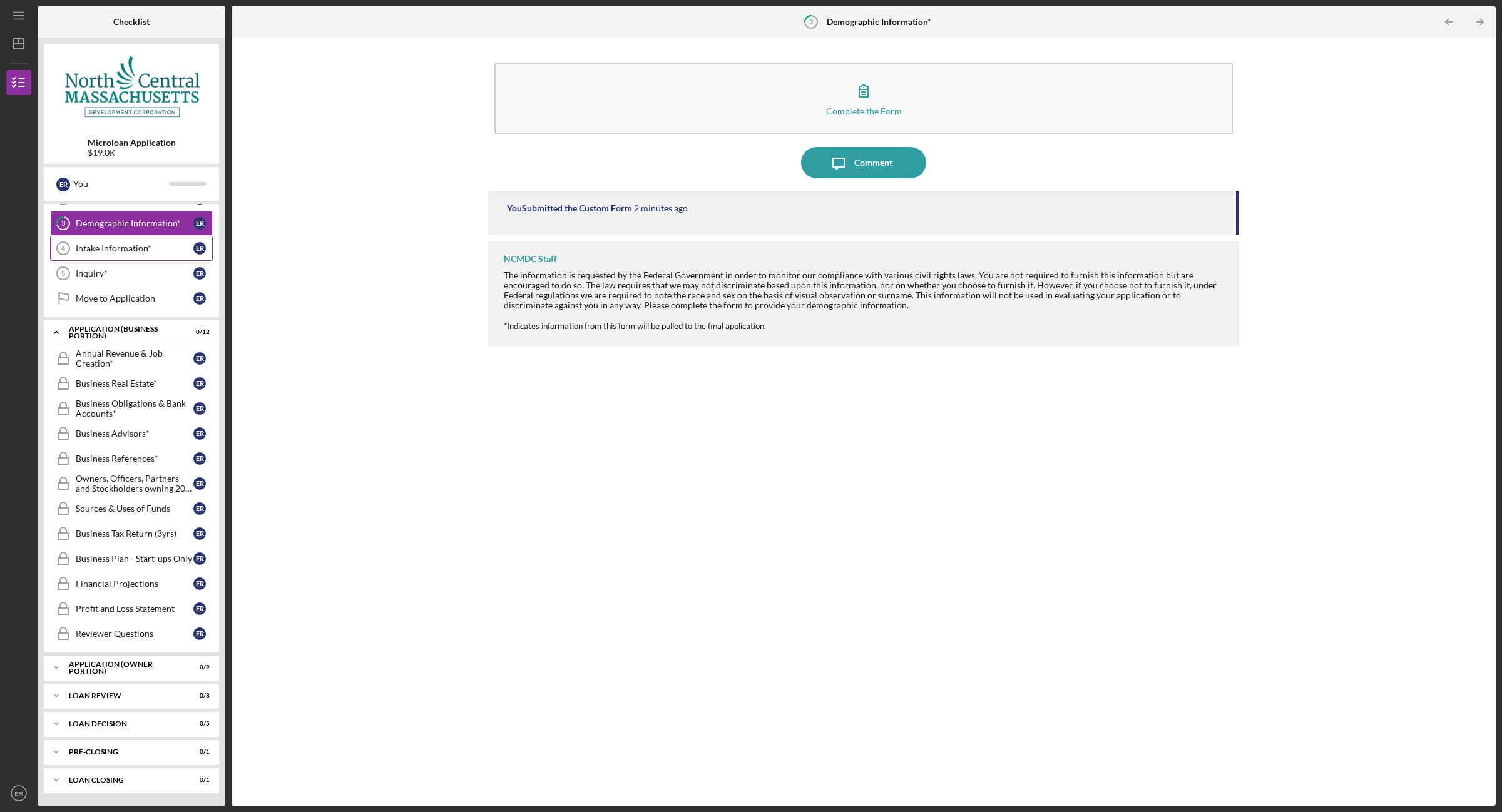
click at [110, 244] on div "Intake Information*" at bounding box center [134, 248] width 117 height 10
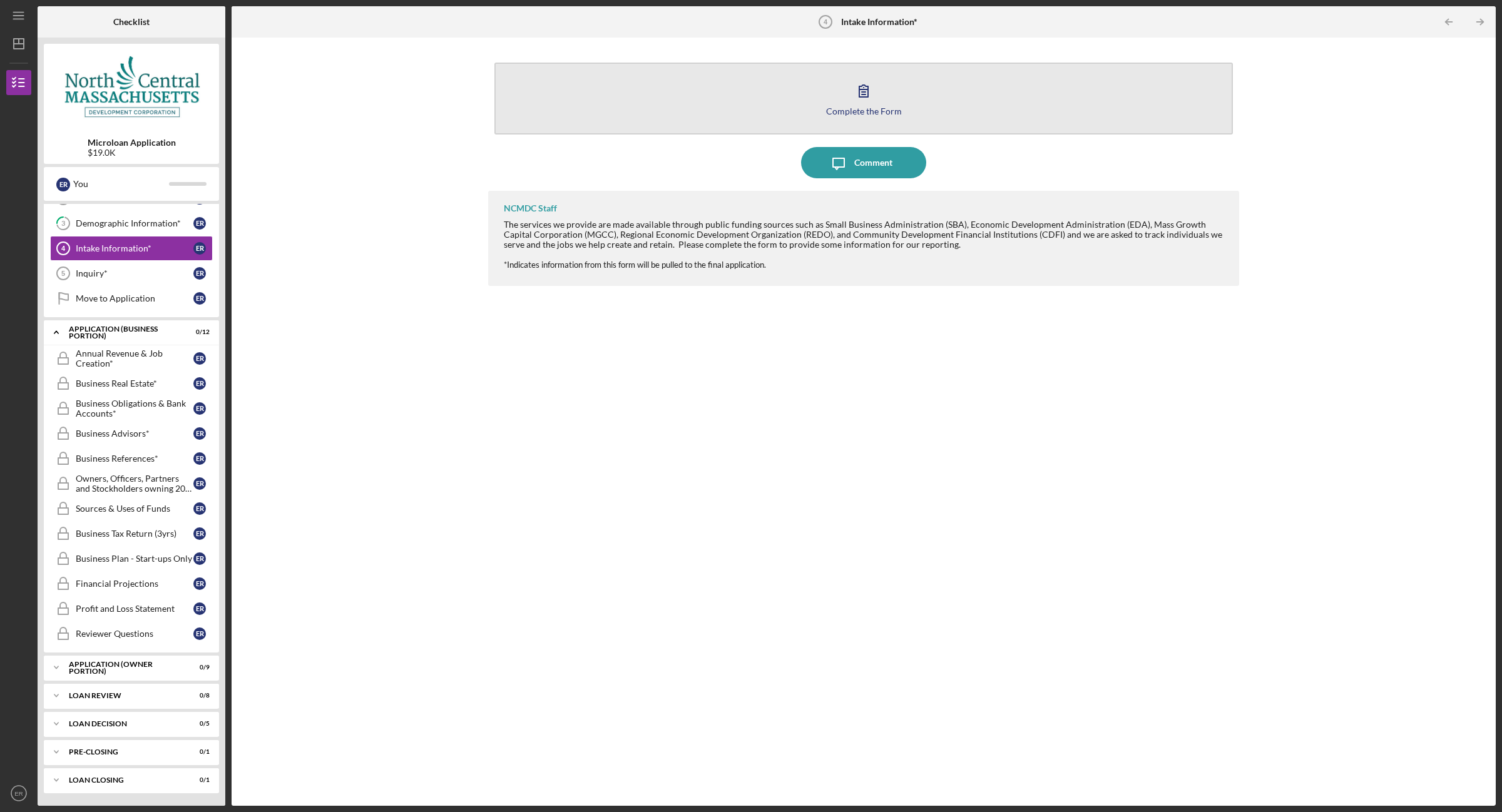
click at [852, 108] on div "Complete the Form" at bounding box center [863, 111] width 76 height 10
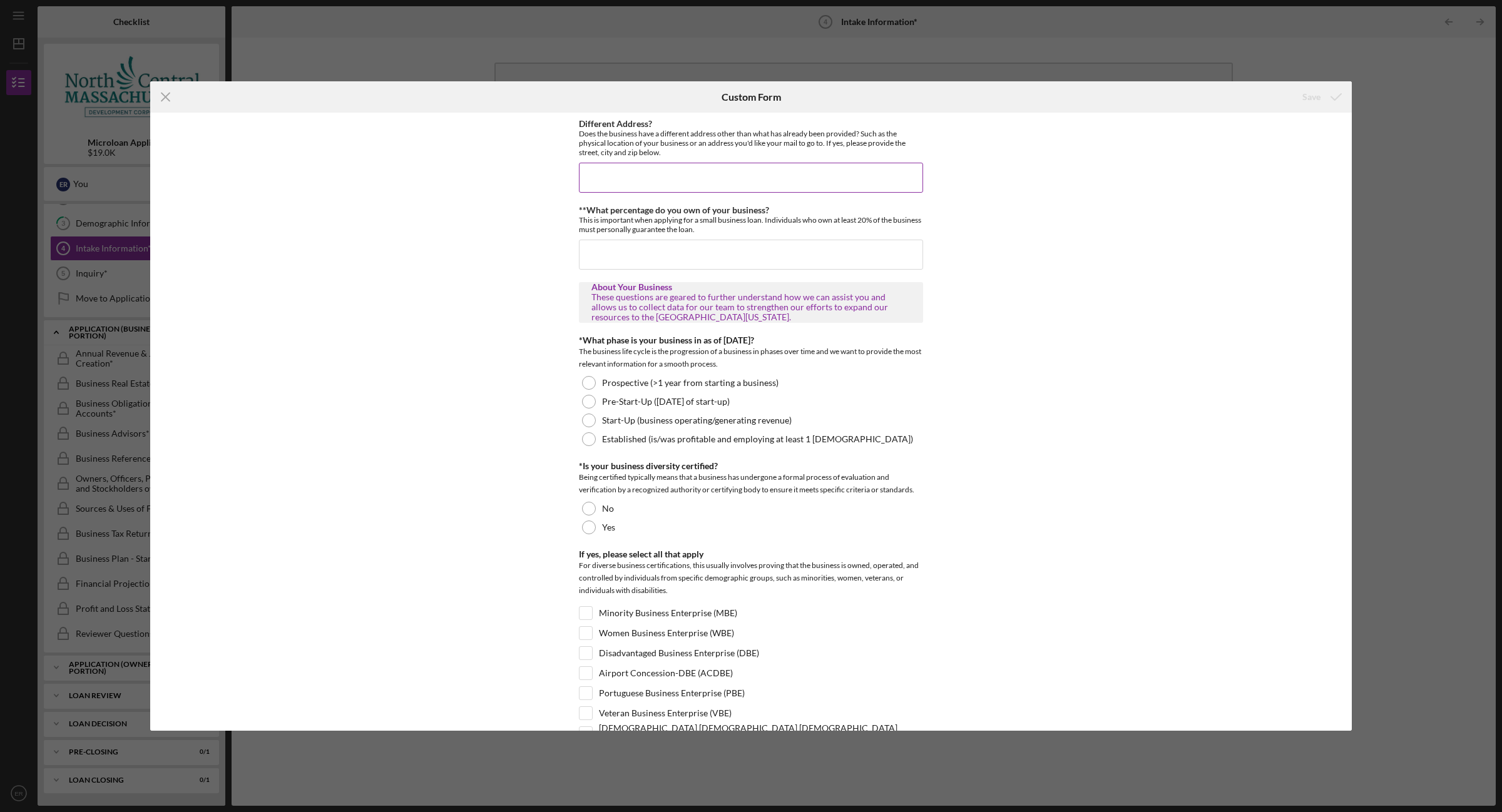
click at [612, 175] on input "Different Address?" at bounding box center [751, 177] width 344 height 30
type input "1"
click at [714, 176] on input "Different Address?" at bounding box center [751, 177] width 344 height 30
type input "[STREET_ADDRESS]"
type input "100"
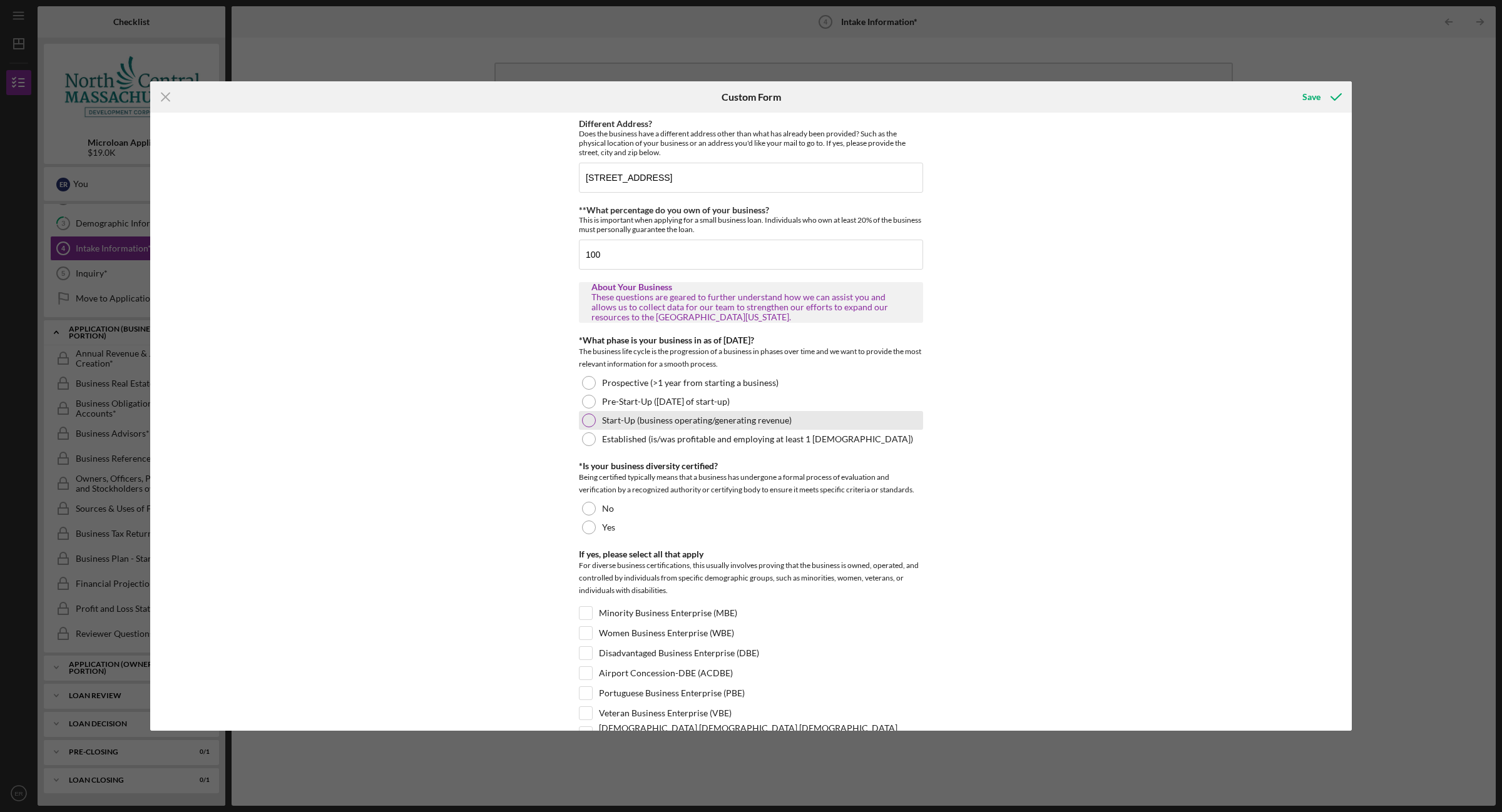
click at [589, 421] on div at bounding box center [589, 421] width 14 height 14
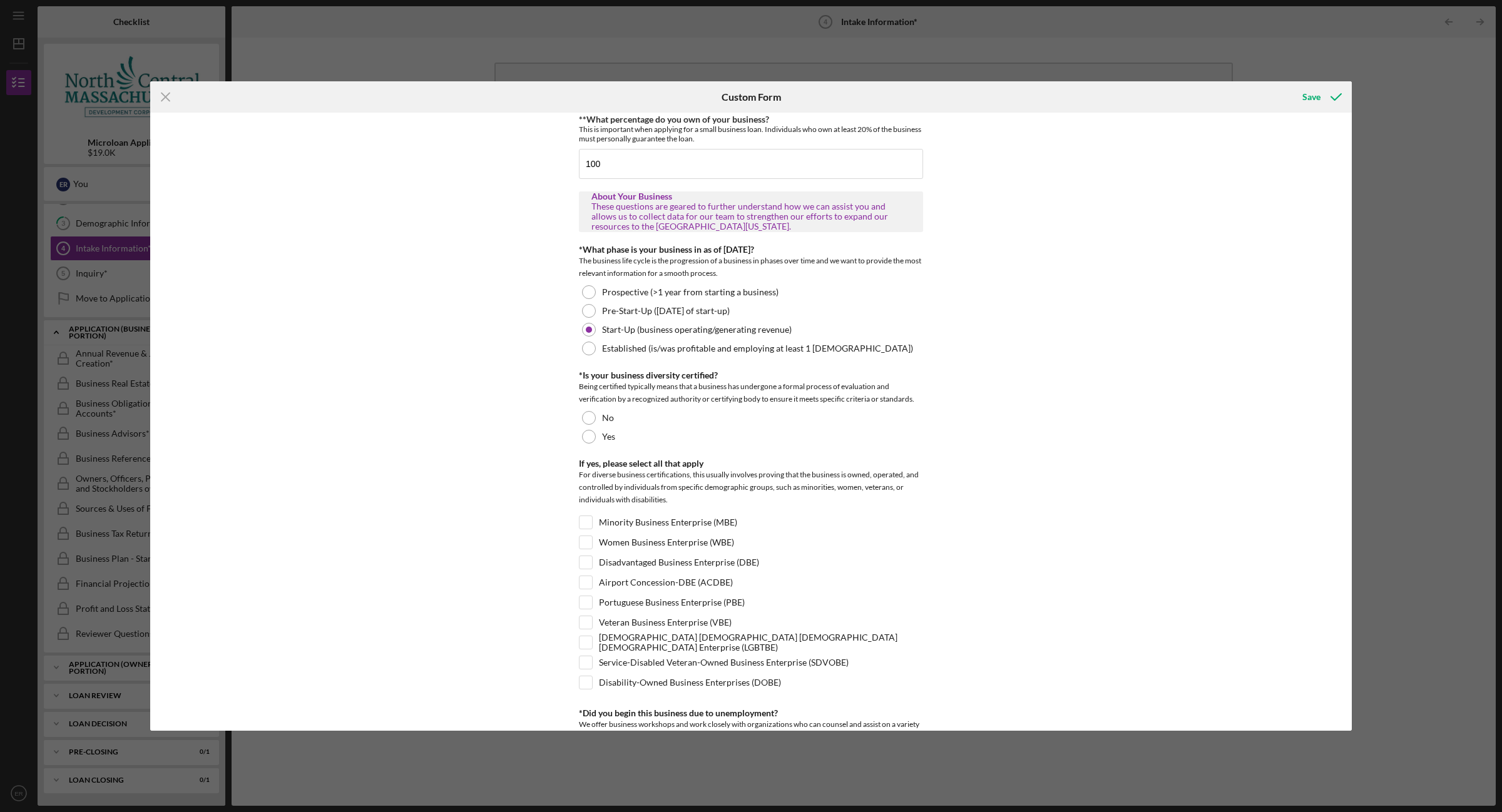
scroll to position [313, 0]
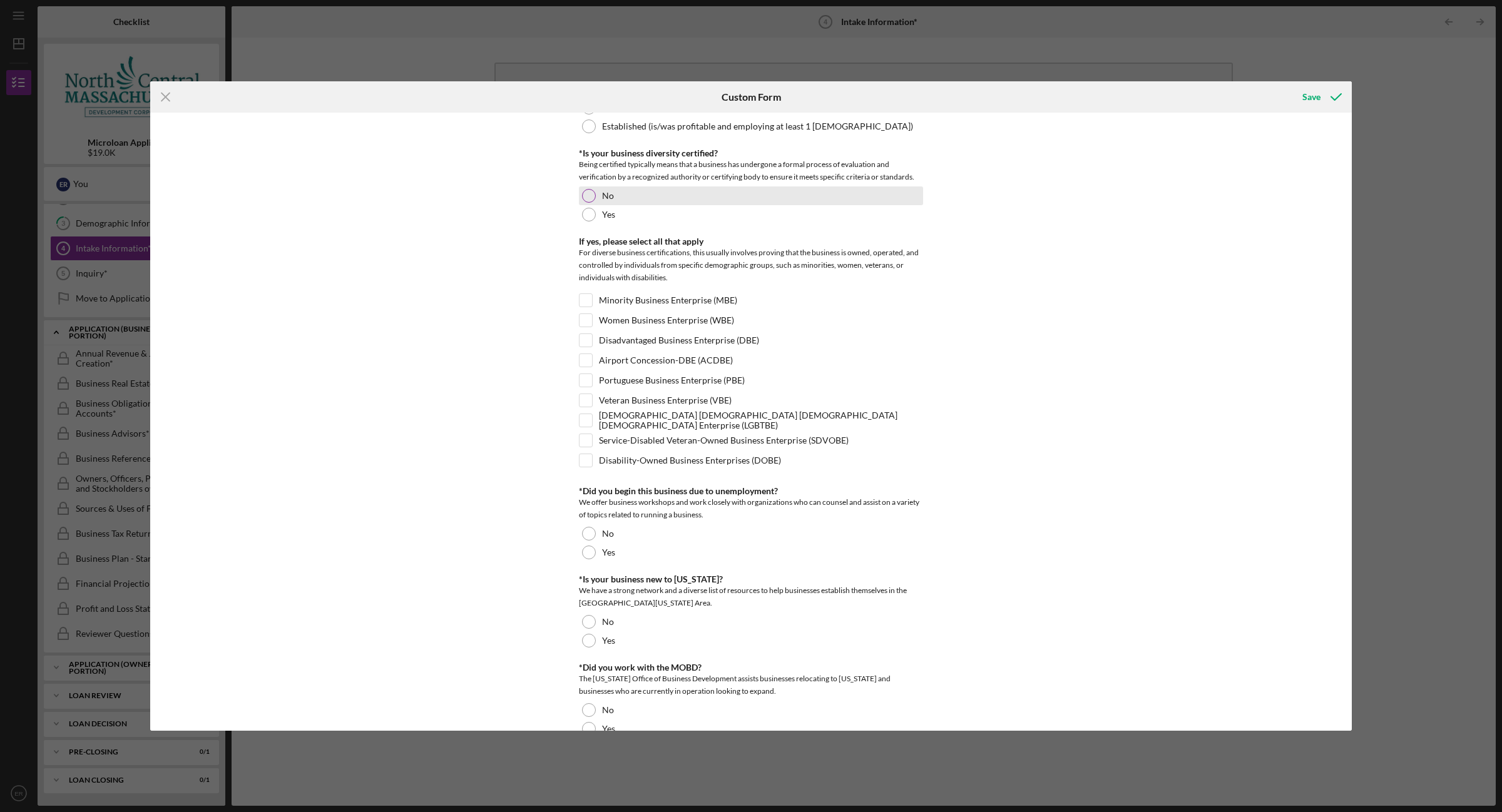
click at [592, 197] on div at bounding box center [589, 196] width 14 height 14
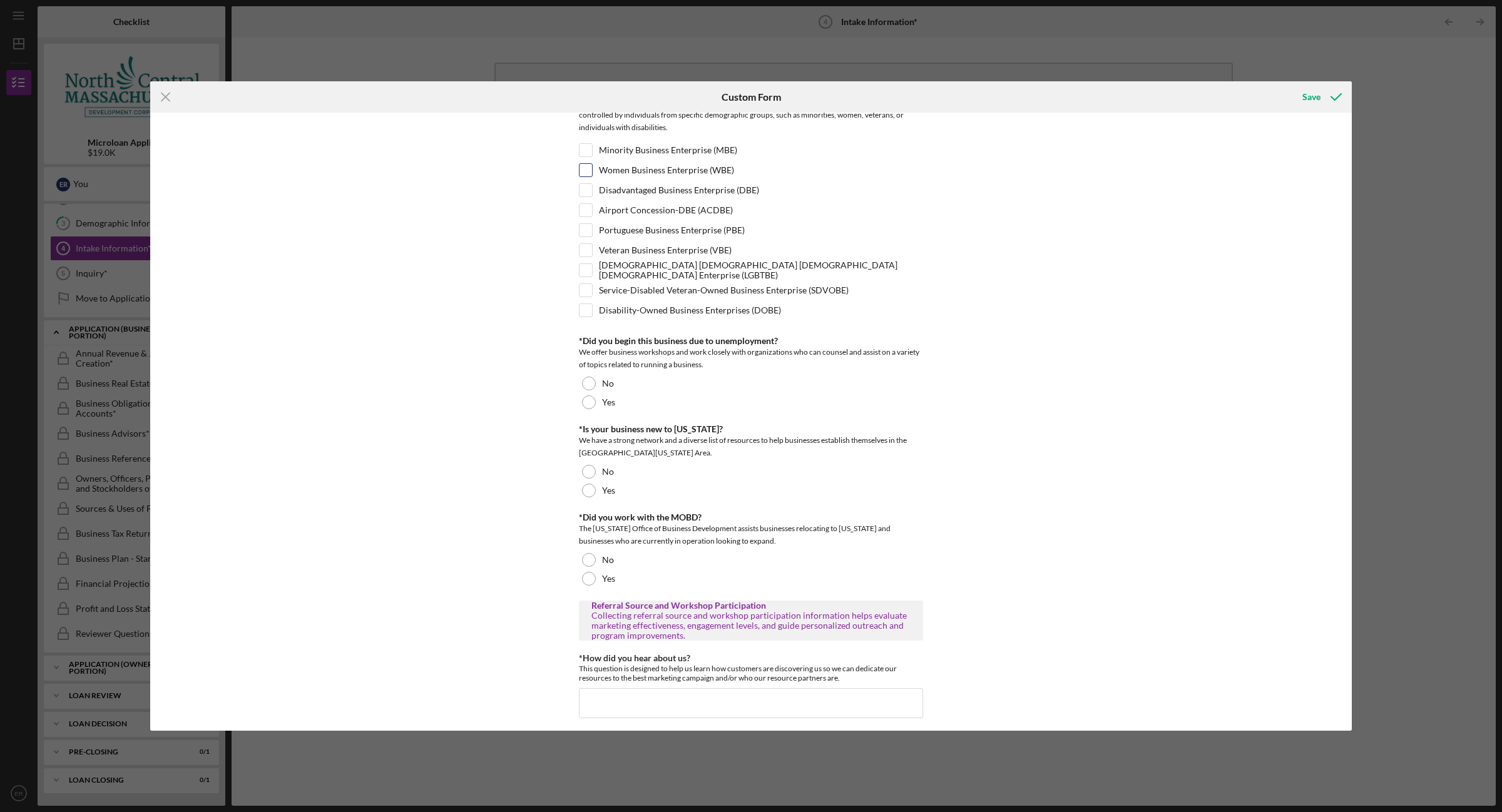
scroll to position [469, 0]
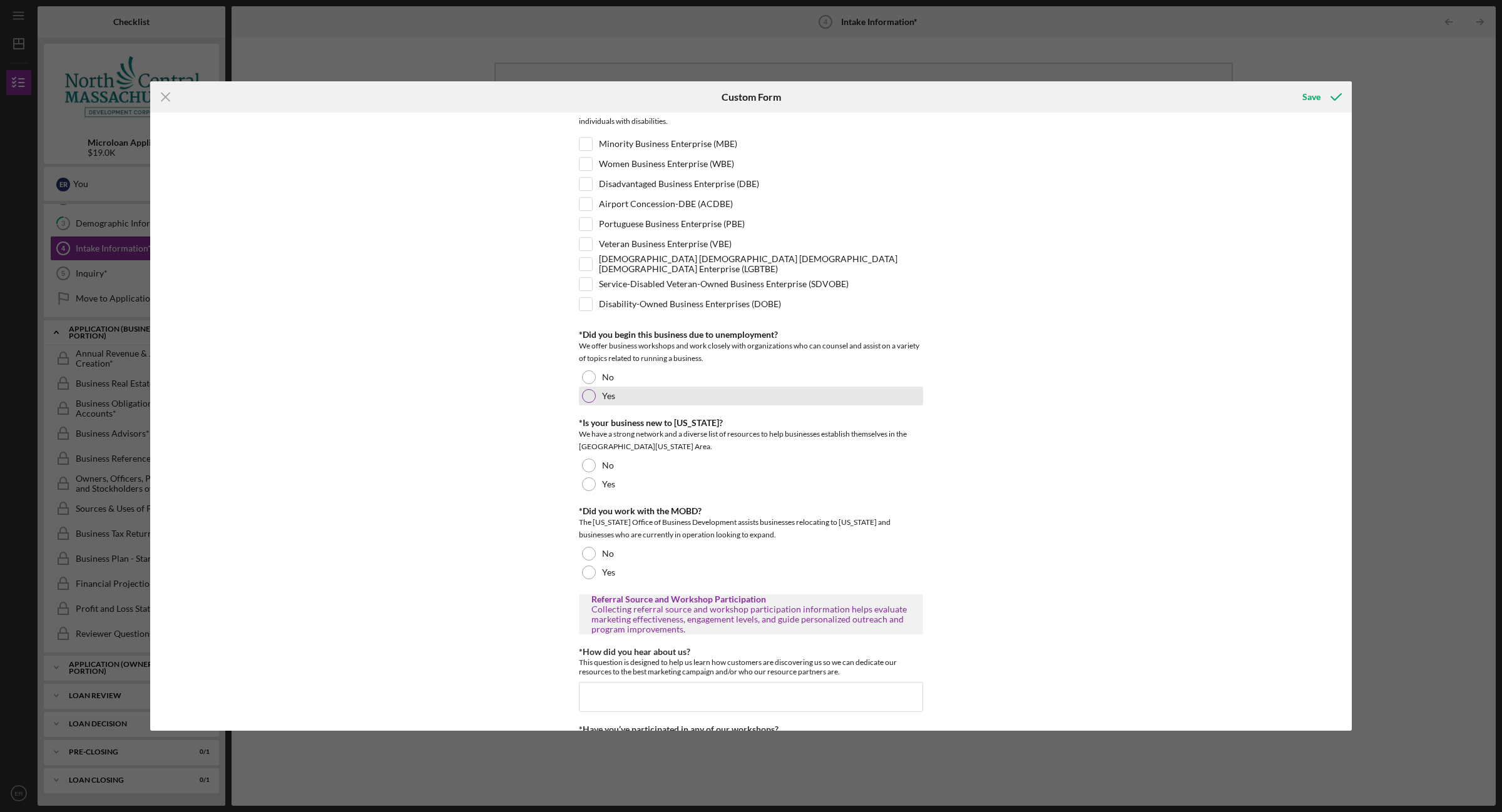
click at [585, 402] on div at bounding box center [589, 396] width 14 height 14
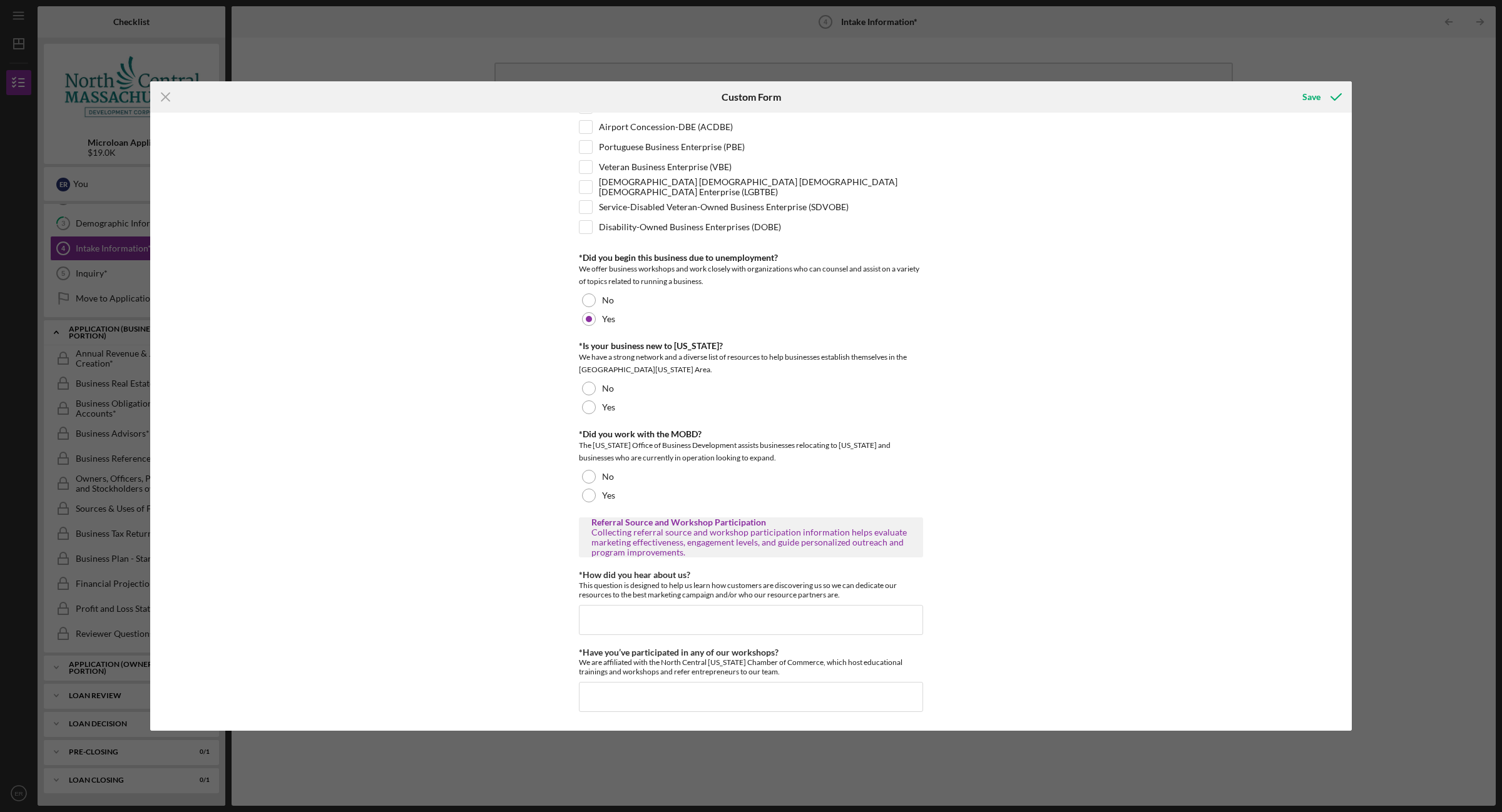
scroll to position [549, 0]
click at [582, 390] on div at bounding box center [589, 389] width 14 height 14
click at [590, 477] on div at bounding box center [589, 477] width 14 height 14
click at [614, 625] on input "*How did you hear about us?" at bounding box center [751, 620] width 344 height 30
type input "[DOMAIN_NAME]"
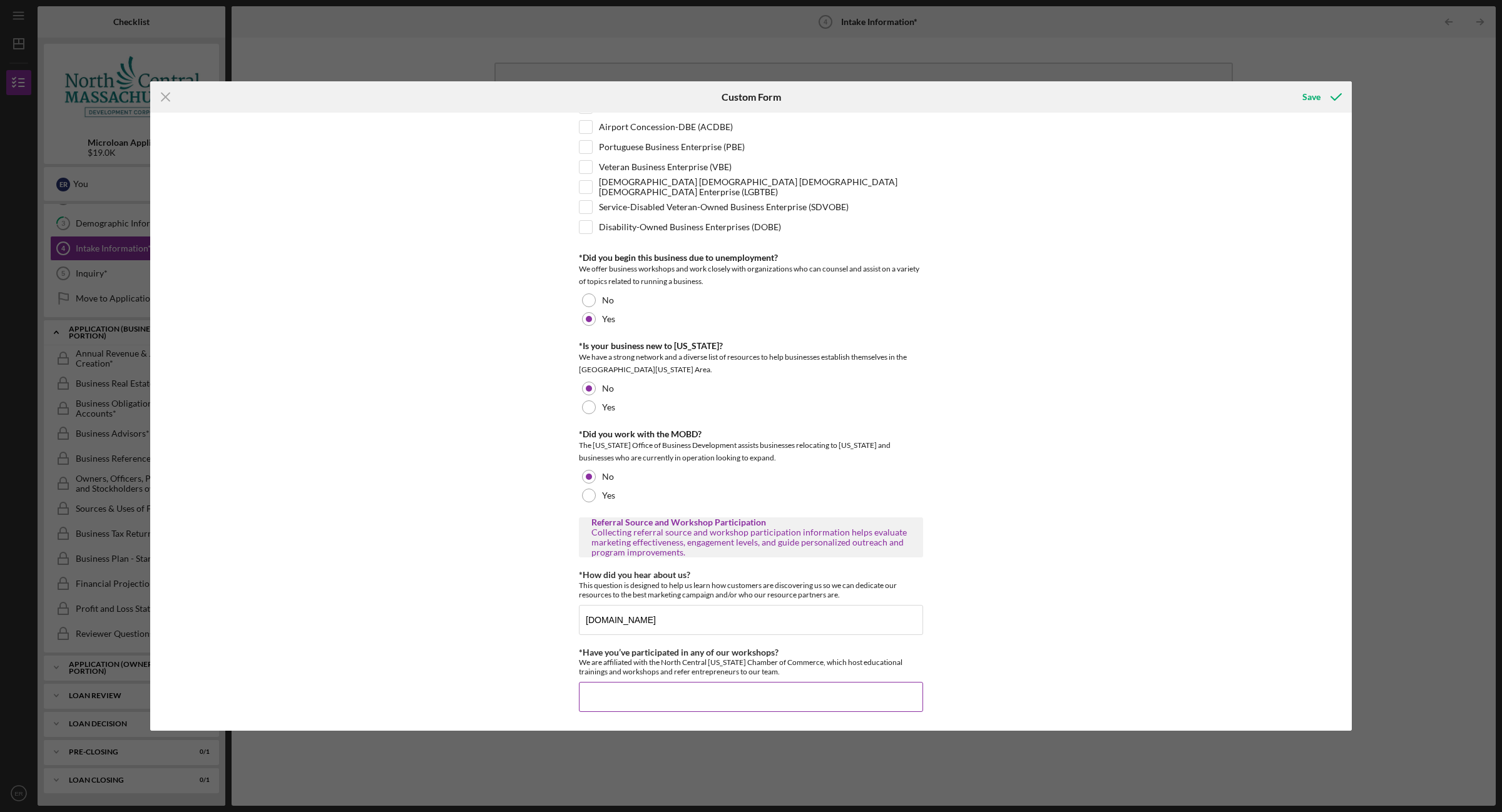
click at [684, 683] on input "*Have you’ve participated in any of our workshops?" at bounding box center [751, 697] width 344 height 30
type input "NO"
click at [1314, 93] on div "Save" at bounding box center [1311, 97] width 19 height 25
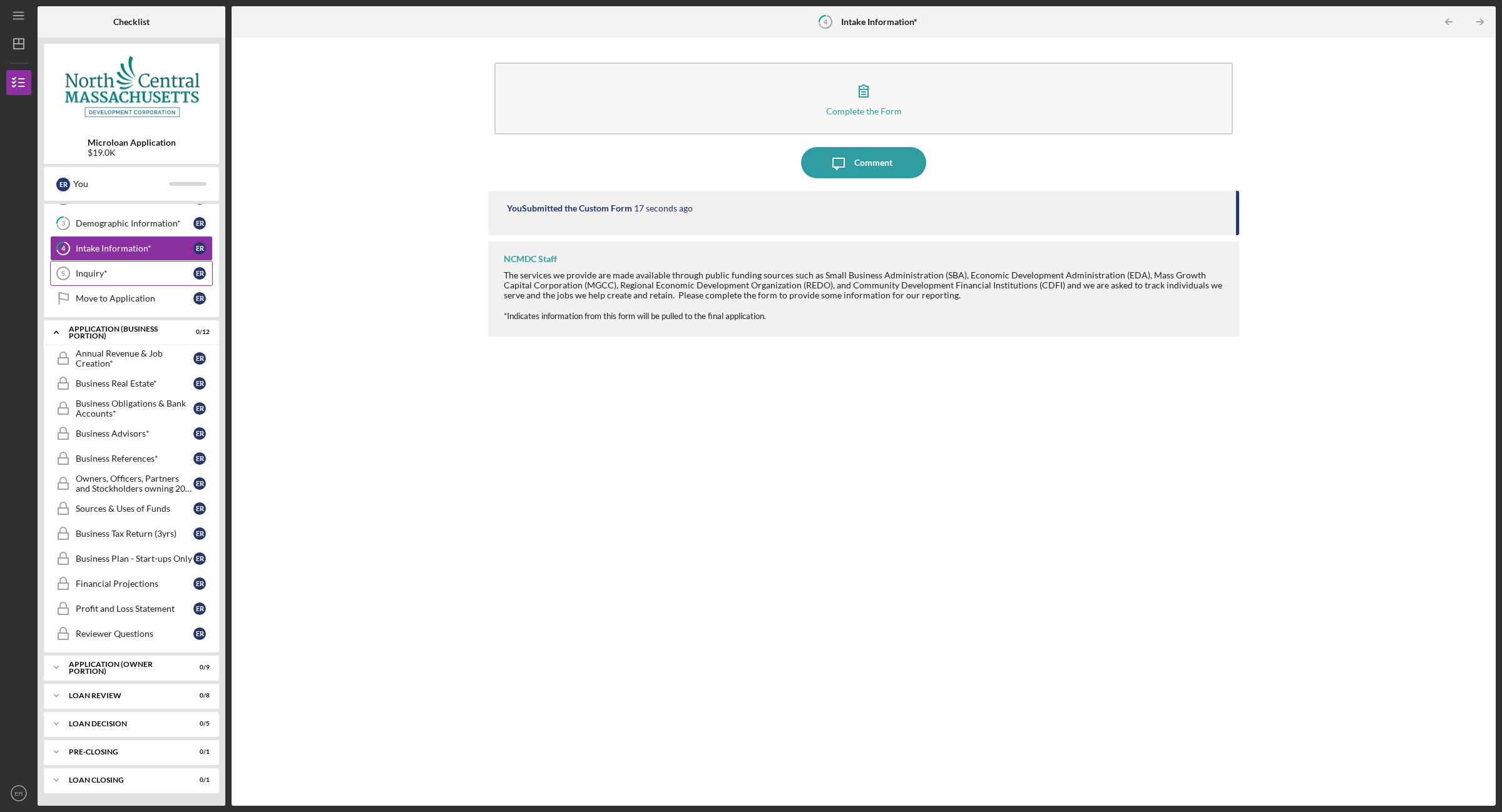
click at [116, 268] on div "Inquiry*" at bounding box center [134, 272] width 117 height 10
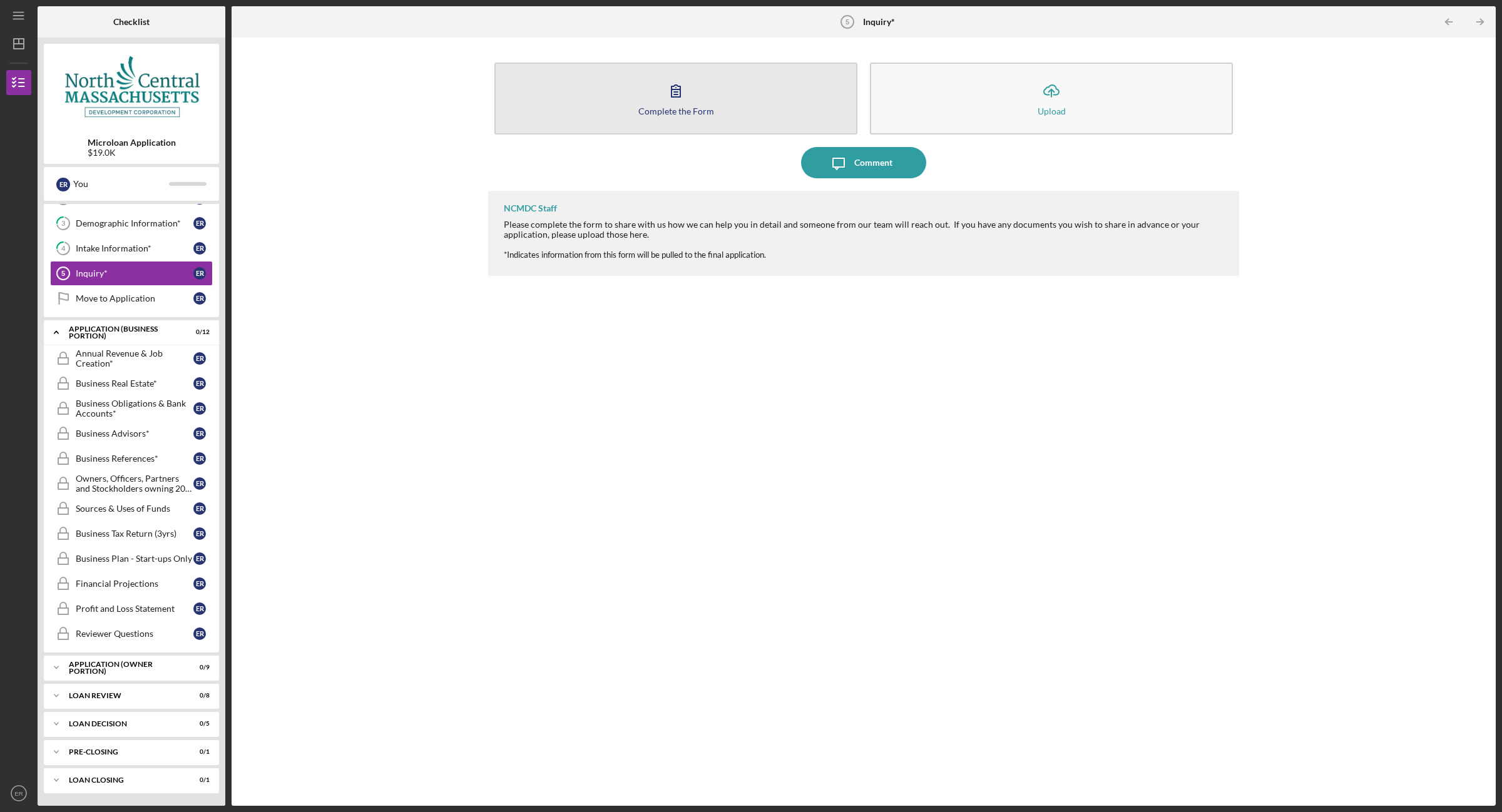
click at [758, 99] on button "Complete the Form Form" at bounding box center [675, 99] width 362 height 72
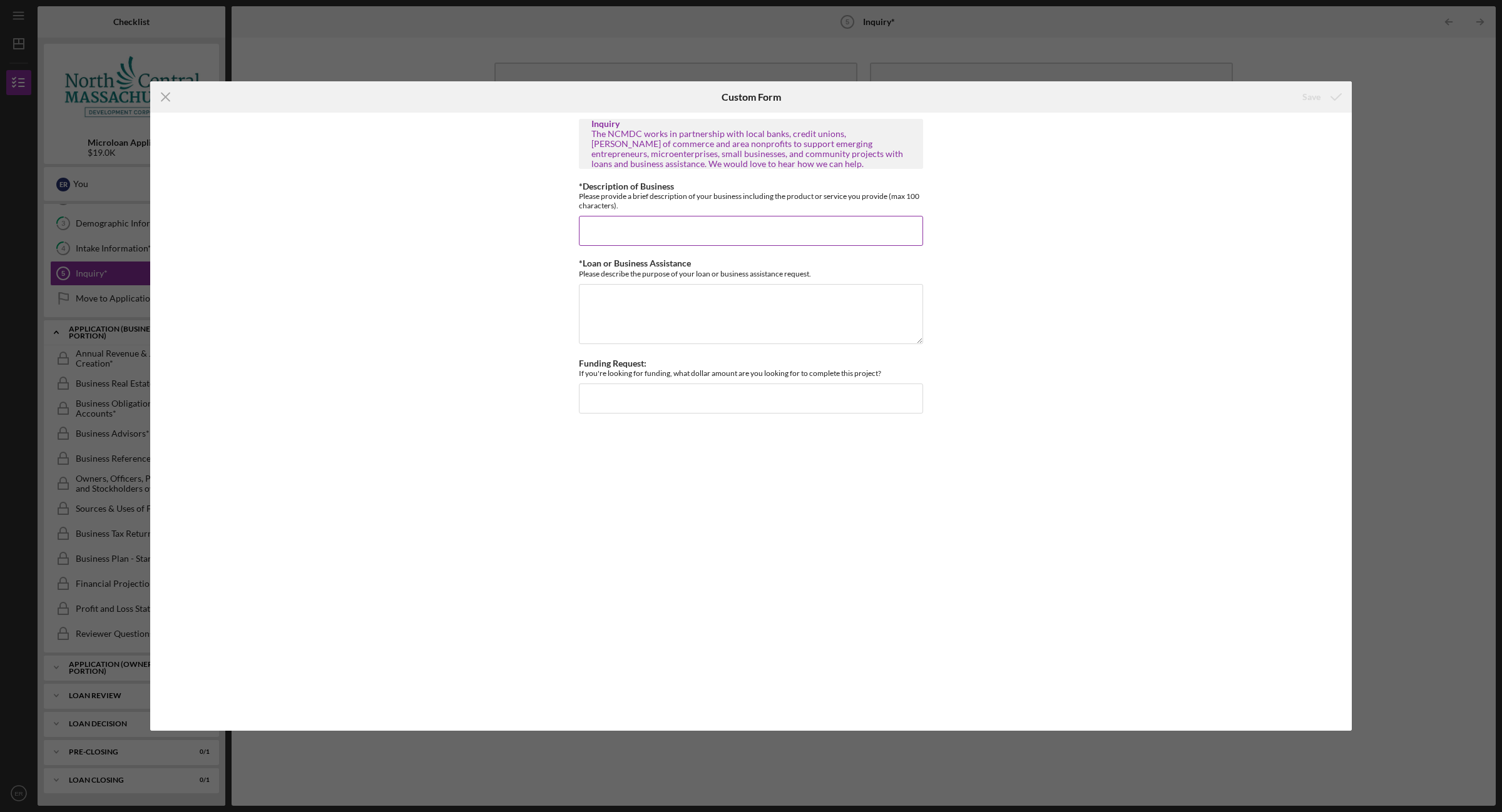
click at [626, 227] on input "*Description of Business" at bounding box center [751, 231] width 344 height 30
click at [653, 227] on input "*Description of Business" at bounding box center [751, 231] width 344 height 30
paste input "Founded in [DATE], [PERSON_NAME] Cookie Company specializes in uniquely thin, c…"
type input "Founded in [DATE], [PERSON_NAME] Cookie Company specializes in uniquely thin, c…"
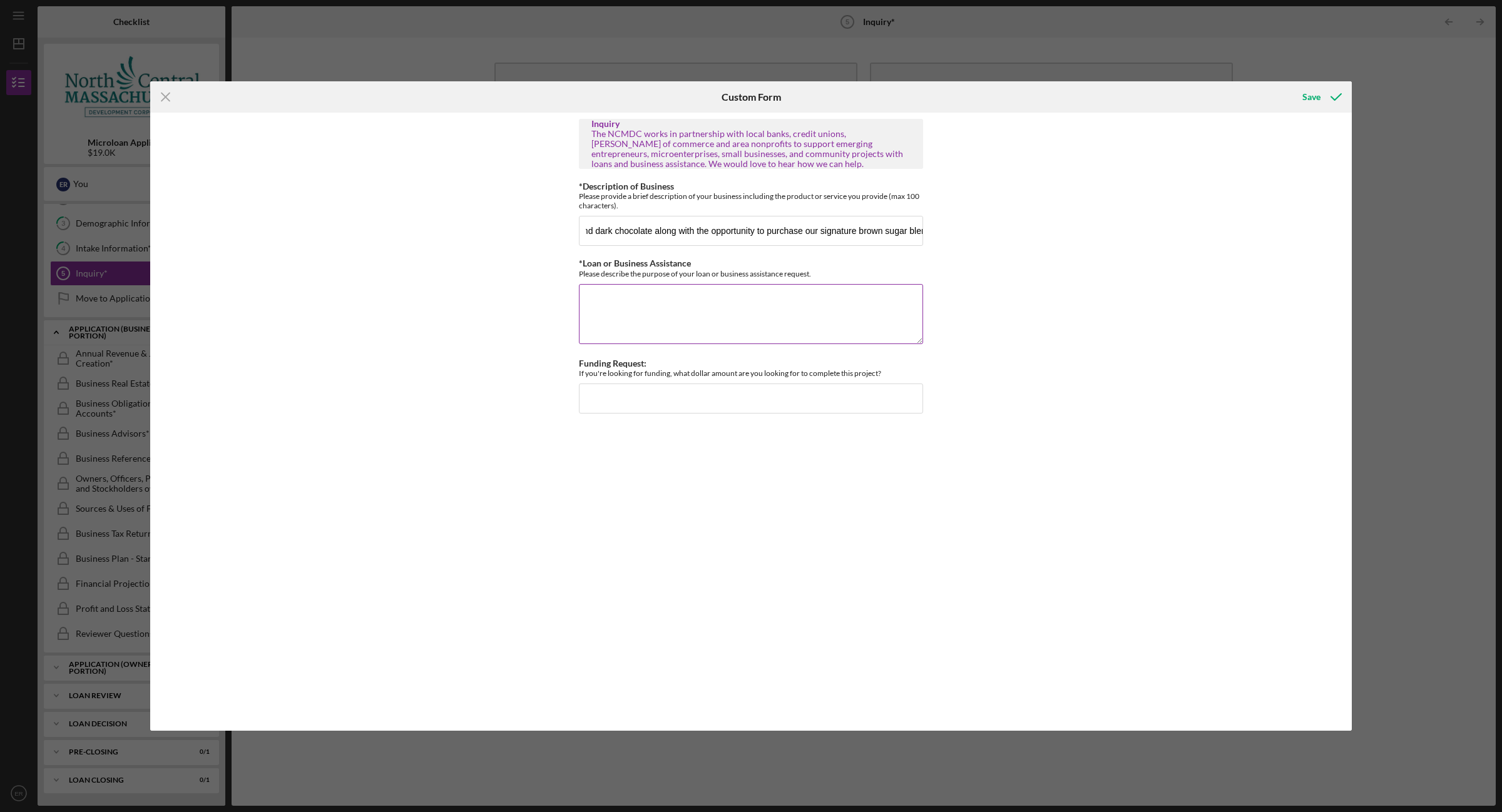
scroll to position [0, 0]
click at [629, 307] on textarea "*Loan or Business Assistance" at bounding box center [751, 314] width 344 height 60
click at [649, 311] on textarea "*Loan or Business Assistance" at bounding box center [751, 314] width 344 height 60
paste textarea "Currently, [PERSON_NAME] Cookie Company (Company) is successfully operating on …"
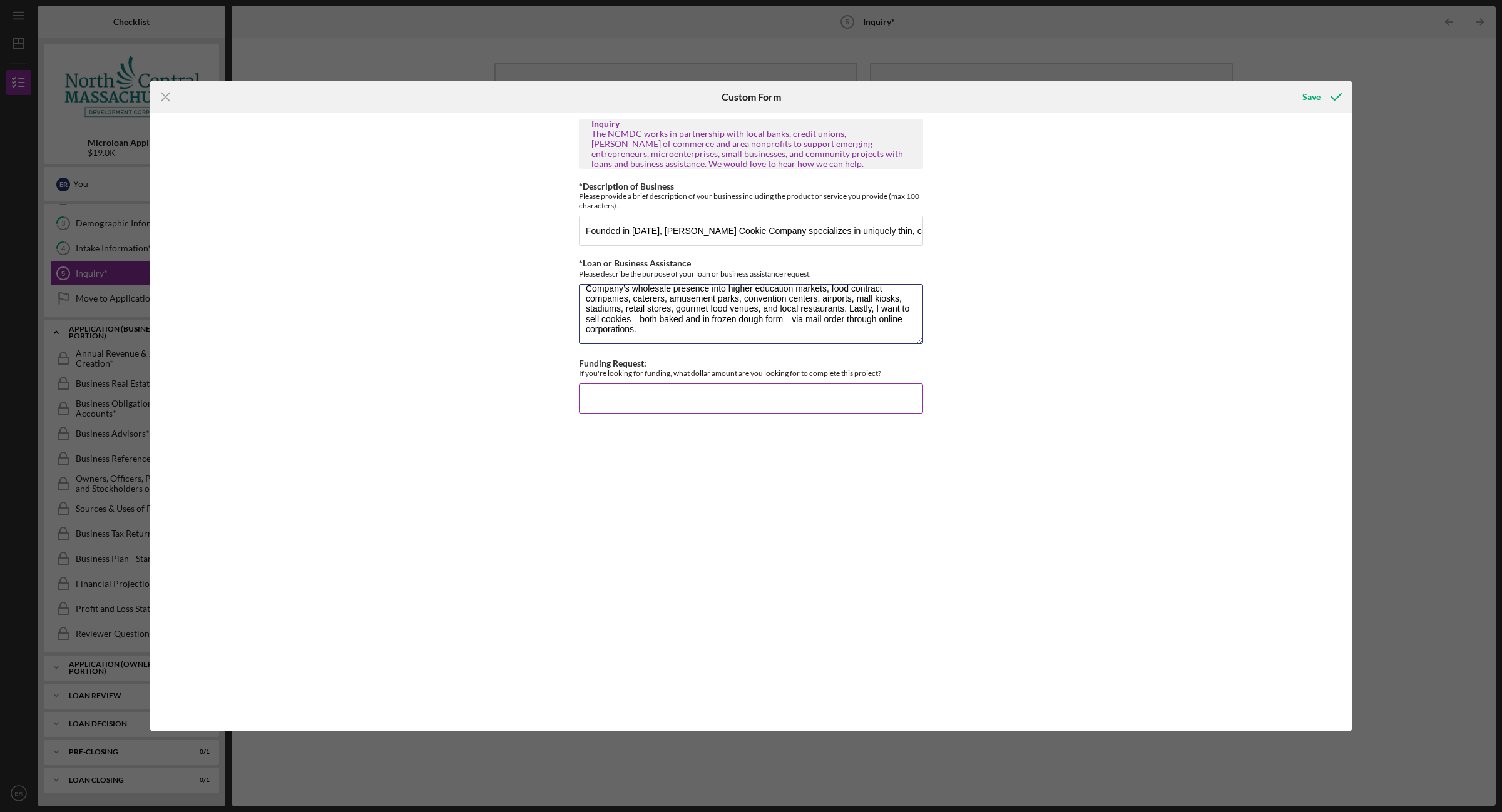
type textarea "Currently, [PERSON_NAME] Cookie Company (Company) is successfully operating on …"
click at [661, 401] on input "Funding Request:" at bounding box center [751, 399] width 344 height 30
type input "$1"
type input "$19,000"
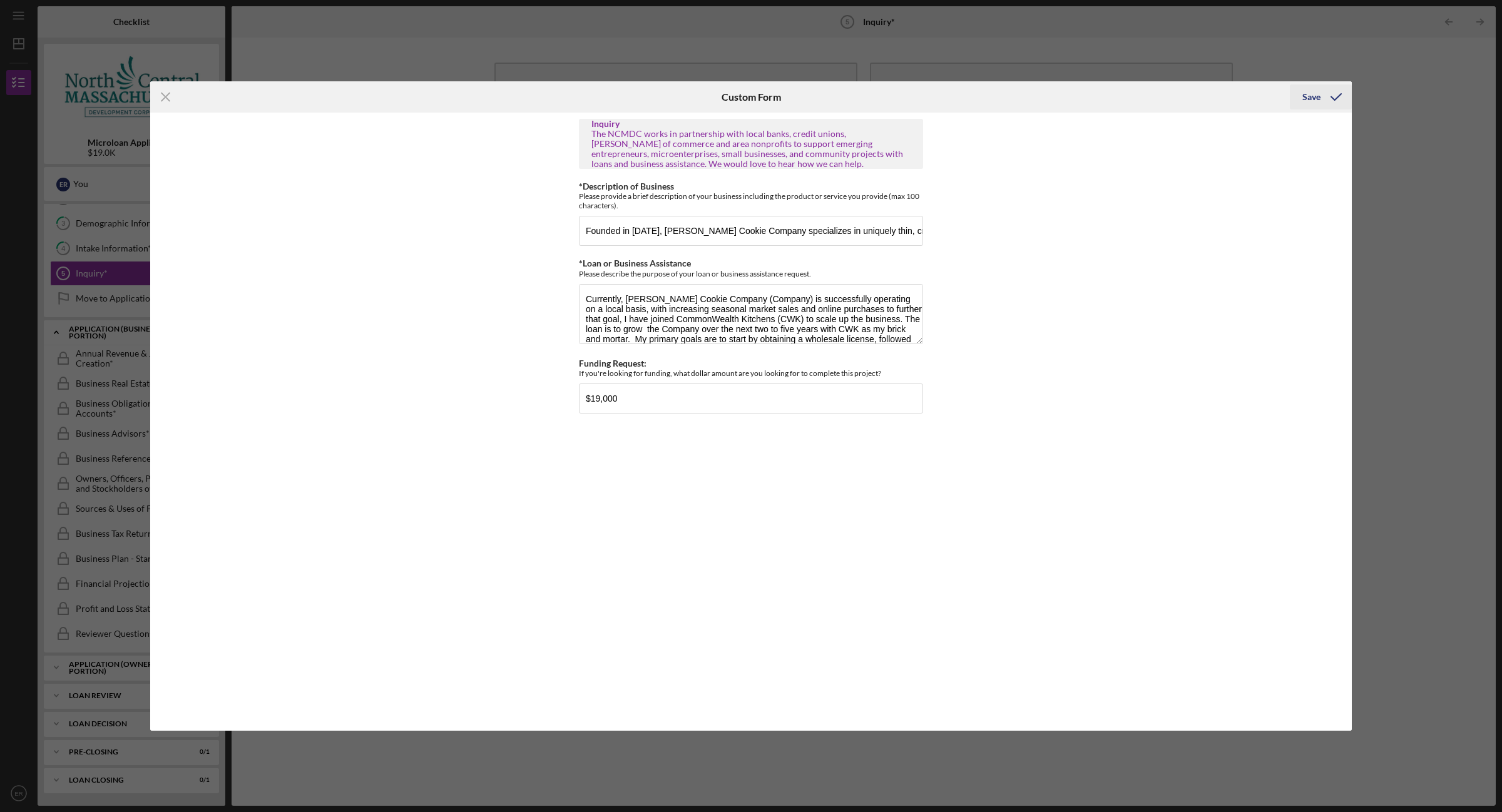
click at [1304, 97] on div "Save" at bounding box center [1311, 97] width 19 height 25
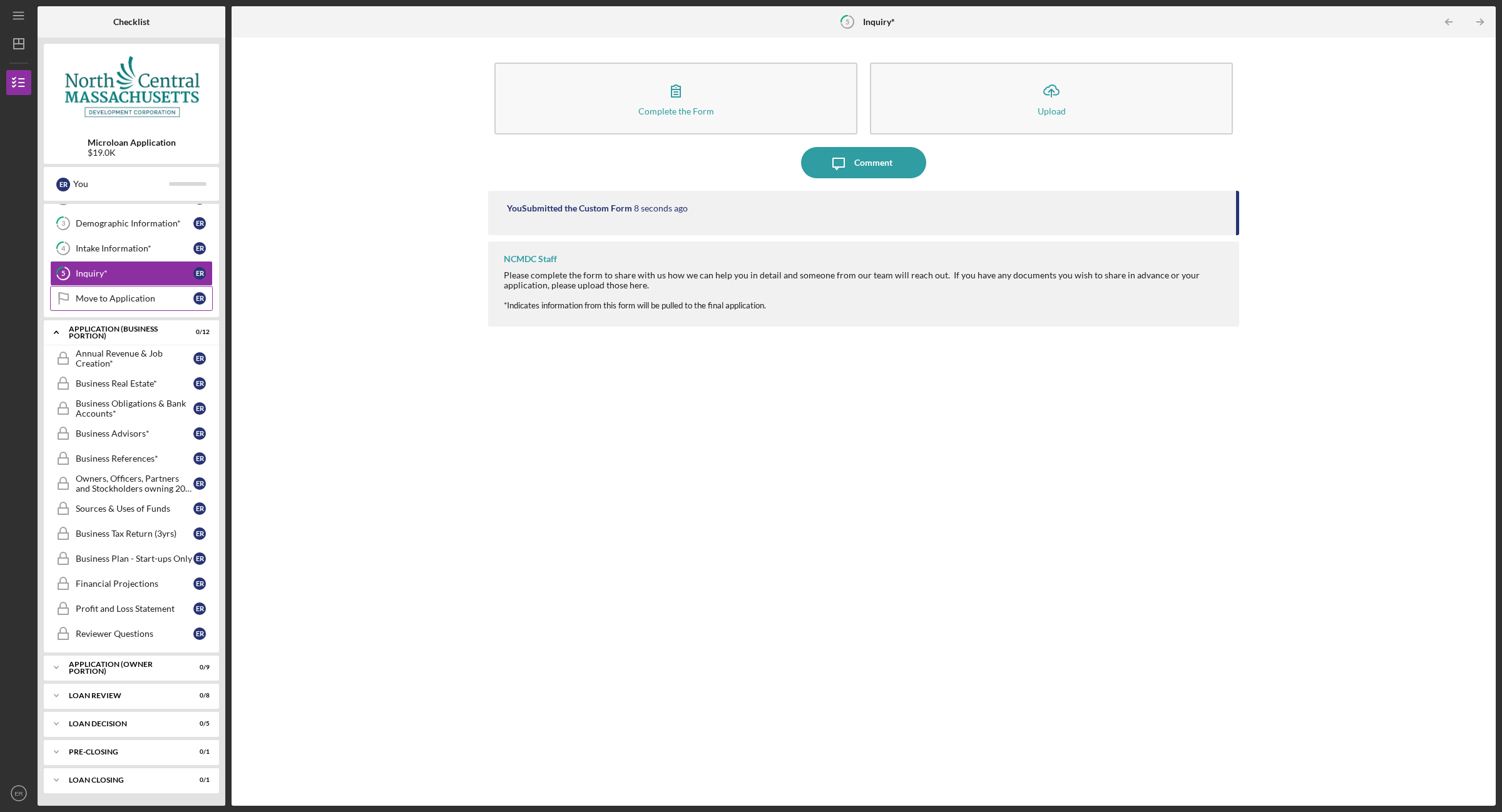
click at [120, 294] on div "Move to Application" at bounding box center [134, 298] width 117 height 10
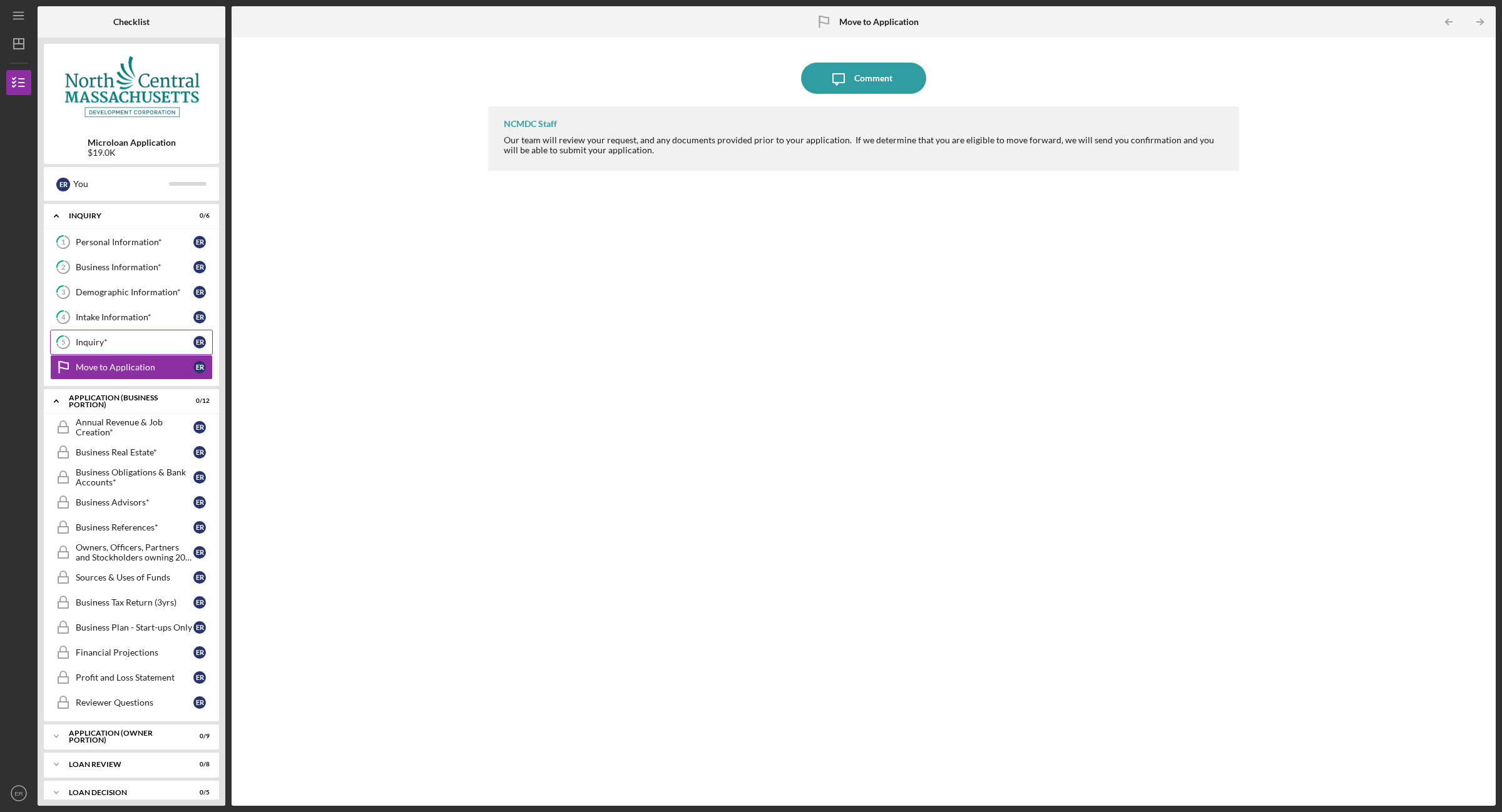
click at [94, 338] on link "5 Inquiry* E R" at bounding box center [131, 342] width 162 height 25
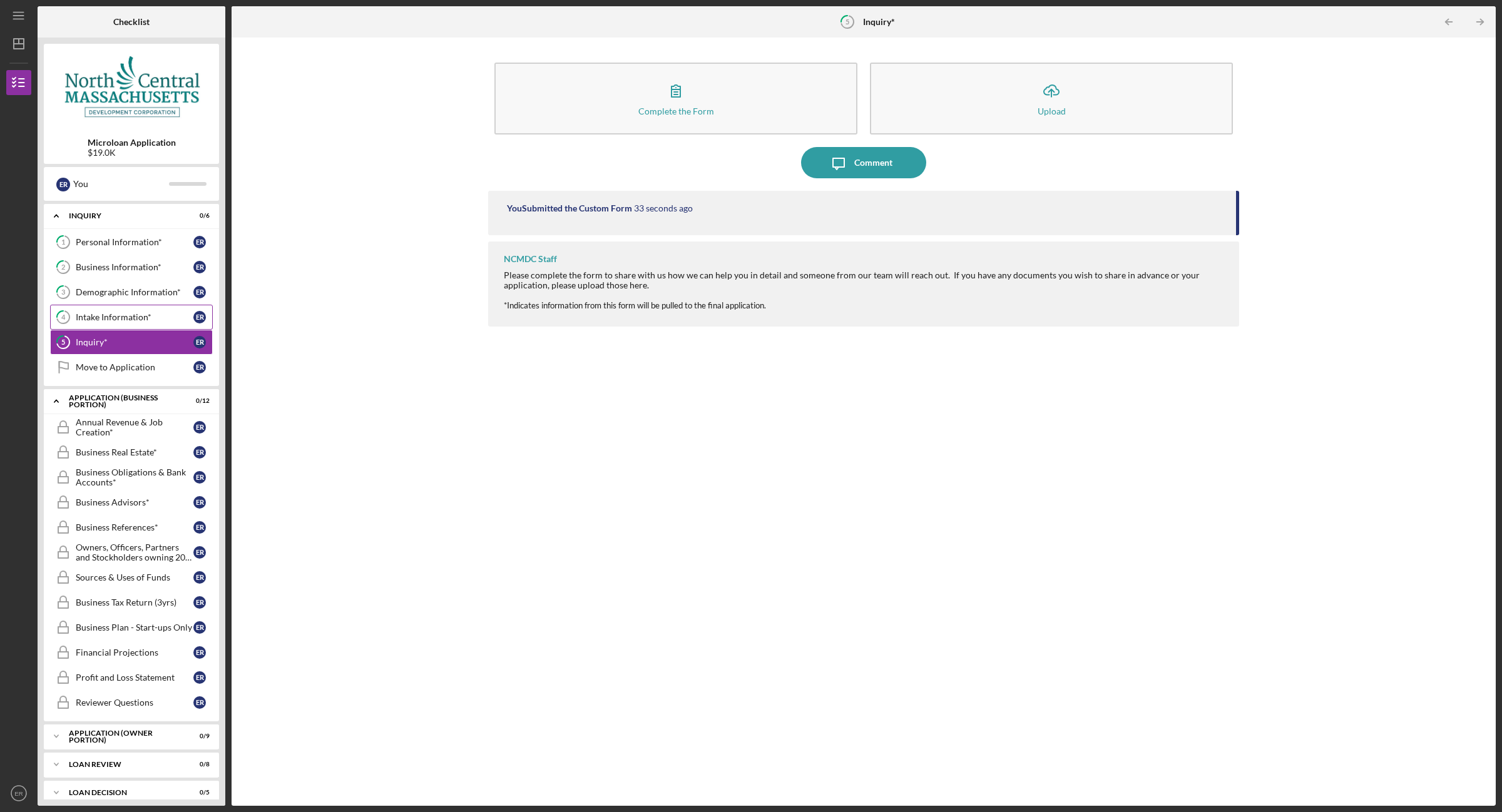
click at [93, 326] on link "4 Intake Information* E R" at bounding box center [131, 317] width 162 height 25
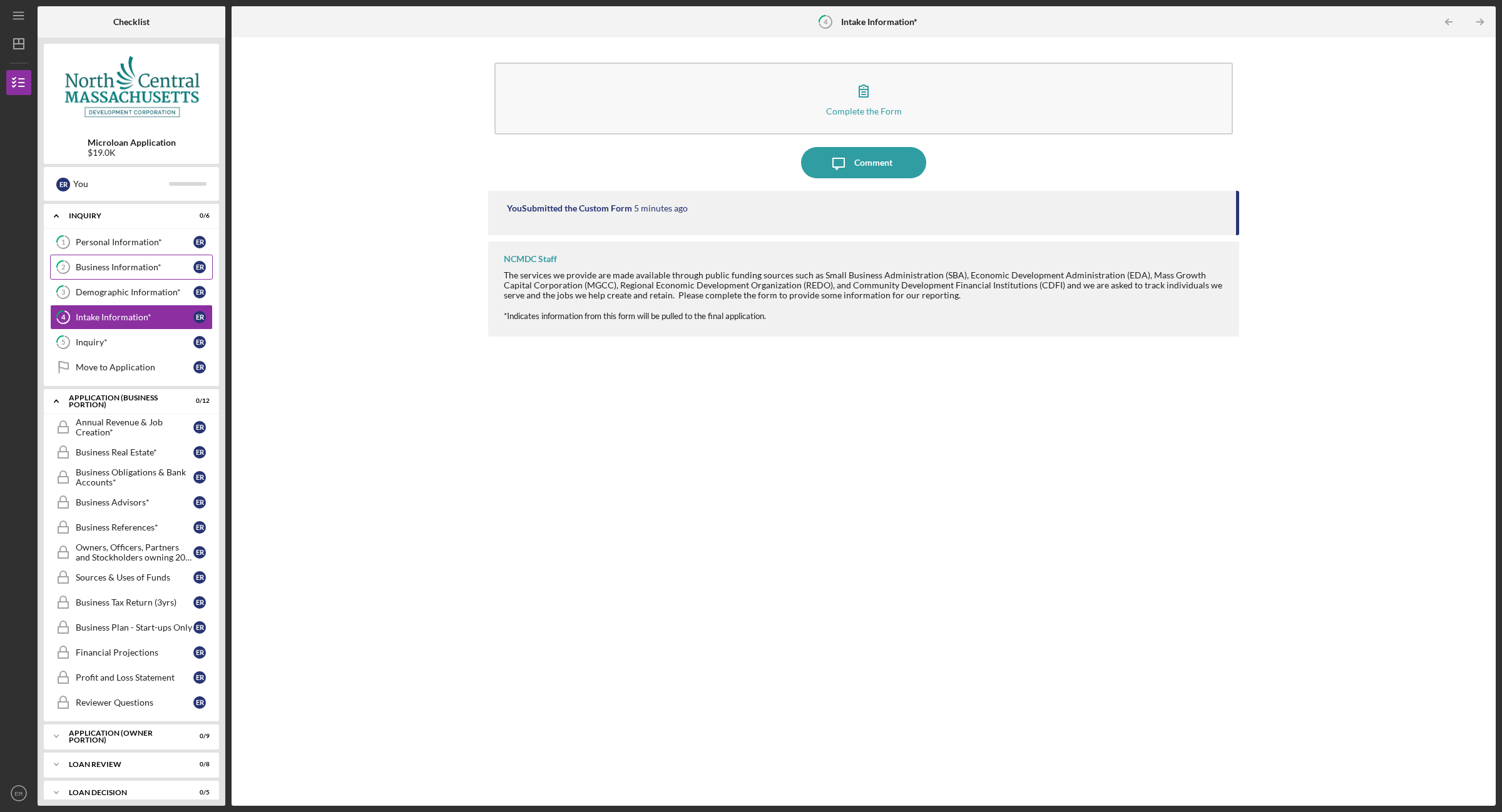
click at [98, 272] on div "Business Information*" at bounding box center [134, 266] width 117 height 10
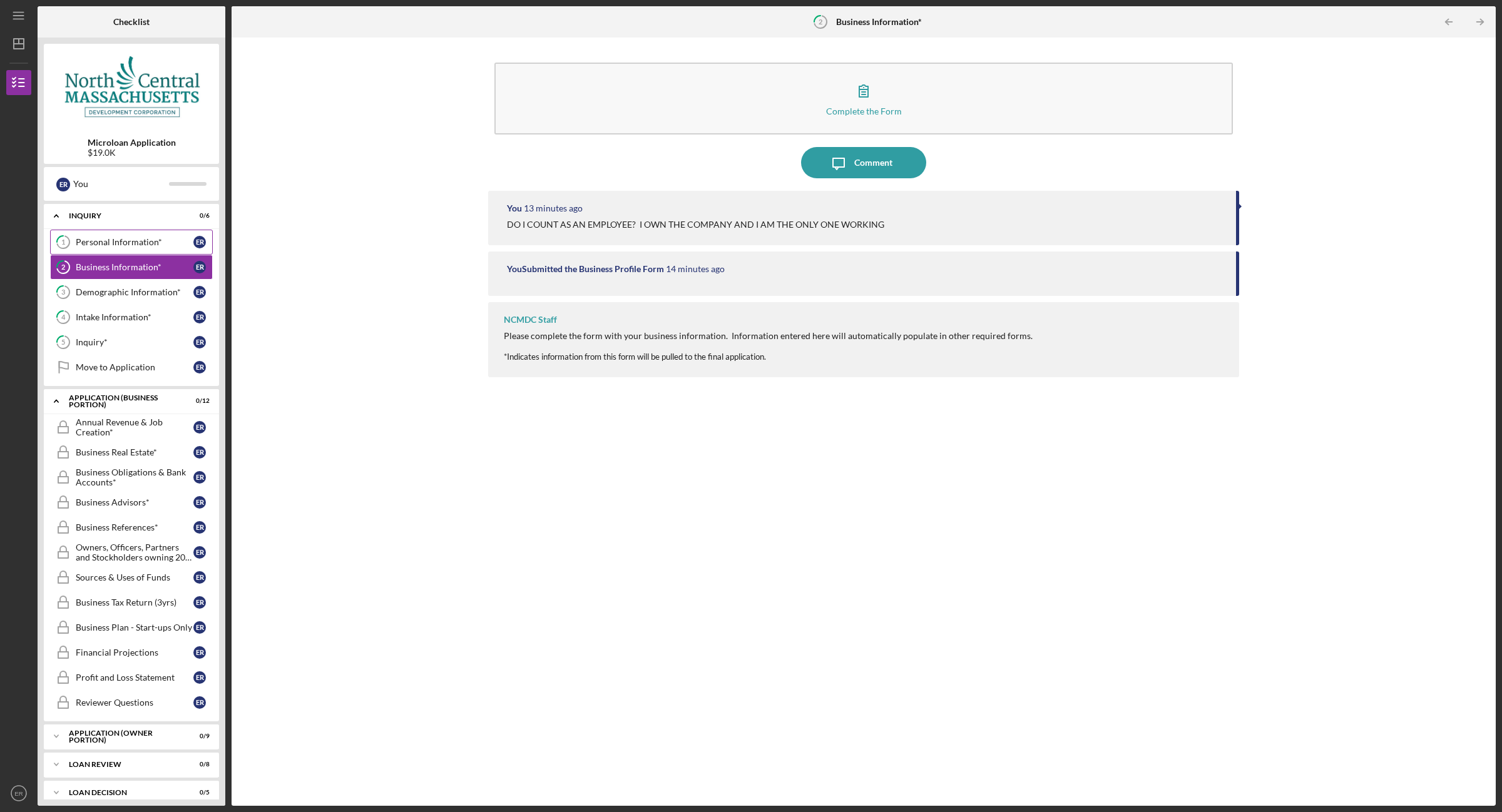
click at [101, 245] on div "Personal Information*" at bounding box center [134, 242] width 117 height 10
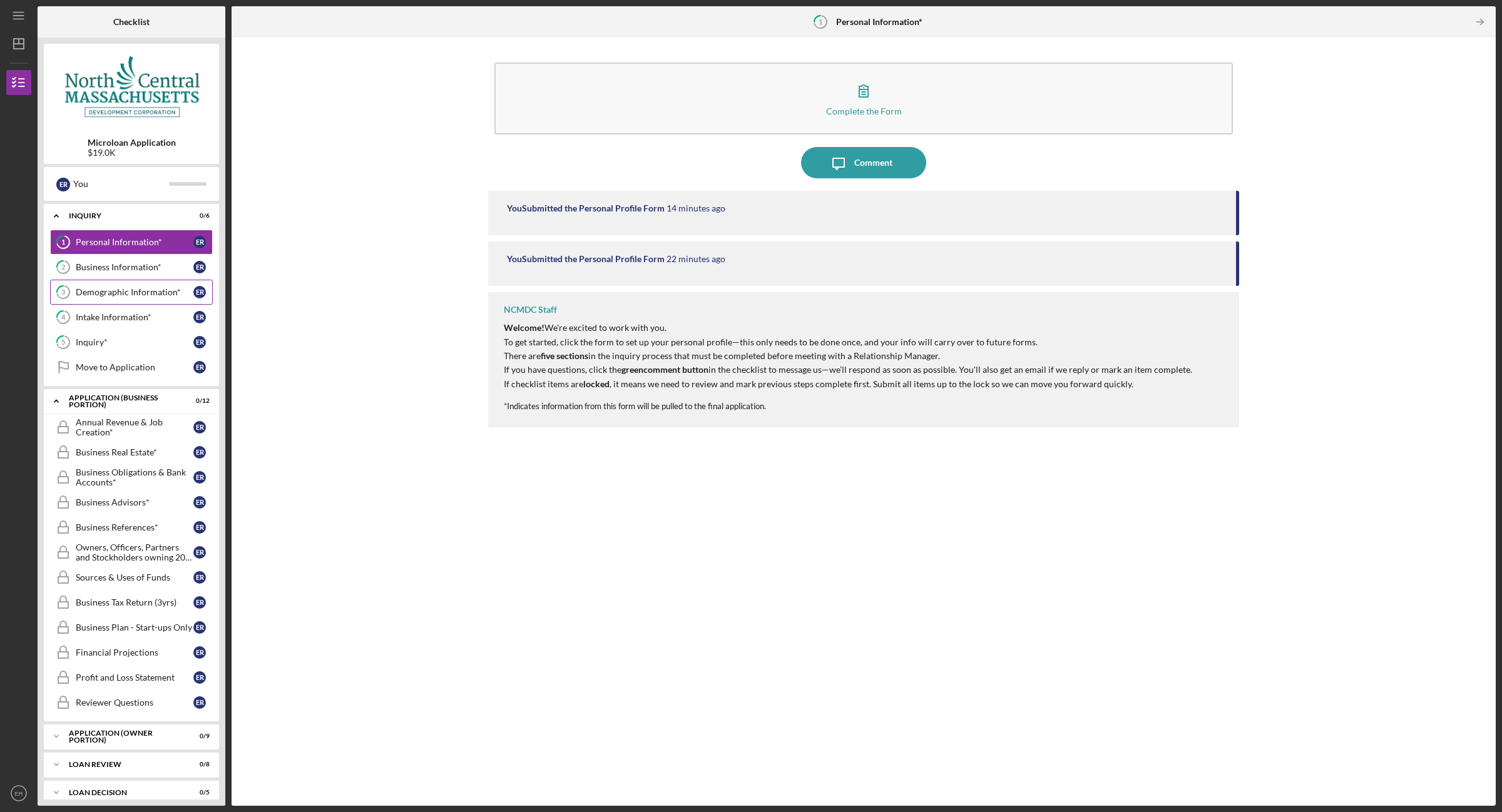
click at [127, 292] on div "Demographic Information*" at bounding box center [134, 292] width 117 height 10
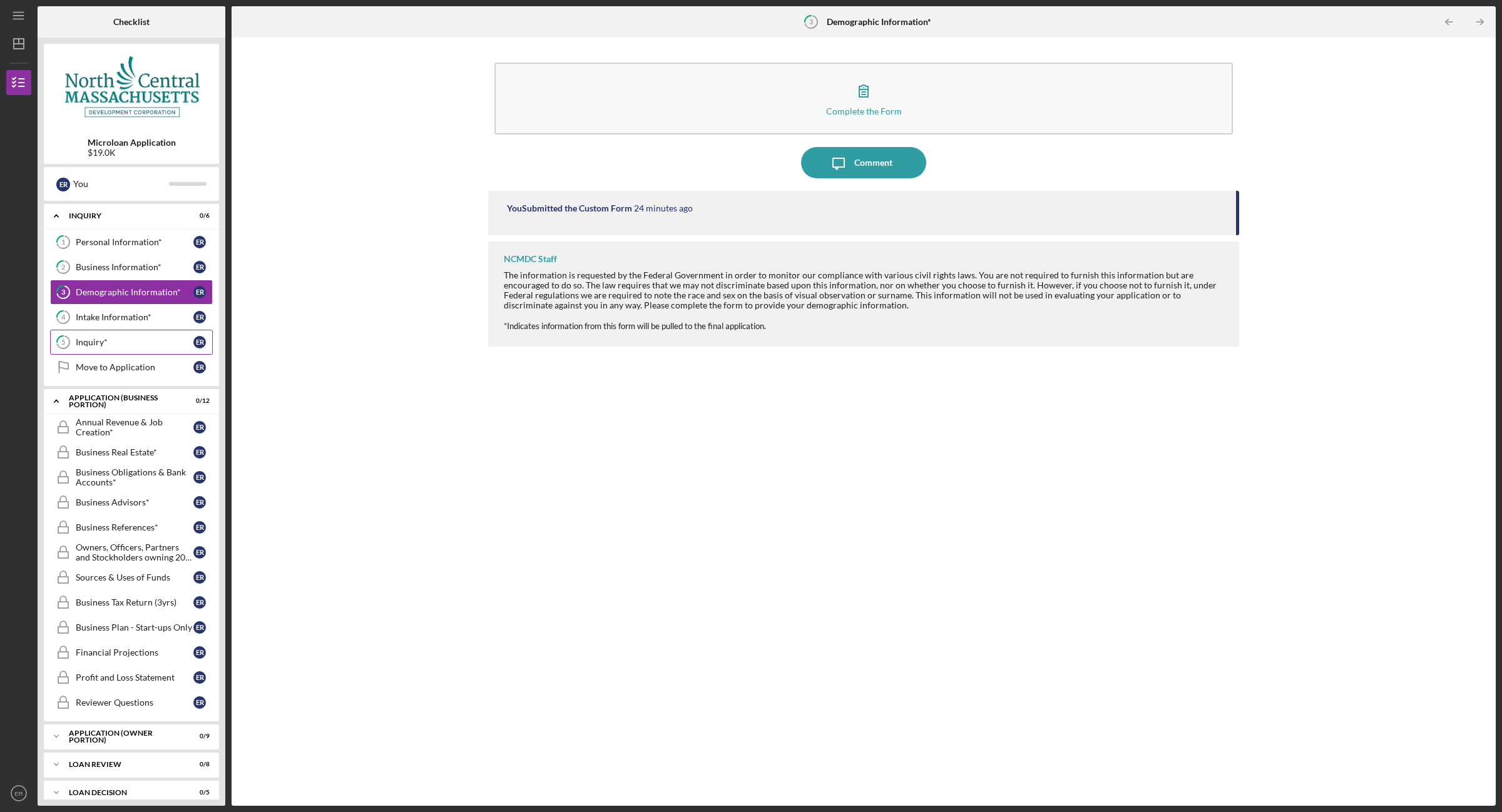
click at [95, 341] on div "Inquiry*" at bounding box center [134, 341] width 117 height 10
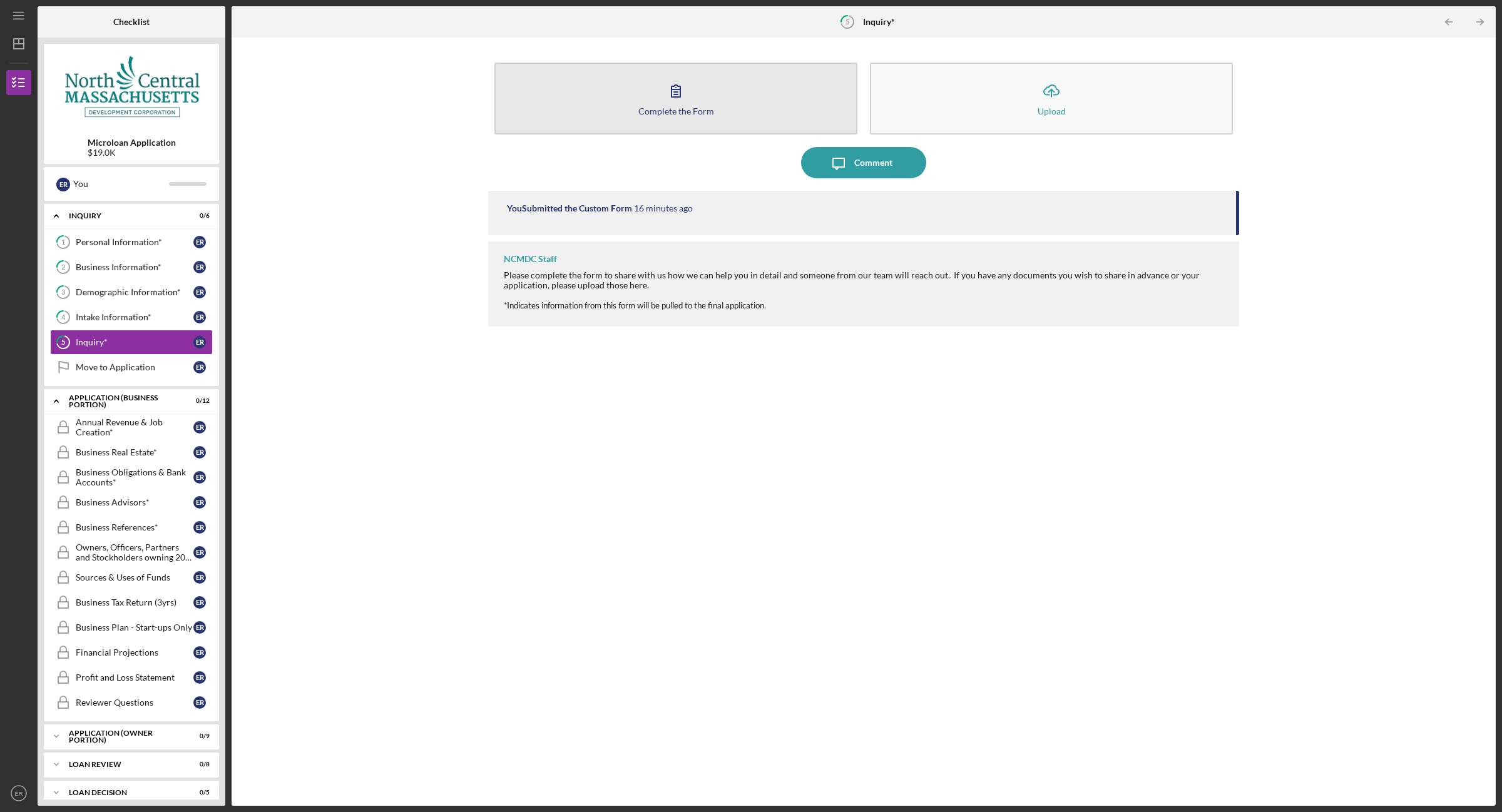
click at [667, 115] on button "Complete the Form Form" at bounding box center [675, 99] width 362 height 72
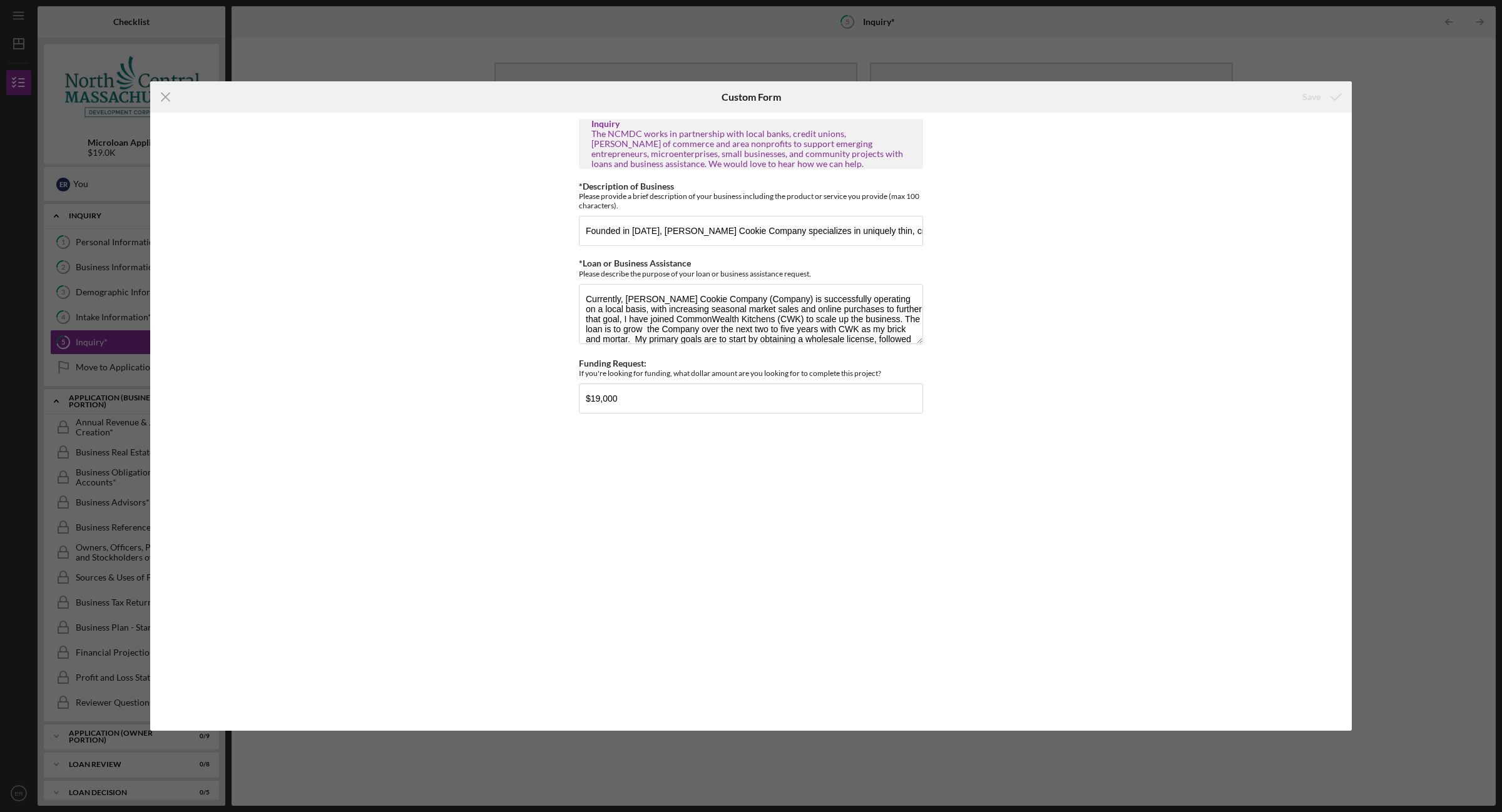
click at [1450, 99] on div "Icon/Menu Close Custom Form Save Inquiry The NCMDC works in partnership with lo…" at bounding box center [751, 406] width 1502 height 812
click at [169, 99] on icon "Icon/Menu Close" at bounding box center [165, 96] width 31 height 31
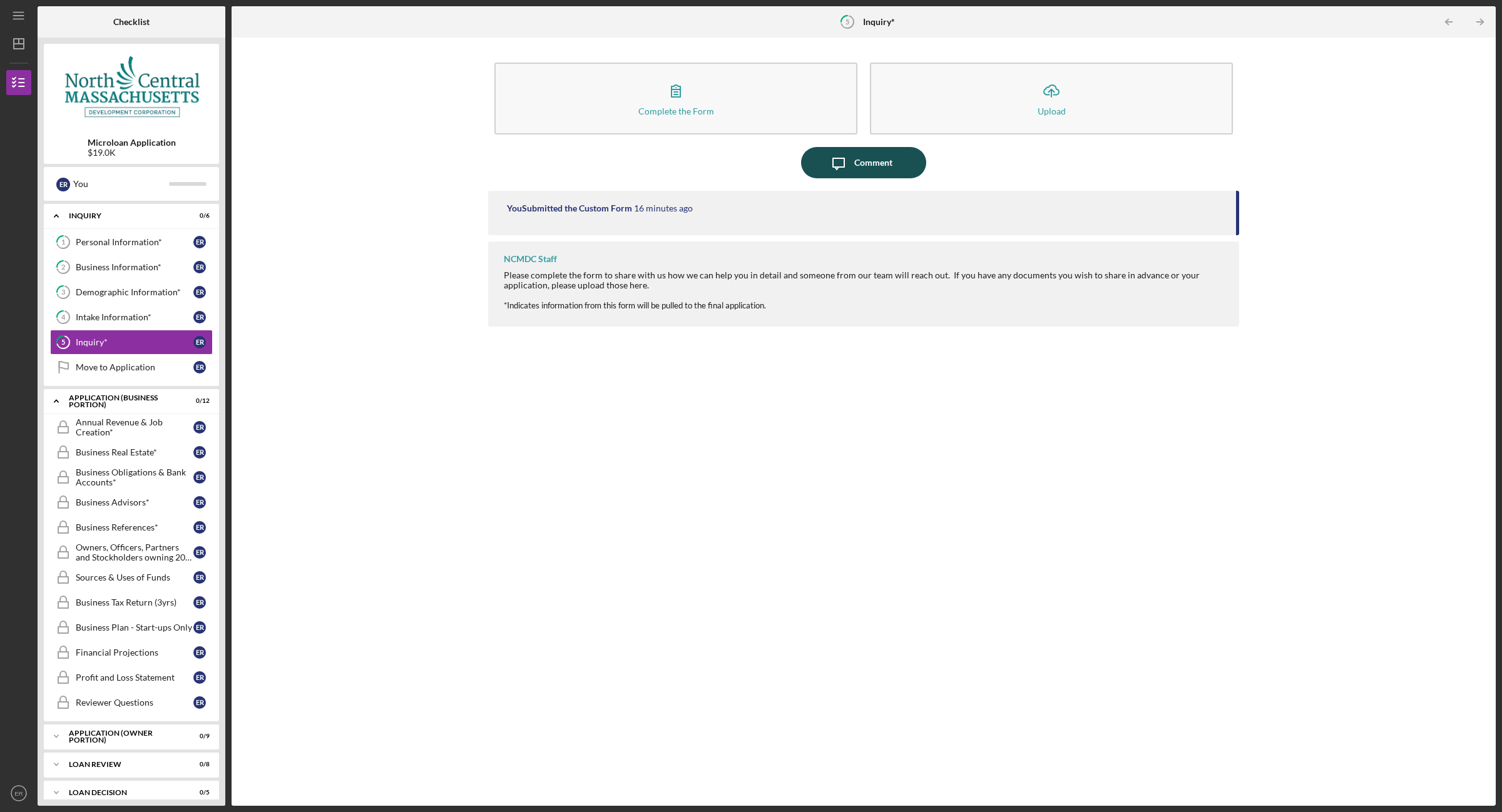
click at [842, 167] on icon "button" at bounding box center [838, 163] width 11 height 11
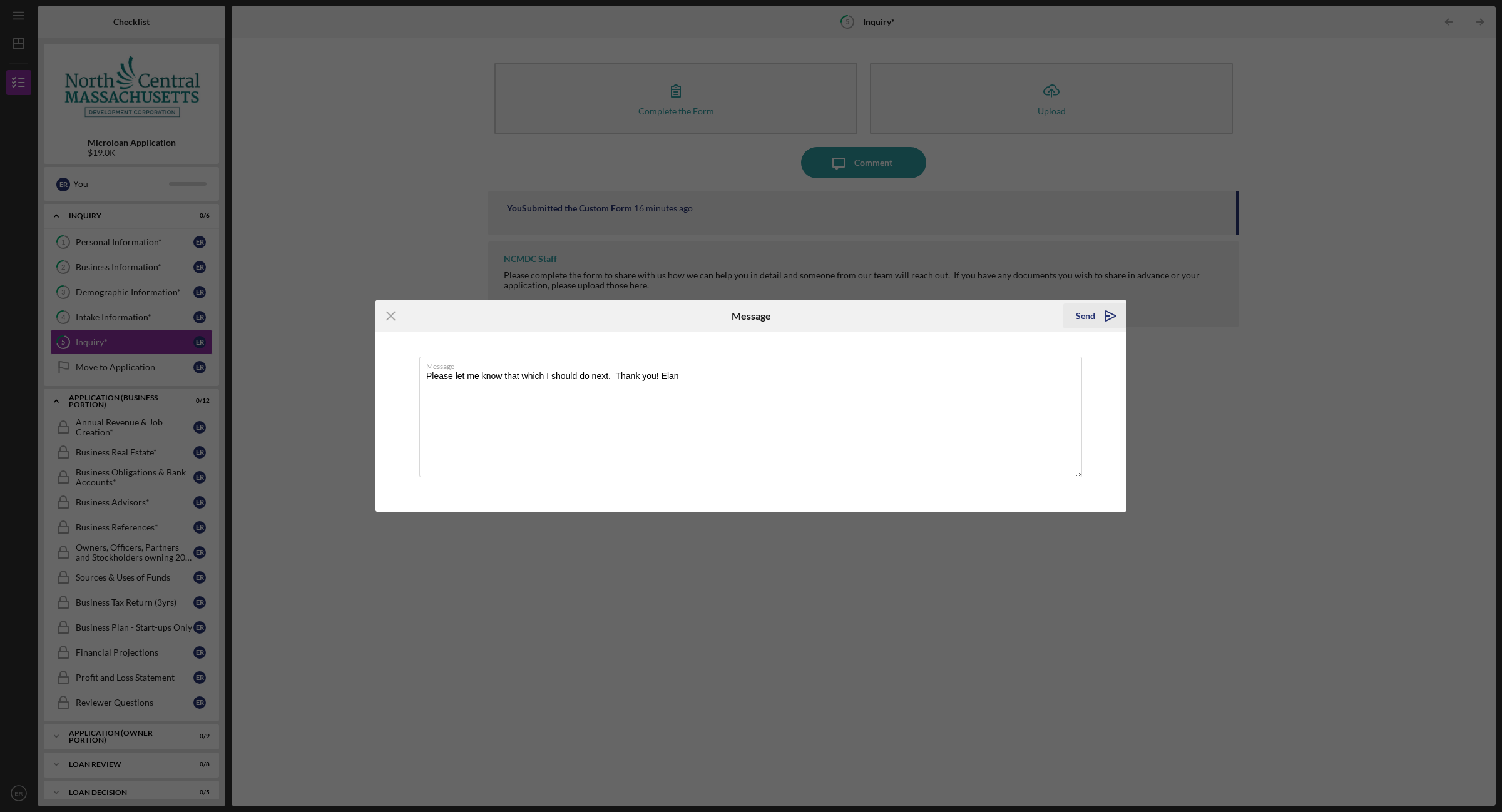
type textarea "Please let me know that which I should do next. Thank you! Elan"
click at [1082, 316] on div "Send" at bounding box center [1085, 316] width 19 height 25
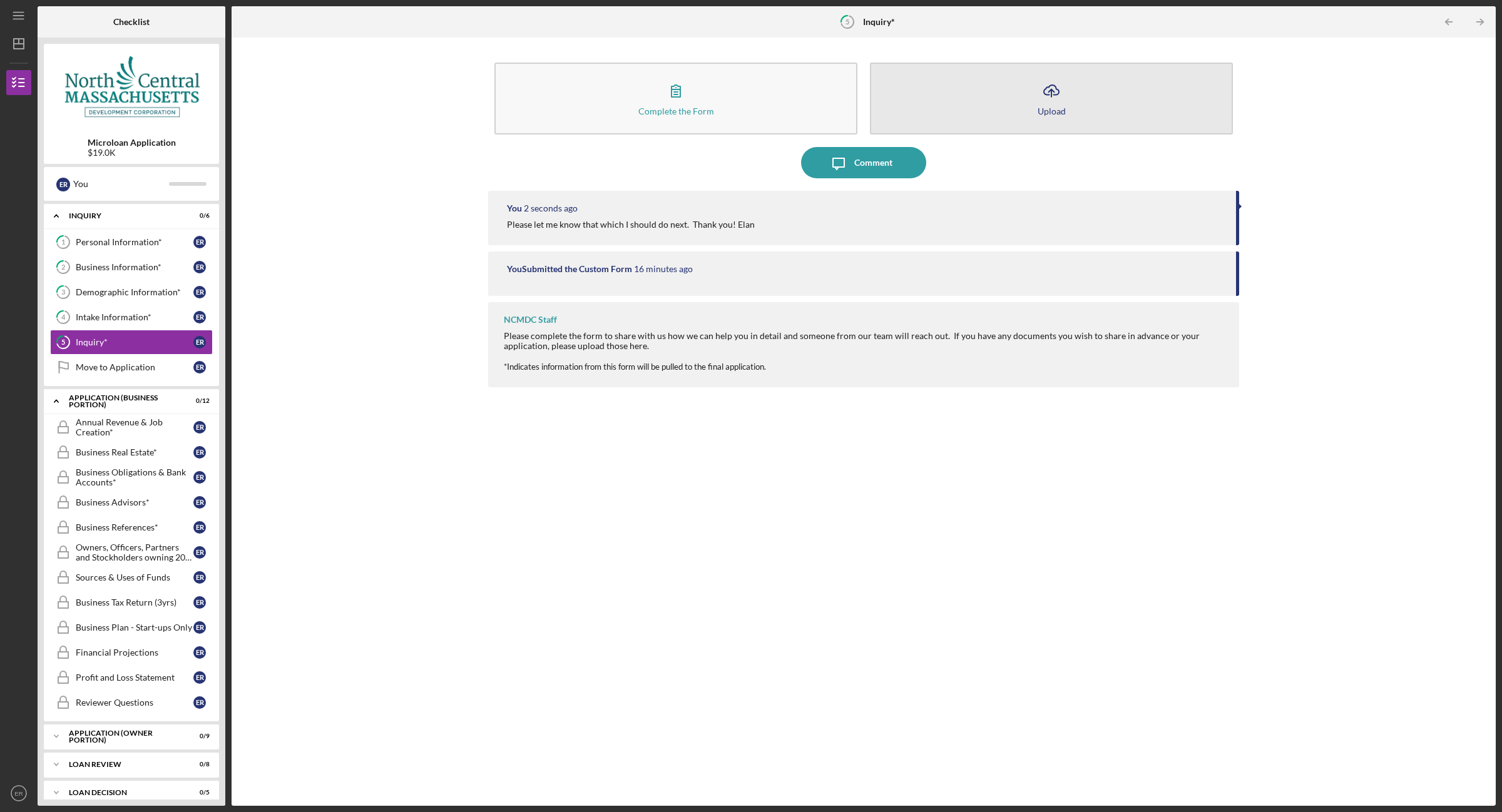
click at [1046, 111] on div "Upload" at bounding box center [1051, 111] width 28 height 10
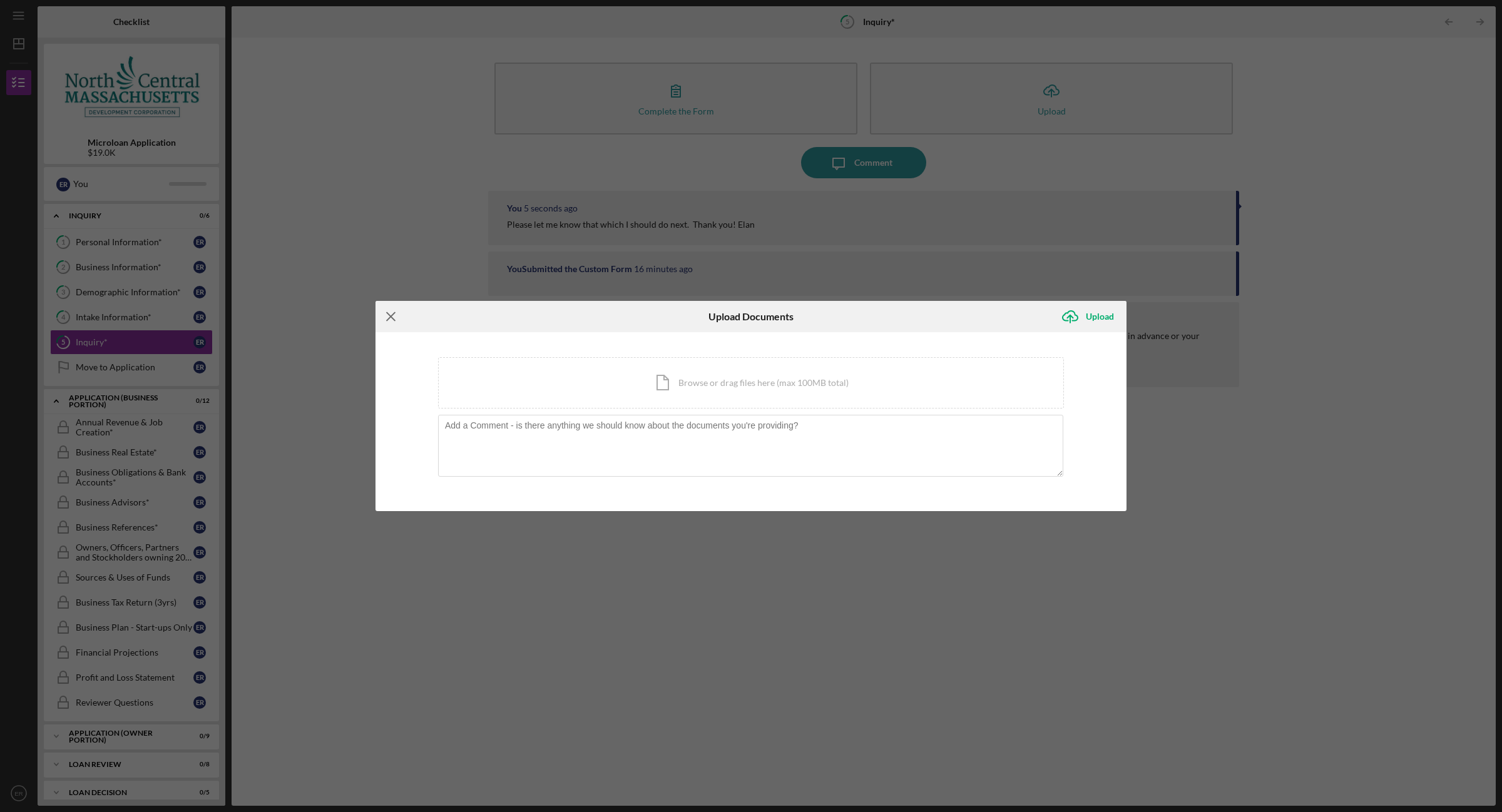
click at [386, 317] on icon "Icon/Menu Close" at bounding box center [391, 316] width 31 height 31
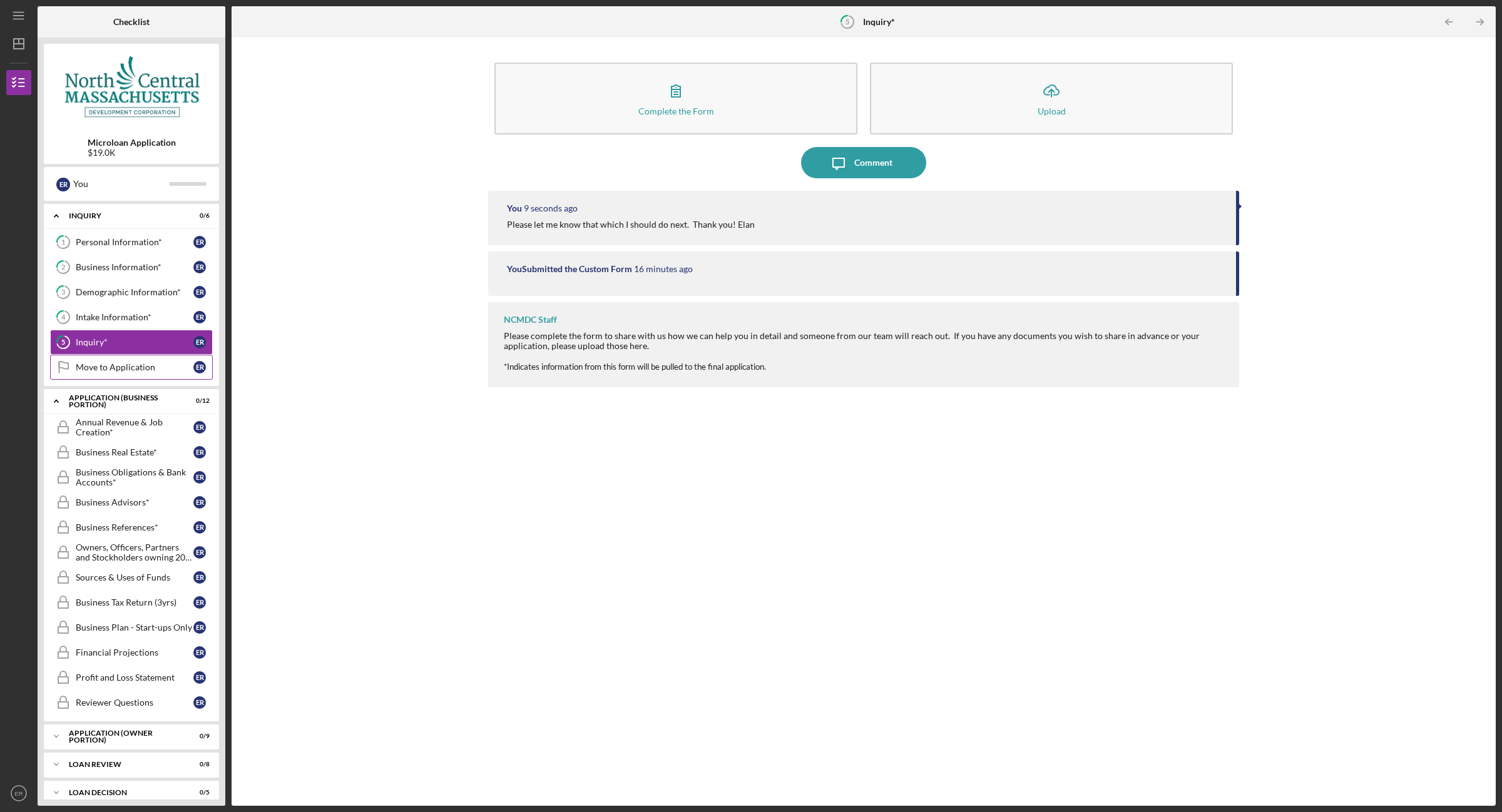
click at [88, 368] on div "Move to Application" at bounding box center [134, 367] width 117 height 10
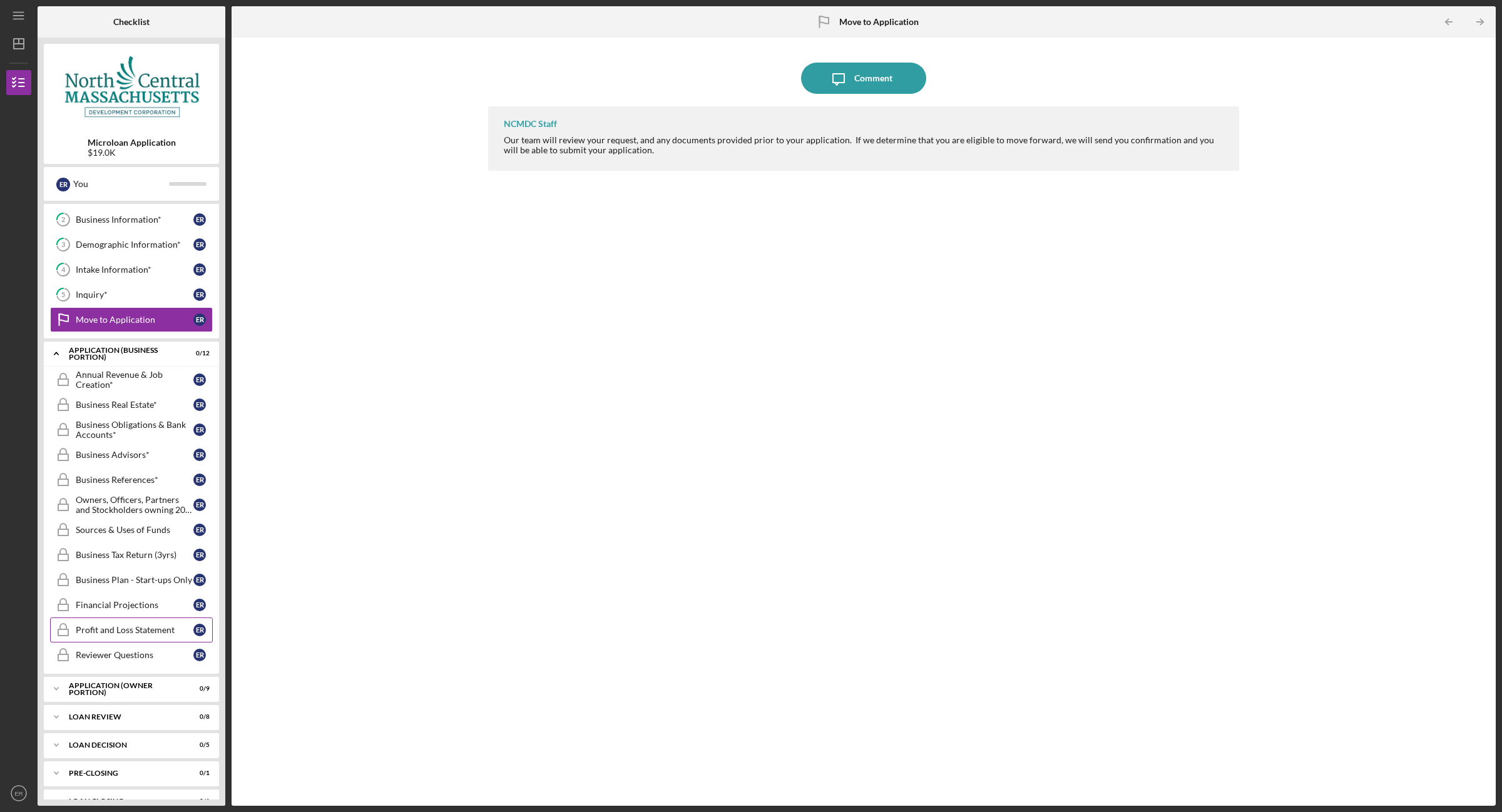
scroll to position [74, 0]
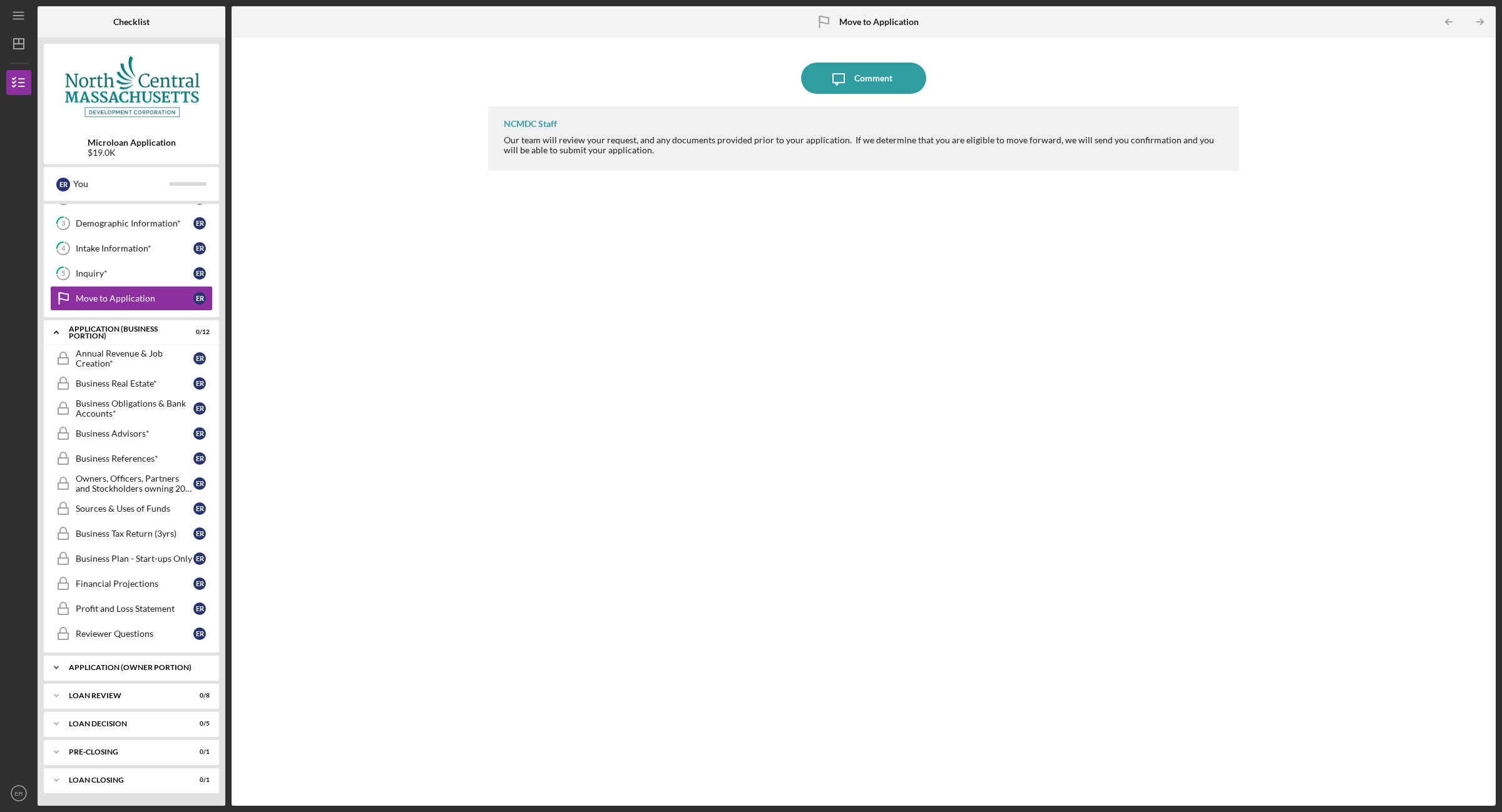
click at [123, 674] on div "Icon/Expander APPLICATION (OWNER PORTION) 0 / 9" at bounding box center [131, 667] width 176 height 25
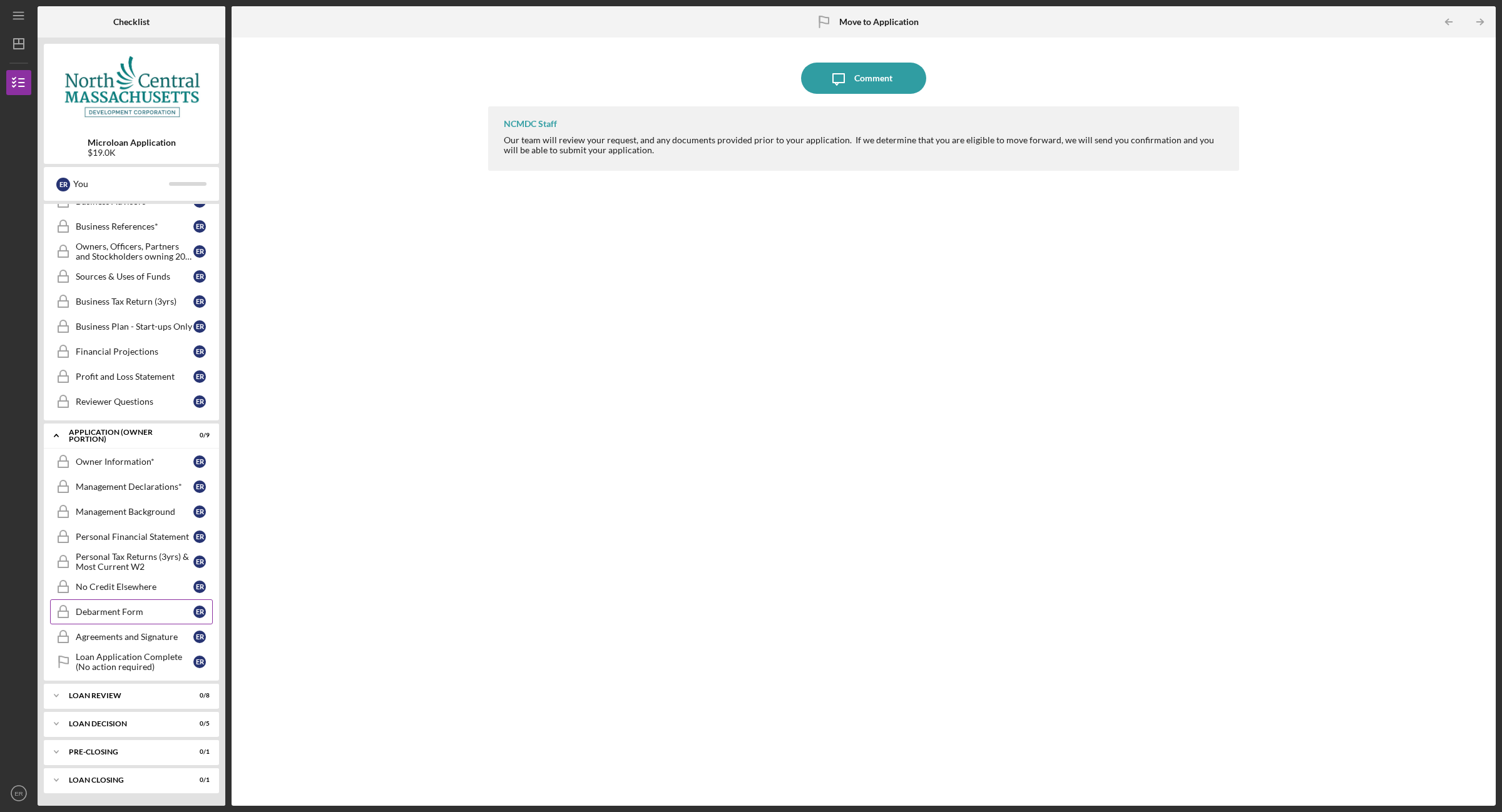
scroll to position [309, 0]
click at [89, 466] on link "Owner Information* Owner Information* E R" at bounding box center [131, 461] width 162 height 25
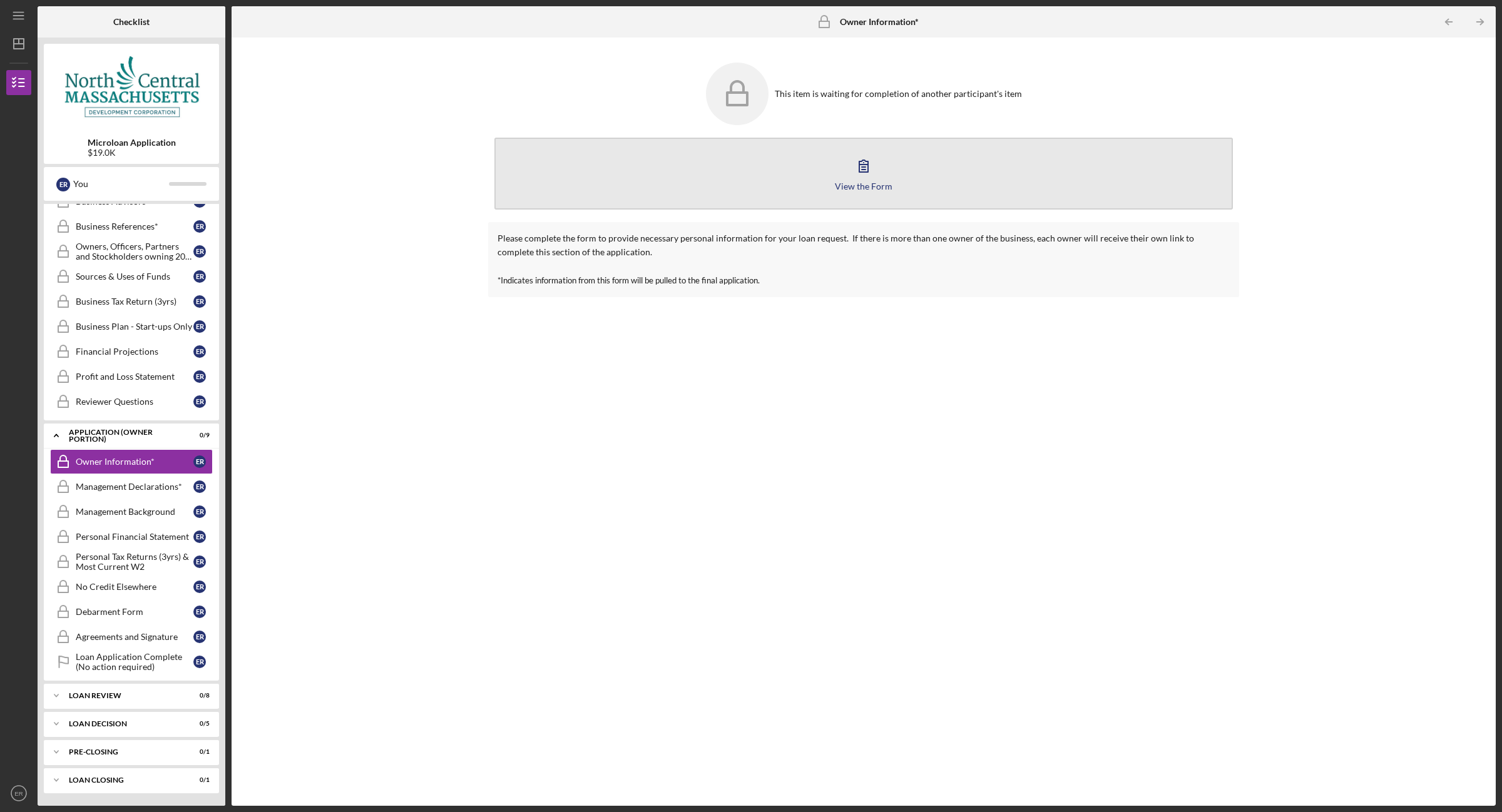
click at [841, 171] on button "View the Form Form" at bounding box center [863, 174] width 738 height 72
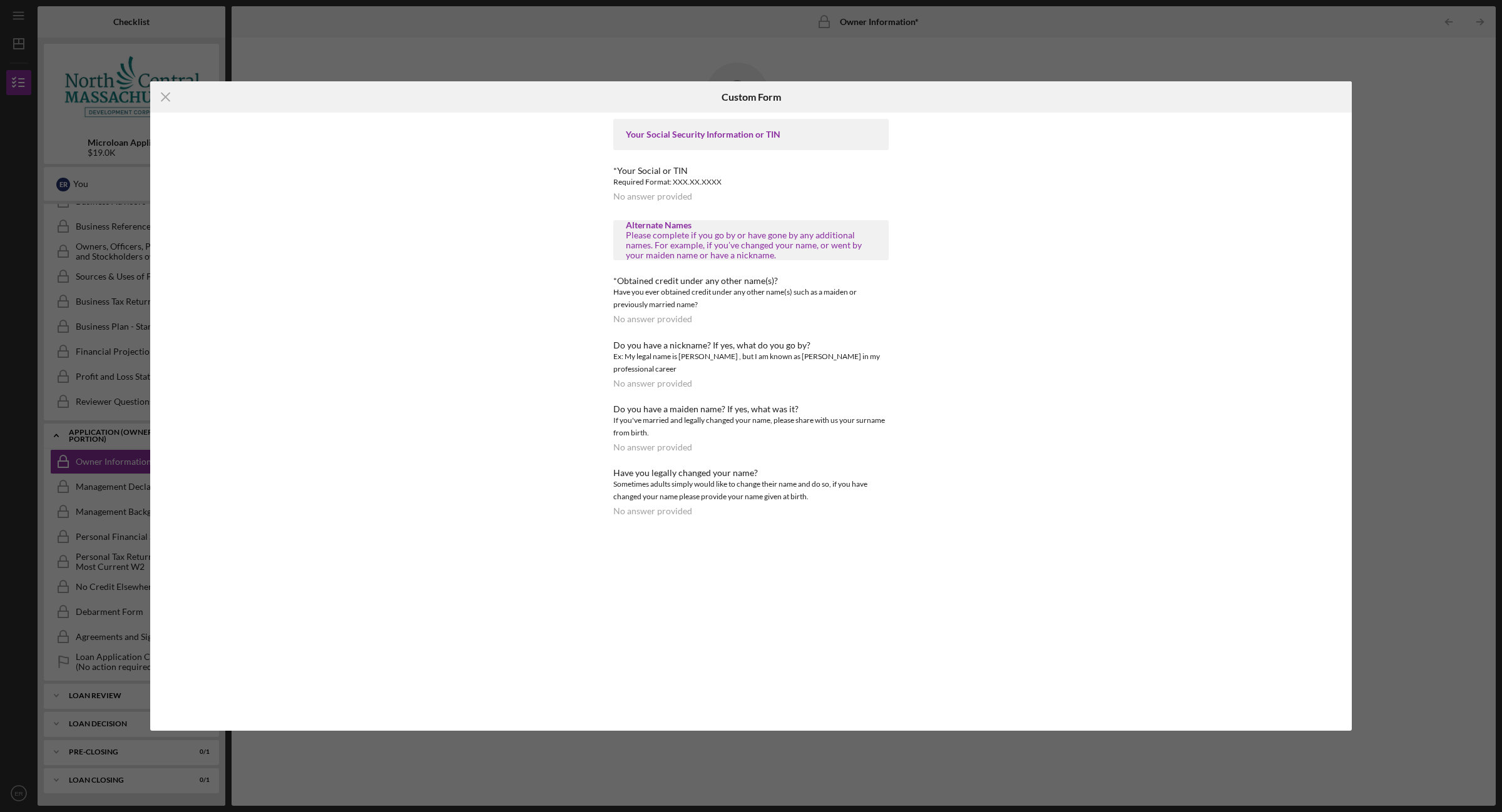
click at [699, 315] on div "*Obtained credit under any other name(s)? Have you ever obtained credit under a…" at bounding box center [751, 300] width 275 height 48
click at [161, 105] on icon "Icon/Menu Close" at bounding box center [165, 96] width 31 height 31
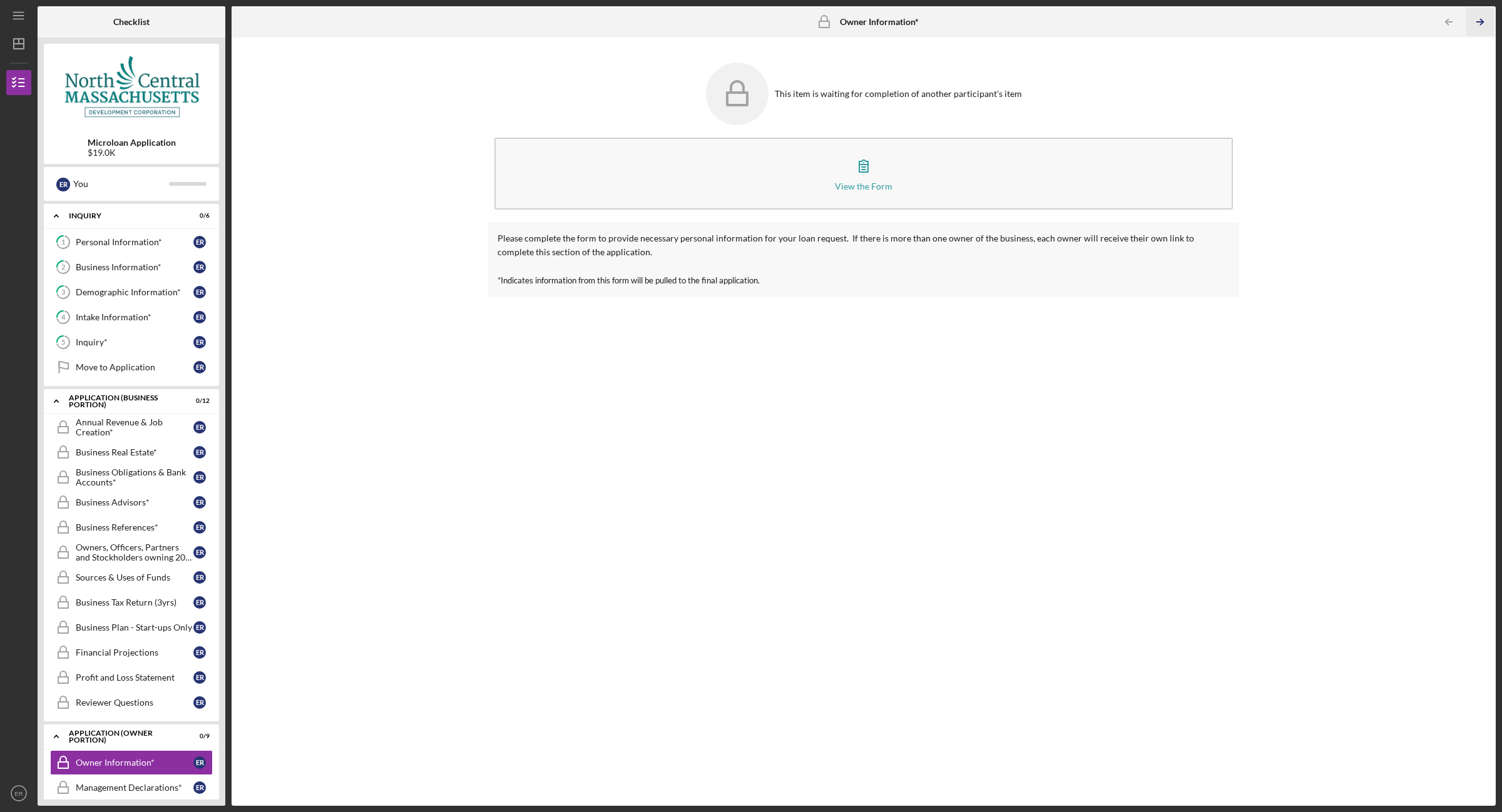
click at [1472, 23] on icon "Icon/Table Pagination Arrow" at bounding box center [1479, 22] width 28 height 28
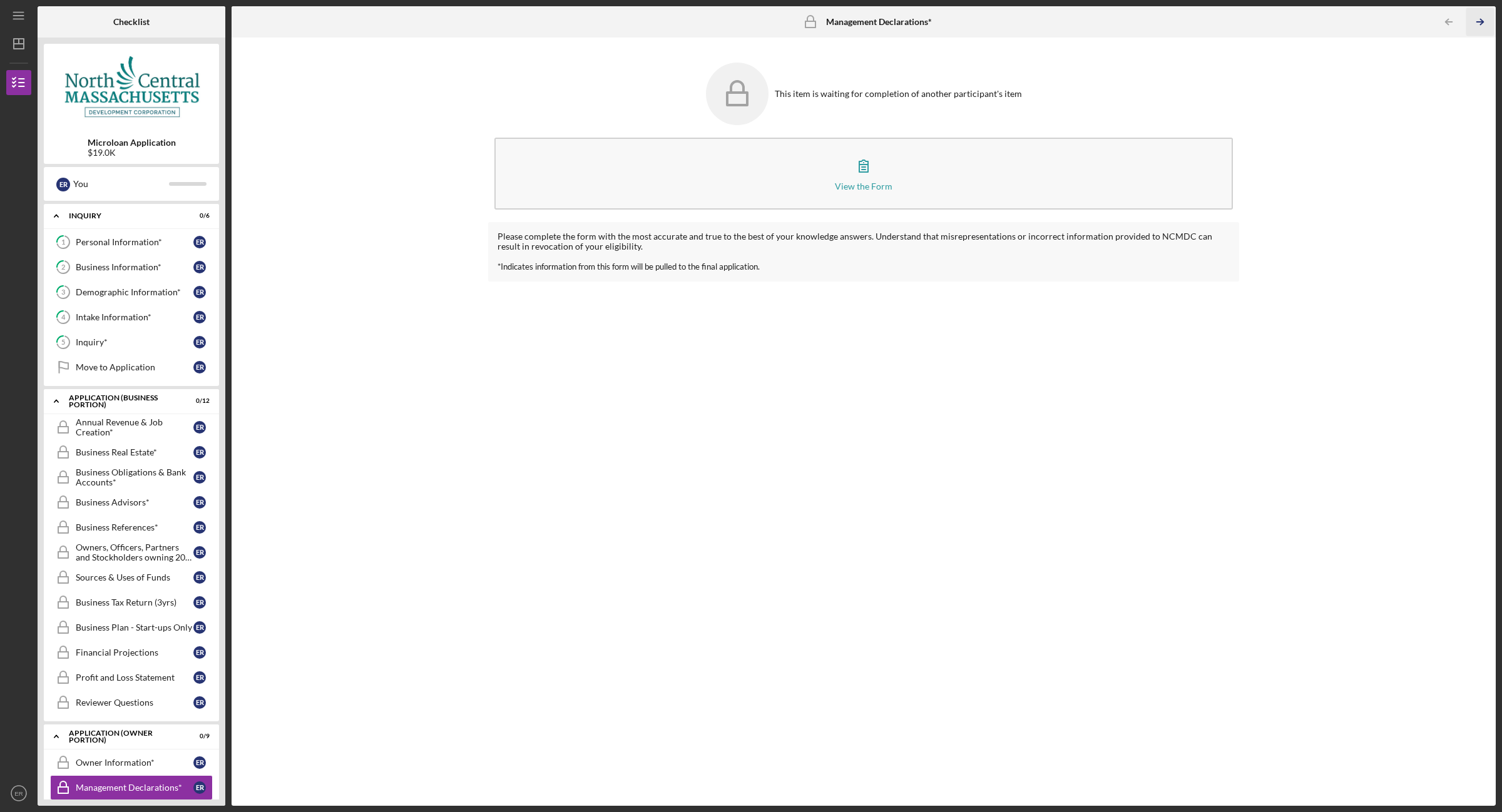
click at [1472, 23] on icon "Icon/Table Pagination Arrow" at bounding box center [1479, 22] width 28 height 28
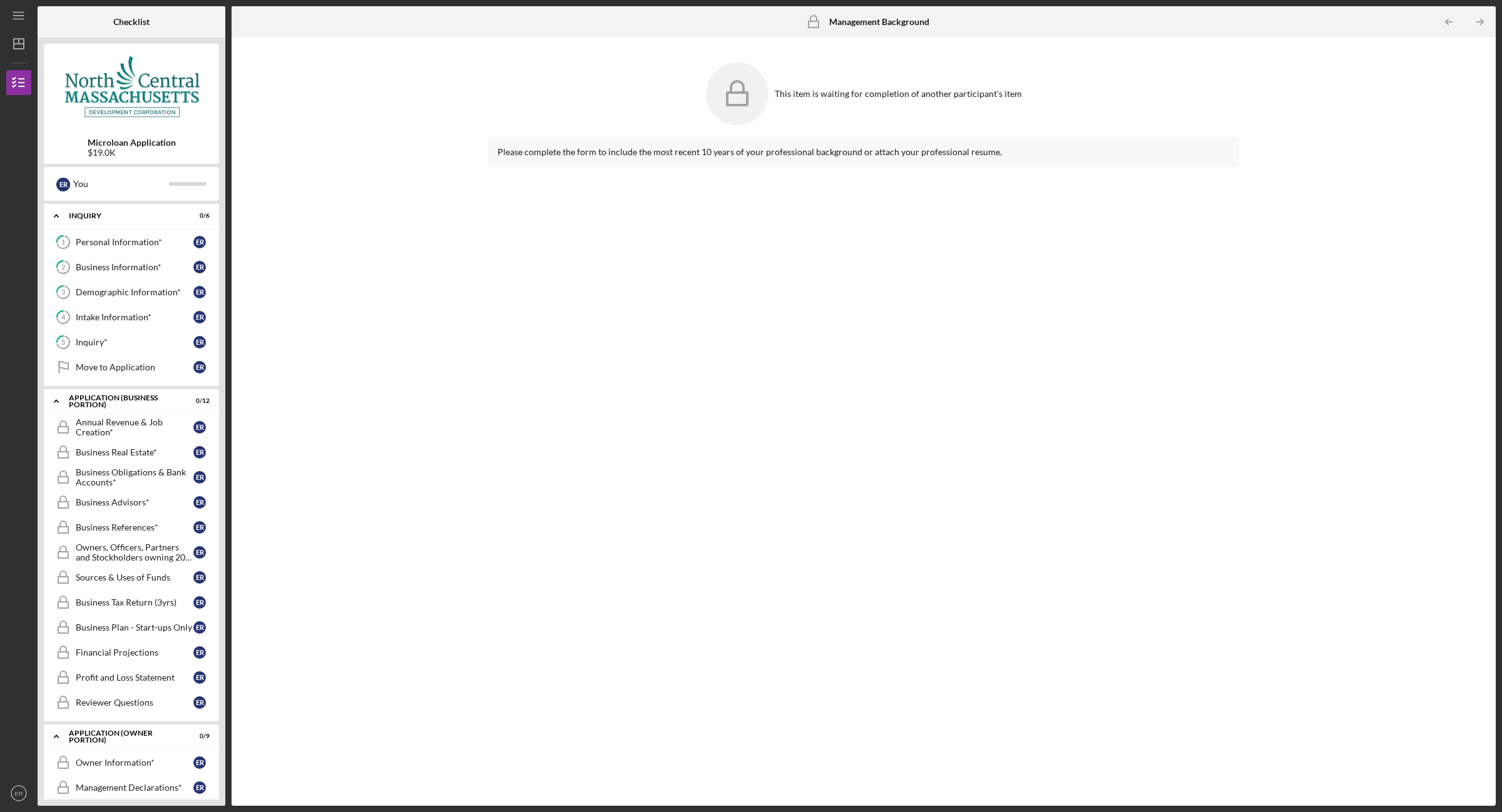
drag, startPoint x: 1480, startPoint y: 1, endPoint x: 980, endPoint y: 120, distance: 514.0
click at [980, 120] on div "This item is waiting for completion of another participant's item" at bounding box center [863, 93] width 751 height 75
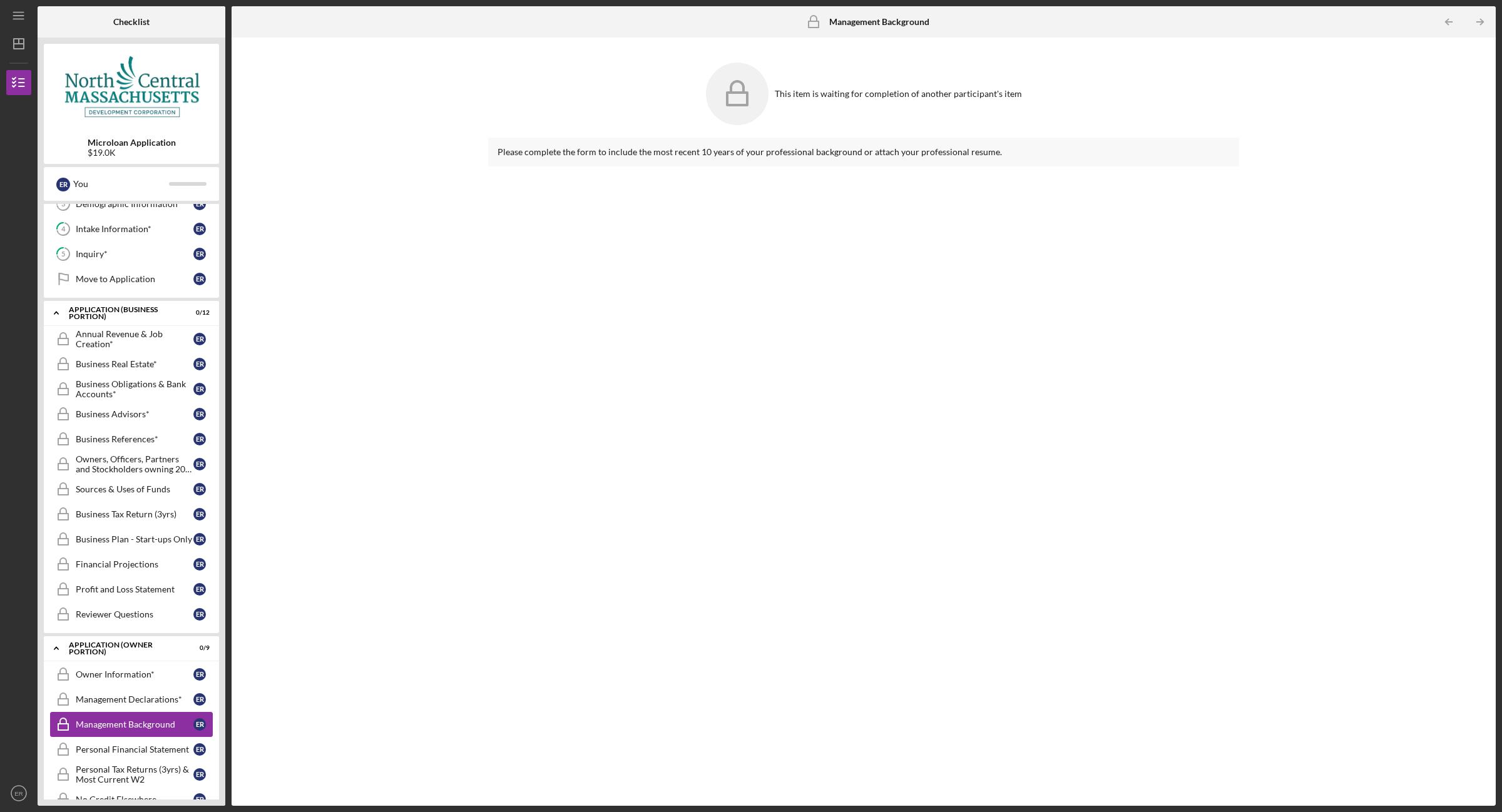
scroll to position [309, 0]
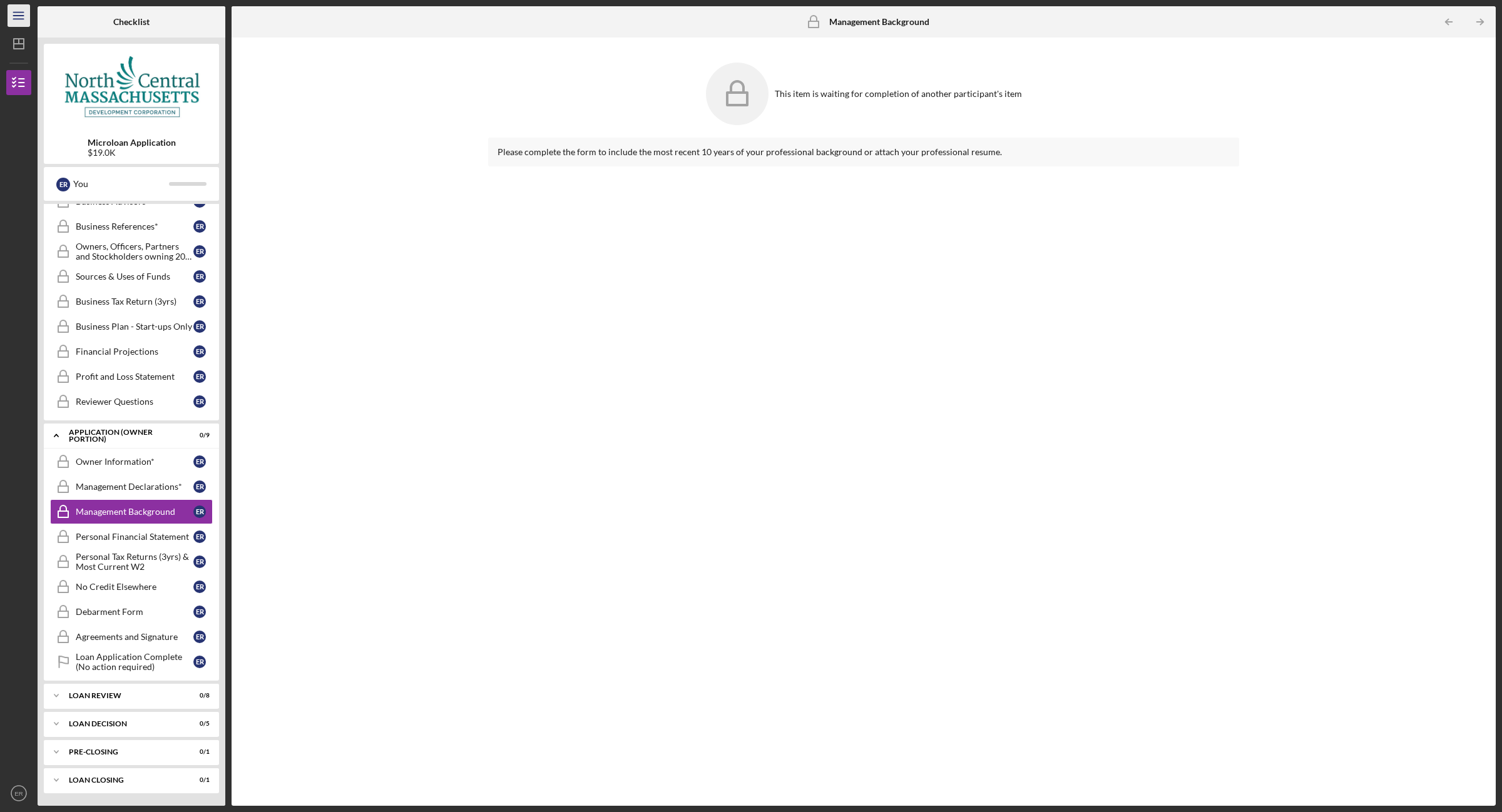
click at [20, 23] on icon "Icon/Menu" at bounding box center [19, 16] width 28 height 28
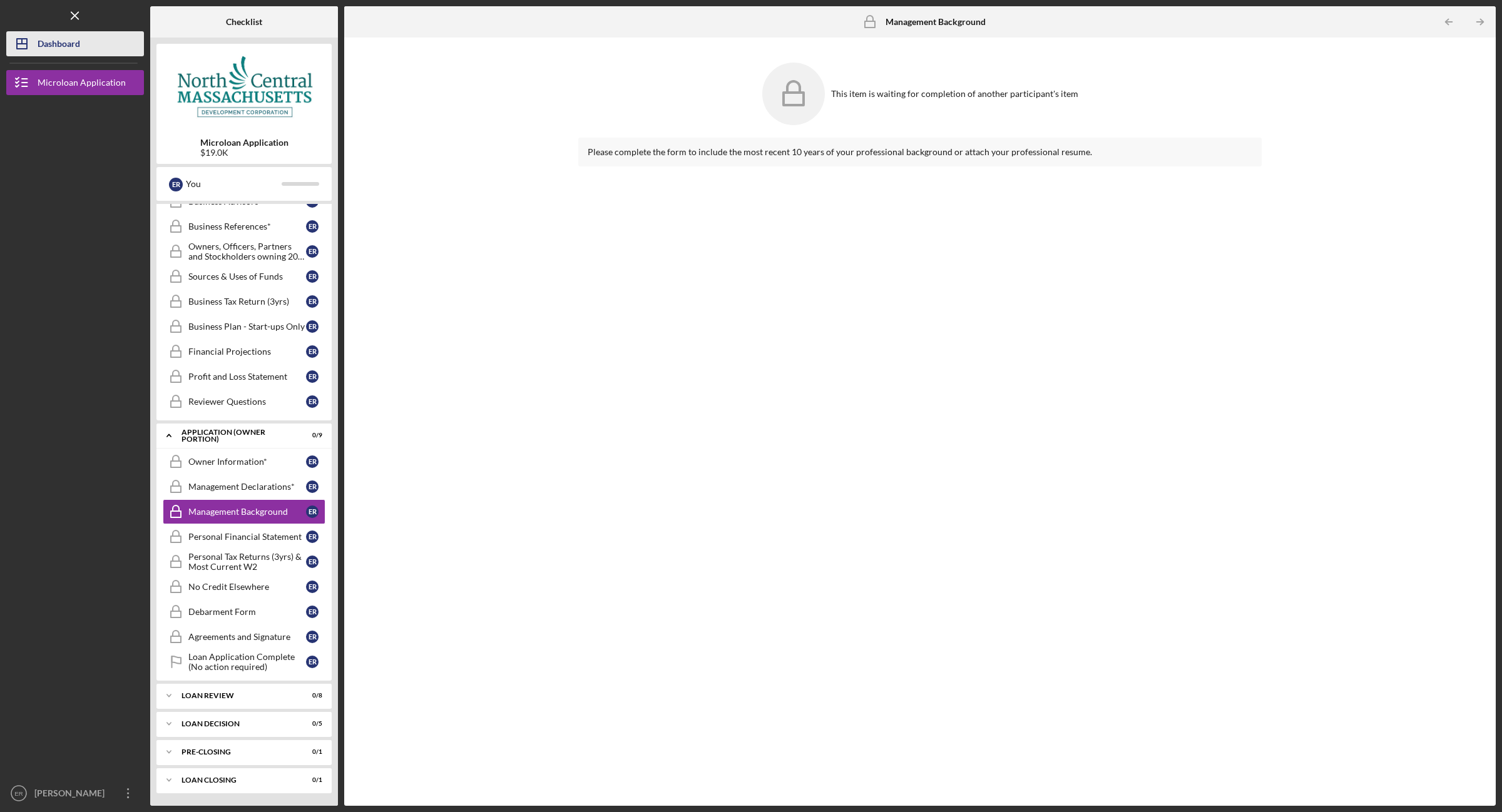
click at [32, 46] on icon "Icon/Dashboard" at bounding box center [21, 43] width 31 height 31
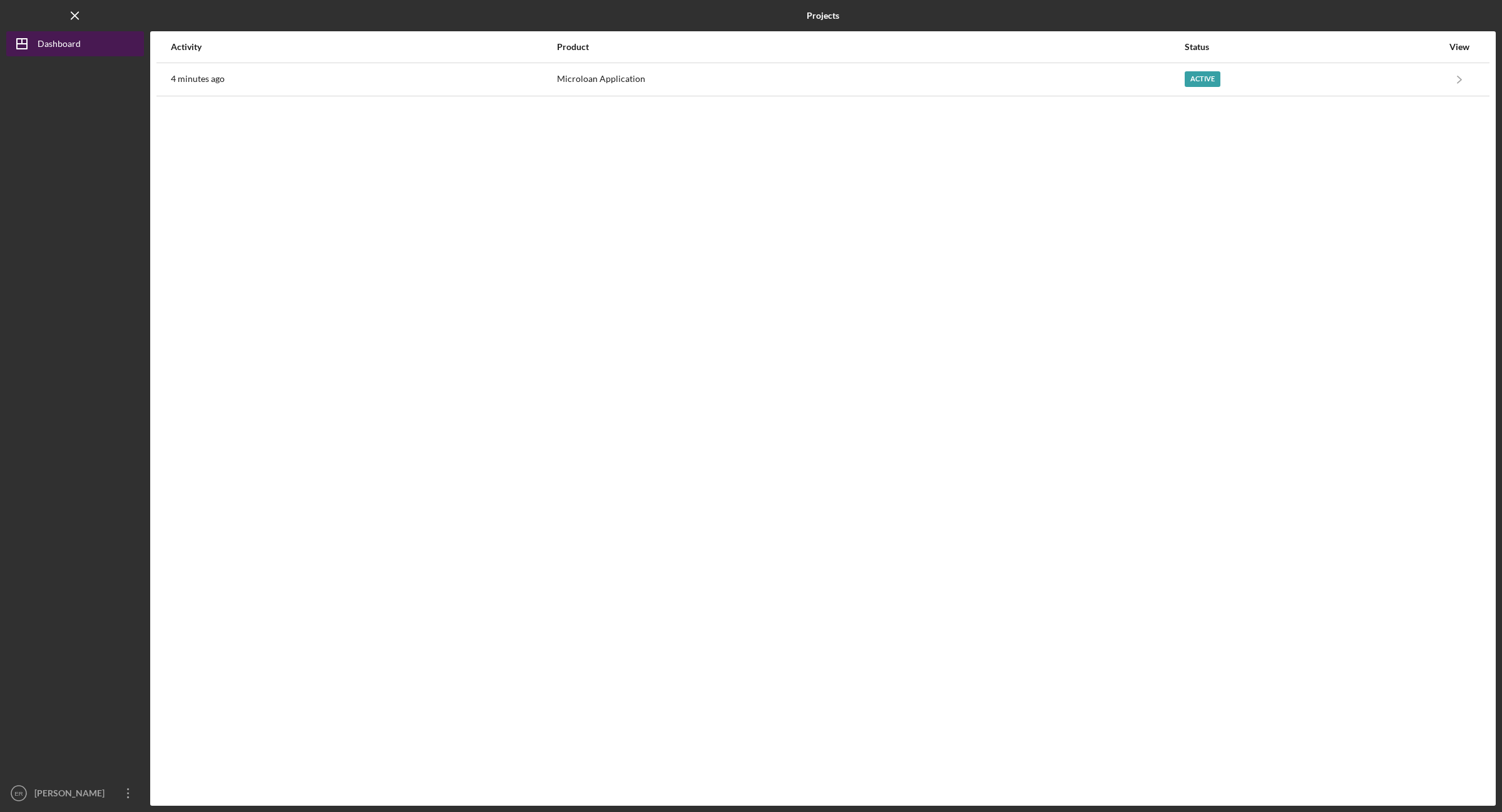
click at [50, 42] on div "Dashboard" at bounding box center [59, 45] width 43 height 28
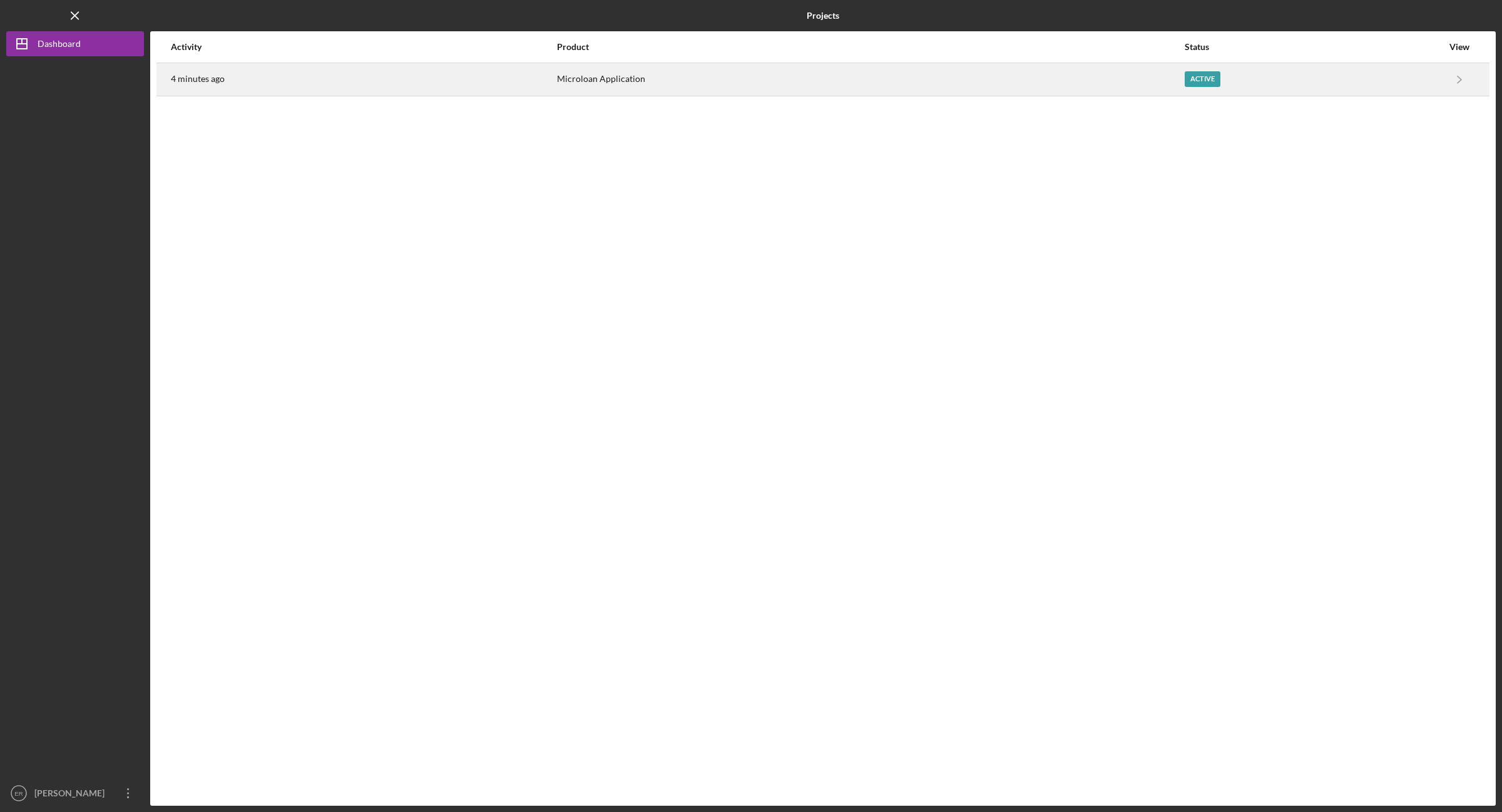
click at [578, 89] on div "Microloan Application" at bounding box center [870, 78] width 626 height 31
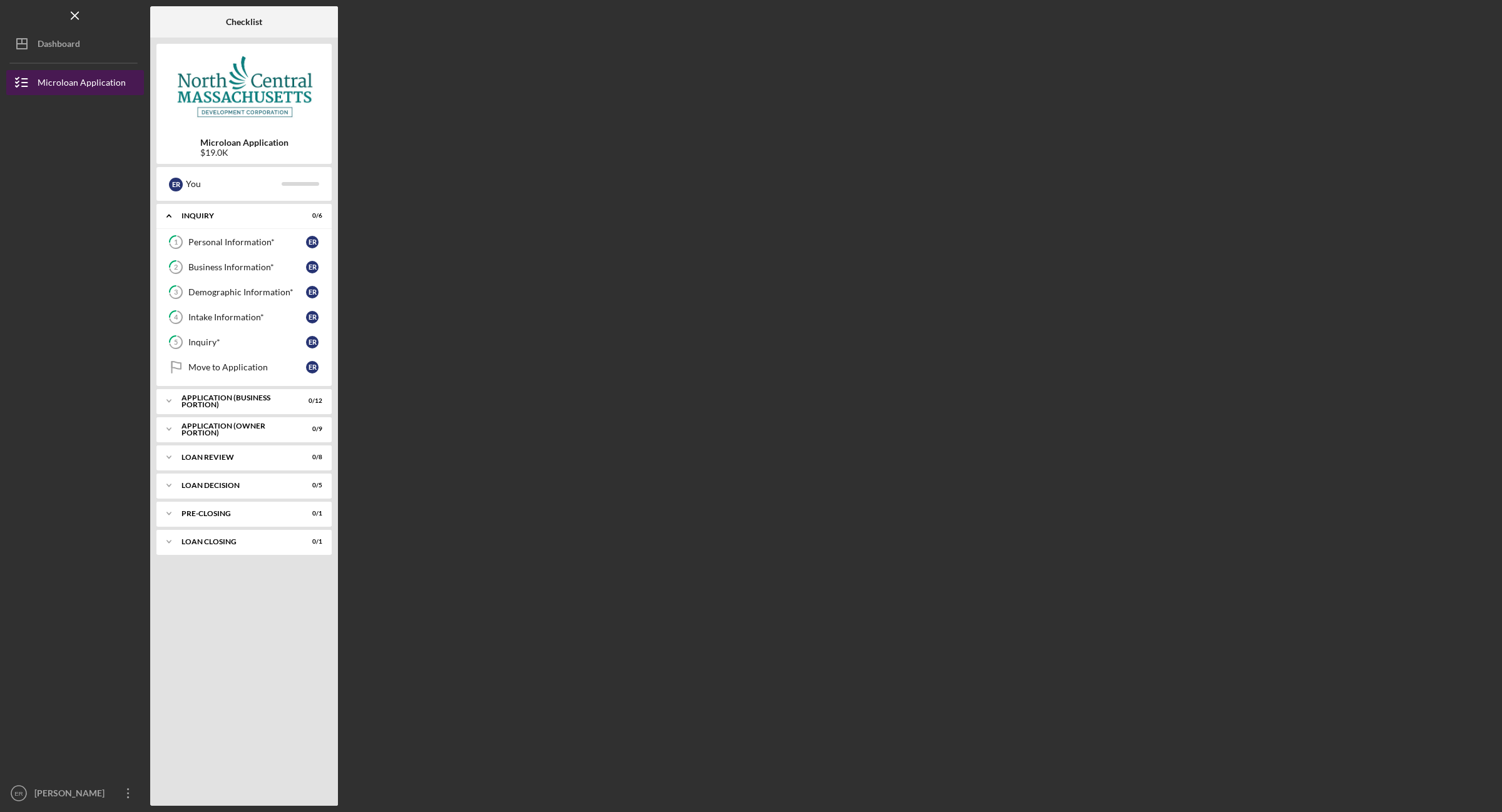
click at [93, 92] on div "Microloan Application" at bounding box center [82, 84] width 88 height 28
click at [97, 86] on div "Microloan Application" at bounding box center [82, 84] width 88 height 28
click at [74, 38] on div "Dashboard" at bounding box center [59, 45] width 42 height 28
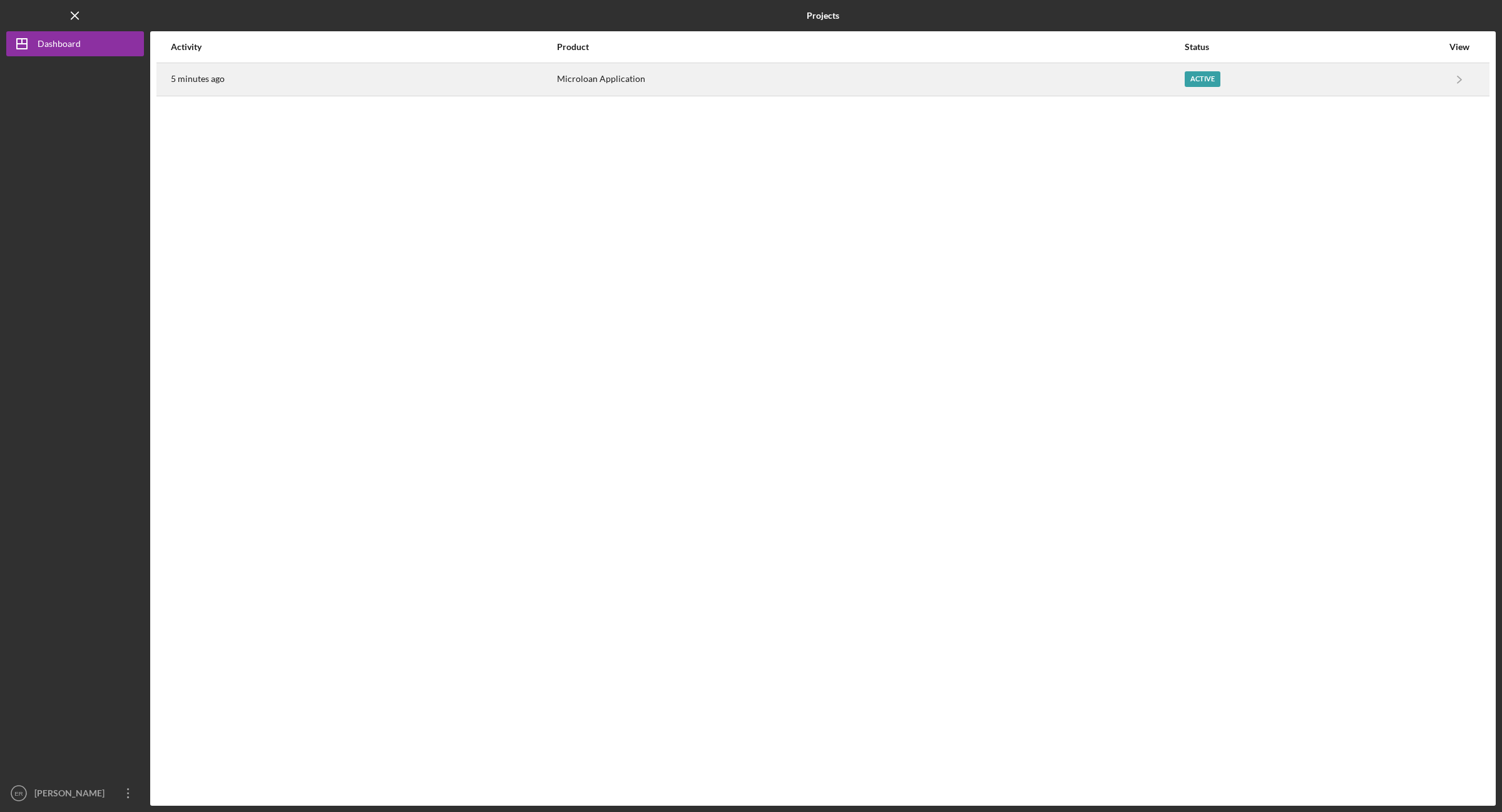
click at [1186, 73] on div "Active" at bounding box center [1202, 79] width 35 height 16
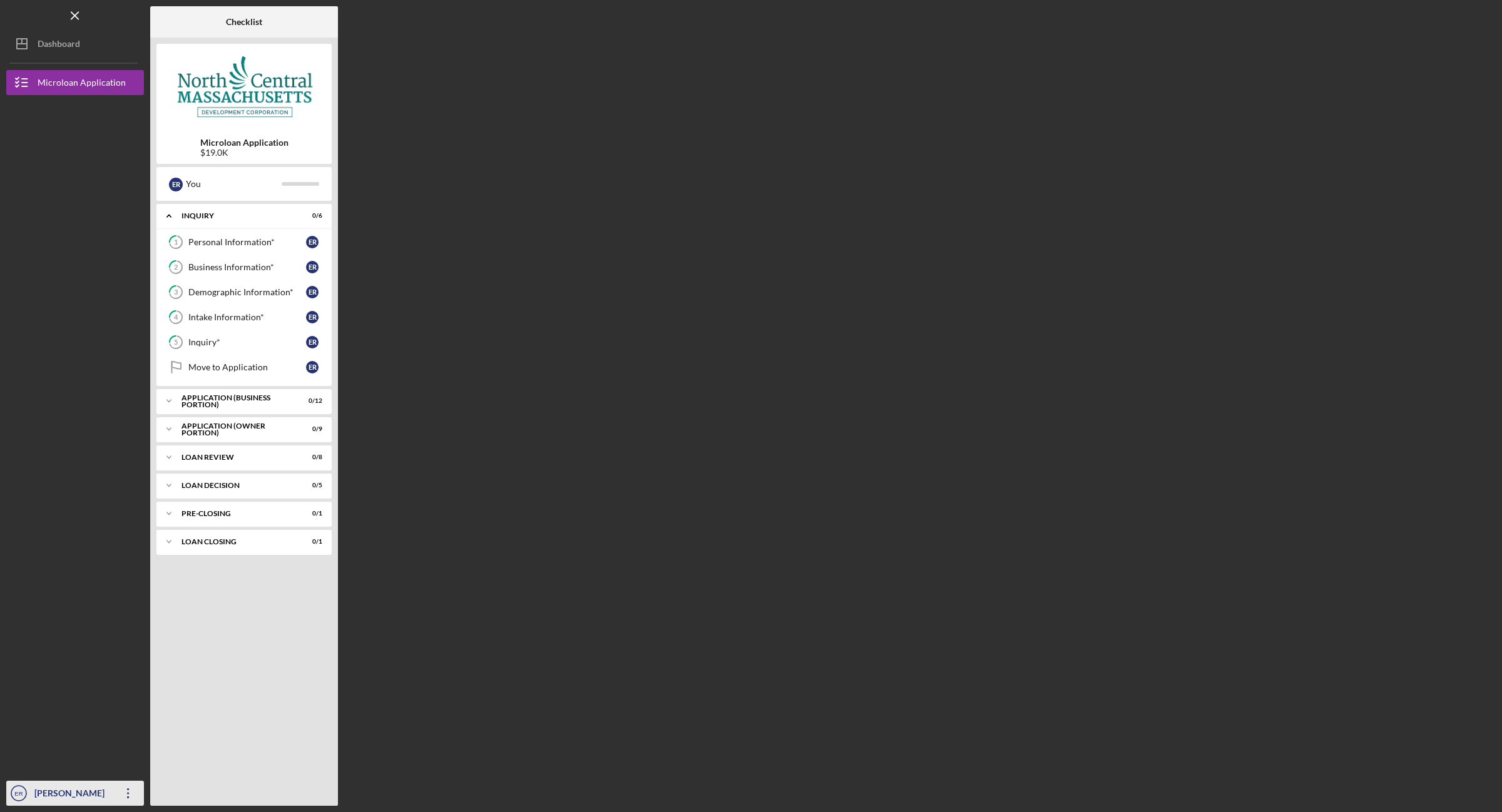
click at [132, 794] on icon "Icon/Overflow" at bounding box center [128, 793] width 31 height 31
click at [89, 741] on div "Account Settings" at bounding box center [76, 737] width 138 height 26
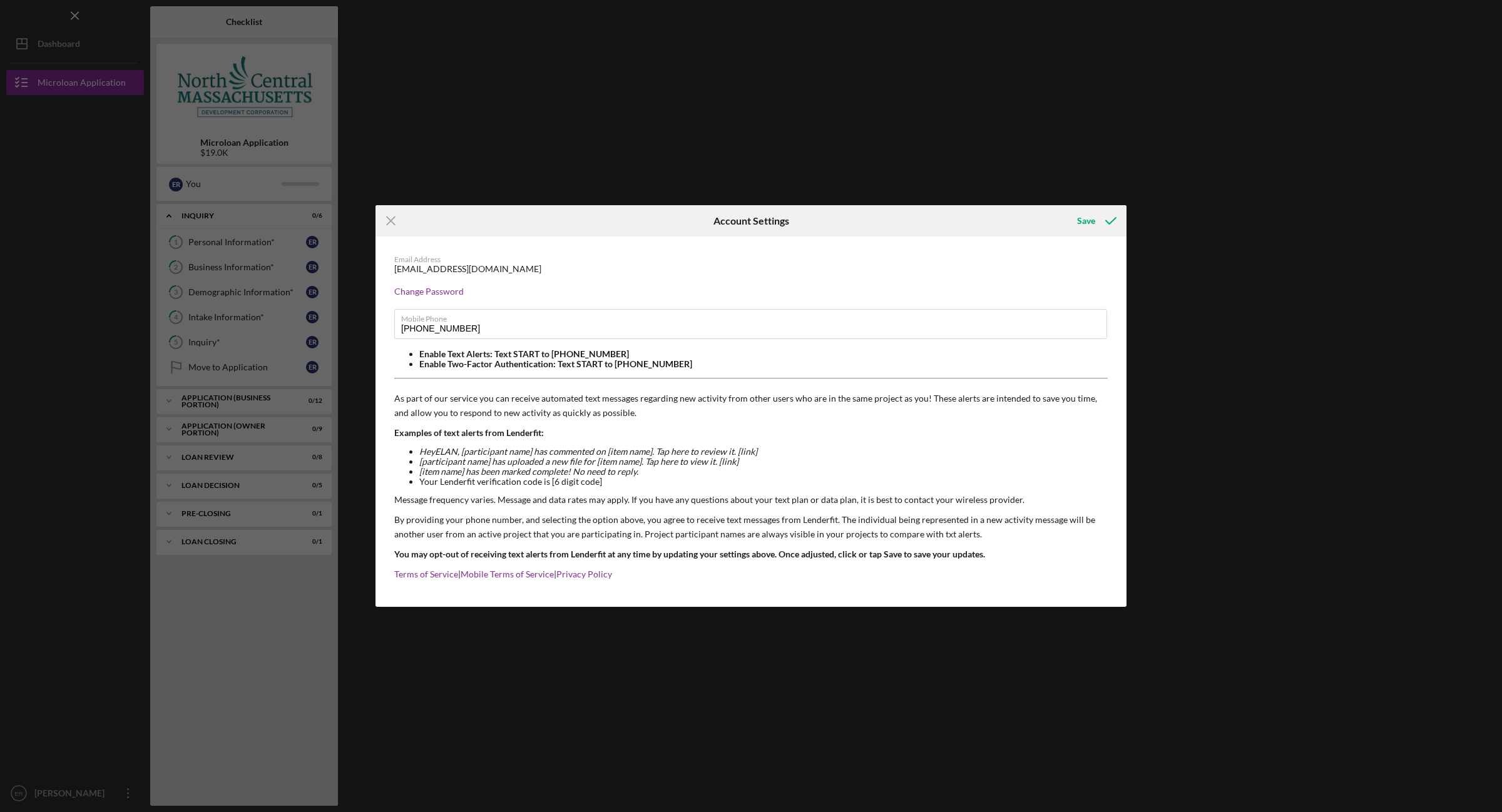
click at [488, 451] on li "Hey [PERSON_NAME] , [participant name] has commented on [item name]. Tap here t…" at bounding box center [763, 451] width 688 height 10
click at [41, 205] on div "Icon/Menu Close Account Settings Save Email Address [EMAIL_ADDRESS][DOMAIN_NAME…" at bounding box center [751, 406] width 1502 height 812
click at [1092, 223] on div "Save" at bounding box center [1086, 220] width 19 height 25
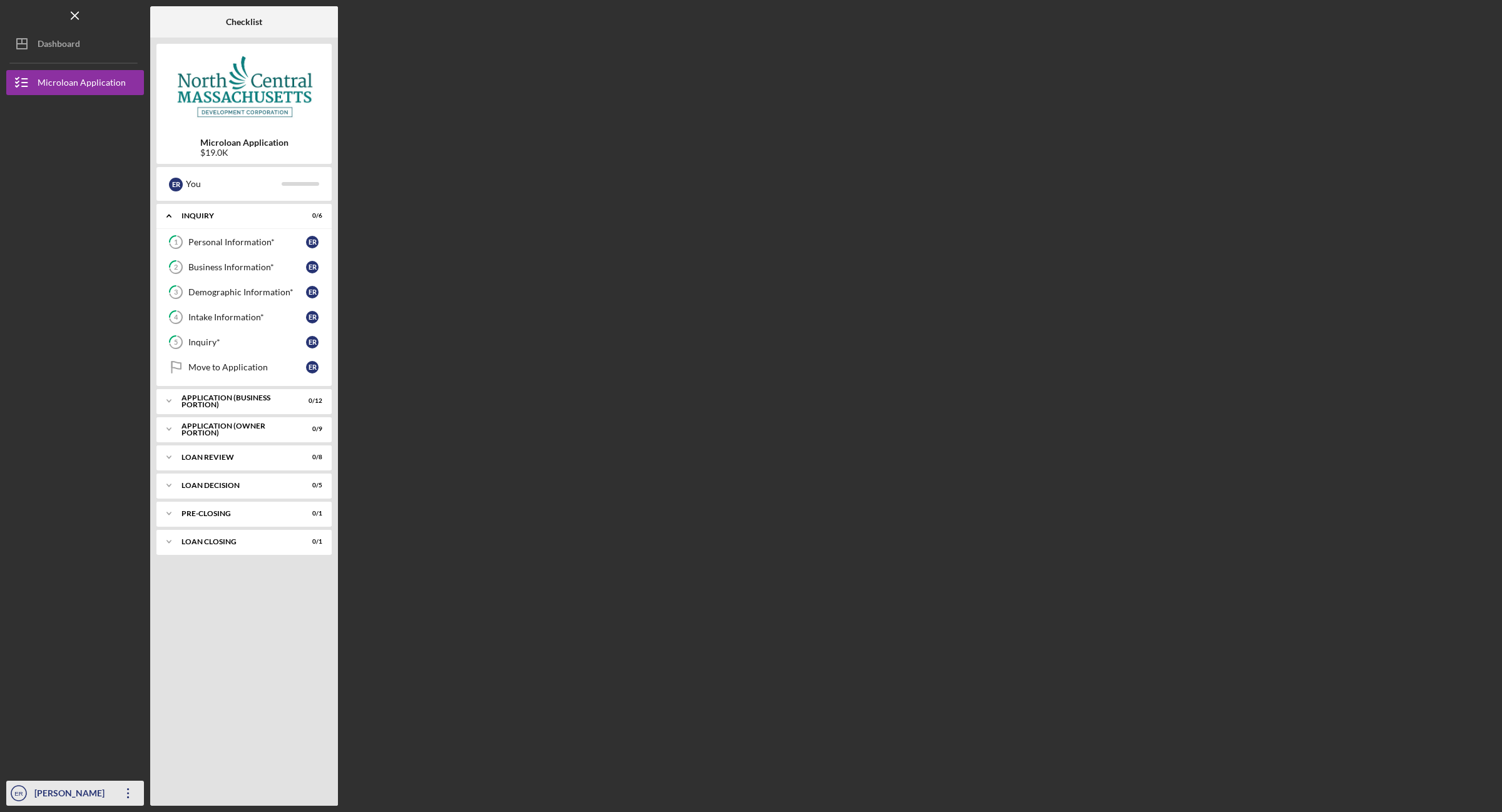
click at [60, 794] on div "[PERSON_NAME]" at bounding box center [71, 794] width 81 height 28
click at [51, 740] on div "Account Settings" at bounding box center [76, 737] width 138 height 26
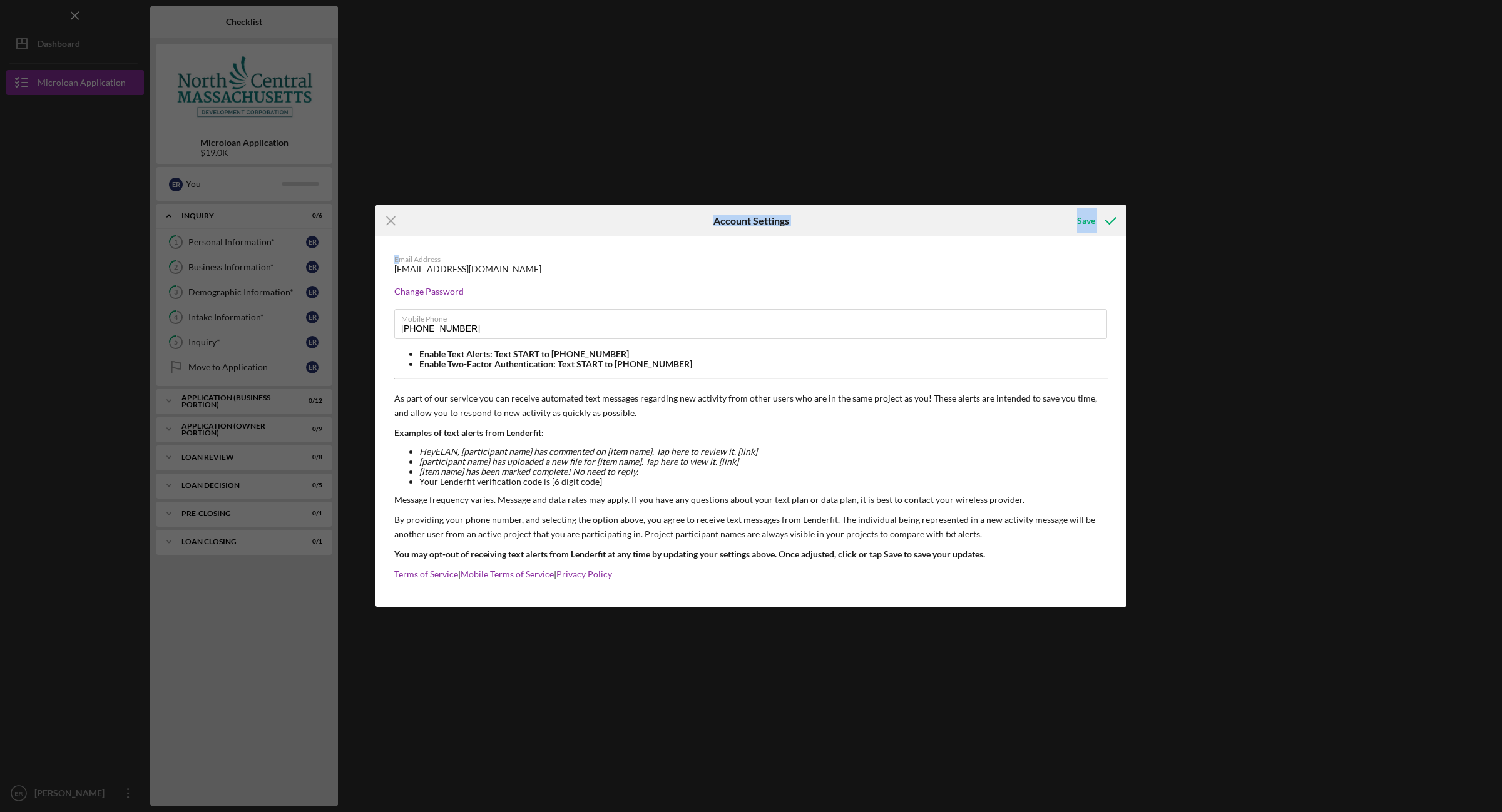
drag, startPoint x: 396, startPoint y: 257, endPoint x: 704, endPoint y: 130, distance: 333.2
click at [704, 130] on div "Icon/Menu Close Account Settings Save Email Address [EMAIL_ADDRESS][DOMAIN_NAME…" at bounding box center [751, 406] width 1502 height 812
click at [560, 117] on div "Icon/Menu Close Account Settings Save Email Address [EMAIL_ADDRESS][DOMAIN_NAME…" at bounding box center [751, 406] width 1502 height 812
click at [1076, 218] on button "Save" at bounding box center [1095, 220] width 62 height 25
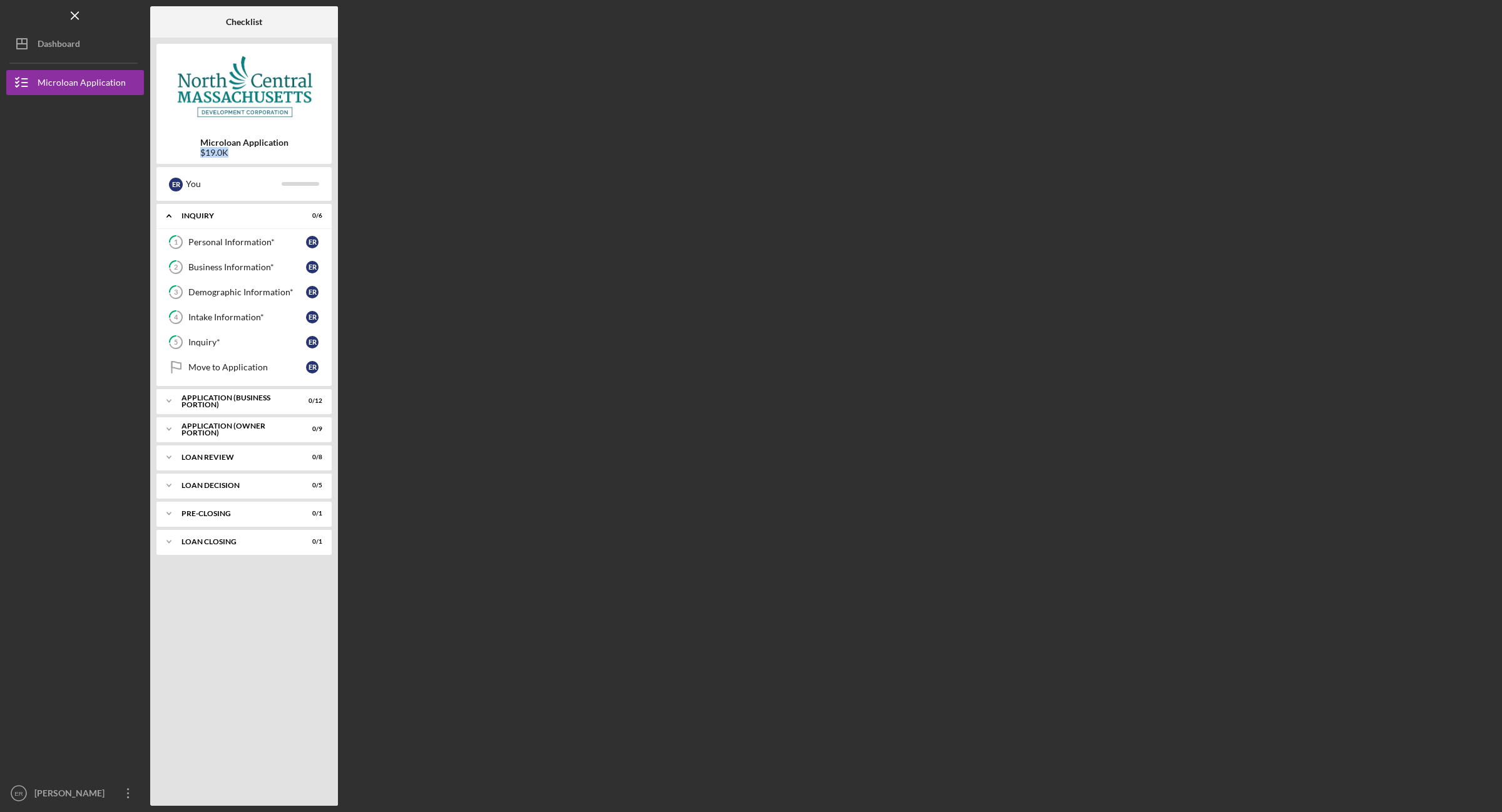
drag, startPoint x: 167, startPoint y: 148, endPoint x: 271, endPoint y: 153, distance: 104.1
click at [271, 153] on div "Microloan Application $19.0K" at bounding box center [243, 147] width 176 height 20
drag, startPoint x: 222, startPoint y: 16, endPoint x: 210, endPoint y: -24, distance: 41.8
click at [210, 0] on html "Icon/Menu Checklist Checklist Microloan Application $19.0K E R You Icon/Expande…" at bounding box center [751, 406] width 1502 height 812
click at [197, 10] on div at bounding box center [181, 21] width 63 height 31
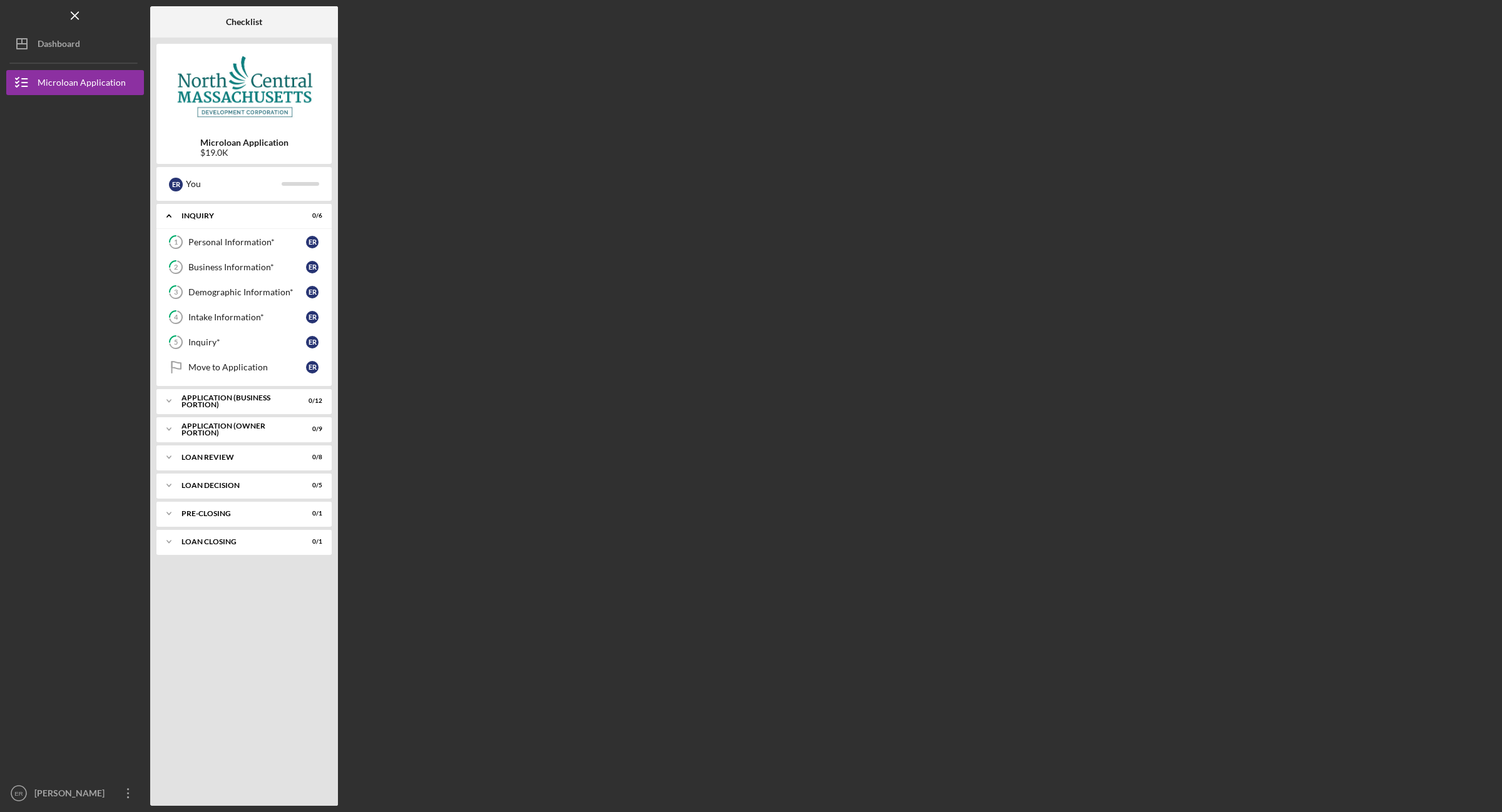
drag, startPoint x: 161, startPoint y: 38, endPoint x: 285, endPoint y: 57, distance: 125.4
click at [264, 72] on div "Microloan Application $19.0K E R You Icon/Expander INQUIRY 0 / 6 1 Personal Inf…" at bounding box center [243, 421] width 188 height 768
click at [322, 138] on div "Microloan Application $19.0K" at bounding box center [243, 147] width 176 height 20
drag, startPoint x: 197, startPoint y: 138, endPoint x: 174, endPoint y: 141, distance: 23.2
click at [174, 141] on div "Microloan Application $19.0K" at bounding box center [243, 147] width 176 height 20
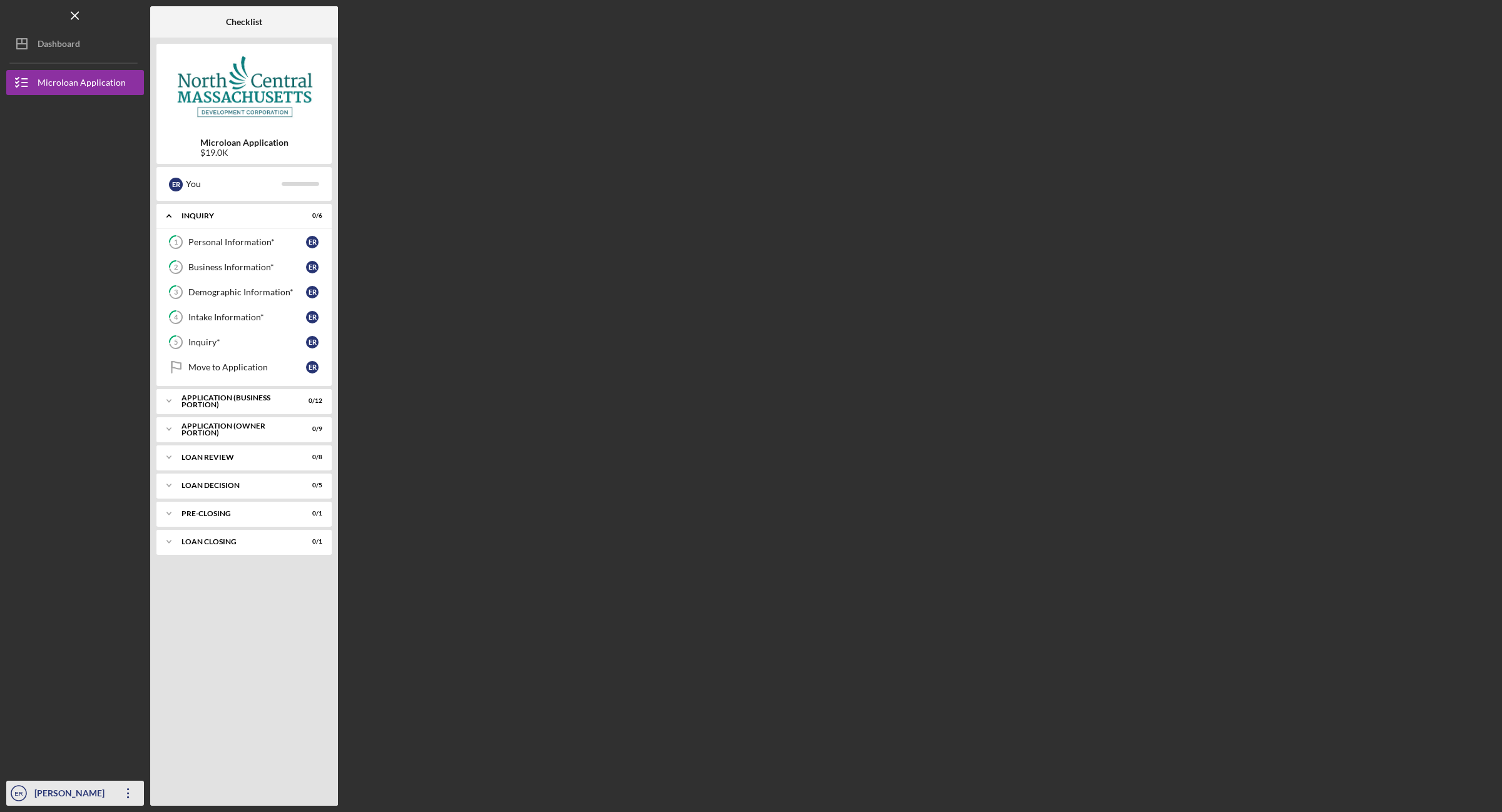
click at [55, 793] on div "[PERSON_NAME]" at bounding box center [71, 794] width 81 height 28
click at [49, 737] on div "Account Settings" at bounding box center [76, 737] width 138 height 26
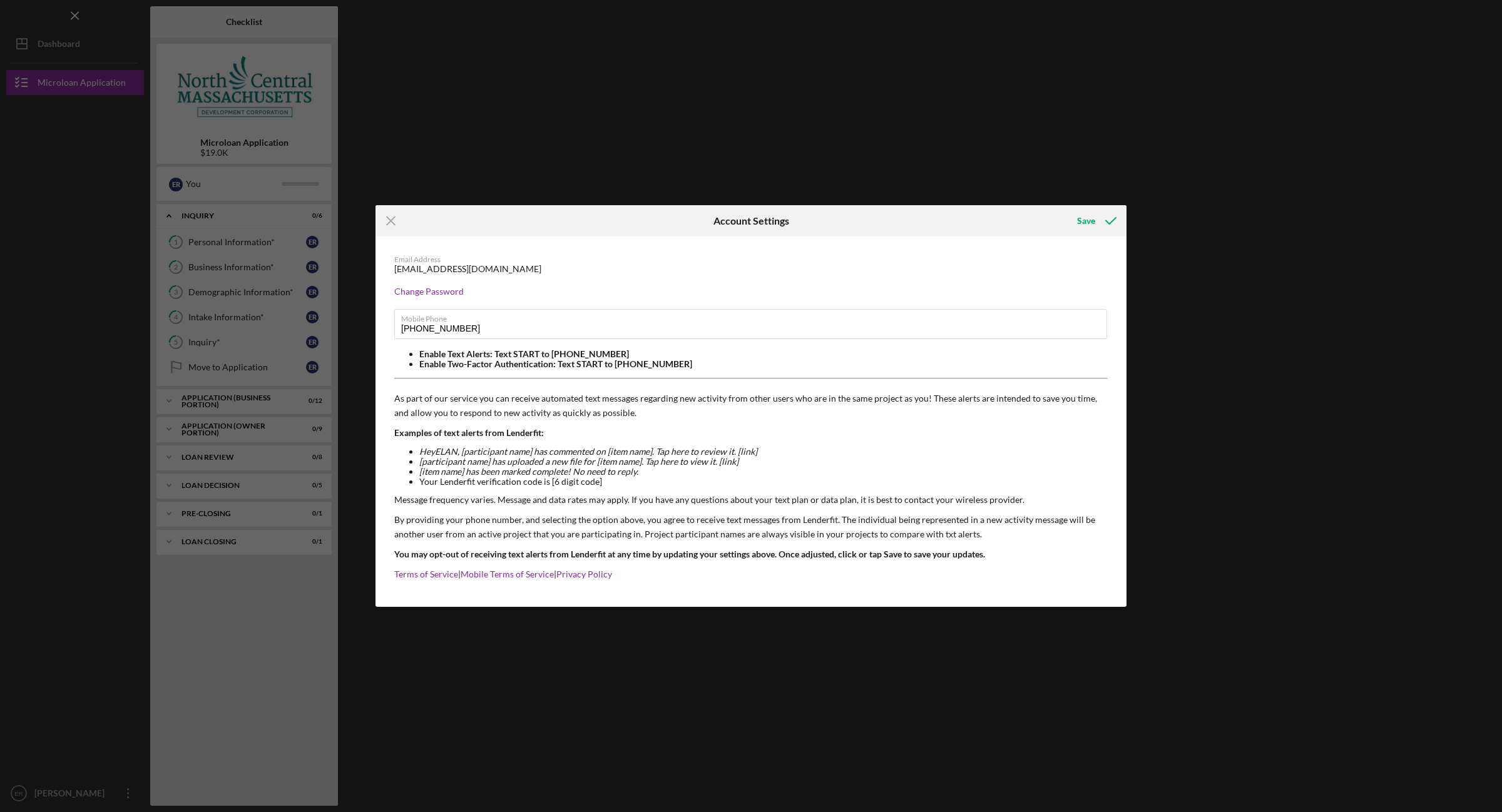
click at [49, 155] on div "Icon/Menu Close Account Settings Save Email Address [EMAIL_ADDRESS][DOMAIN_NAME…" at bounding box center [751, 406] width 1502 height 812
click at [1073, 220] on button "Save" at bounding box center [1095, 220] width 62 height 25
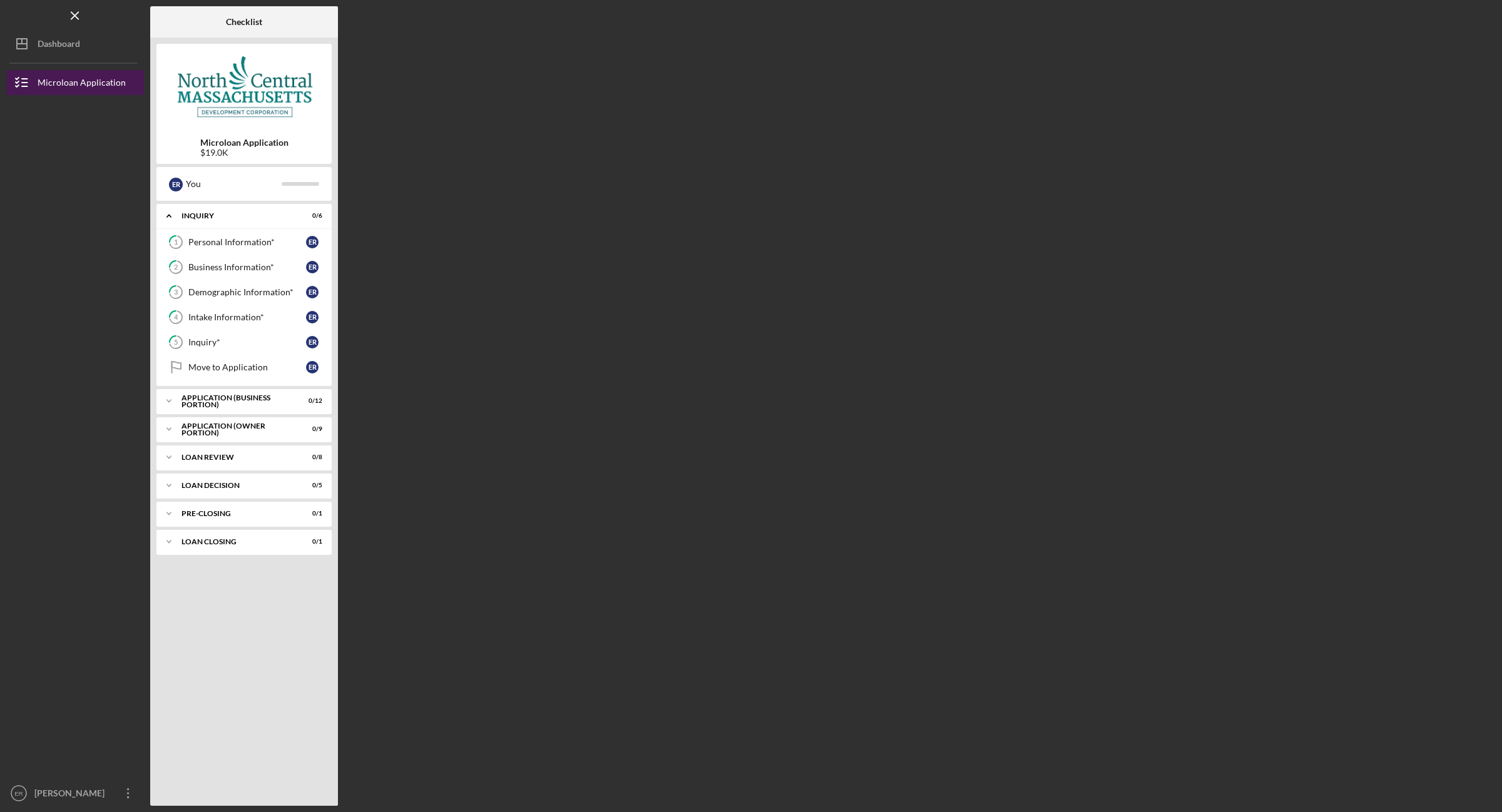
click at [59, 85] on div "Microloan Application" at bounding box center [82, 84] width 88 height 28
click at [229, 317] on div "Intake Information*" at bounding box center [247, 317] width 117 height 10
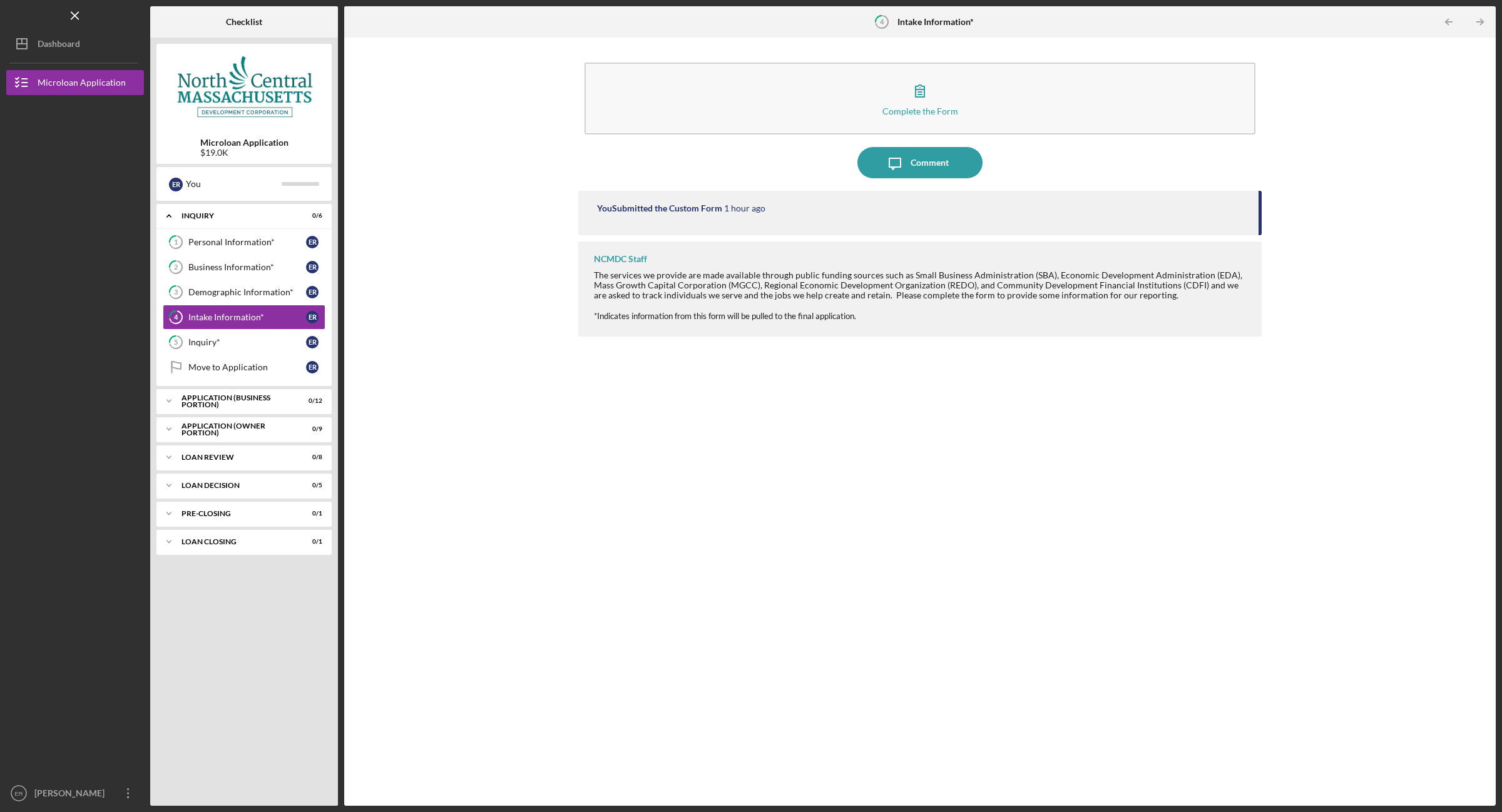
click at [80, 288] on div at bounding box center [75, 266] width 138 height 343
click at [217, 367] on div "Move to Application" at bounding box center [247, 367] width 117 height 10
